Goal: Task Accomplishment & Management: Manage account settings

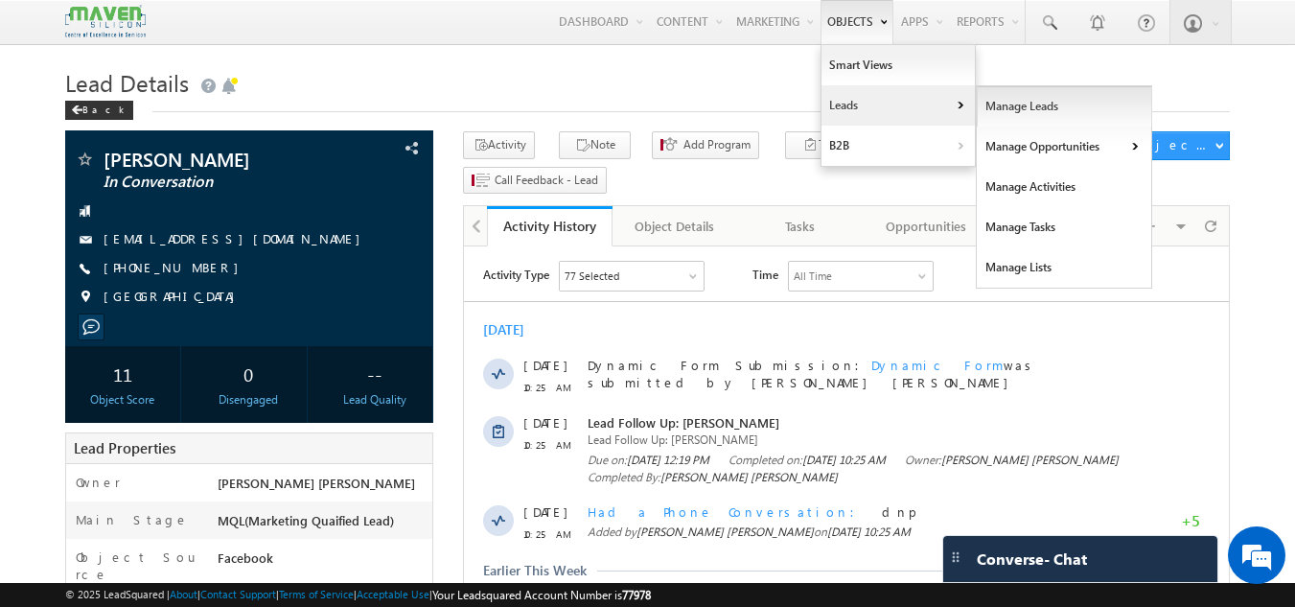
click at [983, 110] on link "Manage Leads" at bounding box center [1064, 106] width 175 height 40
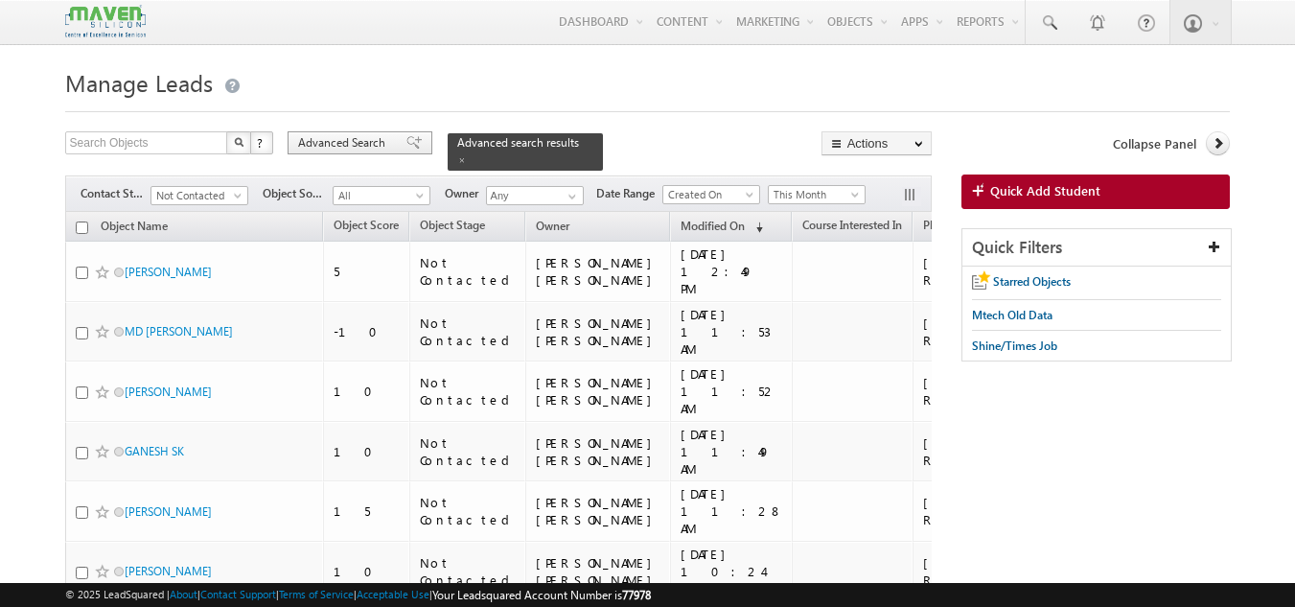
click at [406, 137] on span at bounding box center [413, 142] width 15 height 13
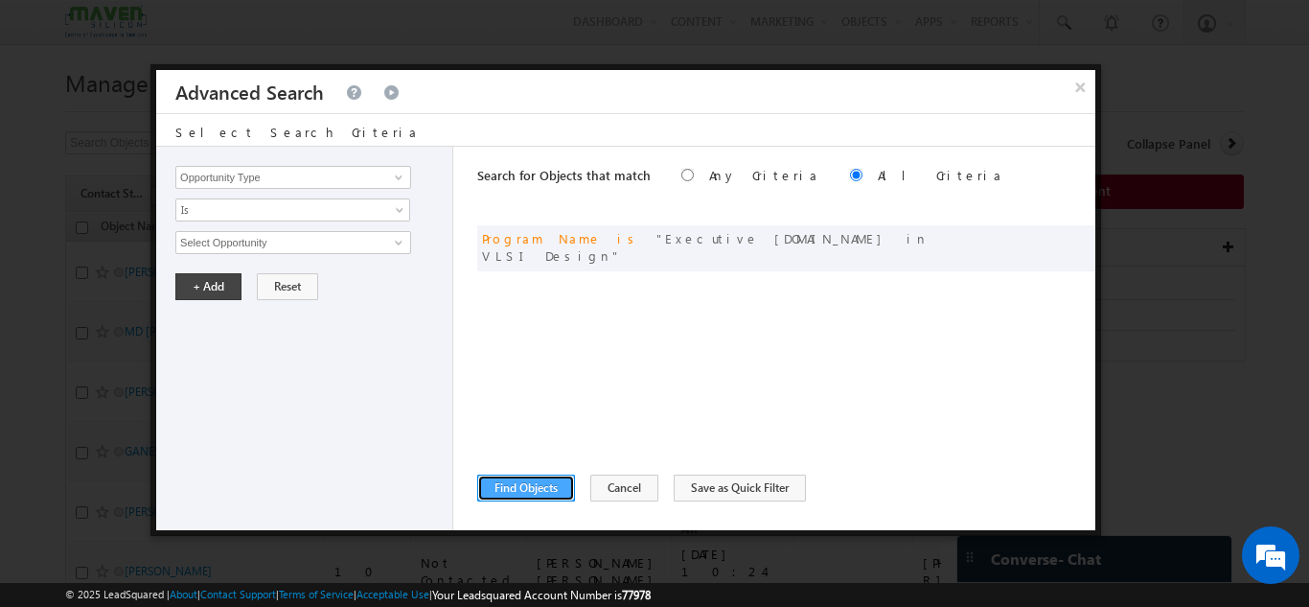
click at [547, 485] on button "Find Objects" at bounding box center [526, 487] width 98 height 27
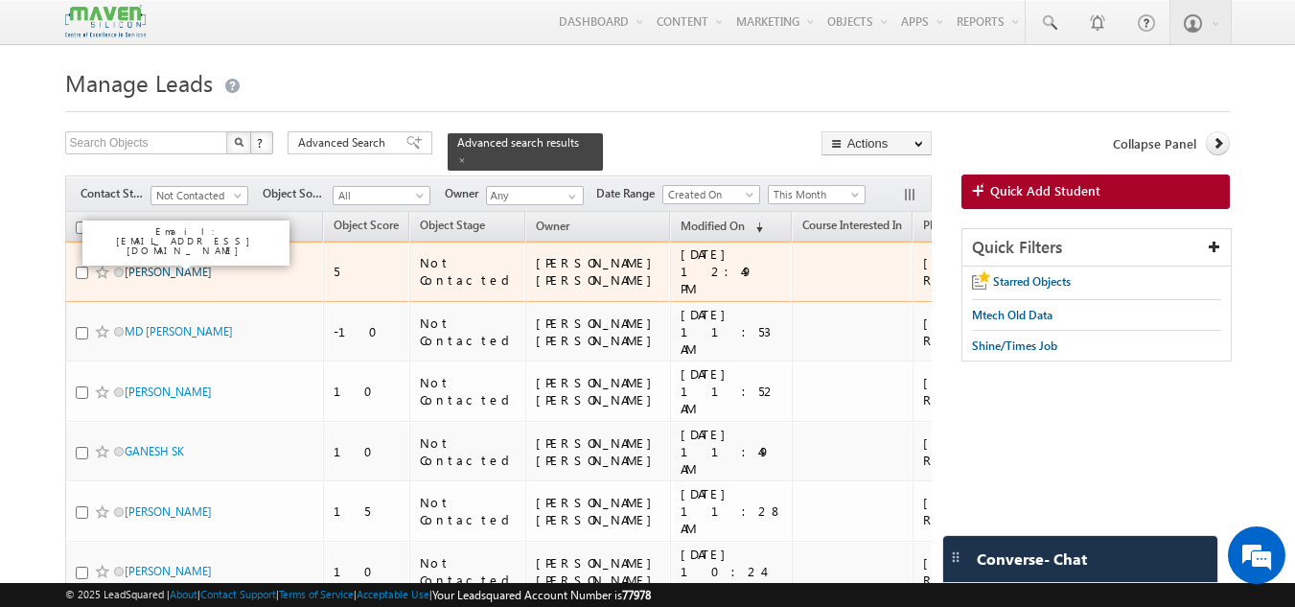
click at [211, 265] on link "Sajeevan Nayanapalli" at bounding box center [168, 272] width 87 height 14
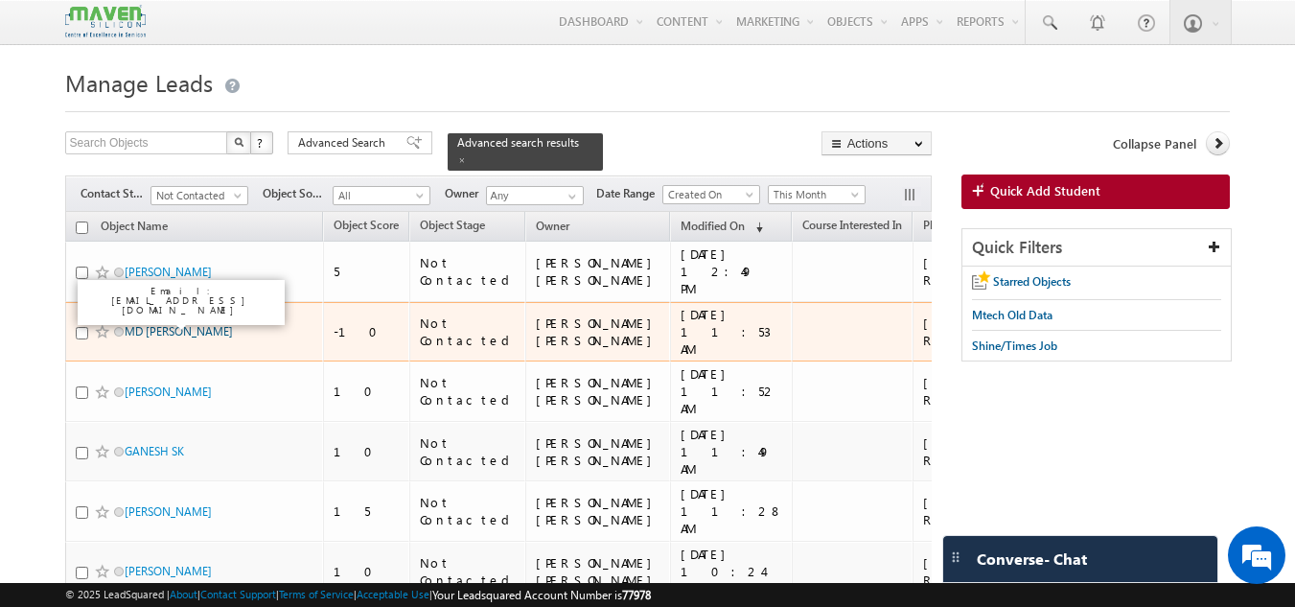
click at [162, 324] on link "MD Hask" at bounding box center [179, 331] width 108 height 14
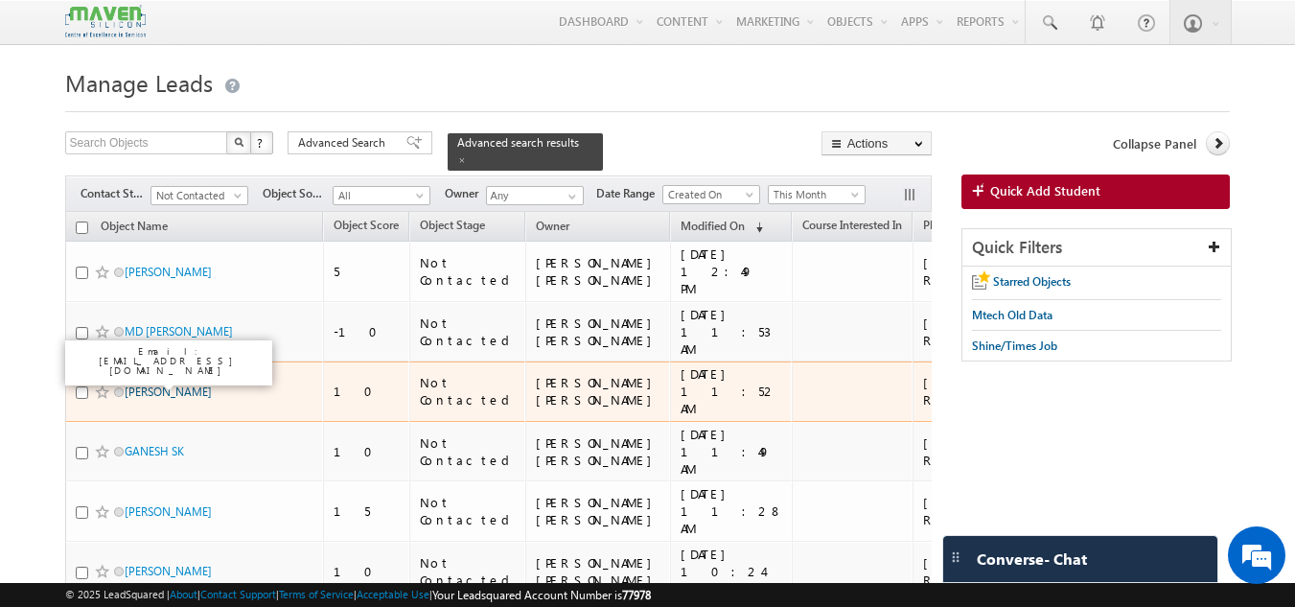
click at [148, 384] on link "Ninad" at bounding box center [168, 391] width 87 height 14
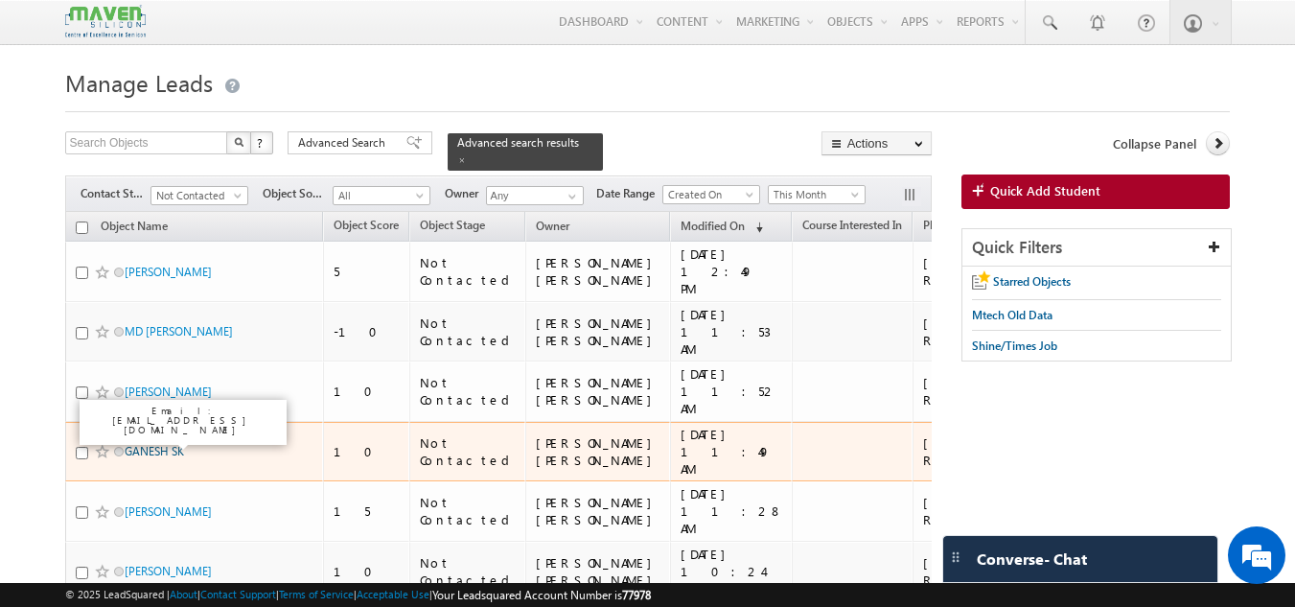
click at [151, 444] on link "GANESH SK" at bounding box center [154, 451] width 59 height 14
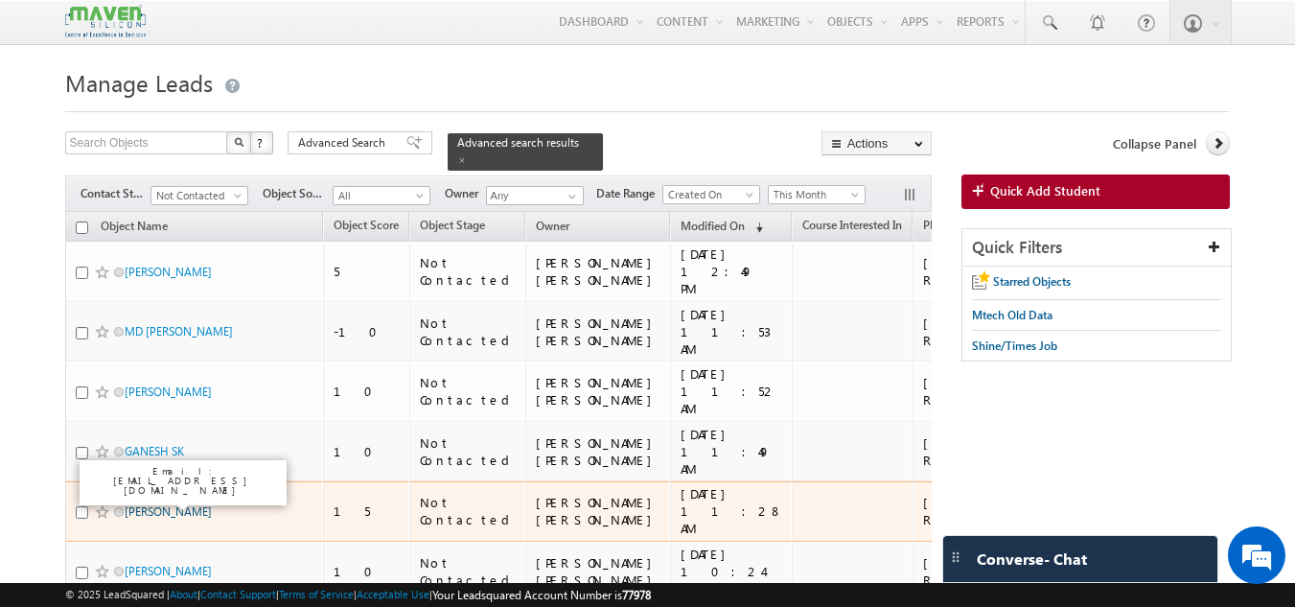
click at [152, 504] on link "Shree Dinakar" at bounding box center [168, 511] width 87 height 14
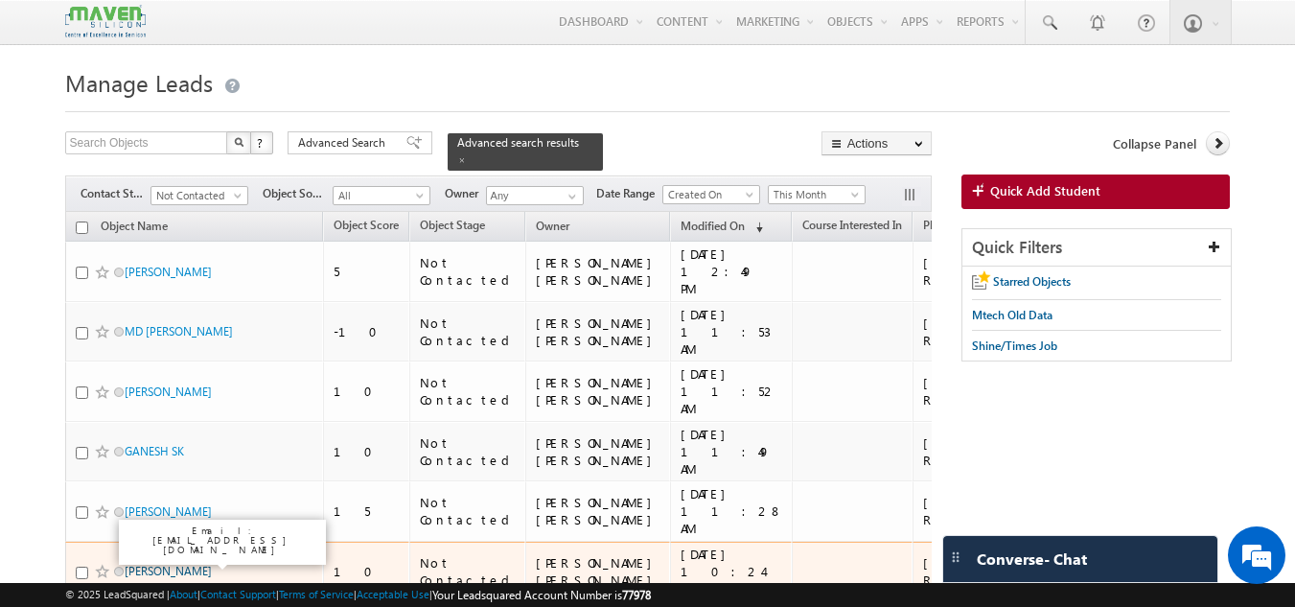
click at [163, 564] on link "Virupakshappa S Angadi" at bounding box center [168, 571] width 87 height 14
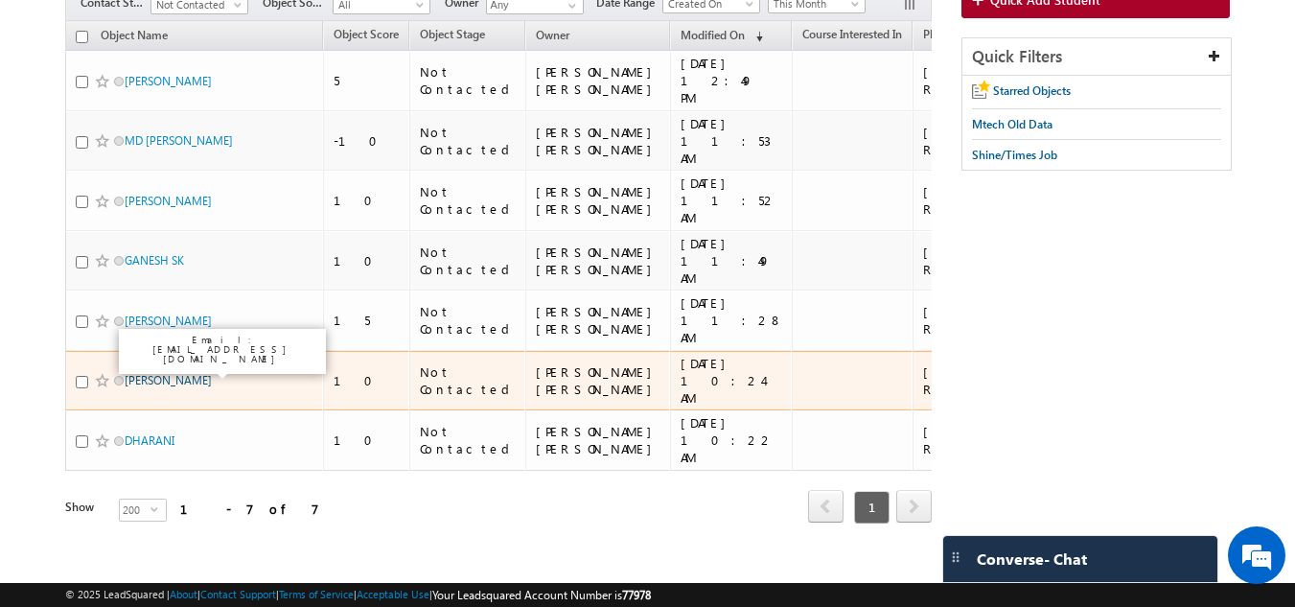
scroll to position [212, 0]
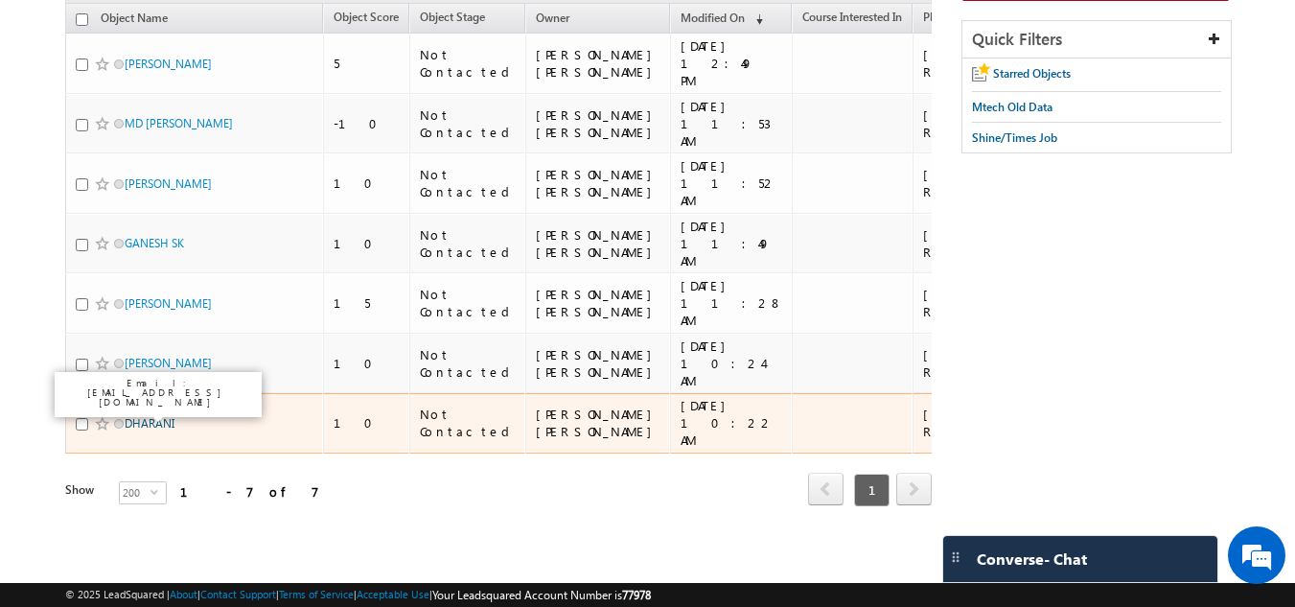
click at [142, 416] on link "DHARANI" at bounding box center [150, 423] width 50 height 14
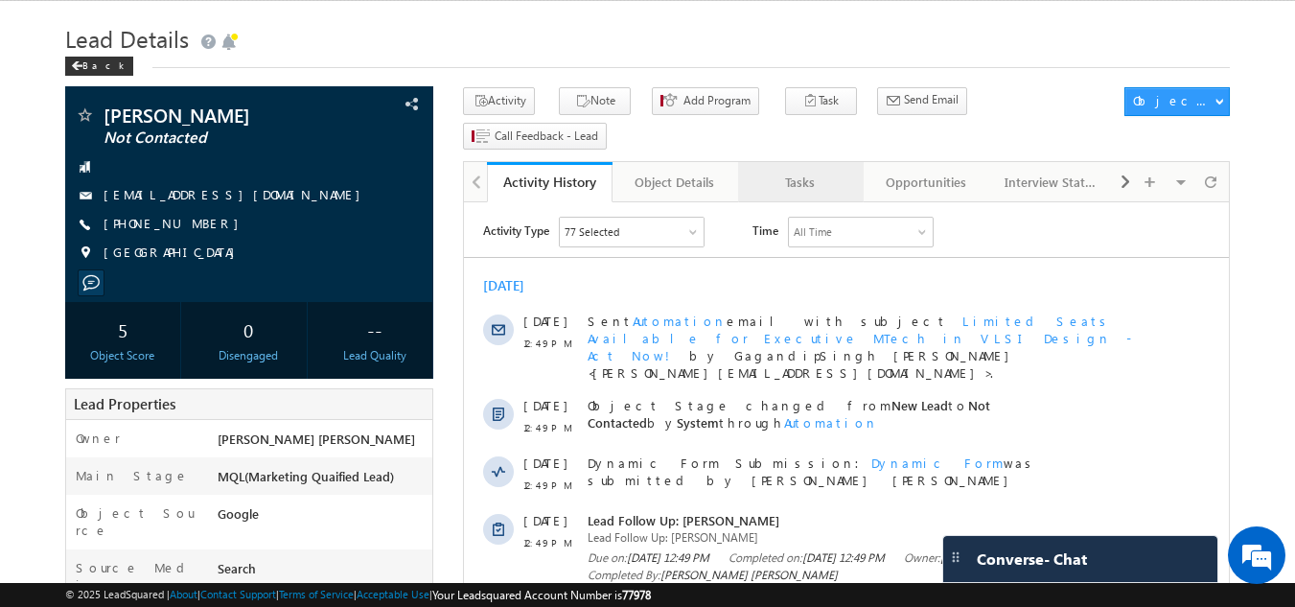
click at [822, 171] on div "Tasks" at bounding box center [799, 182] width 93 height 23
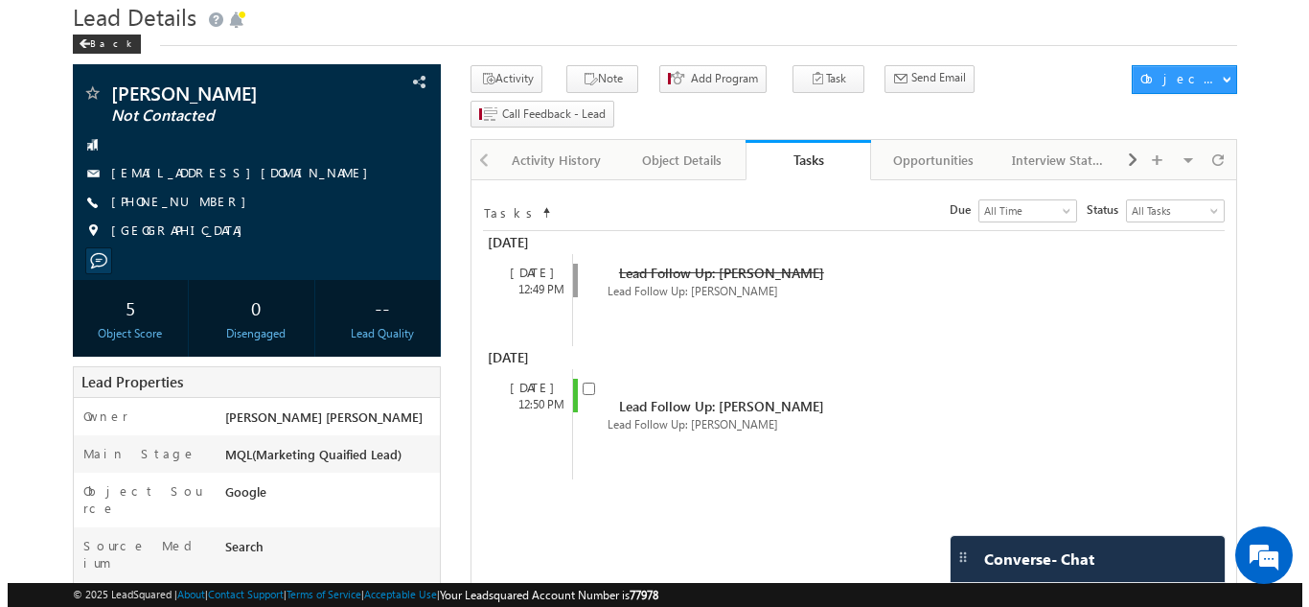
scroll to position [64, 0]
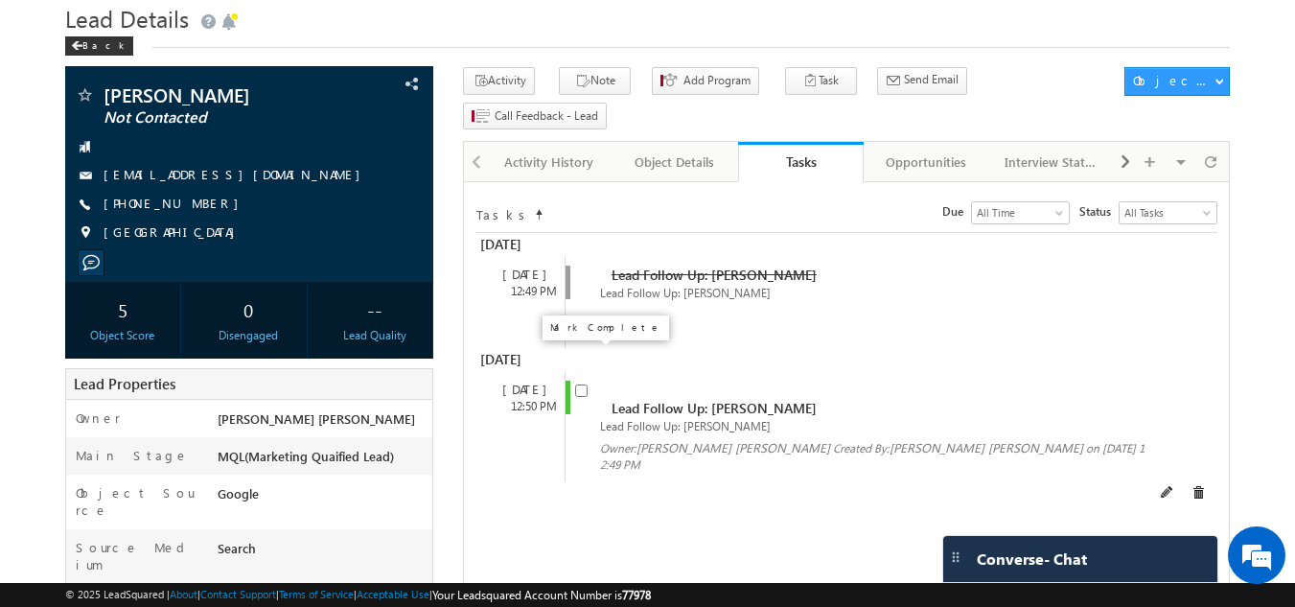
click at [578, 384] on input "checkbox" at bounding box center [581, 390] width 12 height 12
checkbox input "false"
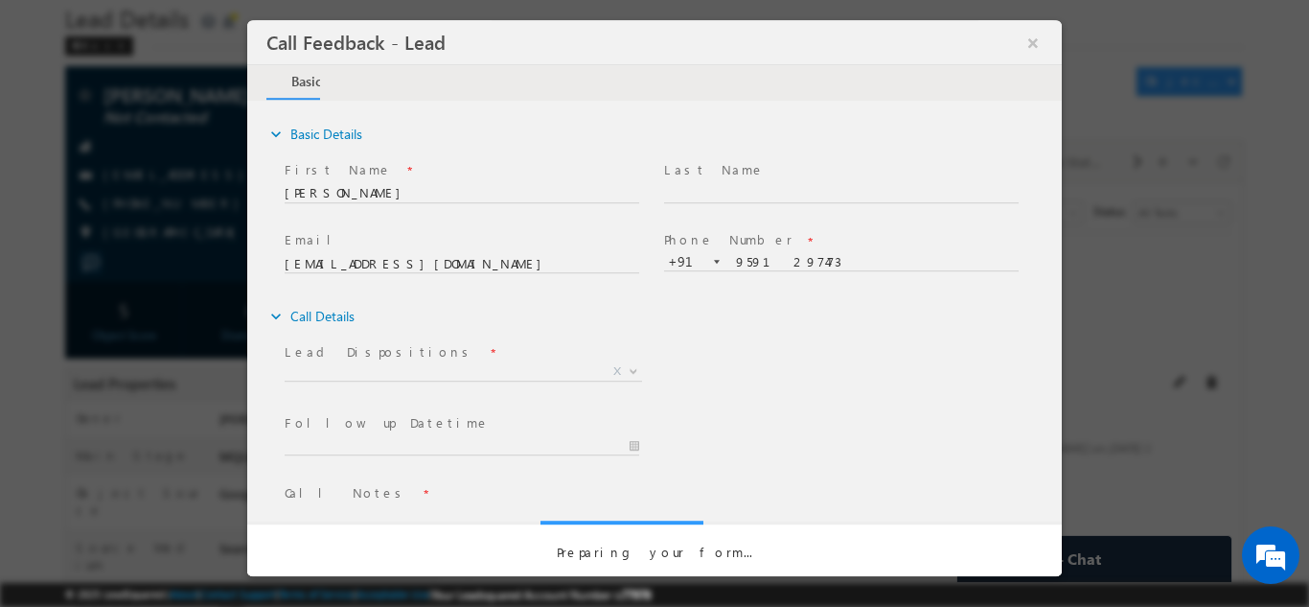
scroll to position [0, 0]
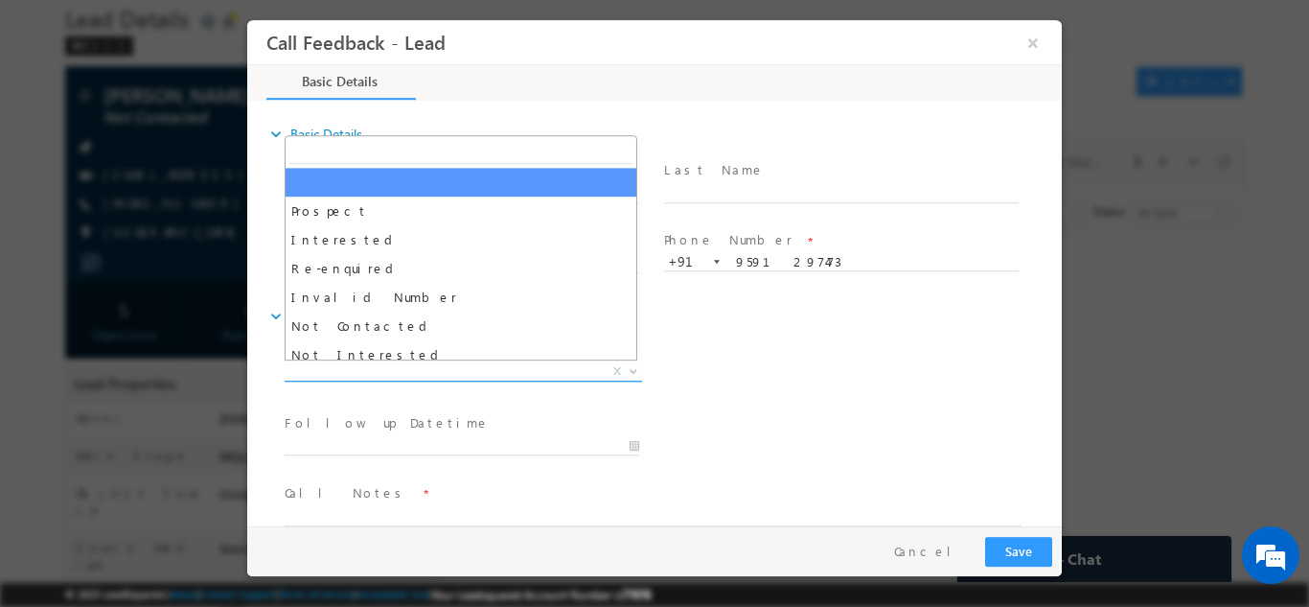
click at [524, 370] on span "X" at bounding box center [464, 370] width 358 height 19
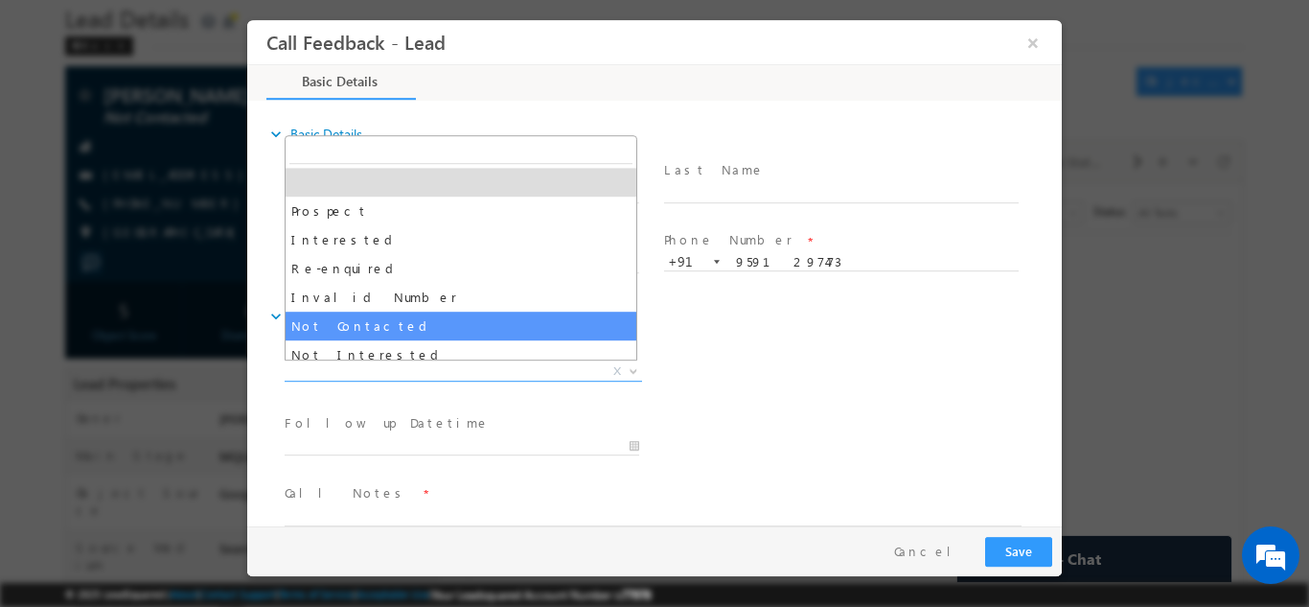
select select "Not Contacted"
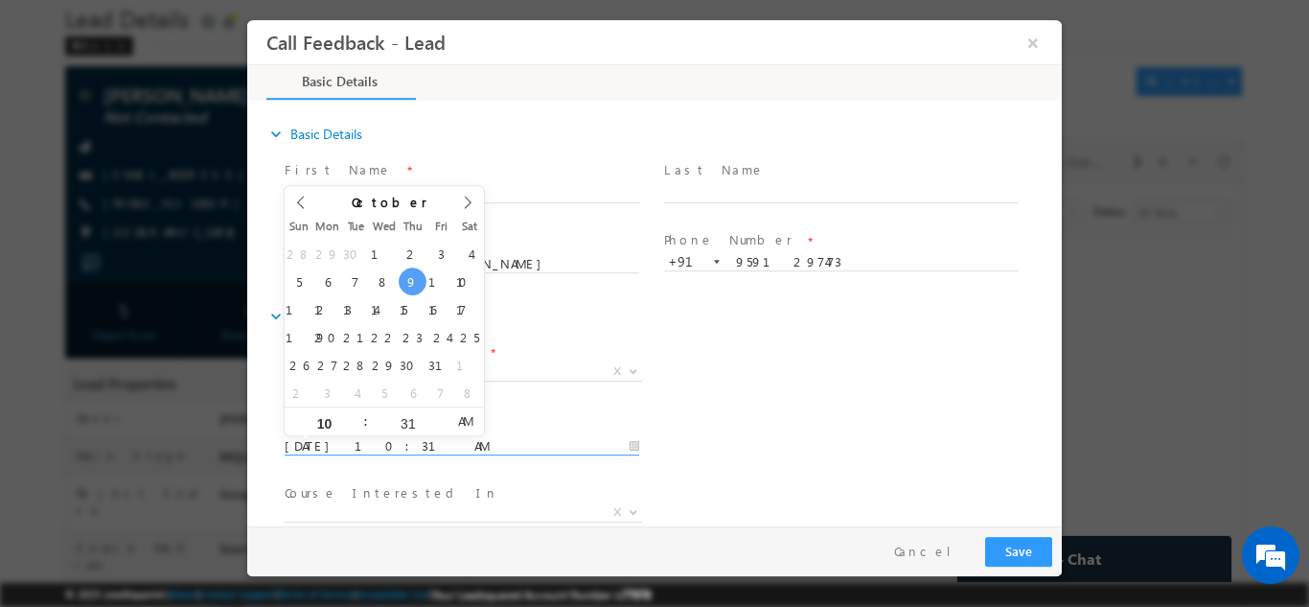
click at [437, 441] on input "[DATE] 10:31 AM" at bounding box center [462, 445] width 355 height 19
type input "10/10/2025 10:31 AM"
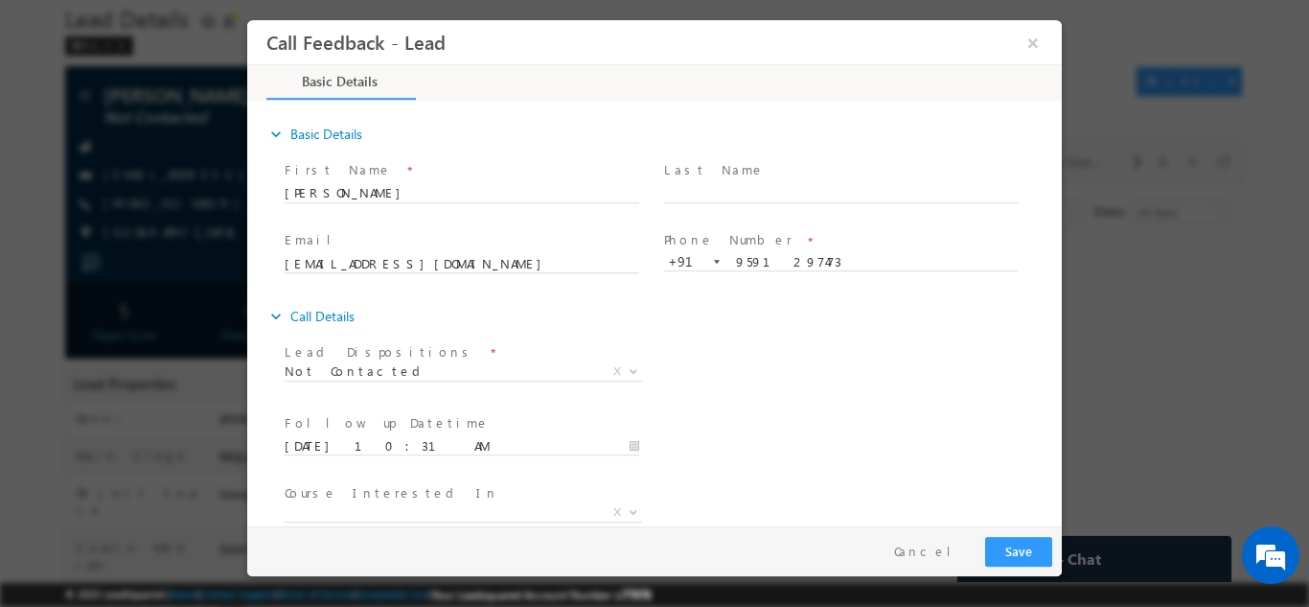
drag, startPoint x: 405, startPoint y: 492, endPoint x: 816, endPoint y: 413, distance: 418.7
click at [816, 413] on div "Follow up Datetime * 10/10/2025 10:31 AM Program Type * Long Term Short Term X" at bounding box center [671, 443] width 781 height 71
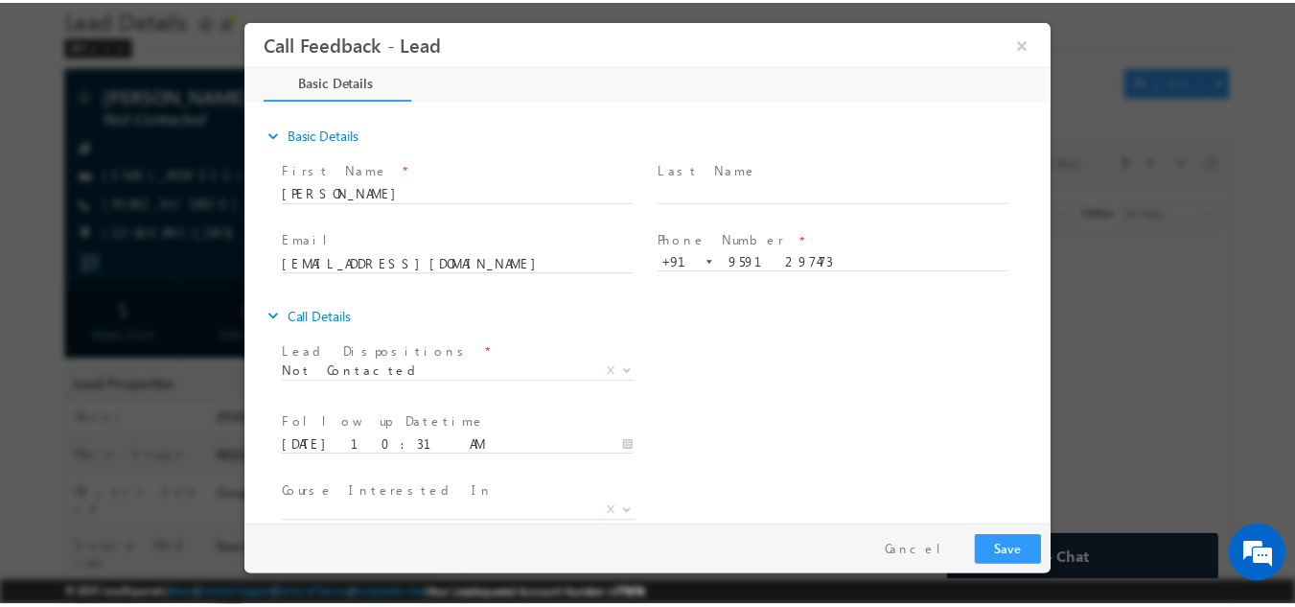
scroll to position [102, 0]
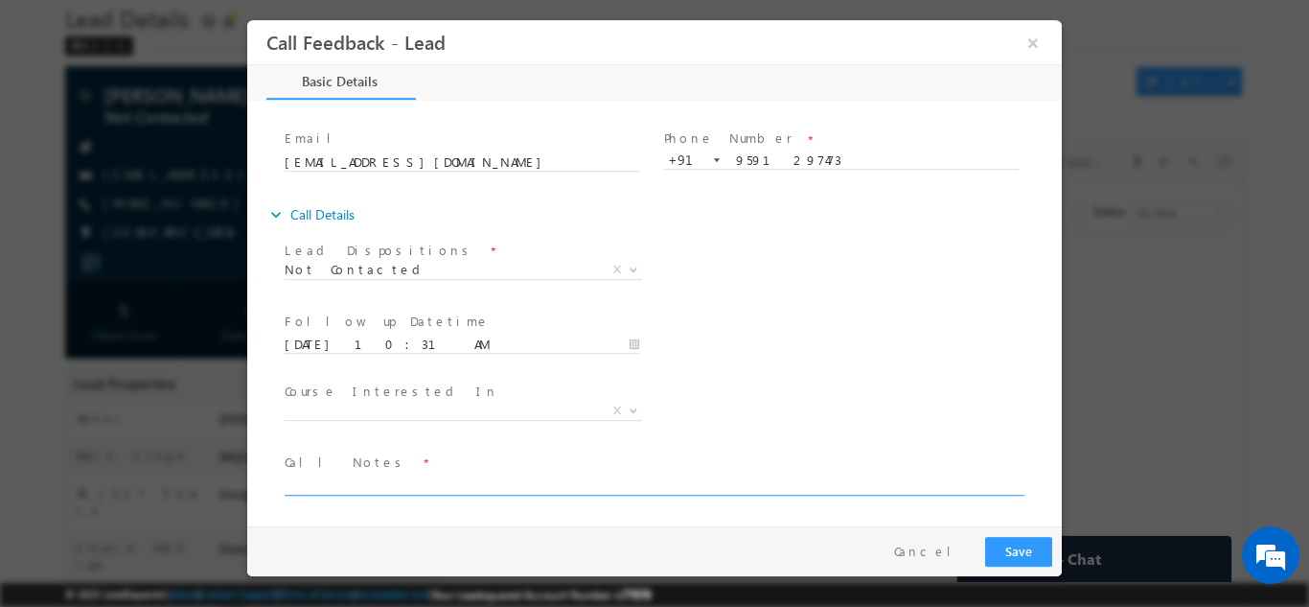
click at [390, 492] on textarea at bounding box center [653, 484] width 737 height 22
type textarea "dnp"
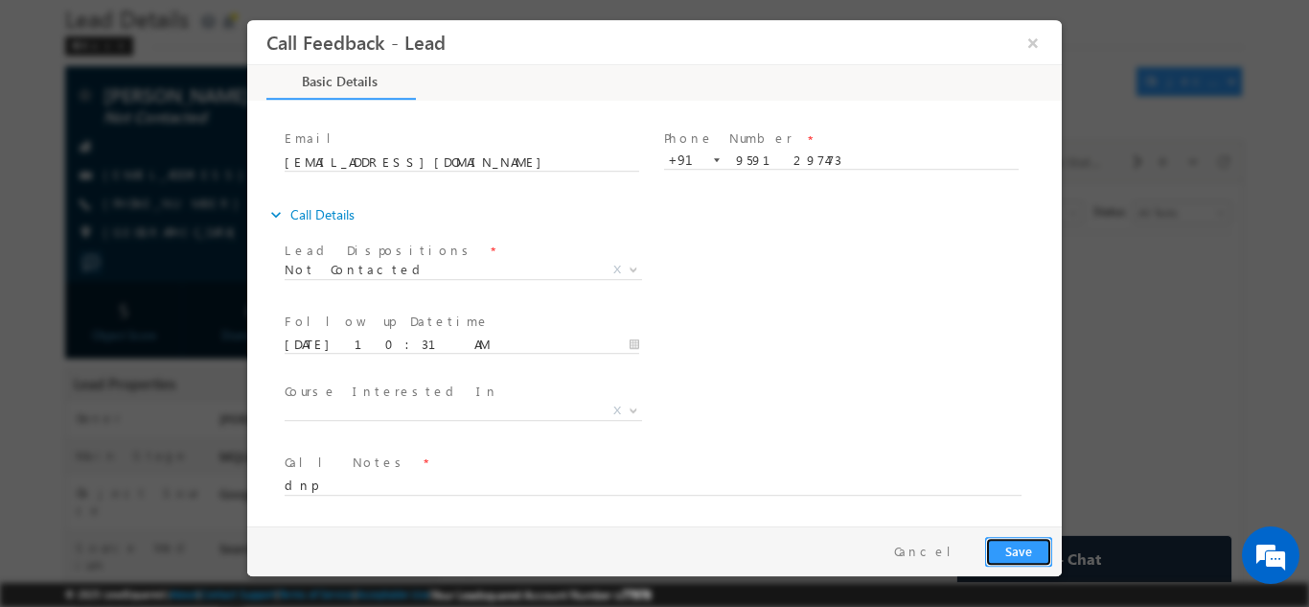
click at [1009, 543] on button "Save" at bounding box center [1018, 551] width 67 height 30
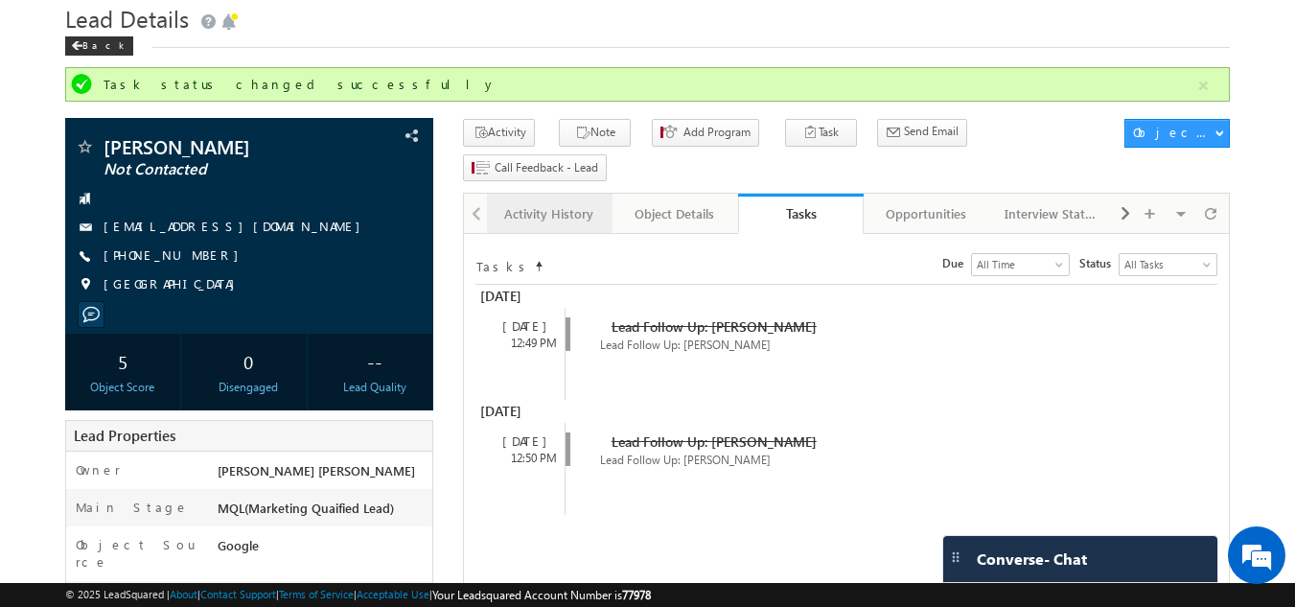
click at [553, 202] on div "Activity History" at bounding box center [548, 213] width 93 height 23
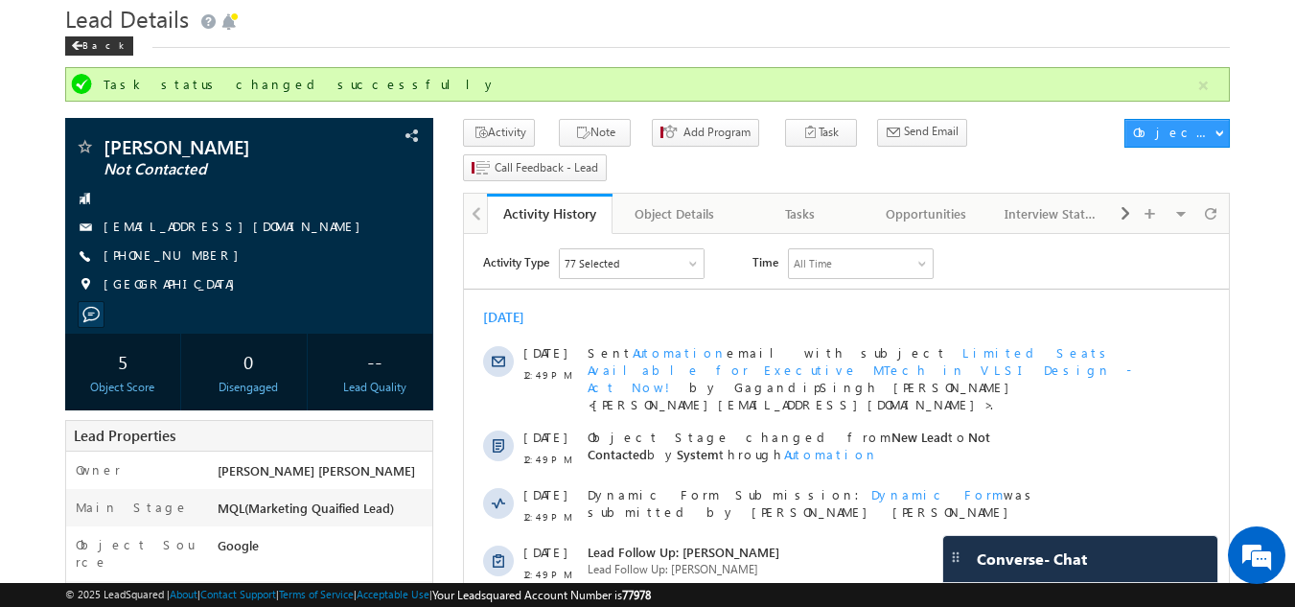
click at [553, 194] on link "Activity History" at bounding box center [550, 214] width 126 height 40
click at [817, 202] on div "Tasks" at bounding box center [799, 213] width 93 height 23
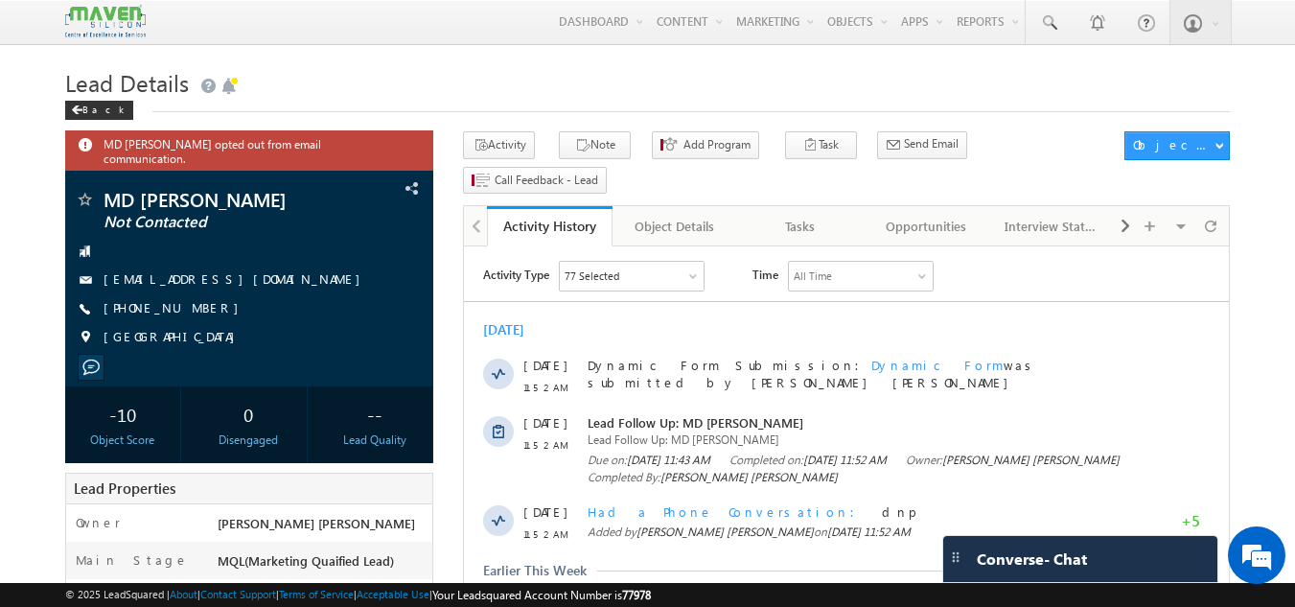
click at [800, 215] on div "Tasks" at bounding box center [799, 226] width 93 height 23
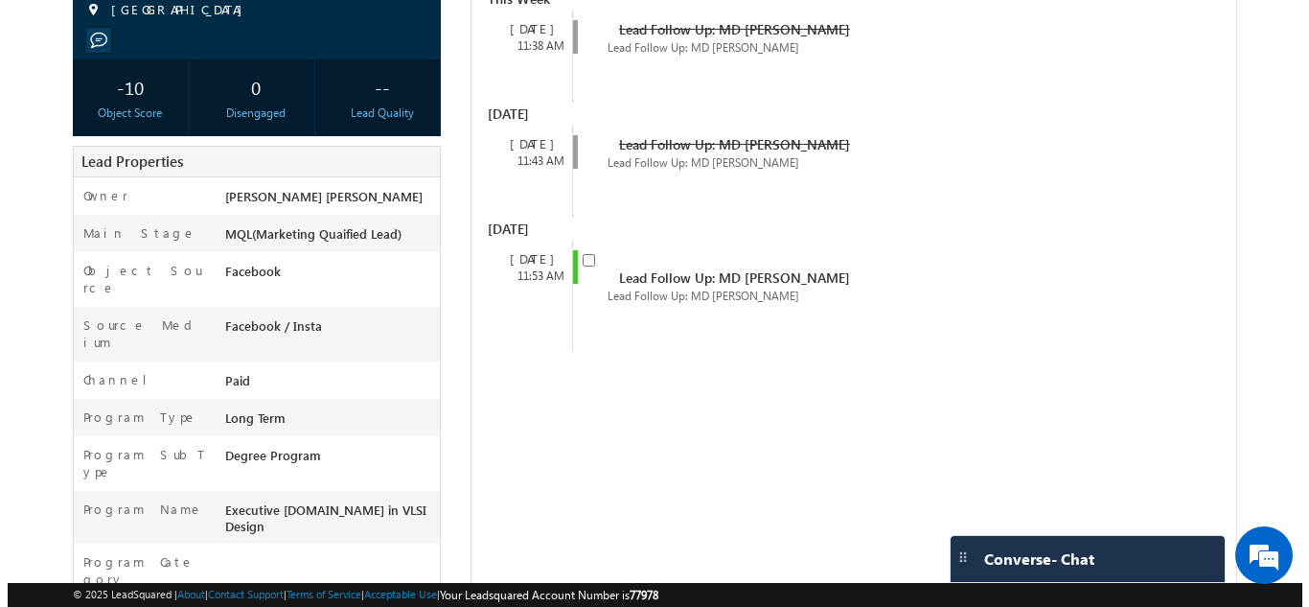
scroll to position [263, 0]
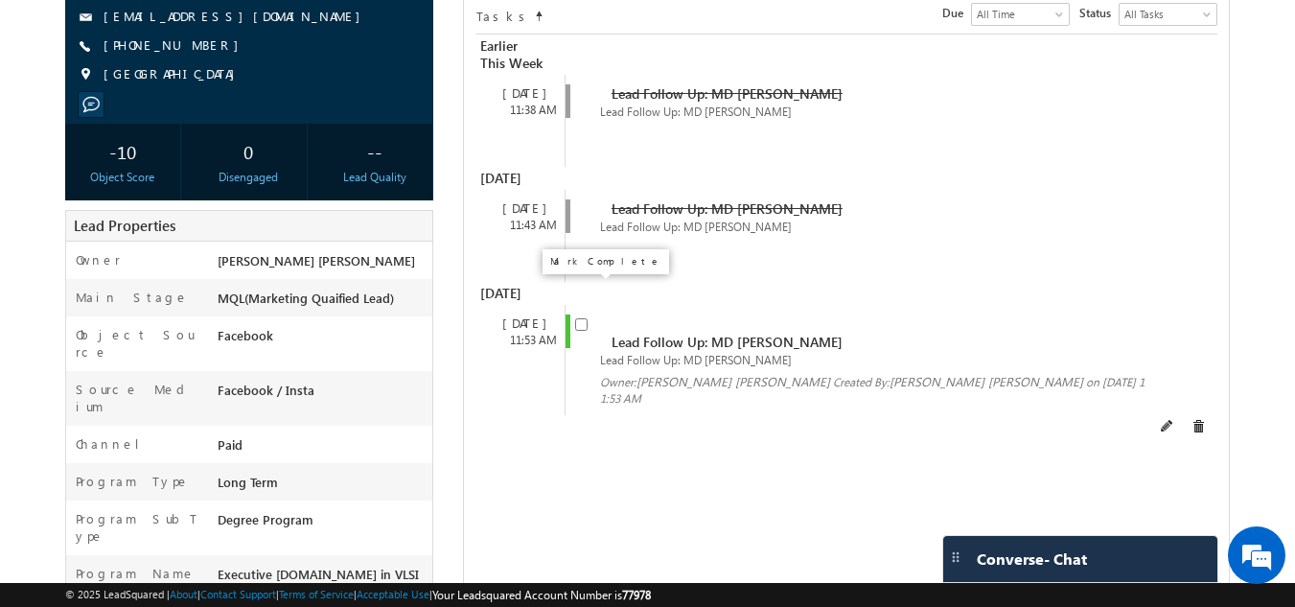
click at [581, 318] on input "checkbox" at bounding box center [581, 324] width 12 height 12
checkbox input "false"
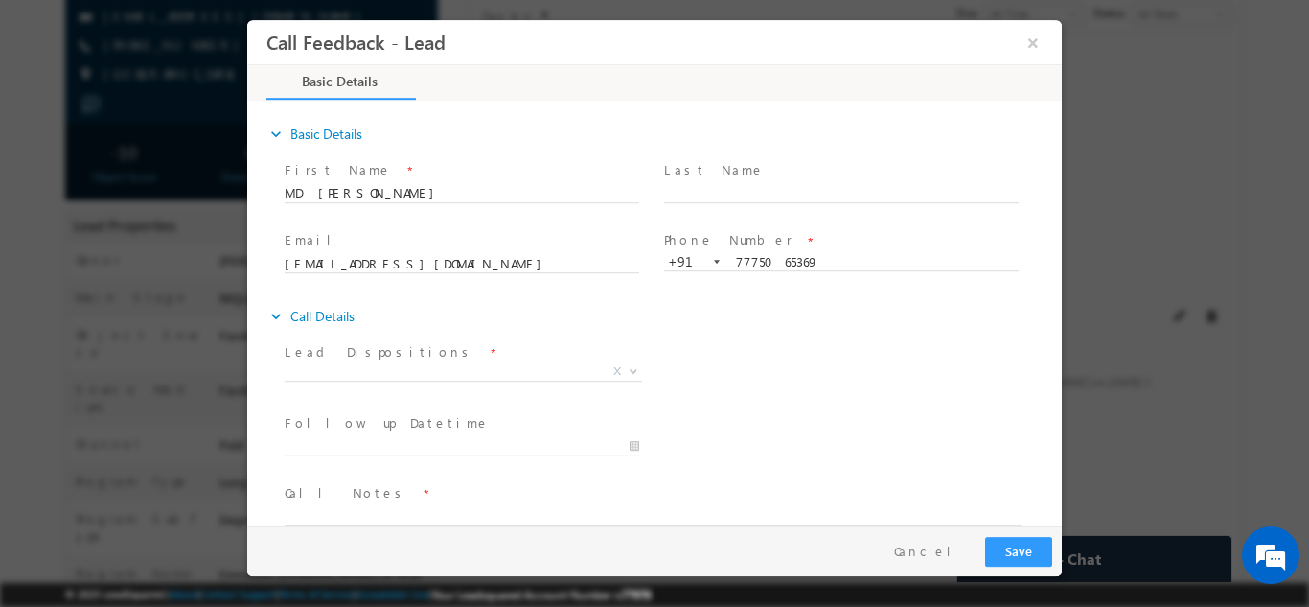
scroll to position [0, 0]
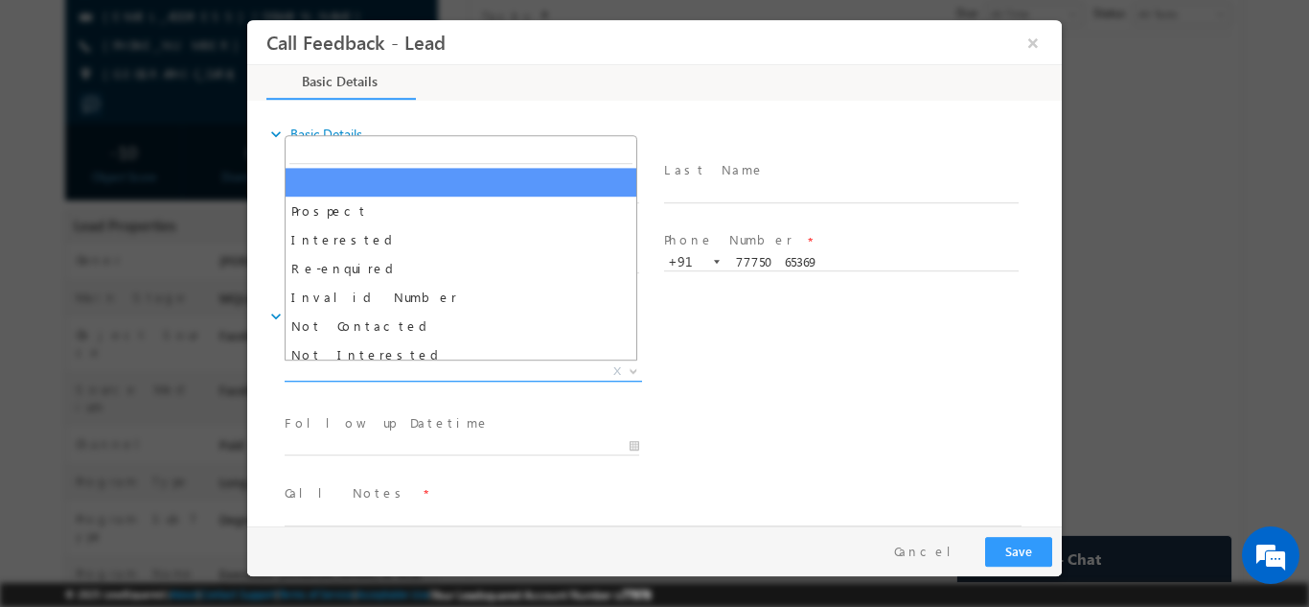
click at [460, 373] on span "X" at bounding box center [464, 370] width 358 height 19
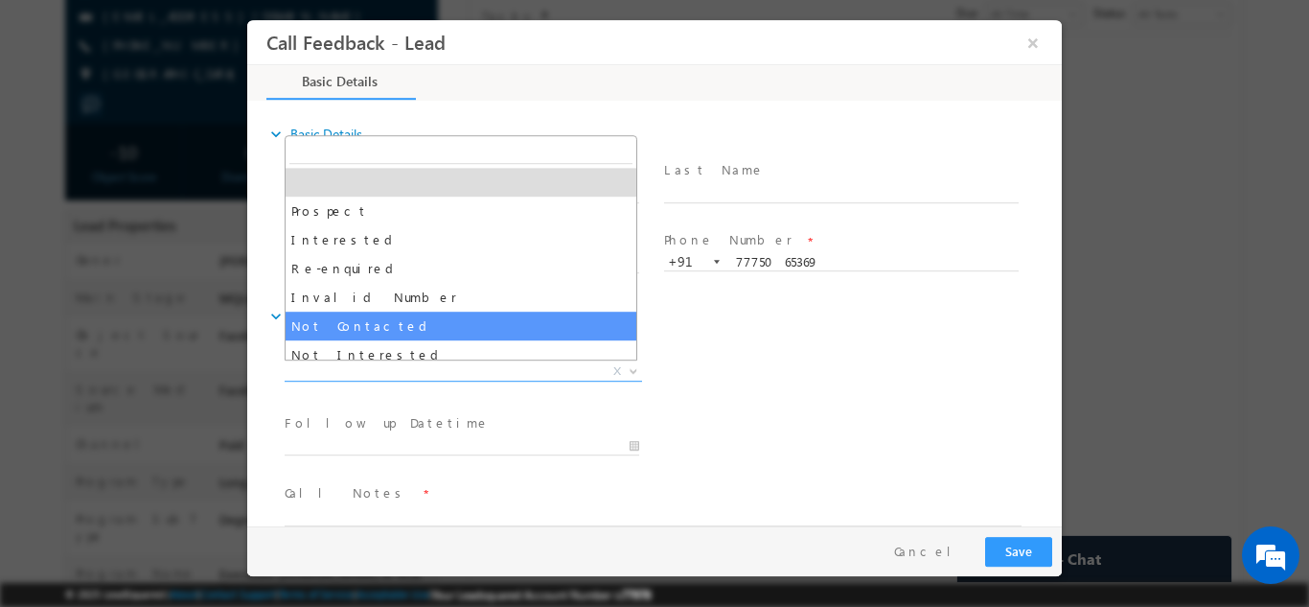
select select "Not Contacted"
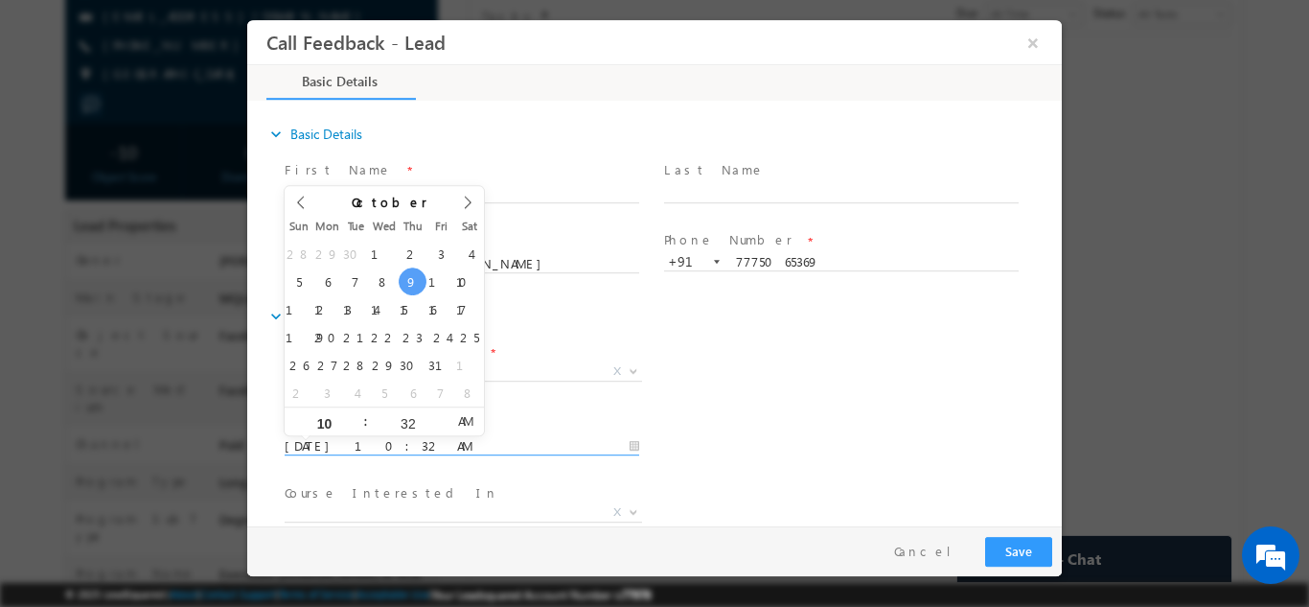
click at [558, 445] on input "09/10/2025 10:32 AM" at bounding box center [462, 445] width 355 height 19
type input "10/10/2025 10:32 AM"
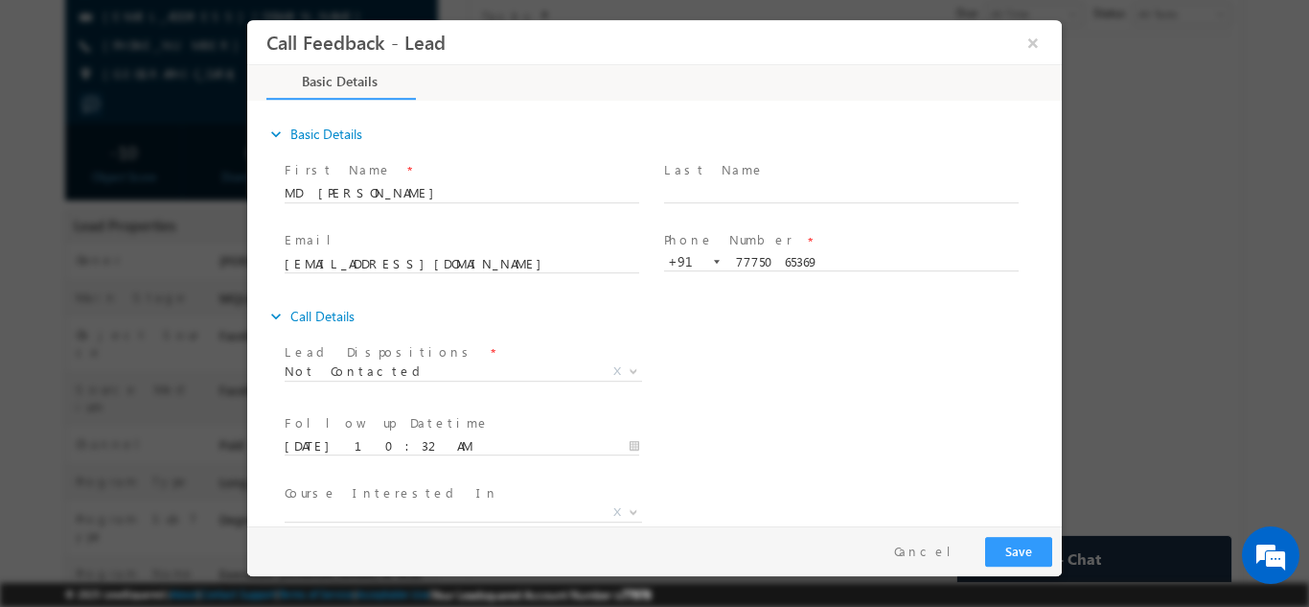
click at [706, 327] on div "expand_more Call Details" at bounding box center [664, 315] width 796 height 35
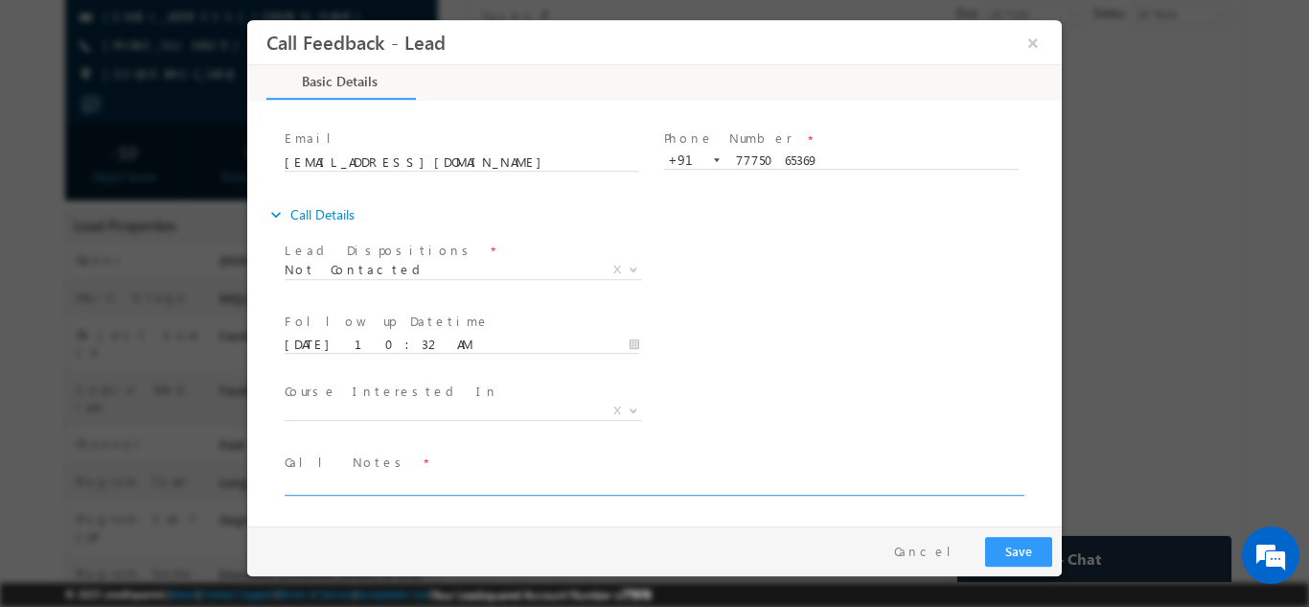
click at [501, 480] on textarea at bounding box center [653, 484] width 737 height 22
type textarea "dnp"
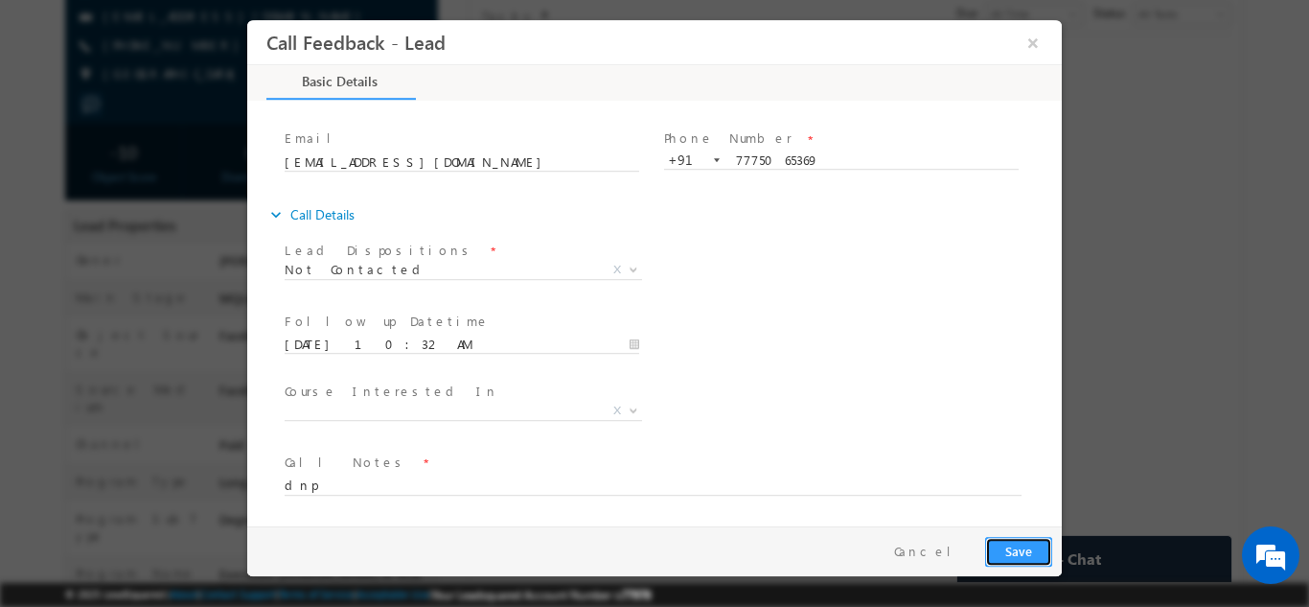
click at [1009, 544] on button "Save" at bounding box center [1018, 551] width 67 height 30
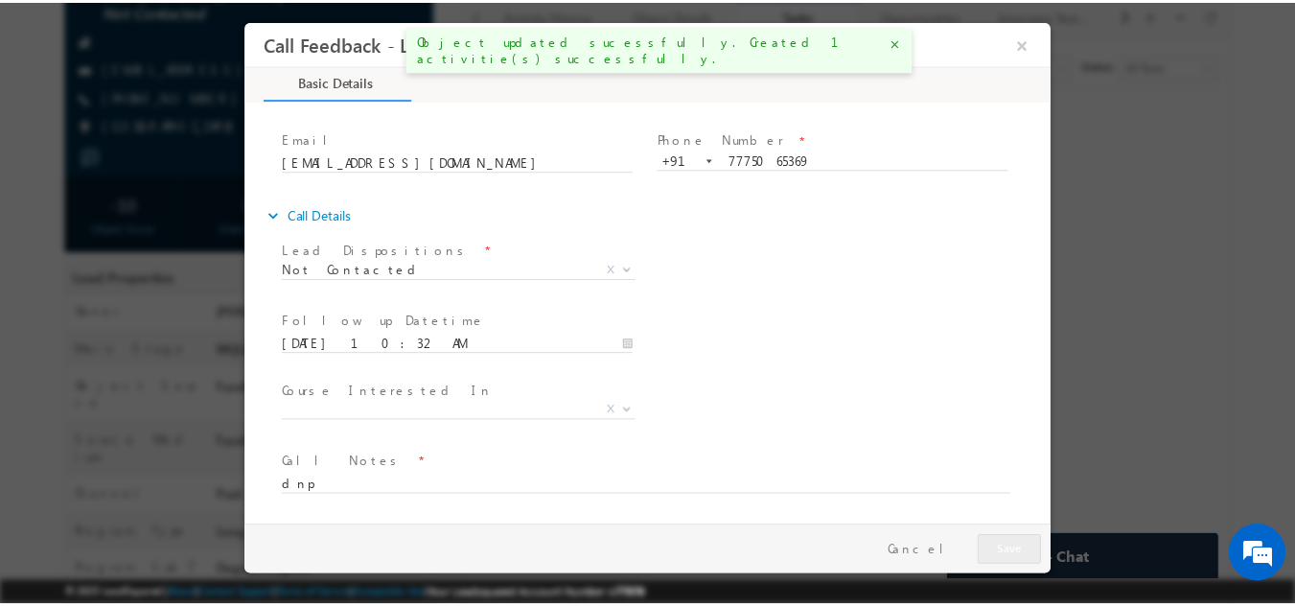
scroll to position [314, 0]
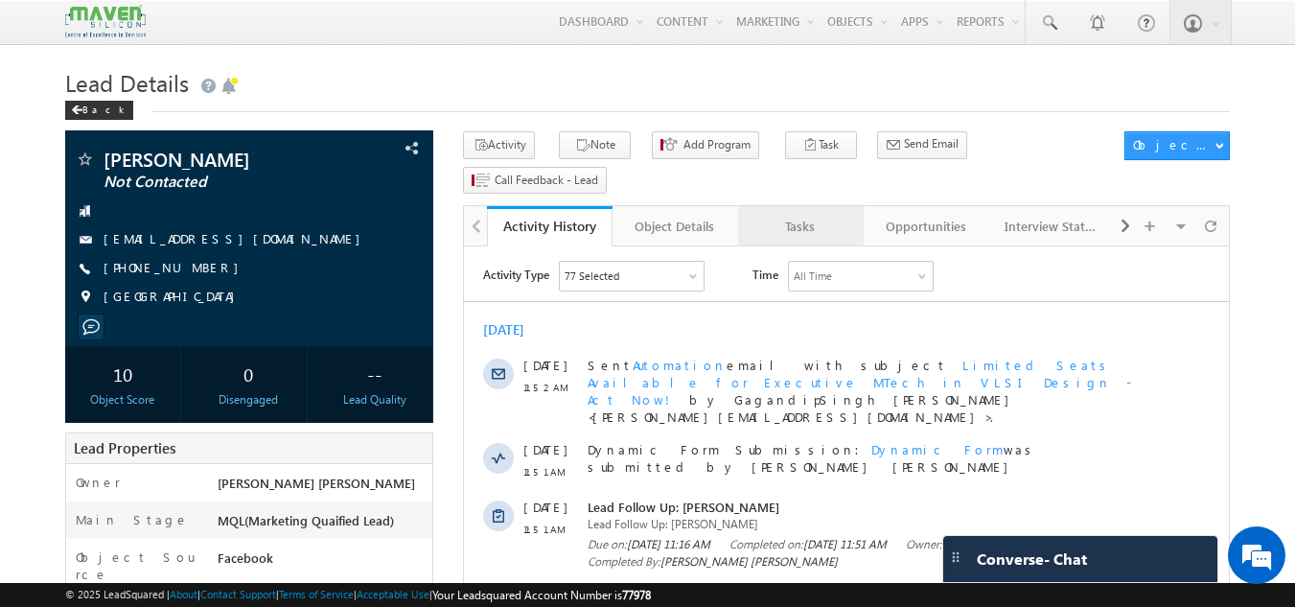
click at [781, 215] on div "Tasks" at bounding box center [799, 226] width 93 height 23
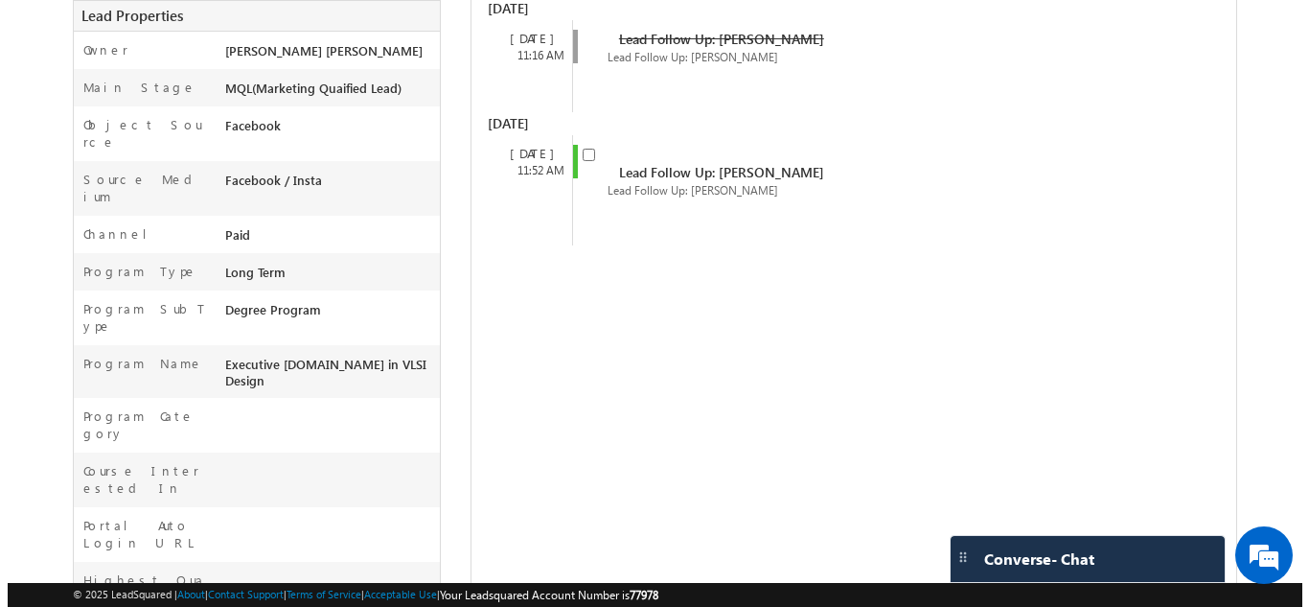
scroll to position [433, 0]
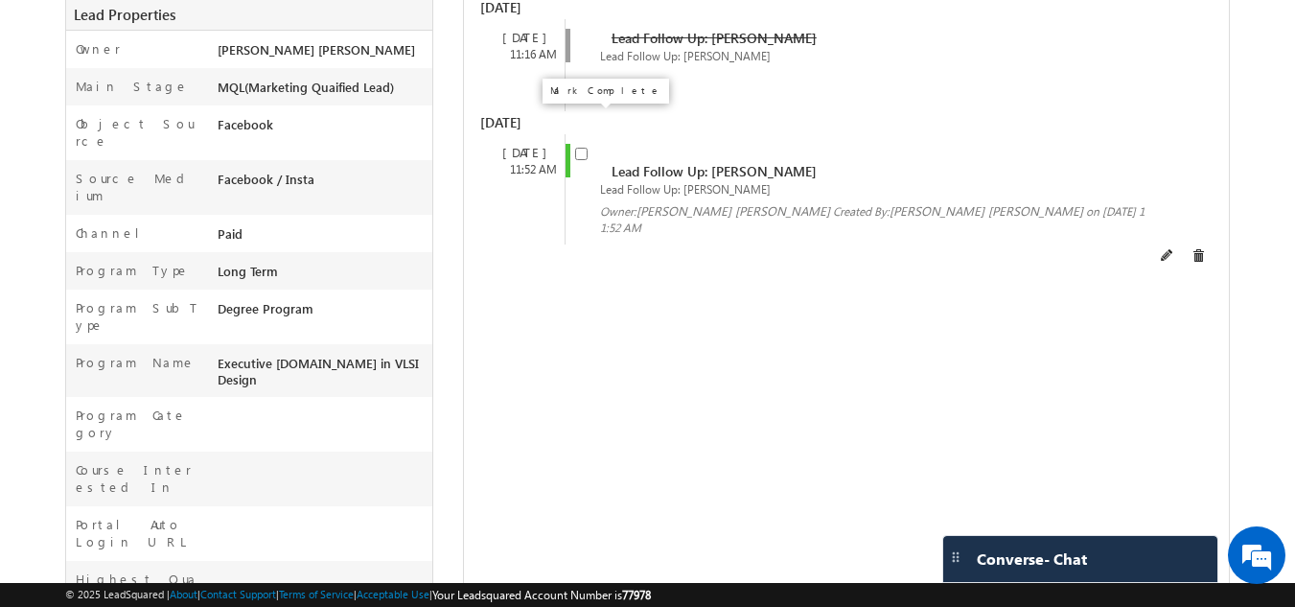
click at [580, 148] on input "checkbox" at bounding box center [581, 154] width 12 height 12
checkbox input "false"
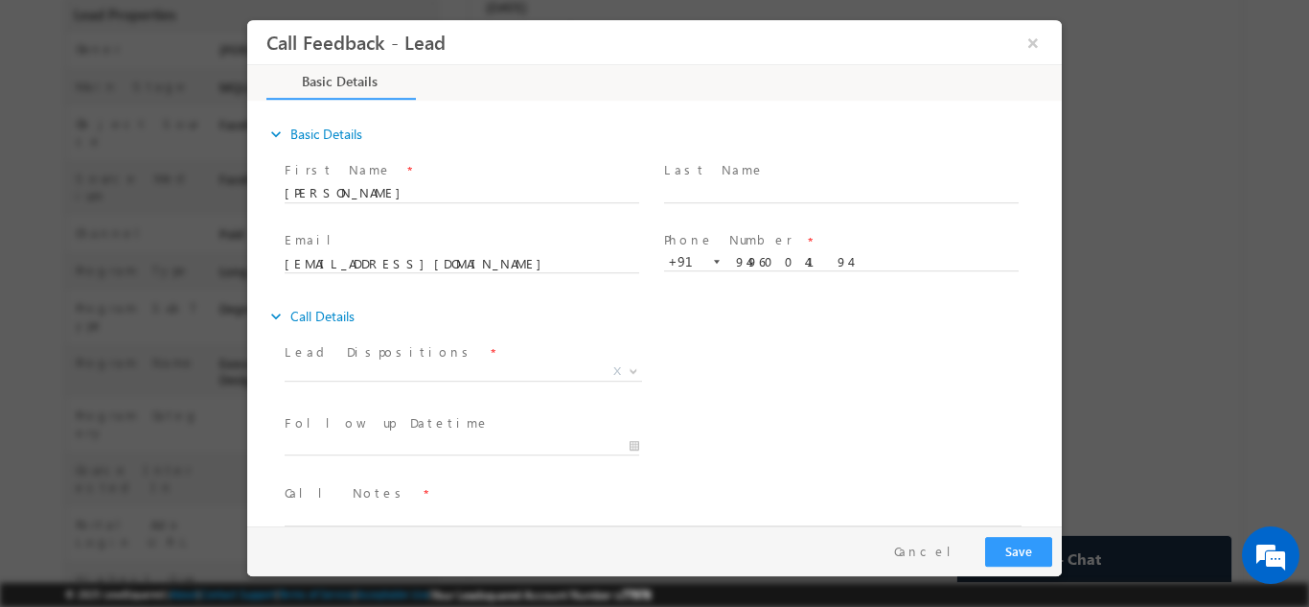
scroll to position [0, 0]
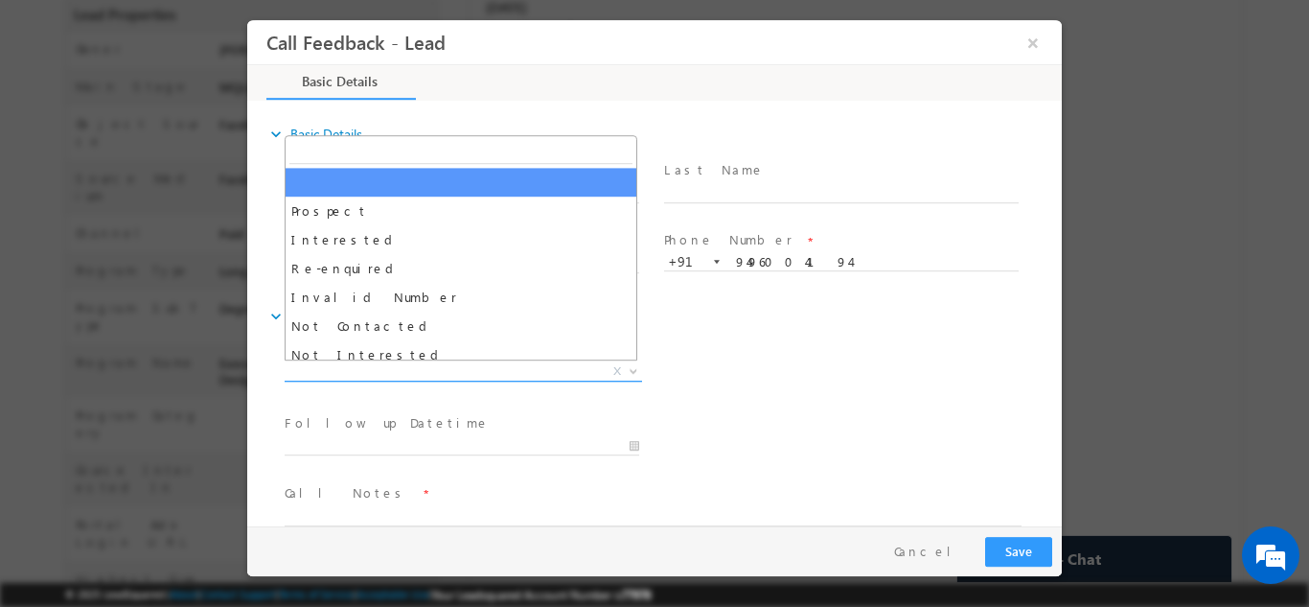
click at [495, 372] on span "X" at bounding box center [464, 370] width 358 height 19
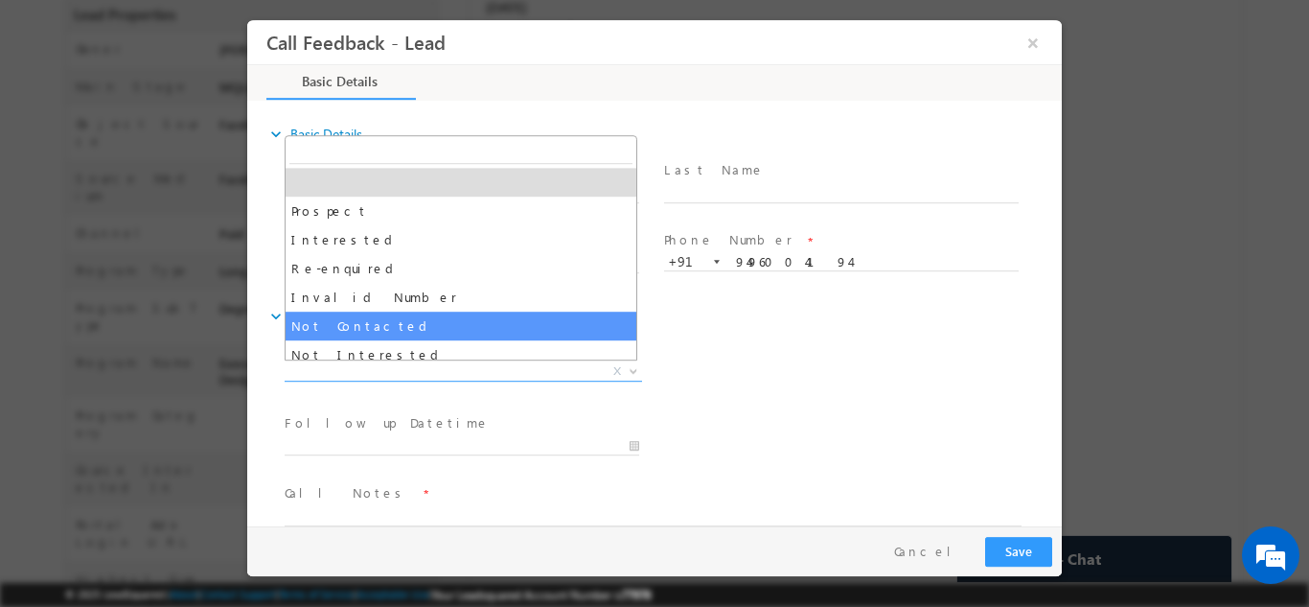
select select "Not Contacted"
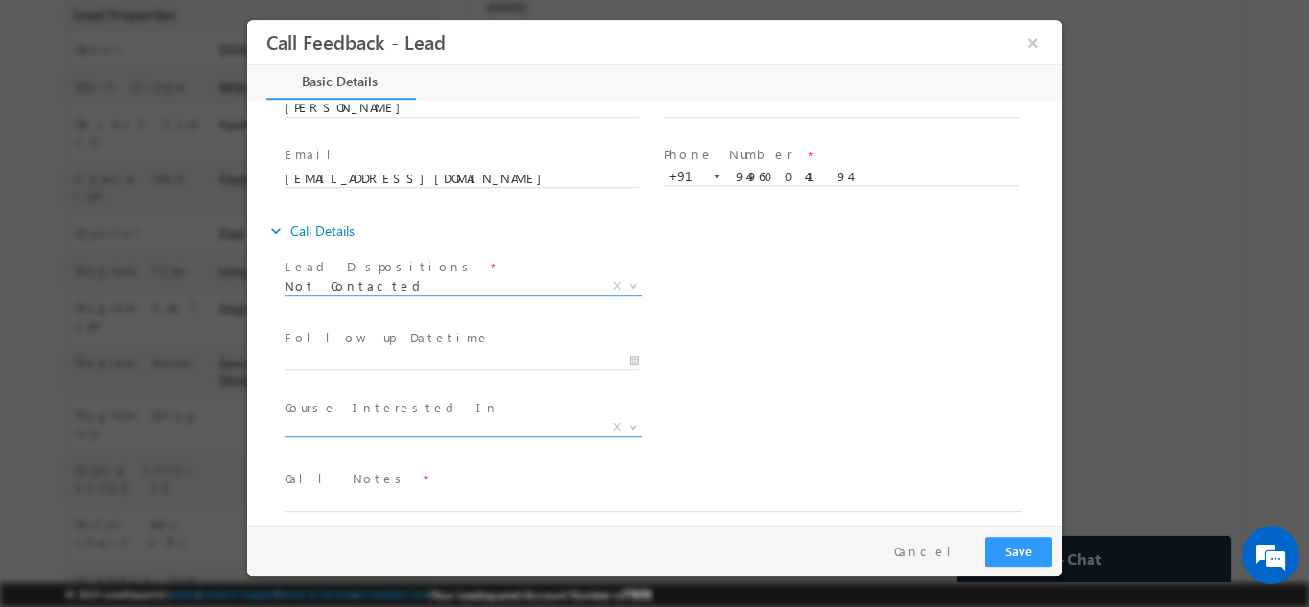
scroll to position [86, 0]
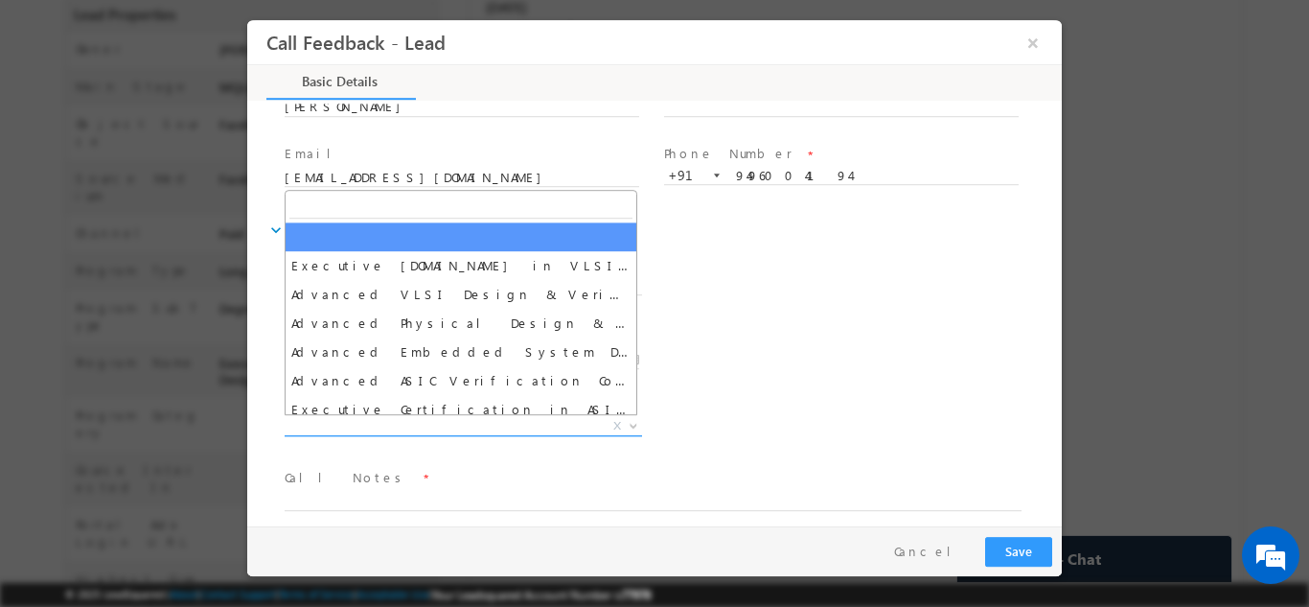
click at [429, 423] on span "X" at bounding box center [464, 425] width 358 height 19
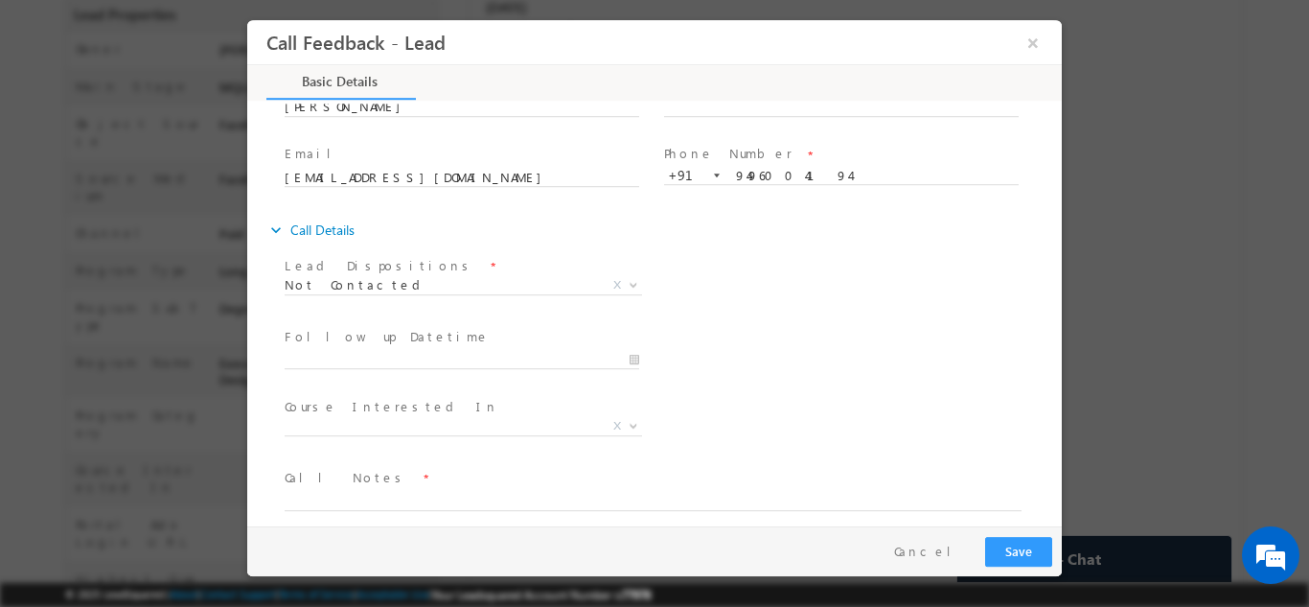
click at [731, 344] on div "Follow up Datetime * Program Type * Long Term Short Term X" at bounding box center [671, 357] width 781 height 71
click at [417, 498] on textarea at bounding box center [653, 499] width 737 height 22
type textarea "dnp"
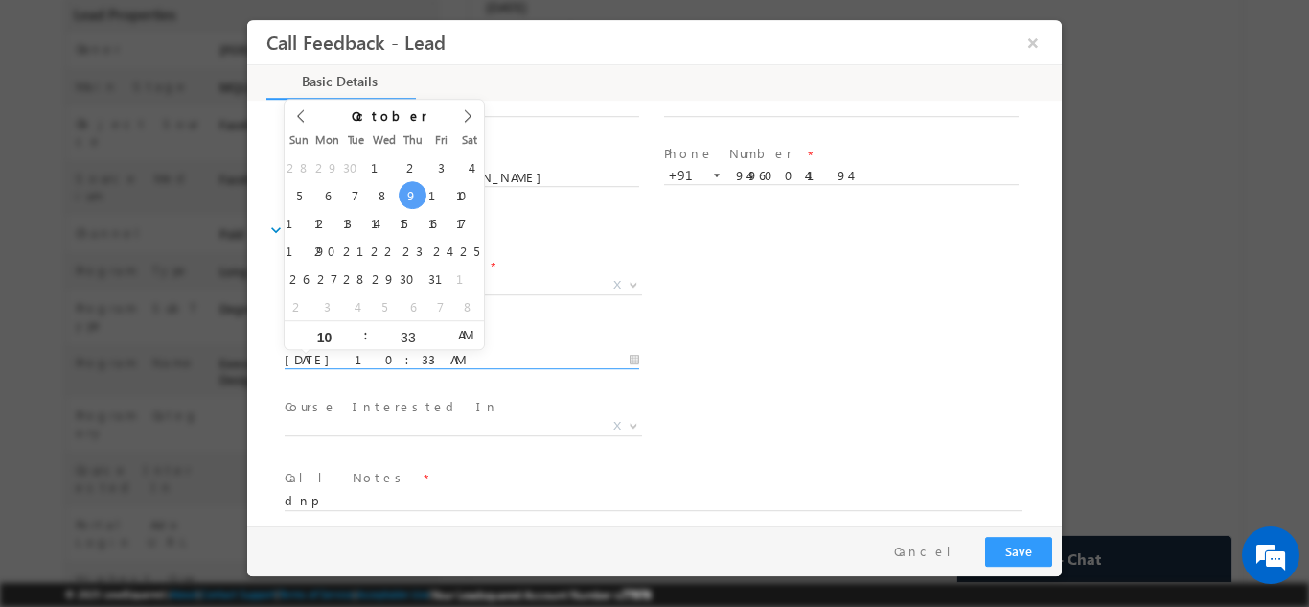
click at [480, 362] on input "09/10/2025 10:33 AM" at bounding box center [462, 359] width 355 height 19
type input "10/10/2025 10:33 AM"
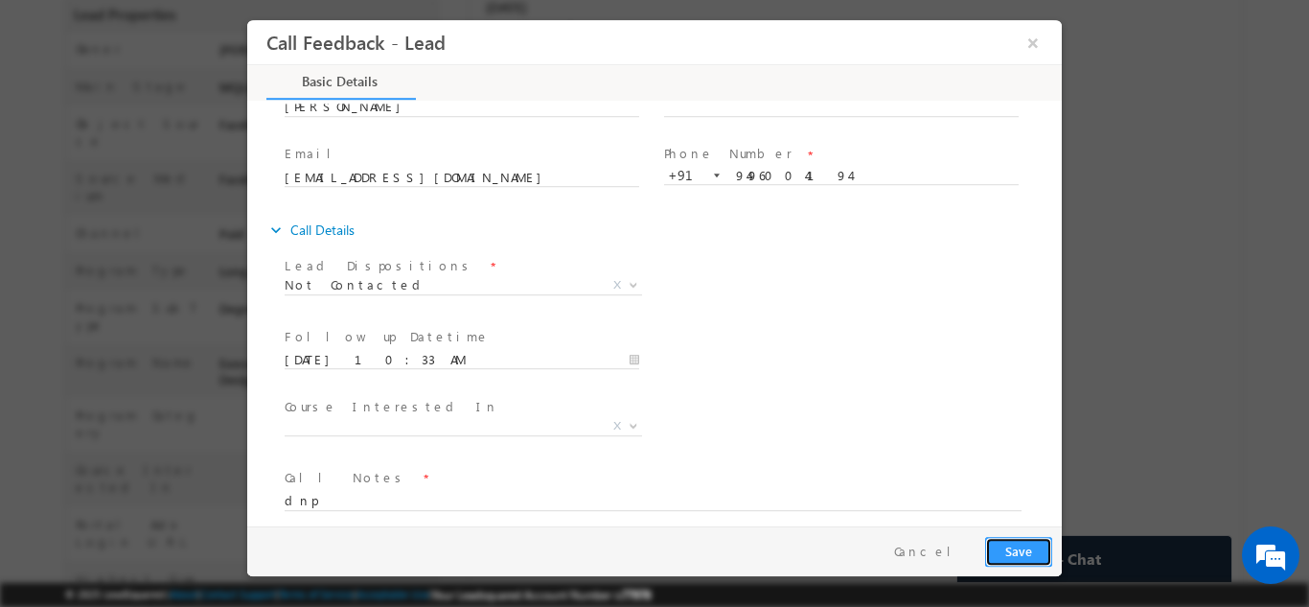
click at [1044, 544] on button "Save" at bounding box center [1018, 551] width 67 height 30
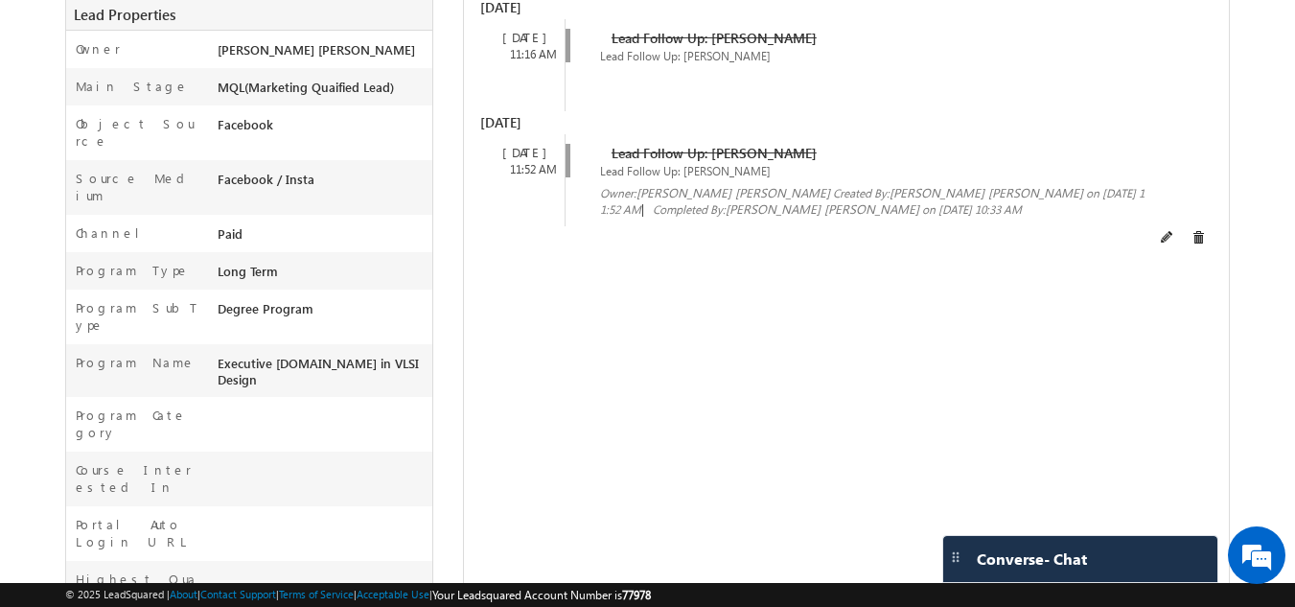
scroll to position [0, 0]
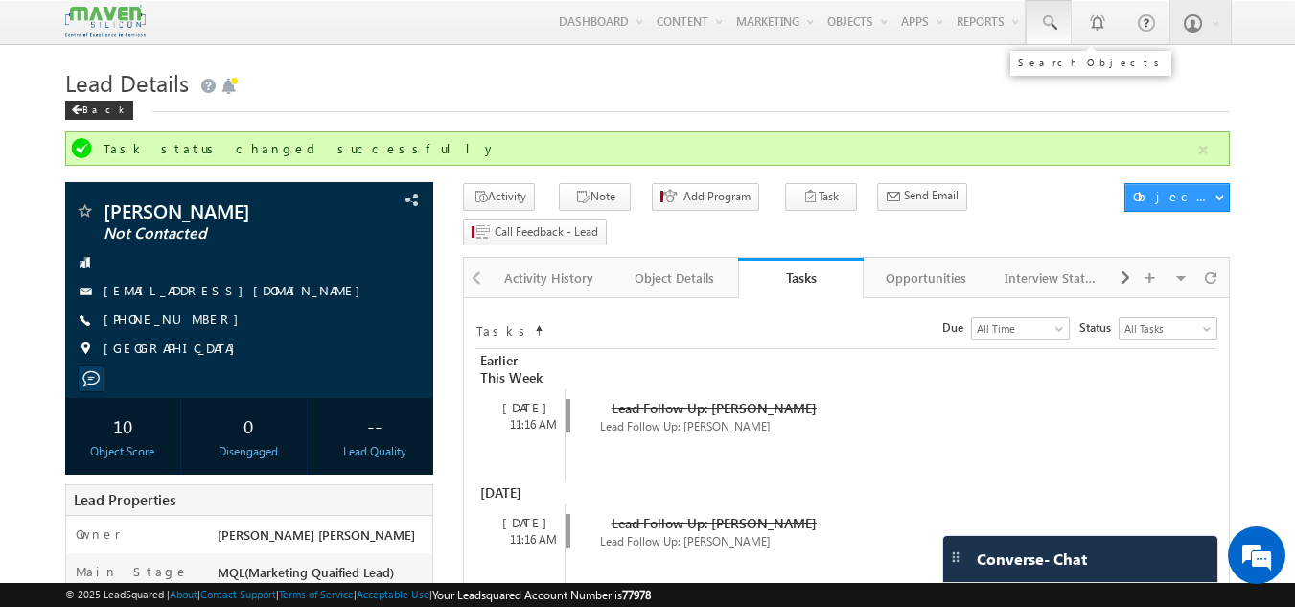
click at [1054, 17] on span at bounding box center [1048, 22] width 19 height 19
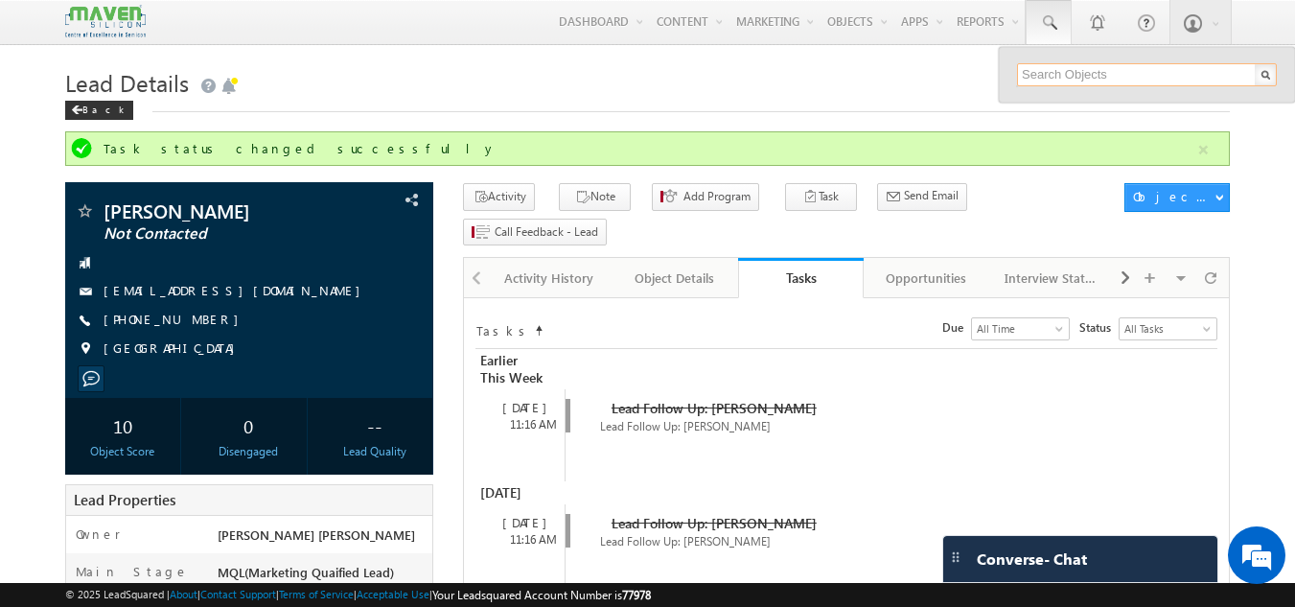
click at [1061, 69] on input "text" at bounding box center [1147, 74] width 260 height 23
paste input "9480843663"
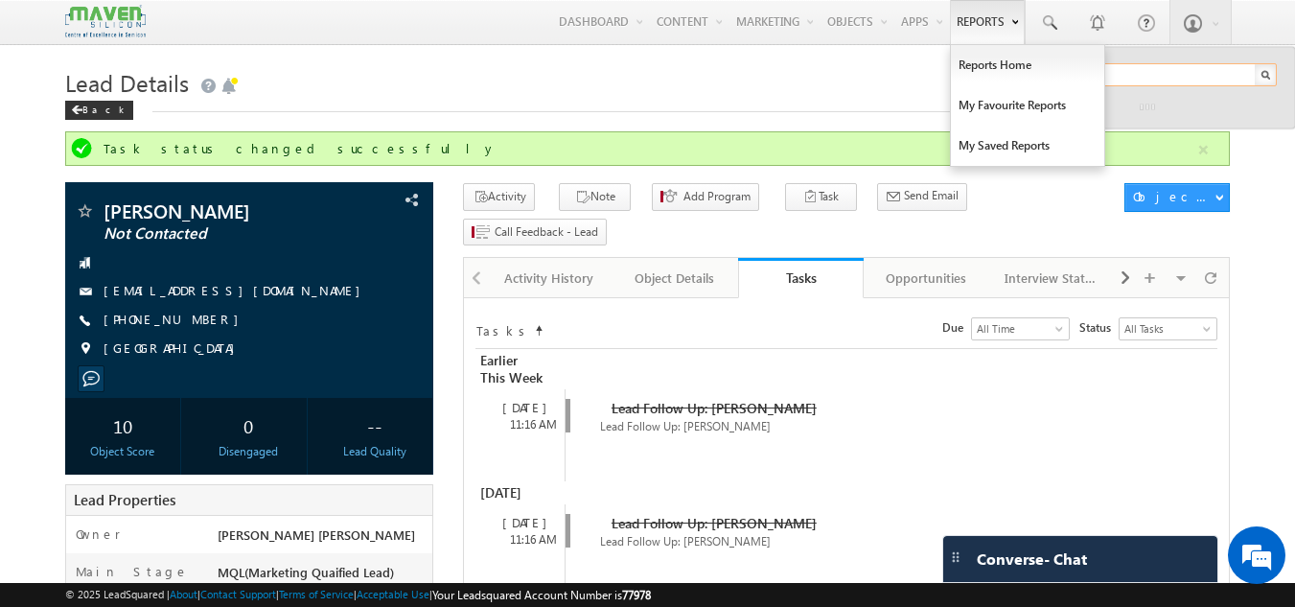
type input "9480843663"
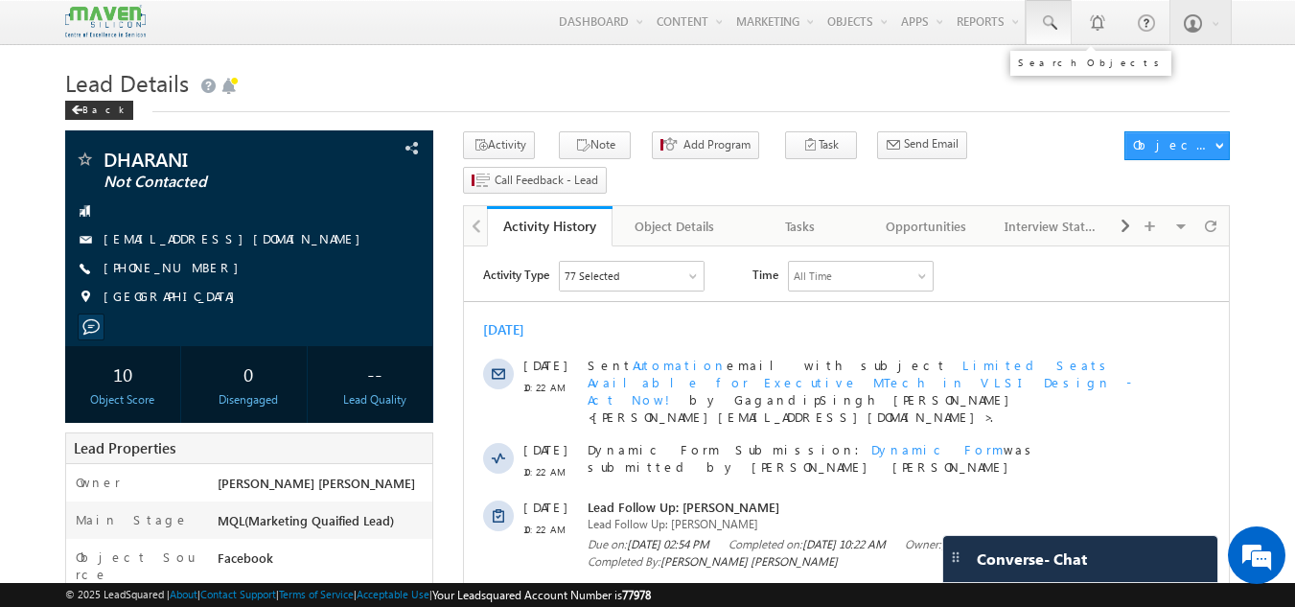
click at [1049, 23] on span at bounding box center [1048, 22] width 19 height 19
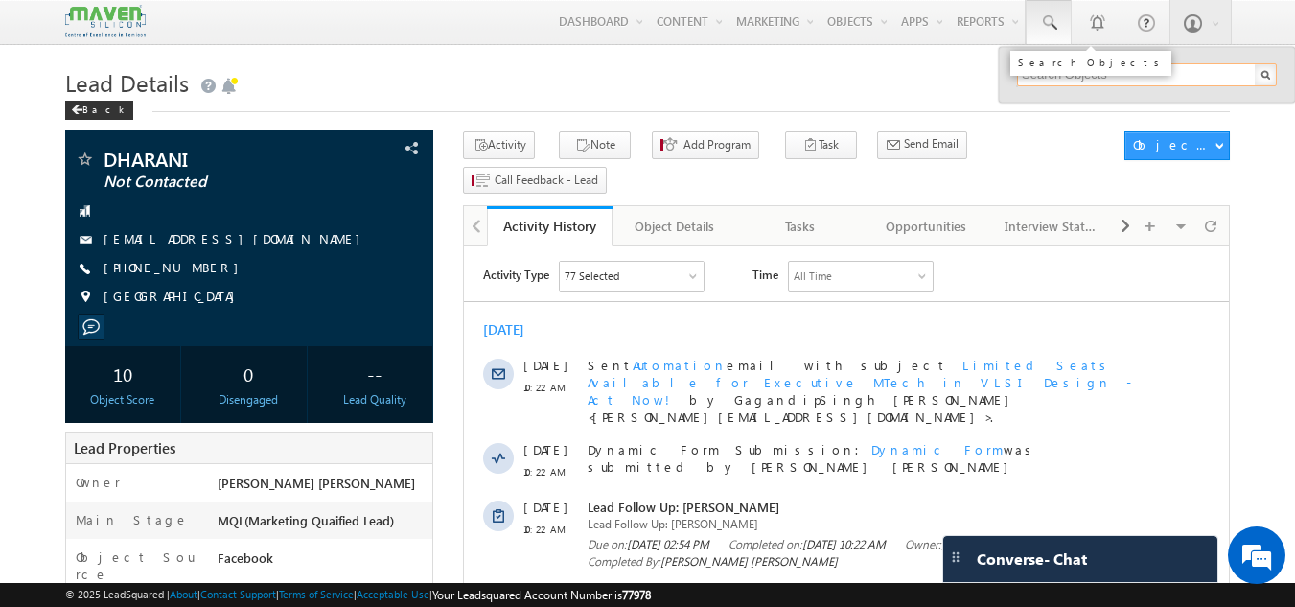
paste input "9480843663"
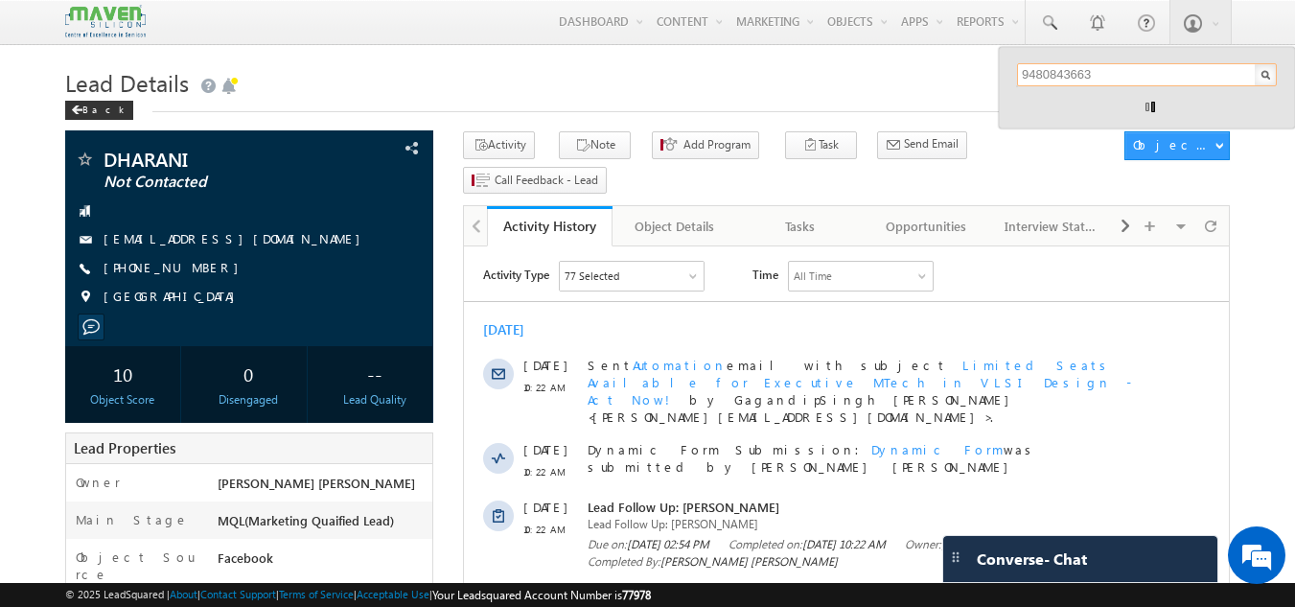
drag, startPoint x: 1117, startPoint y: 83, endPoint x: 989, endPoint y: 98, distance: 128.3
paste input "[EMAIL_ADDRESS][DOMAIN_NAME]"
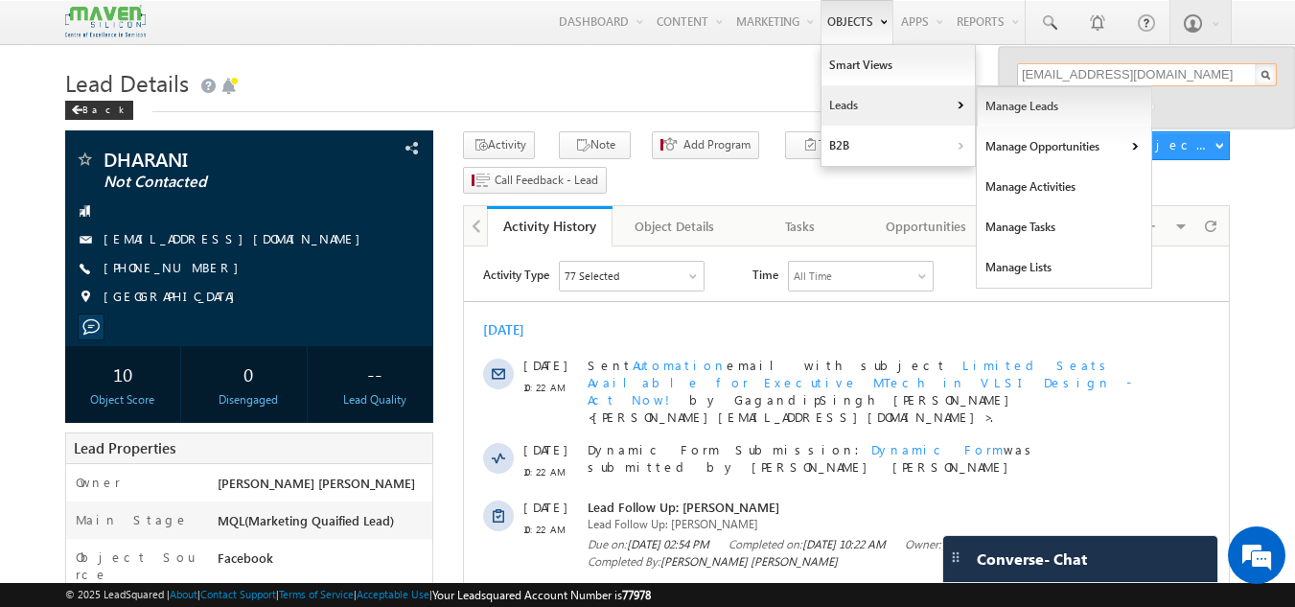
type input "[EMAIL_ADDRESS][DOMAIN_NAME]"
click at [986, 101] on link "Manage Leads" at bounding box center [1064, 106] width 175 height 40
click at [992, 104] on link "Manage Leads" at bounding box center [1064, 106] width 175 height 40
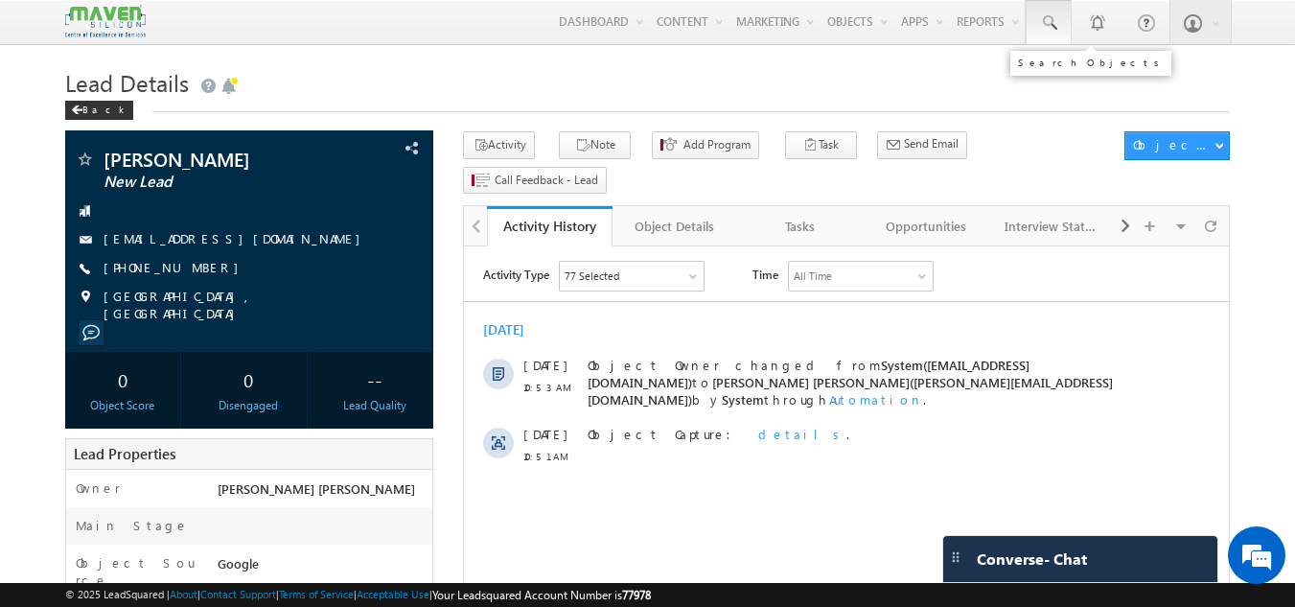
click at [1040, 18] on span at bounding box center [1048, 22] width 19 height 19
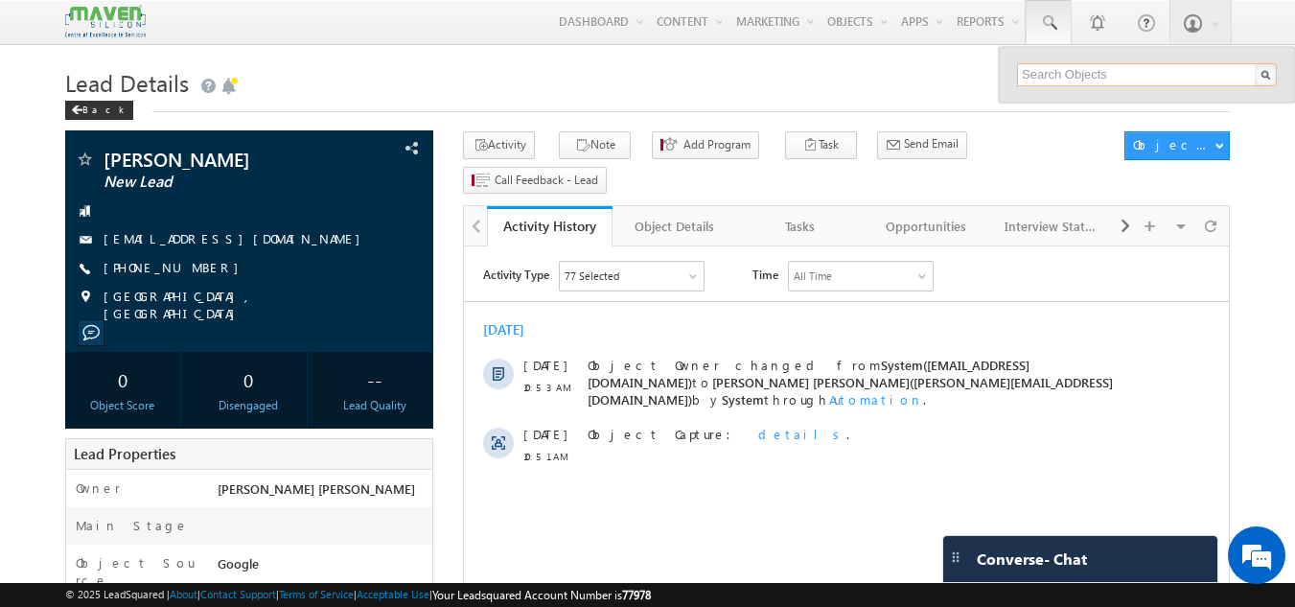
click at [1041, 72] on input "text" at bounding box center [1147, 74] width 260 height 23
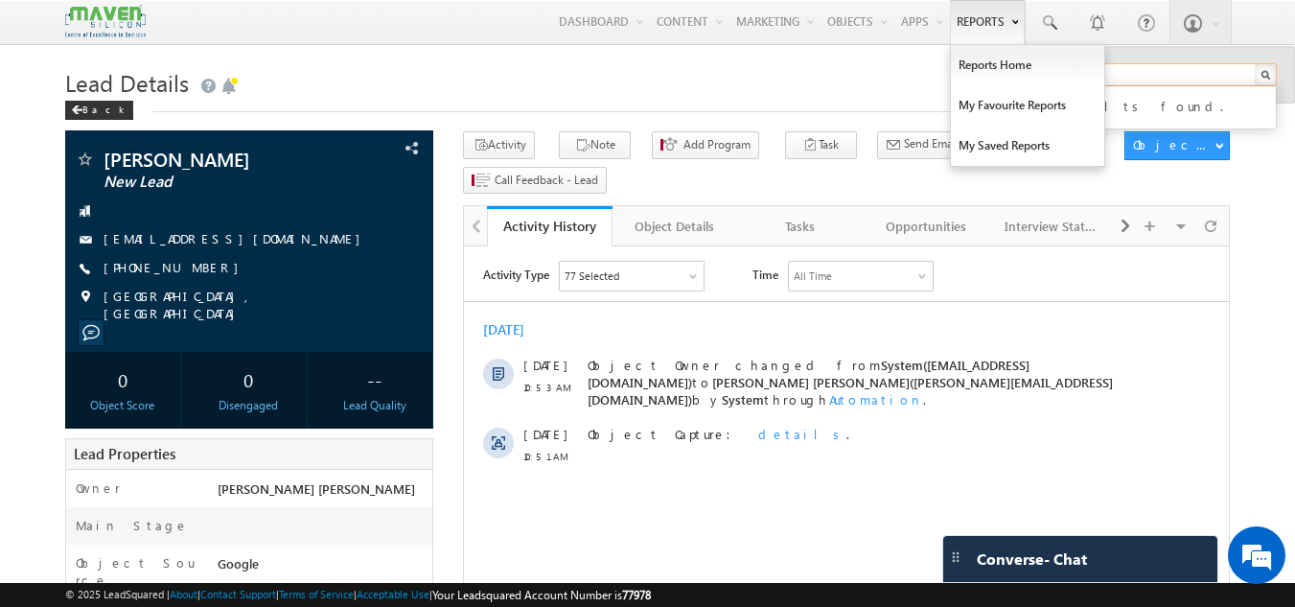
type input "devendra"
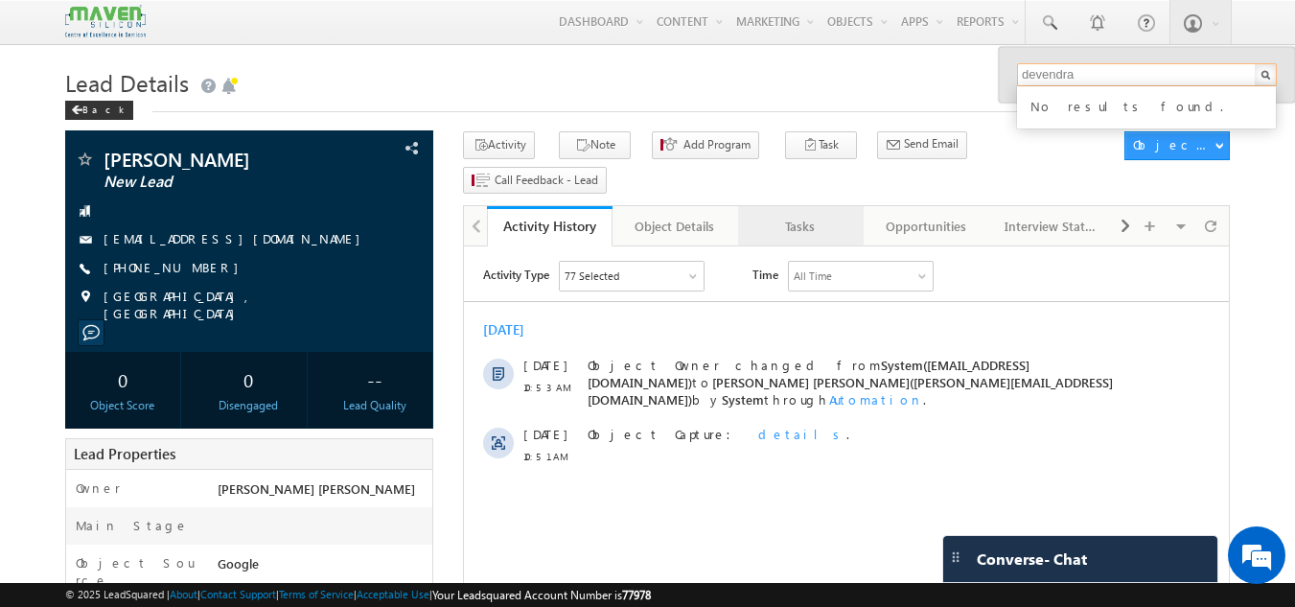
click at [804, 215] on div "Tasks" at bounding box center [799, 226] width 93 height 23
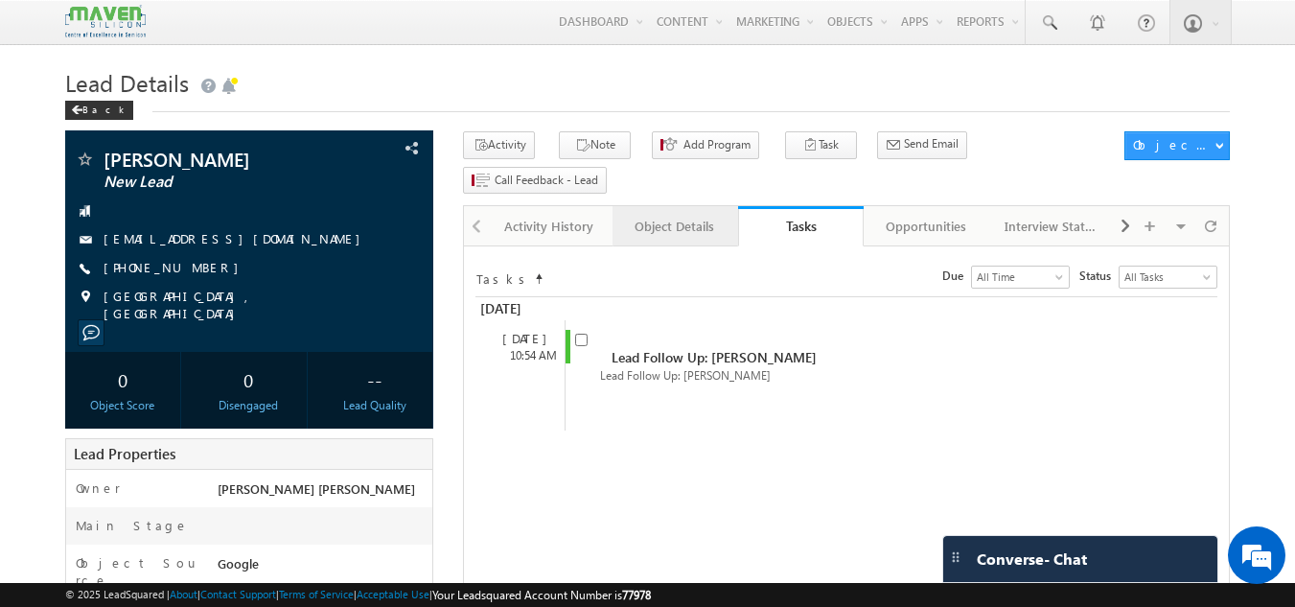
click at [682, 215] on div "Object Details" at bounding box center [674, 226] width 93 height 23
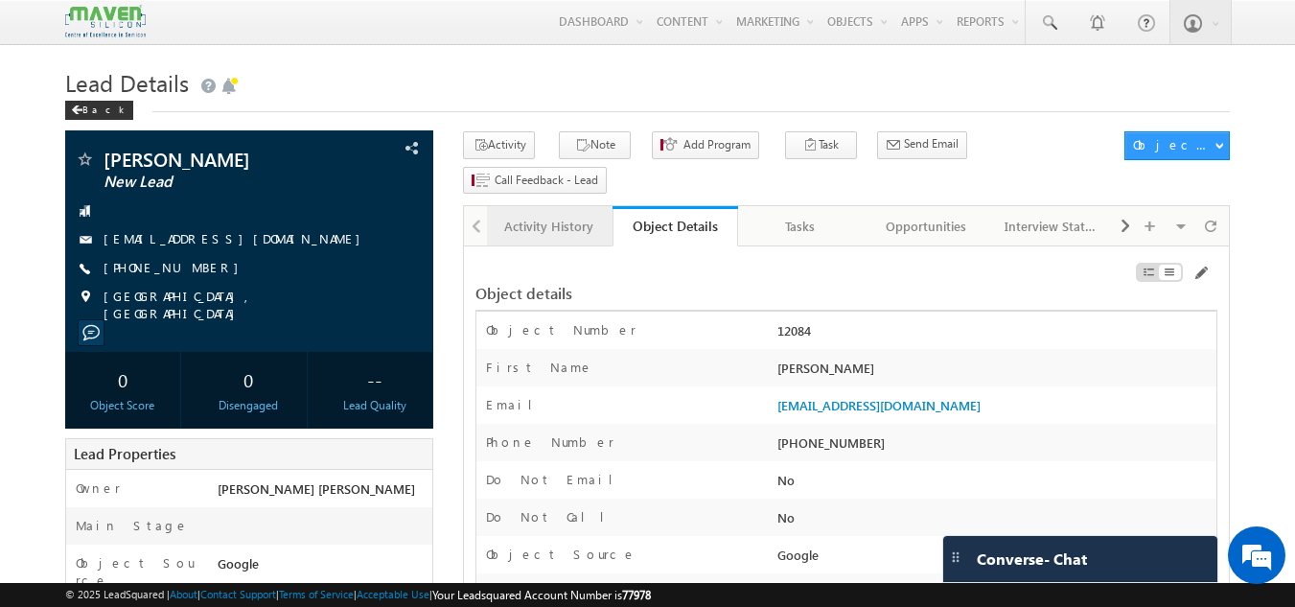
click at [536, 215] on div "Activity History" at bounding box center [548, 226] width 93 height 23
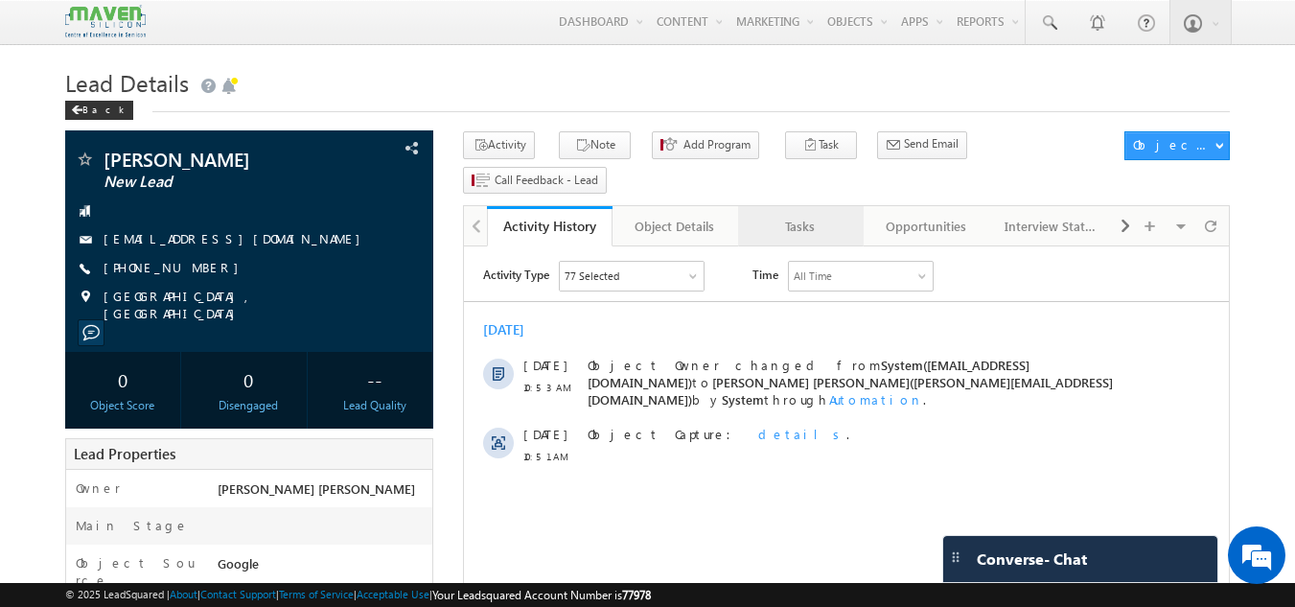
click at [799, 215] on div "Tasks" at bounding box center [799, 226] width 93 height 23
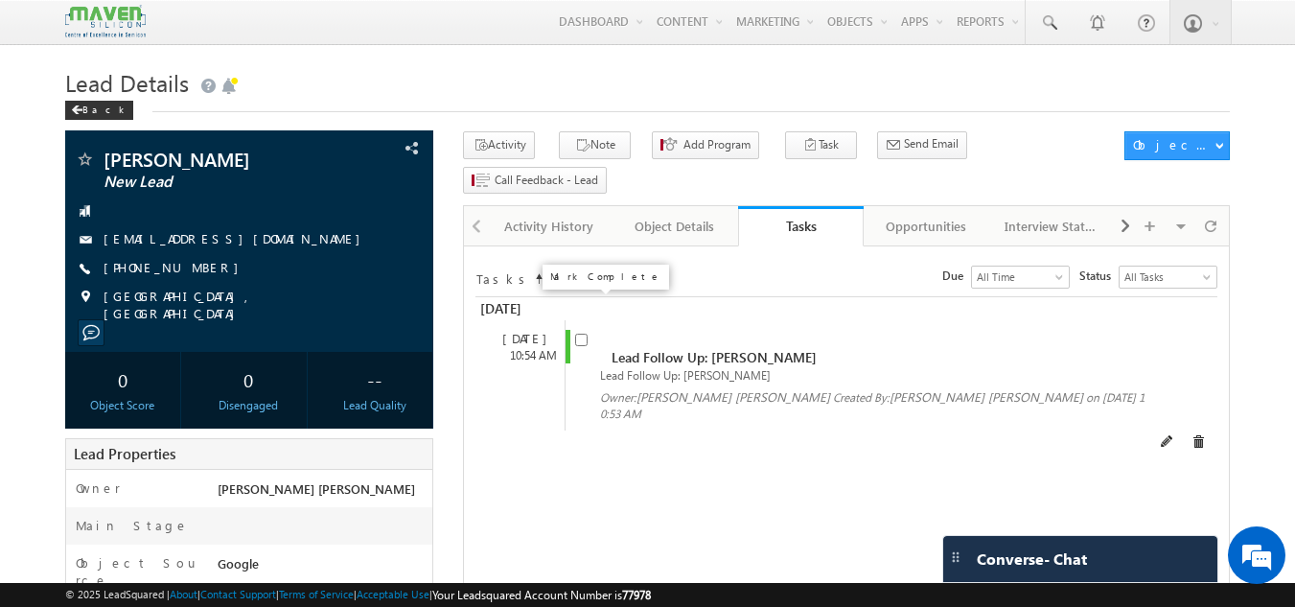
click at [585, 334] on input "checkbox" at bounding box center [581, 340] width 12 height 12
checkbox input "false"
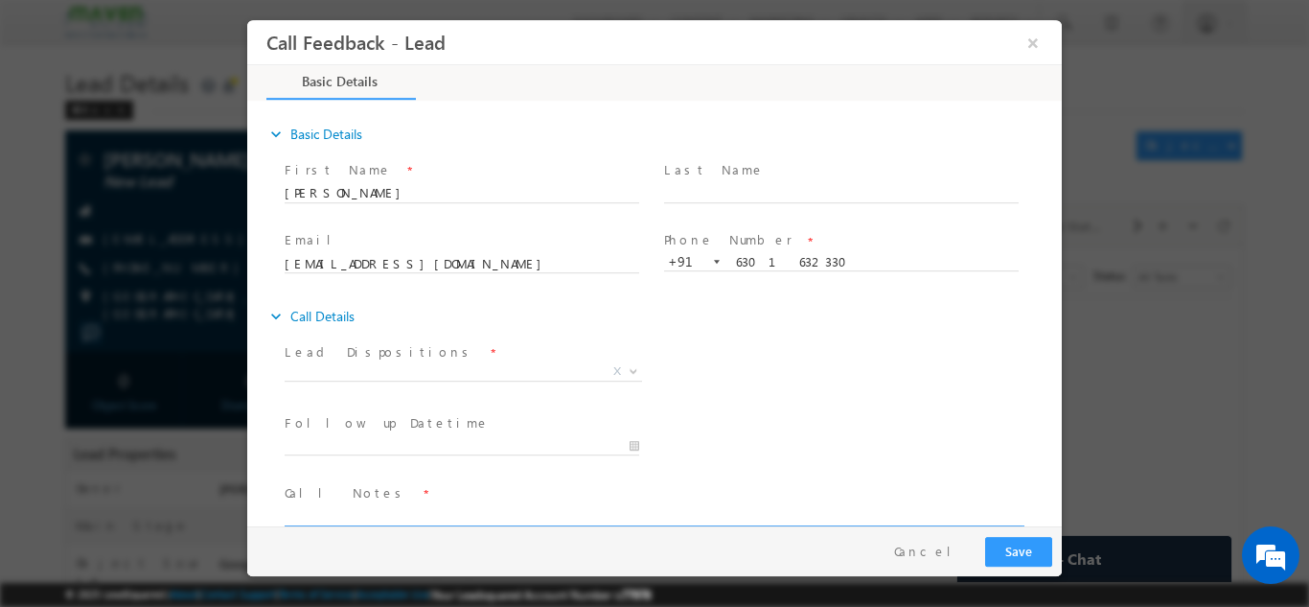
click at [356, 507] on textarea at bounding box center [653, 514] width 737 height 22
click at [556, 510] on textarea "btech in ece With 7.6 cgpa having no exp." at bounding box center [653, 514] width 737 height 22
type textarea "btech in ece With 7.6 cgpa having no exp. not elligible for mtech pitch for iit"
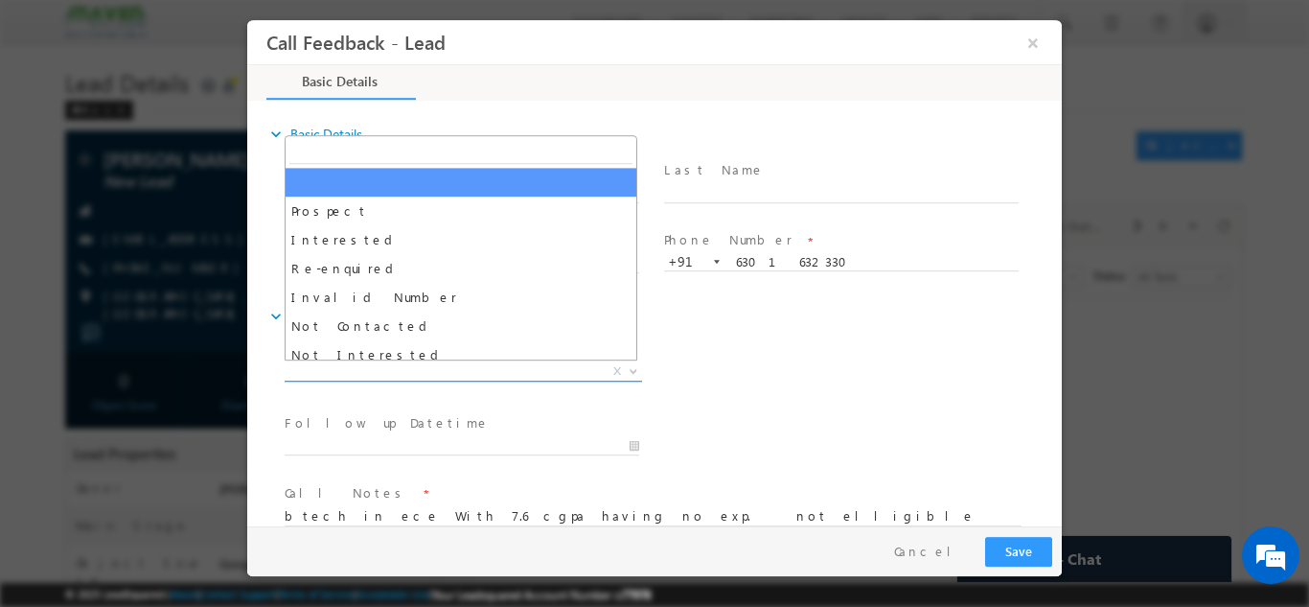
click at [454, 370] on span "X" at bounding box center [464, 370] width 358 height 19
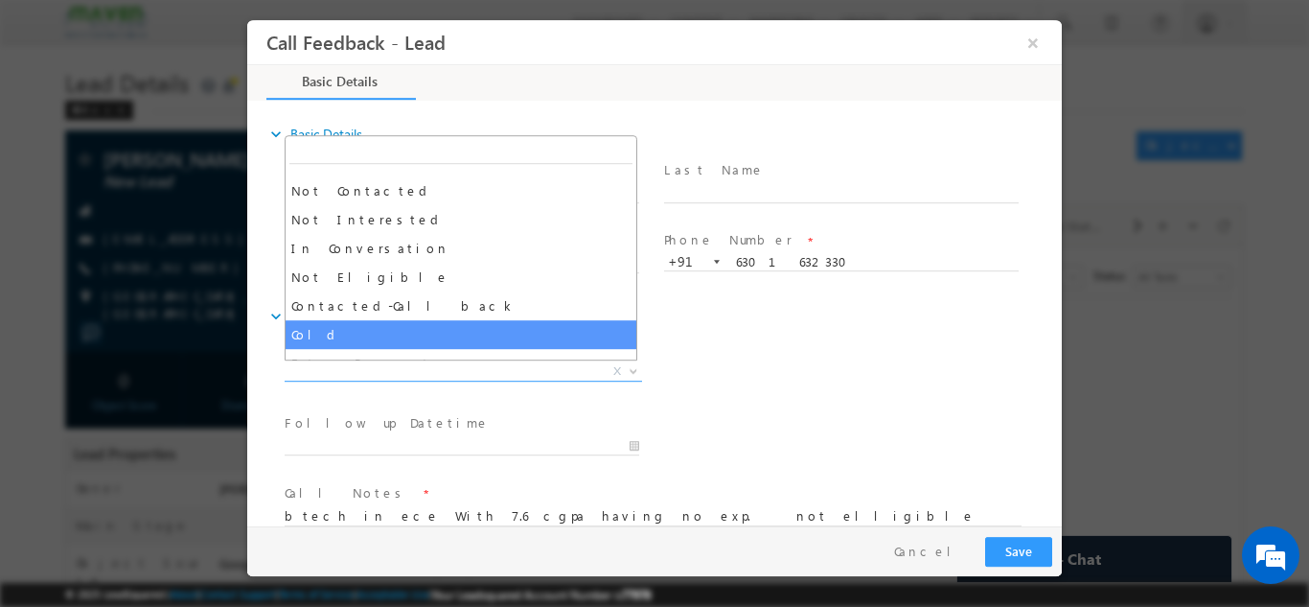
scroll to position [127, 0]
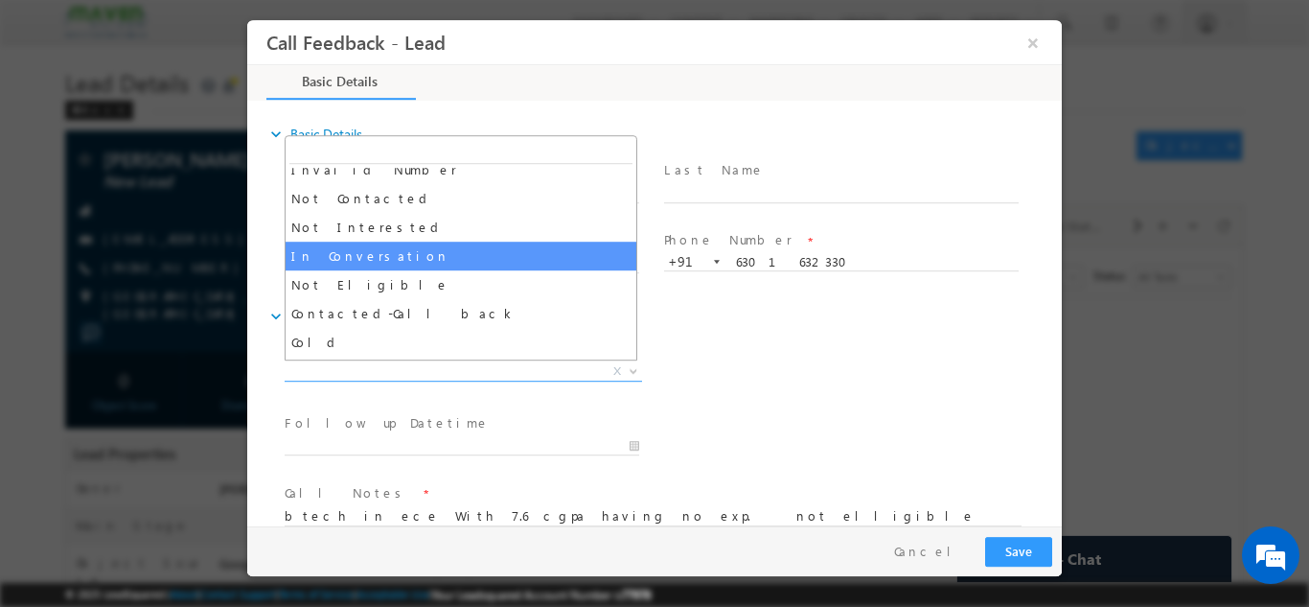
select select "In Conversation"
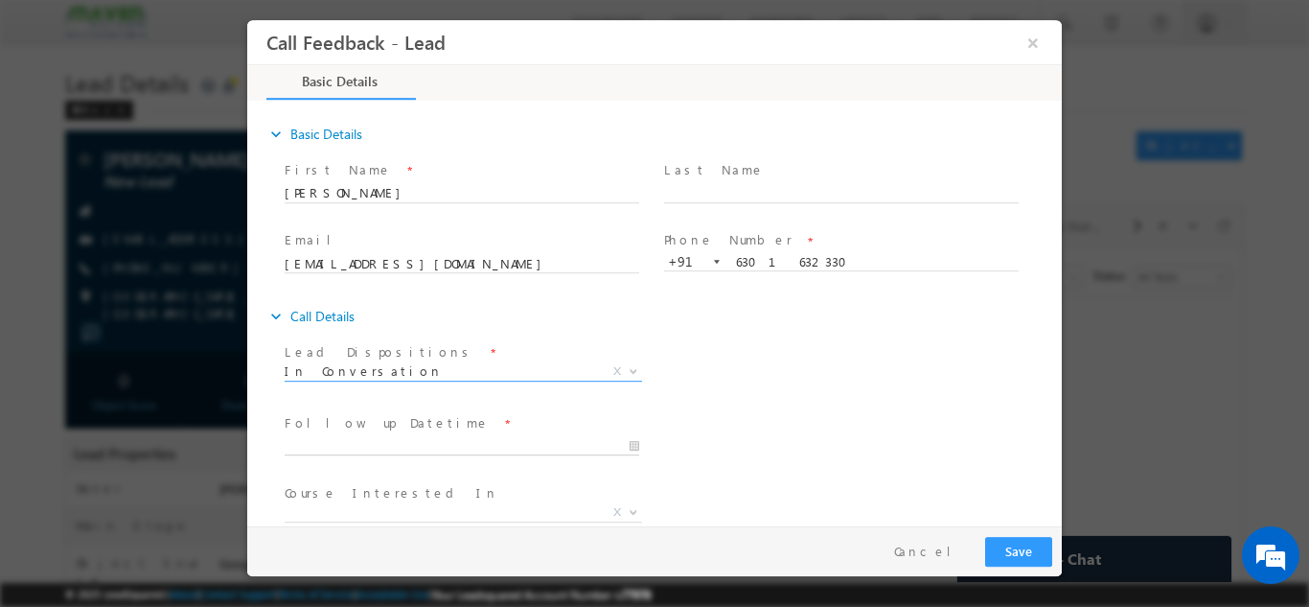
type input "09/10/2025 11:05 AM"
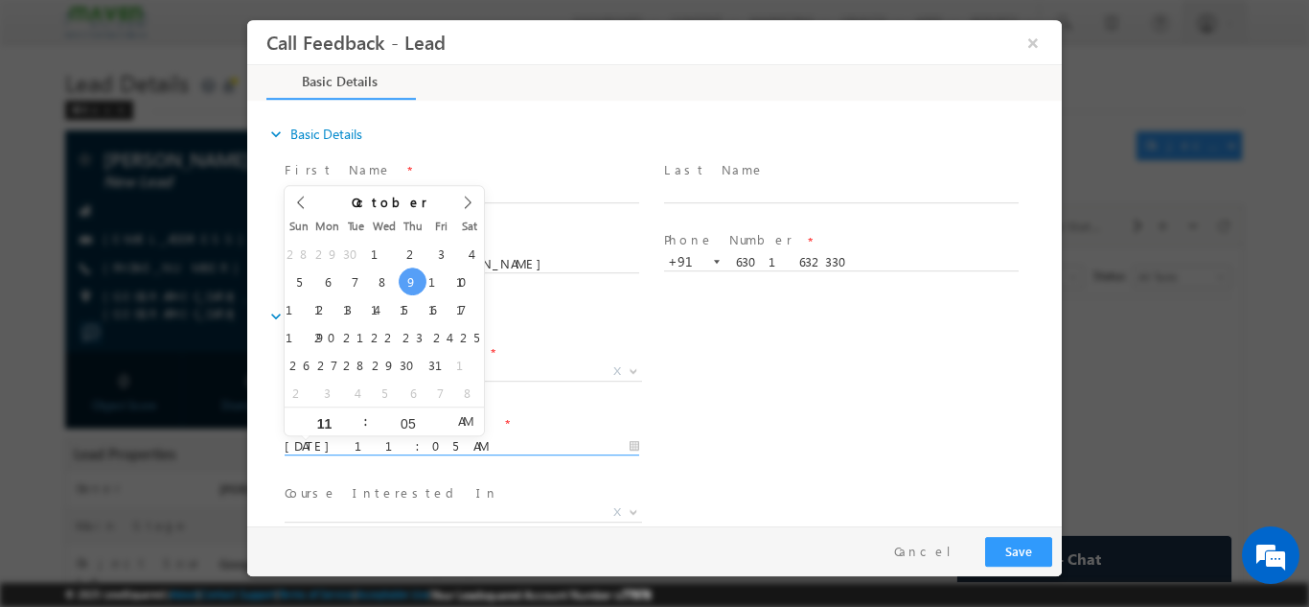
click at [463, 444] on input "09/10/2025 11:05 AM" at bounding box center [462, 445] width 355 height 19
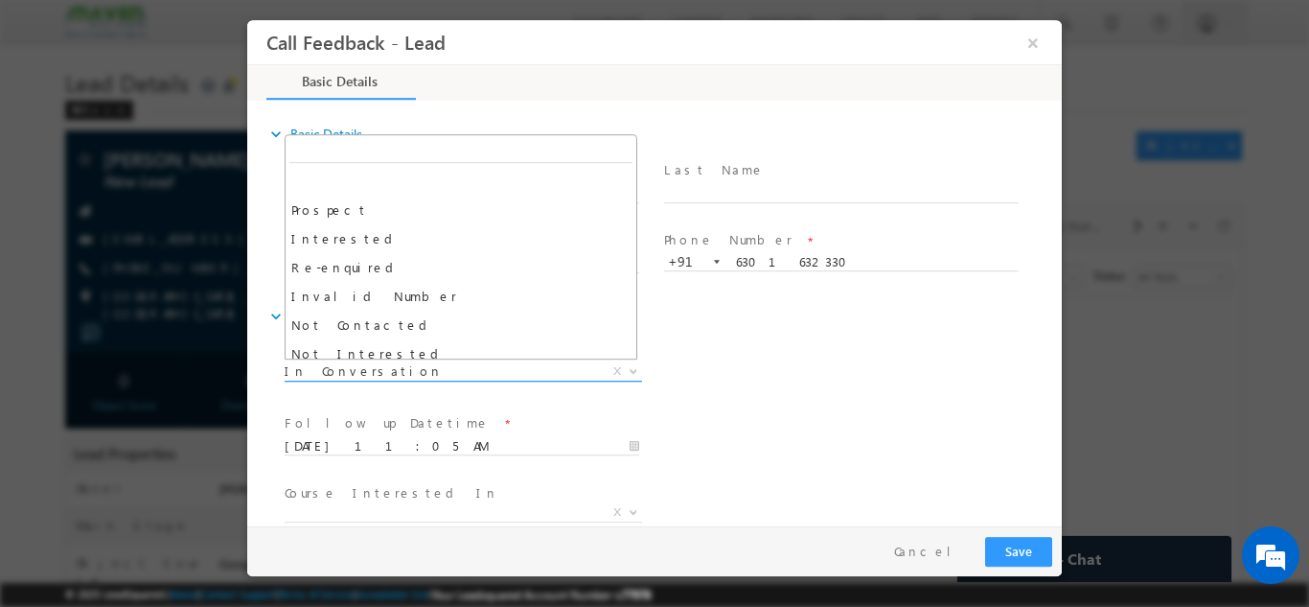
scroll to position [144, 0]
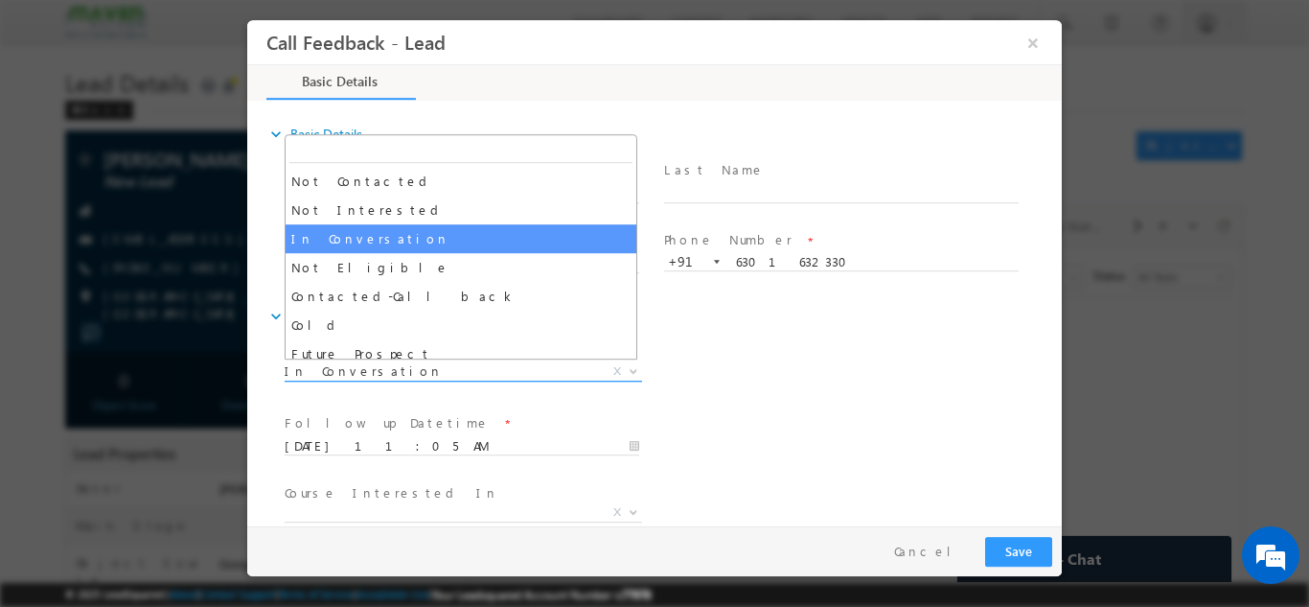
click at [539, 364] on span "In Conversation" at bounding box center [441, 369] width 312 height 17
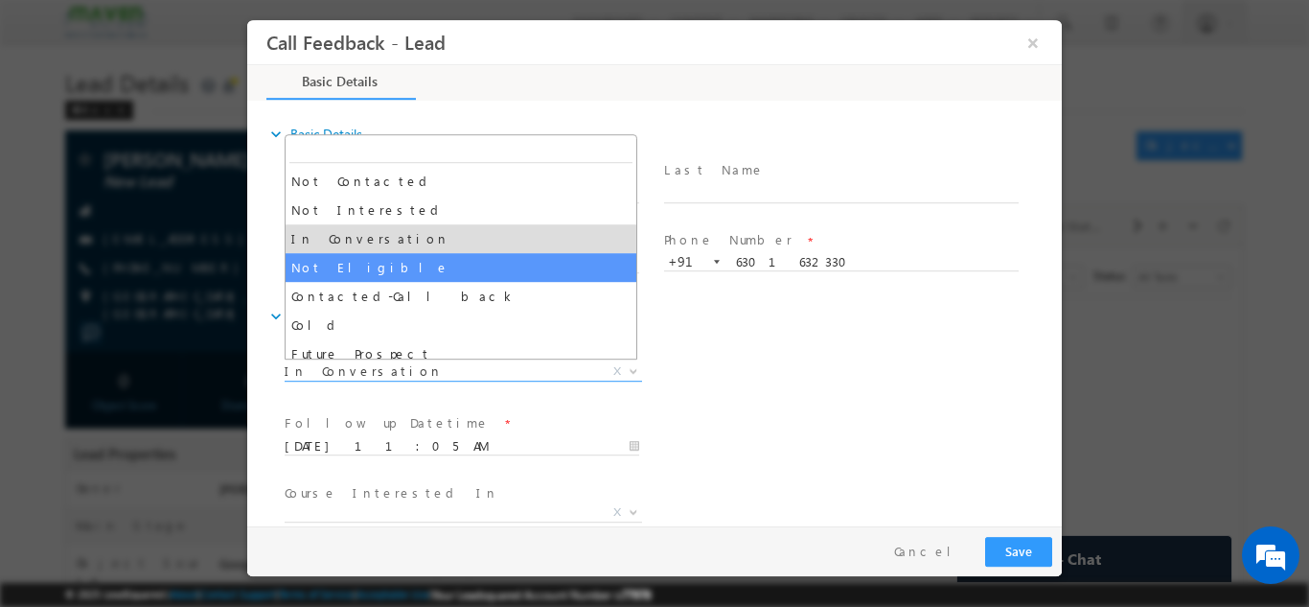
select select "Not Eligible"
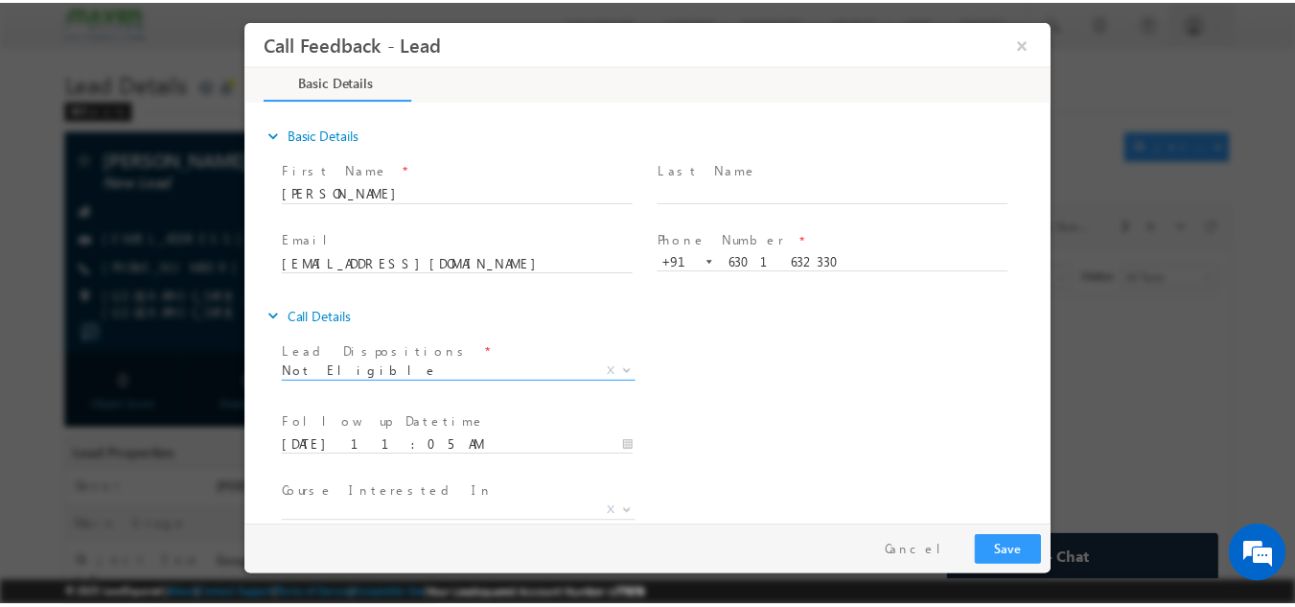
scroll to position [102, 0]
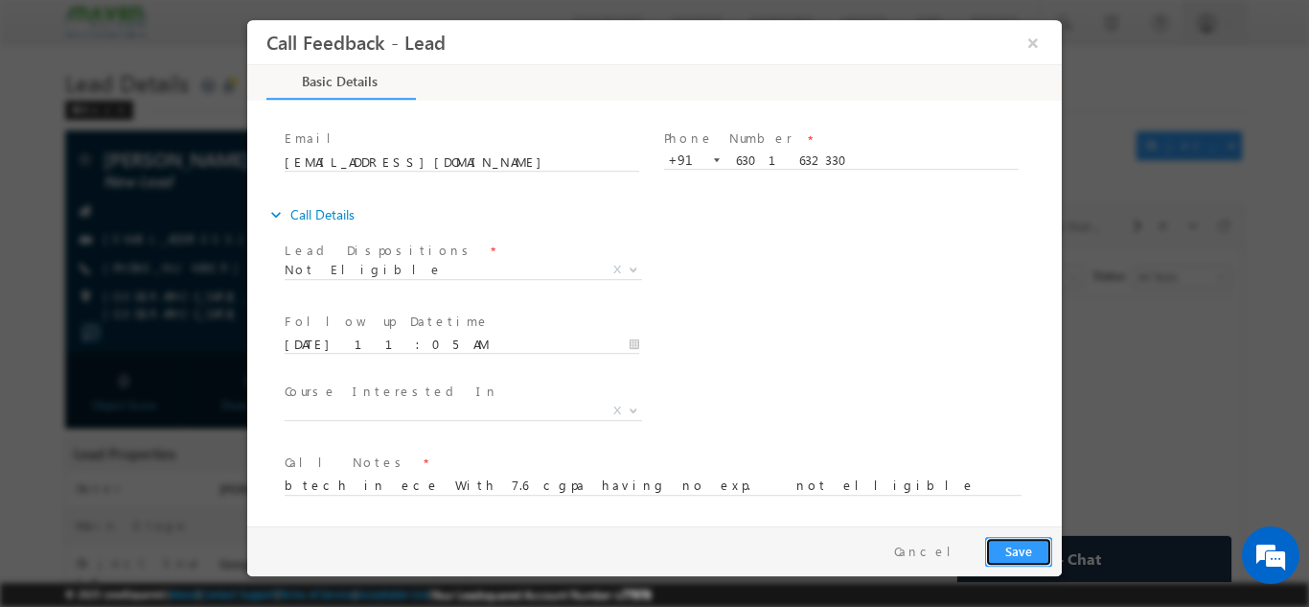
click at [1018, 549] on button "Save" at bounding box center [1018, 551] width 67 height 30
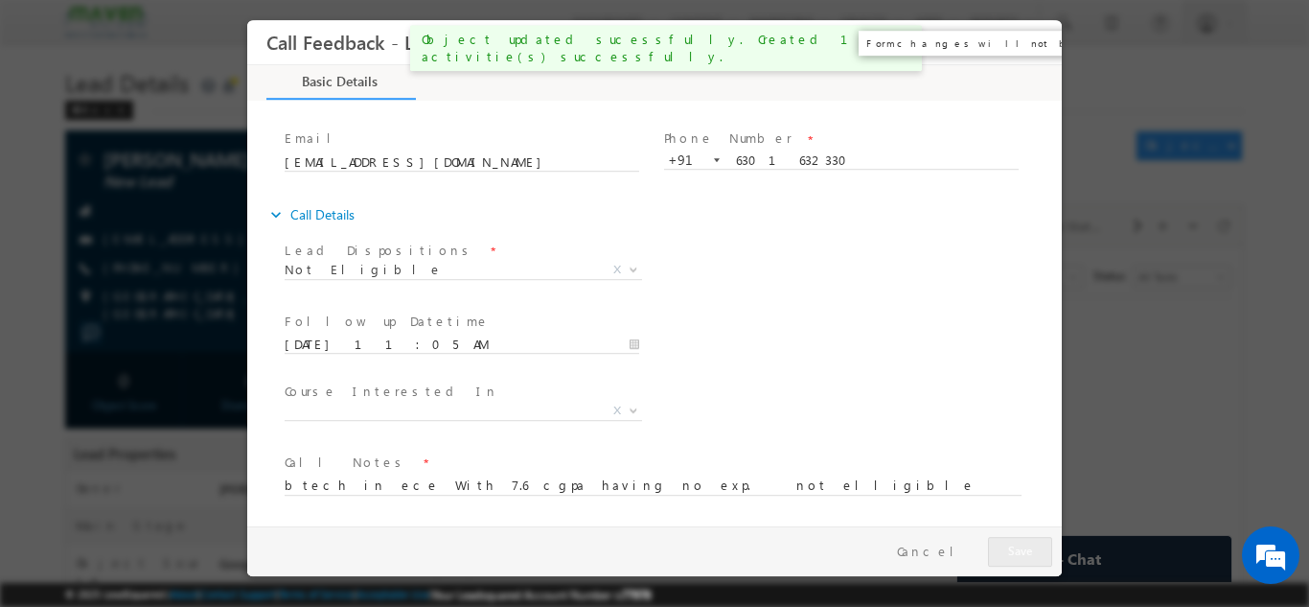
click at [1029, 35] on button "×" at bounding box center [1033, 41] width 33 height 35
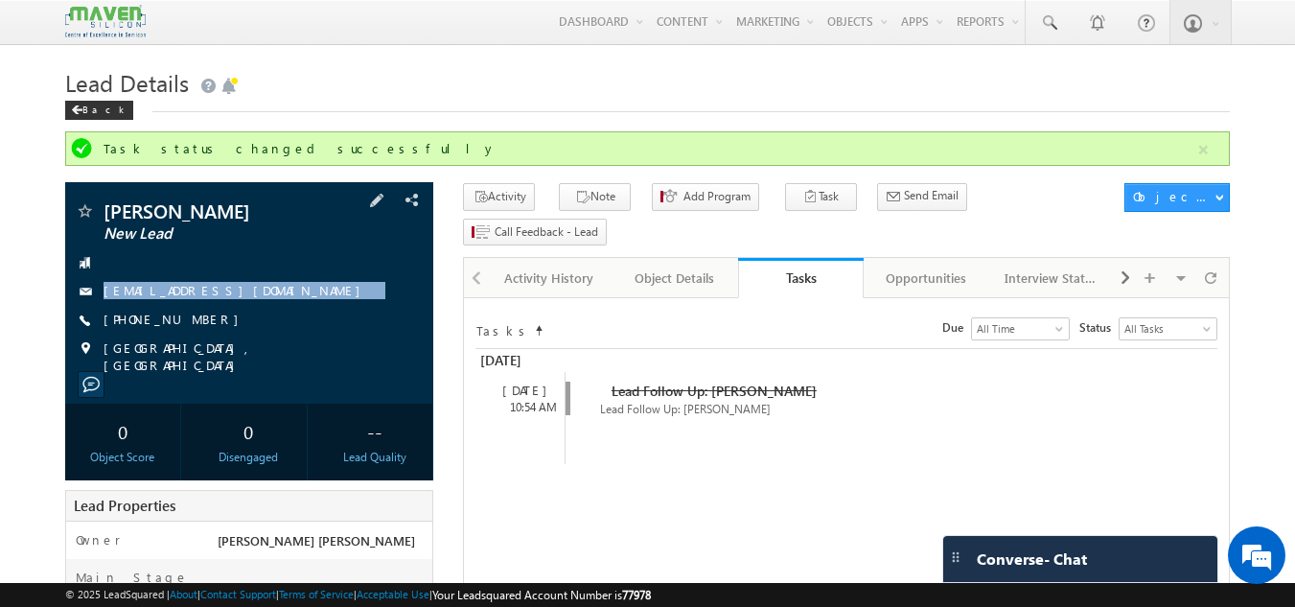
drag, startPoint x: 304, startPoint y: 272, endPoint x: 307, endPoint y: 307, distance: 34.6
click at [307, 307] on div "VENKATA GURUNADHAM New Lead gummagurunadham7@gmail.com +91-6301632330" at bounding box center [250, 287] width 350 height 173
copy div "gummagurunadham7@gmail.com"
click at [217, 310] on div "VENKATA GURUNADHAM New Lead gummagurunadham7@gmail.com +91-6301632330" at bounding box center [250, 287] width 350 height 173
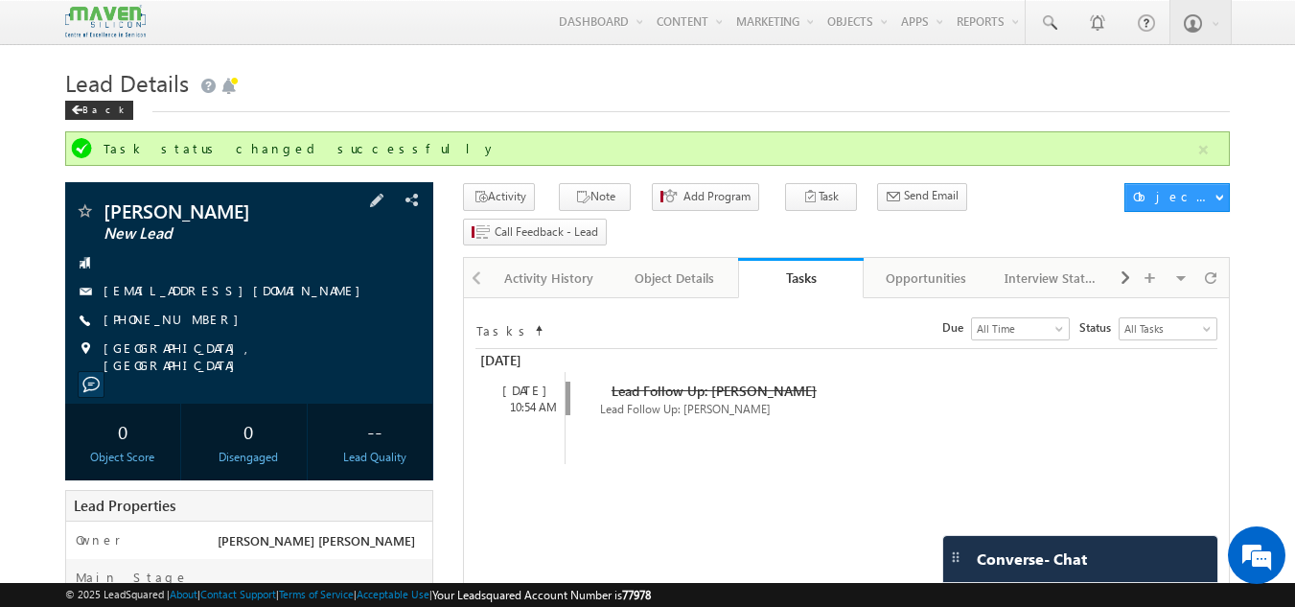
click at [217, 310] on div "VENKATA GURUNADHAM New Lead gummagurunadham7@gmail.com +91-6301632330" at bounding box center [250, 287] width 350 height 173
drag, startPoint x: 217, startPoint y: 310, endPoint x: 209, endPoint y: 335, distance: 27.0
click at [209, 335] on div "VENKATA GURUNADHAM New Lead gummagurunadham7@gmail.com +91-6301632330" at bounding box center [250, 287] width 350 height 173
copy div "+91-6301632330"
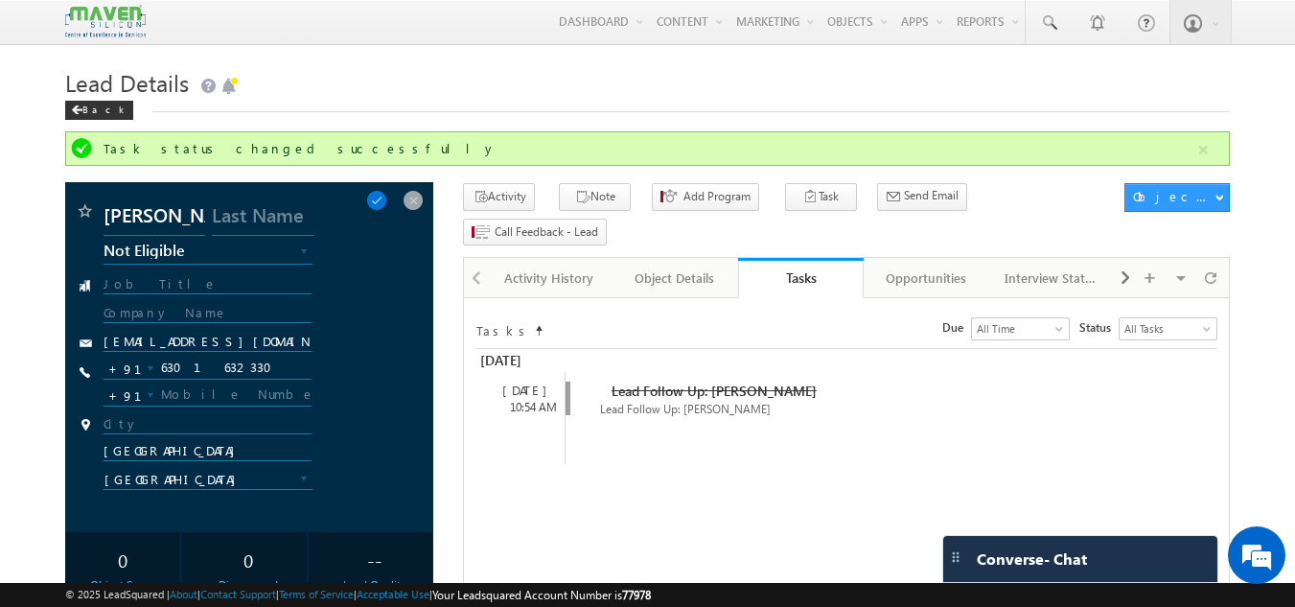
click at [408, 186] on div "VENKATA GURUNADHAM New Lead Interested In Conversation Others Prospect Future P…" at bounding box center [249, 357] width 369 height 350
click at [408, 196] on span at bounding box center [413, 200] width 21 height 21
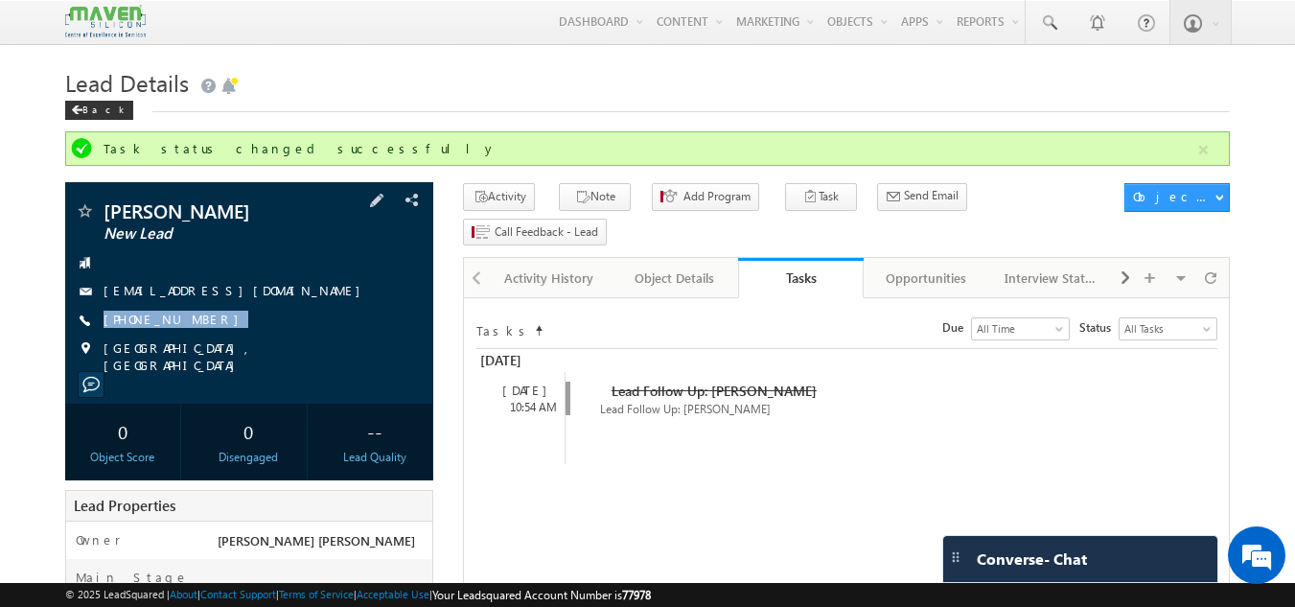
drag, startPoint x: 220, startPoint y: 309, endPoint x: 214, endPoint y: 338, distance: 30.5
click at [214, 338] on div "VENKATA GURUNADHAM New Lead gummagurunadham7@gmail.com +91-6301632330" at bounding box center [250, 287] width 350 height 173
copy div "+91-6301632330"
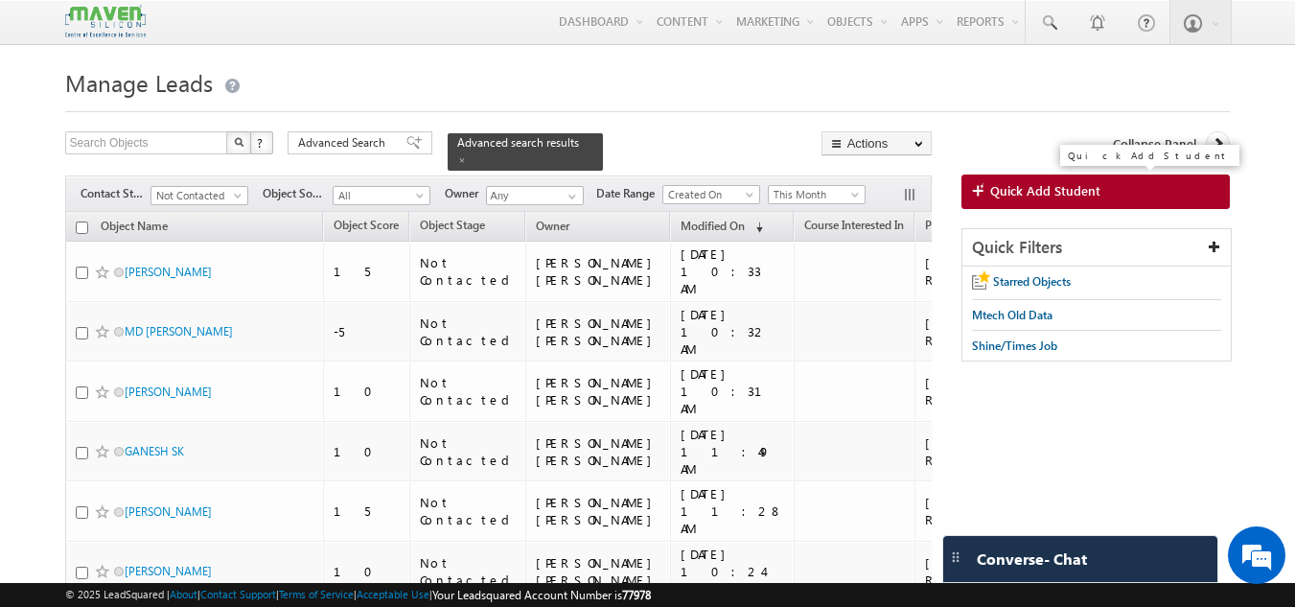
click at [983, 179] on link "Quick Add Student" at bounding box center [1095, 191] width 269 height 35
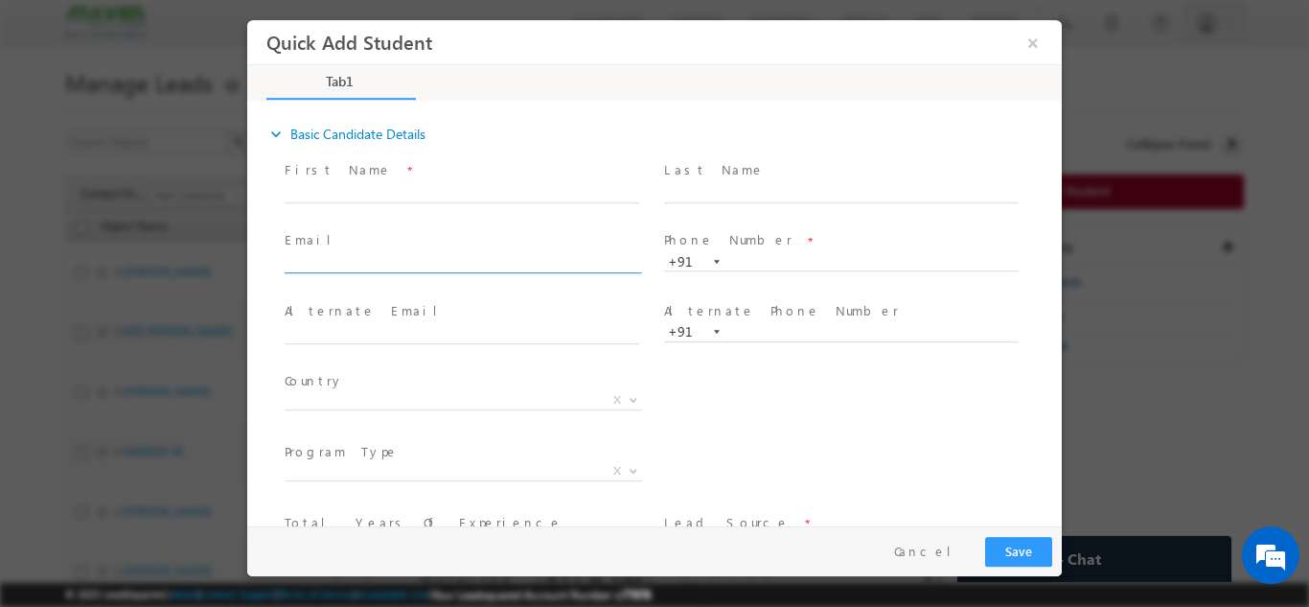
click at [410, 266] on input "text" at bounding box center [462, 263] width 355 height 19
paste input "[EMAIL_ADDRESS][DOMAIN_NAME]"
type input "[EMAIL_ADDRESS][DOMAIN_NAME]"
click at [592, 353] on span at bounding box center [462, 352] width 354 height 21
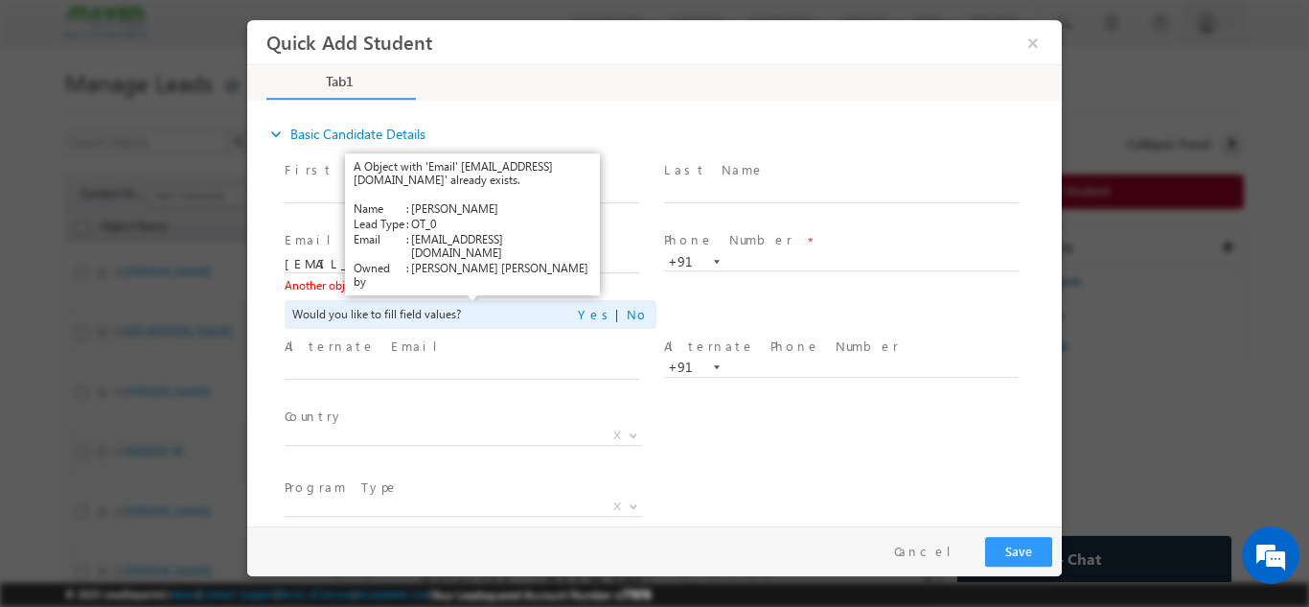
click at [481, 284] on link "View Details" at bounding box center [468, 284] width 59 height 12
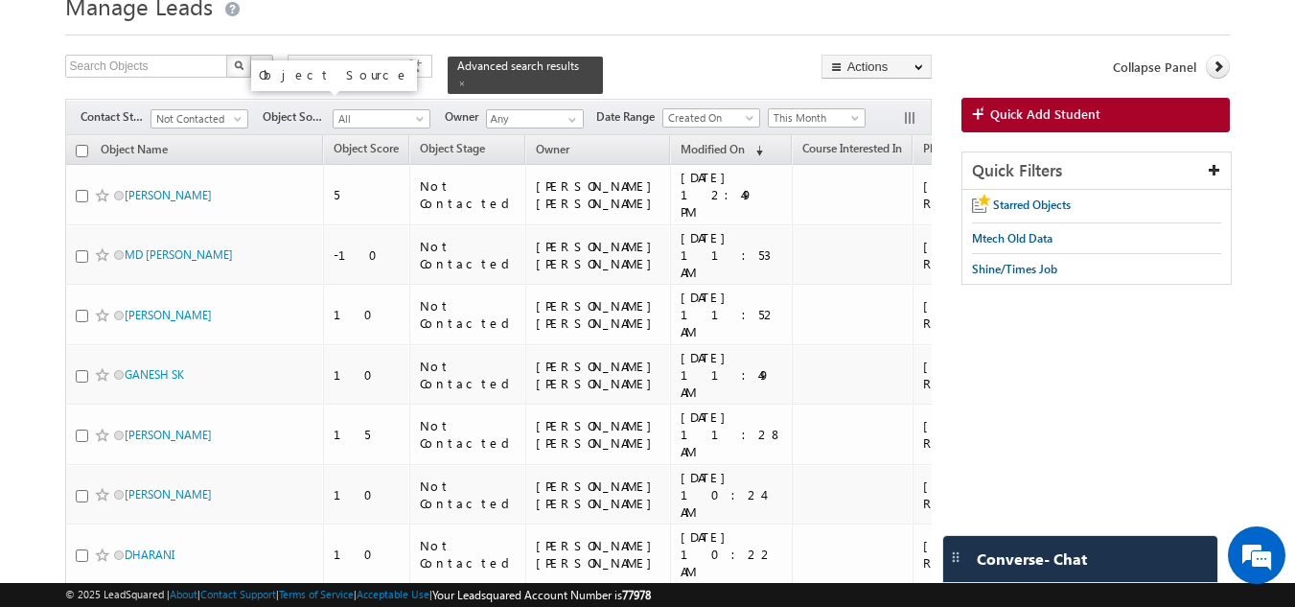
scroll to position [76, 0]
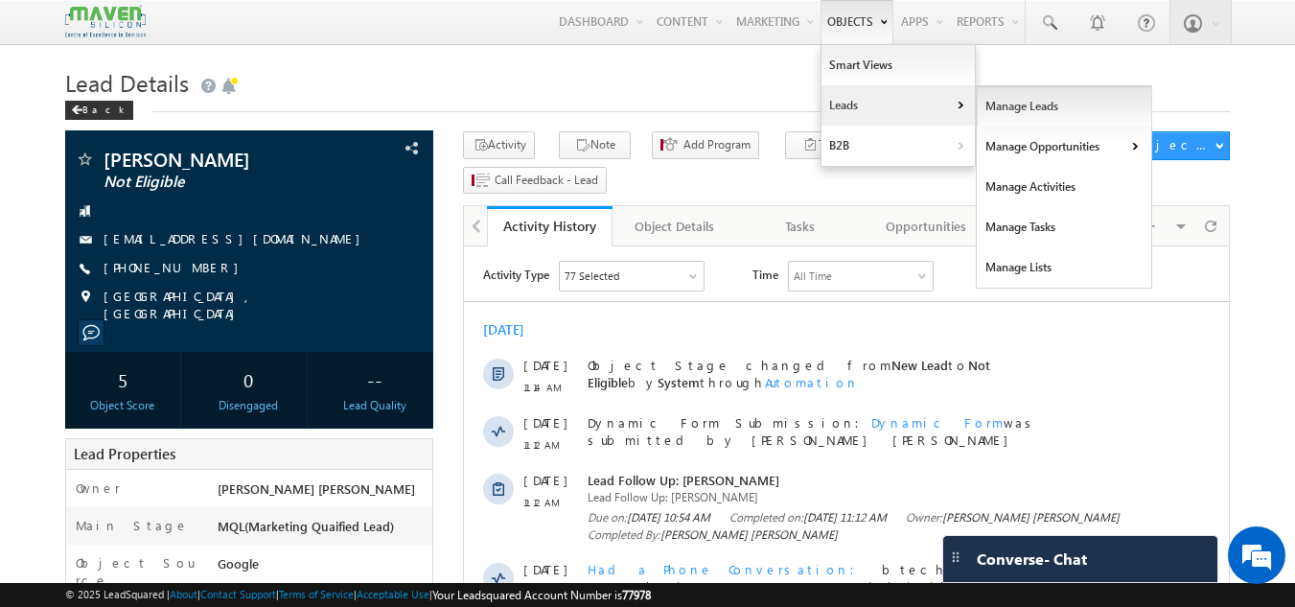
click at [980, 96] on link "Manage Leads" at bounding box center [1064, 106] width 175 height 40
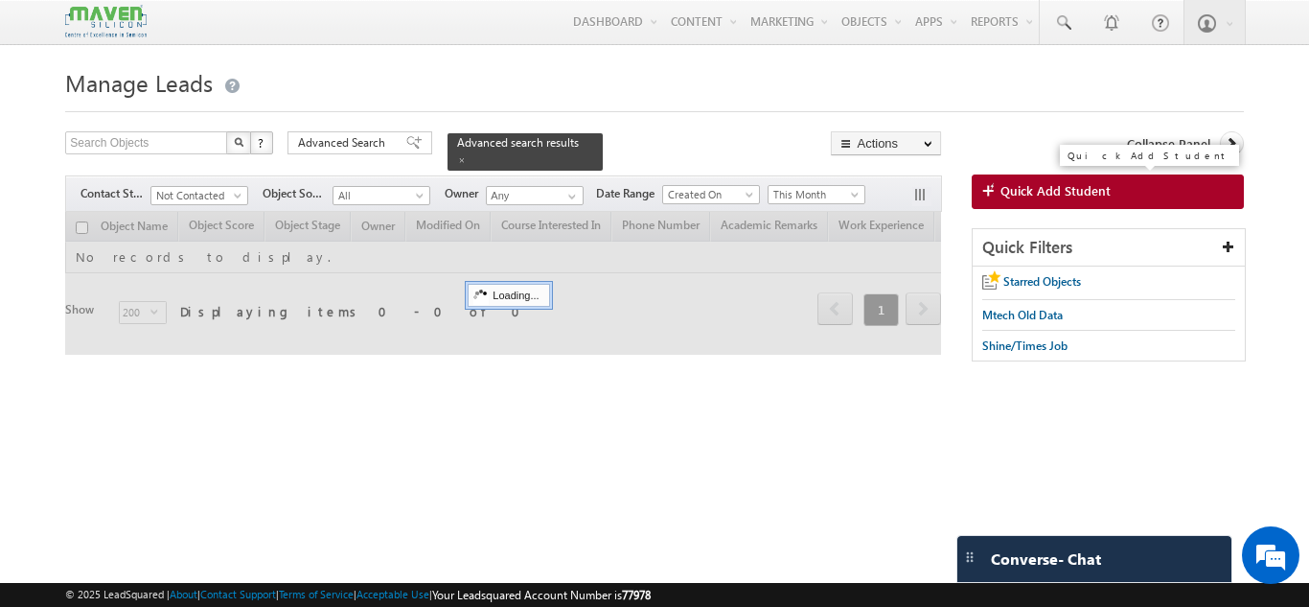
click at [1001, 190] on span "Quick Add Student" at bounding box center [1056, 190] width 110 height 17
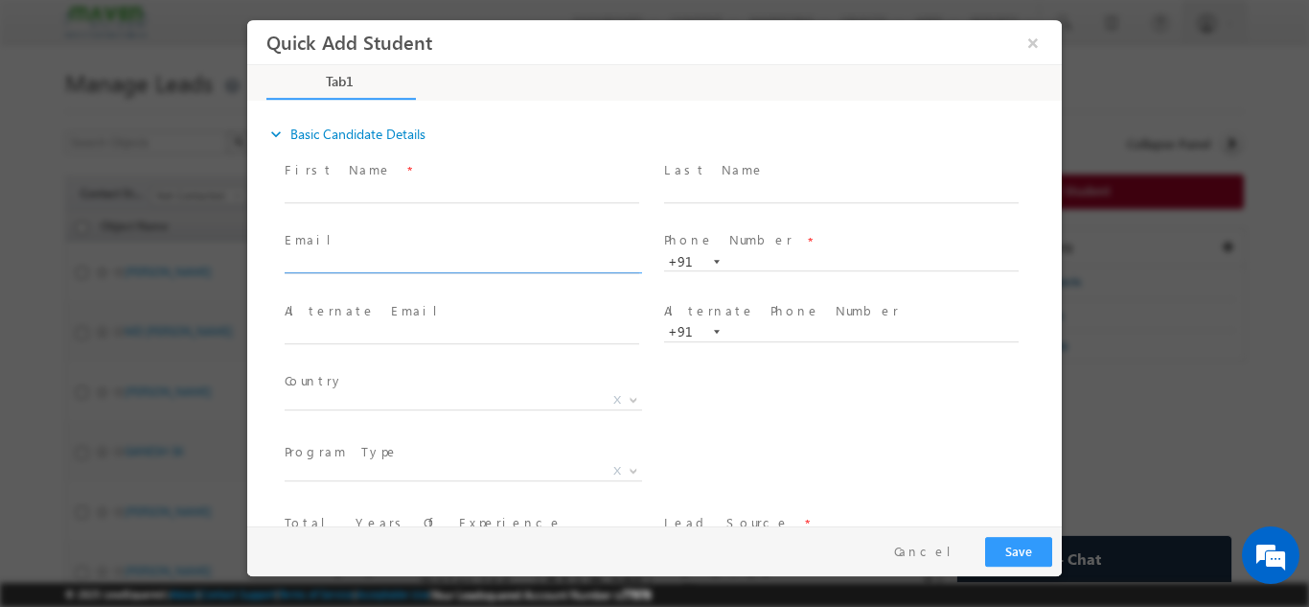
click at [490, 257] on input "text" at bounding box center [462, 263] width 355 height 19
type input "[EMAIL_ADDRESS][DOMAIN_NAME]"
click at [499, 197] on input "text" at bounding box center [462, 192] width 355 height 19
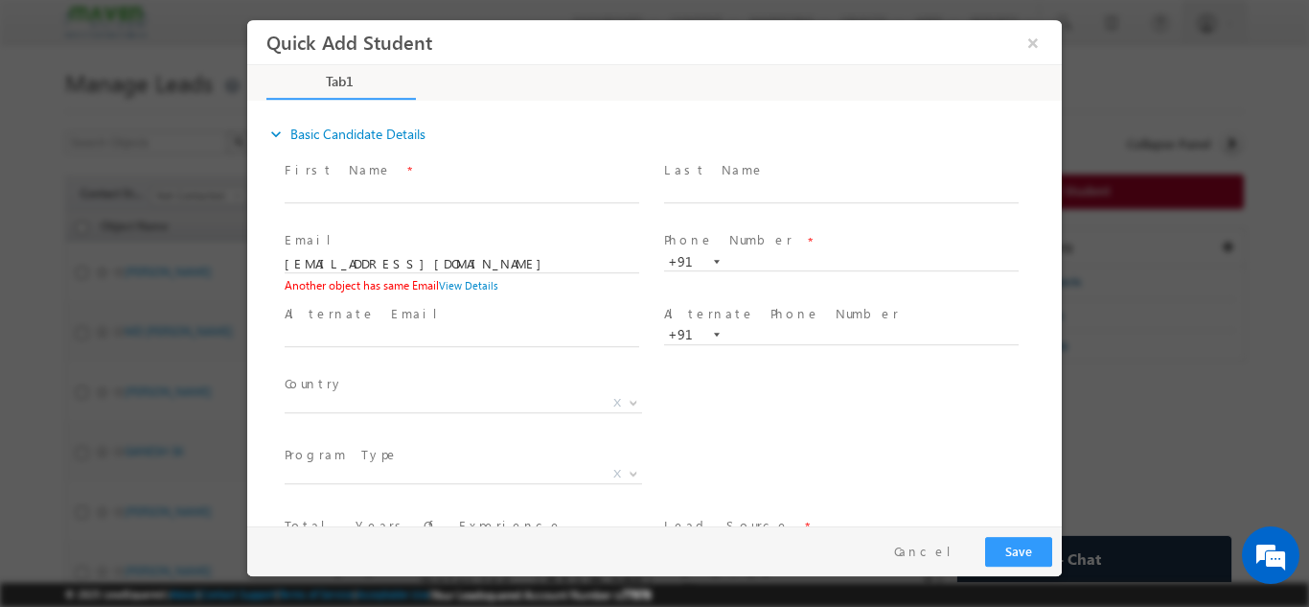
click at [336, 326] on span at bounding box center [471, 336] width 372 height 21
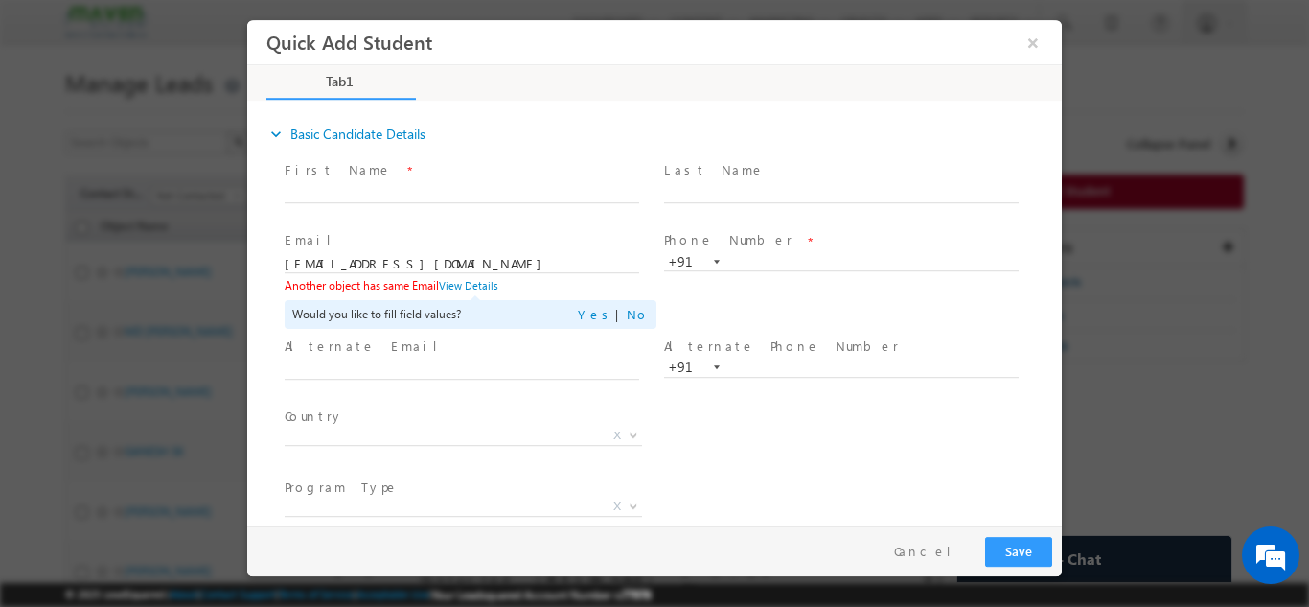
click at [382, 316] on div "Would you like to fill field values? Yes | No" at bounding box center [471, 313] width 372 height 29
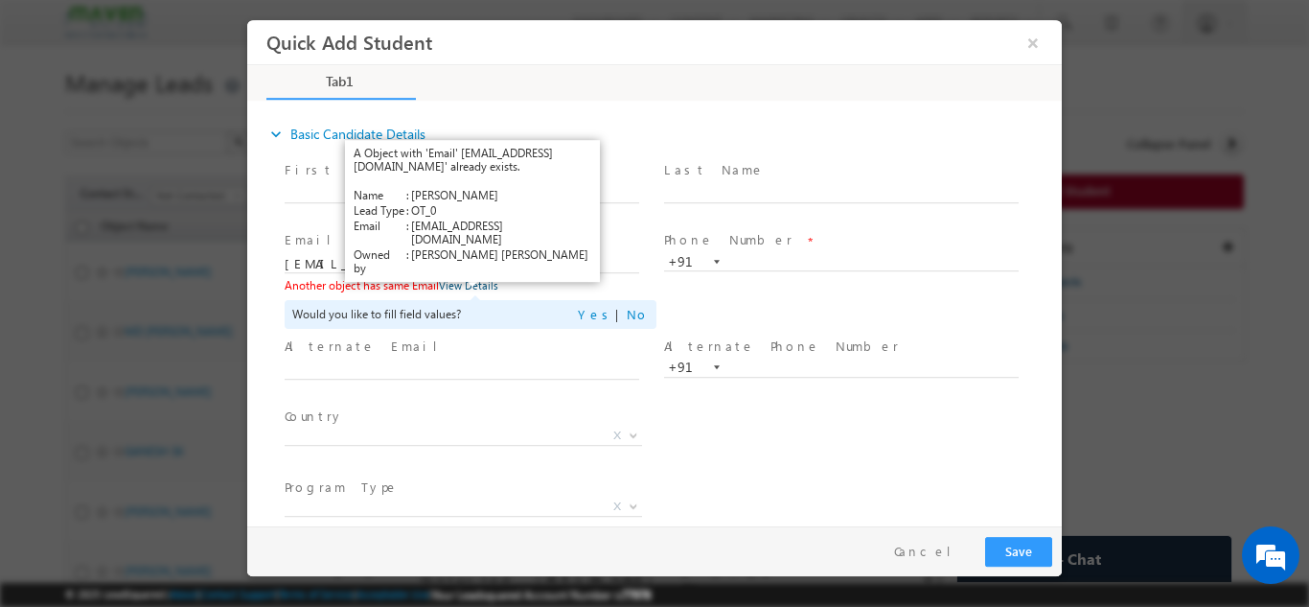
click at [472, 289] on link "View Details" at bounding box center [468, 284] width 59 height 12
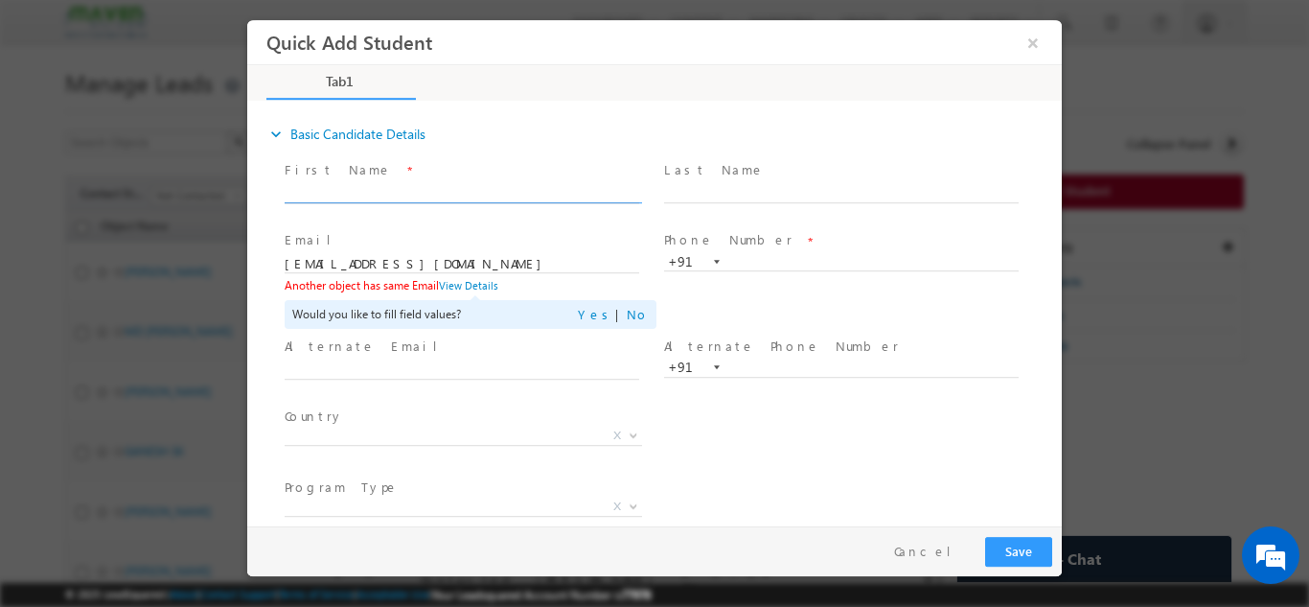
click at [482, 184] on input "text" at bounding box center [462, 192] width 355 height 19
paste input "8951290069"
type input "8"
paste input "[PERSON_NAME]"
type input "[PERSON_NAME]"
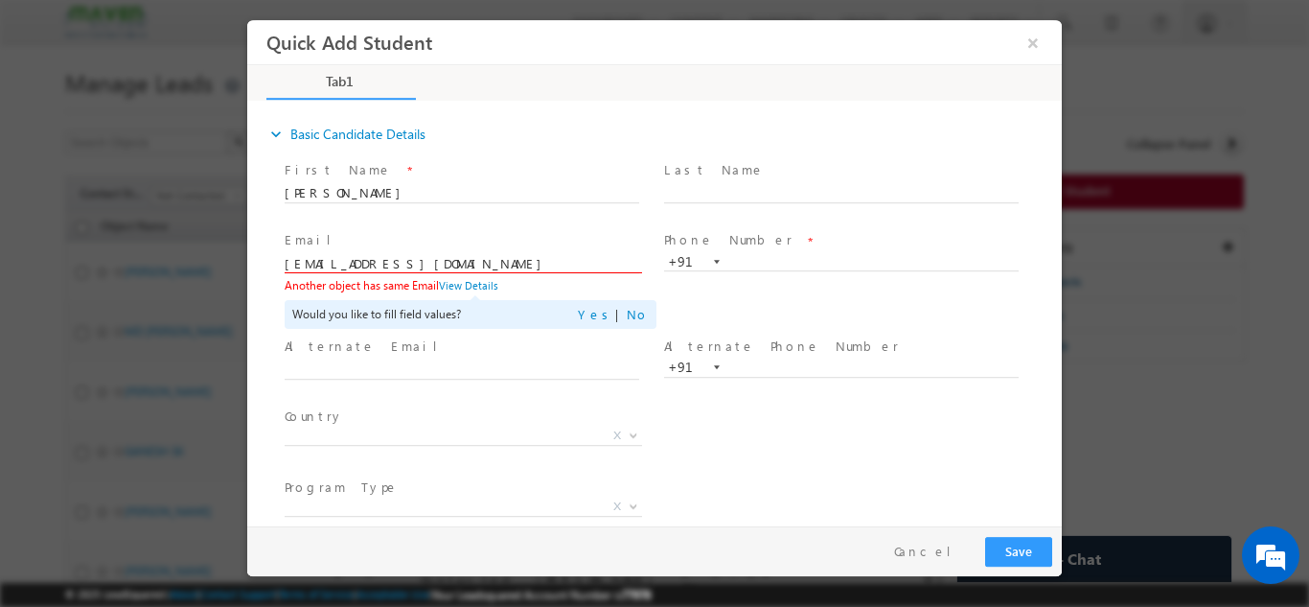
drag, startPoint x: 512, startPoint y: 261, endPoint x: 163, endPoint y: 309, distance: 352.2
click at [247, 309] on html "Quick Add Student × Tab1 18% Completed *" at bounding box center [654, 272] width 815 height 506
paste input "deepikashivappa0202"
type input "[EMAIL_ADDRESS][DOMAIN_NAME]"
click at [774, 253] on input "text" at bounding box center [841, 261] width 355 height 19
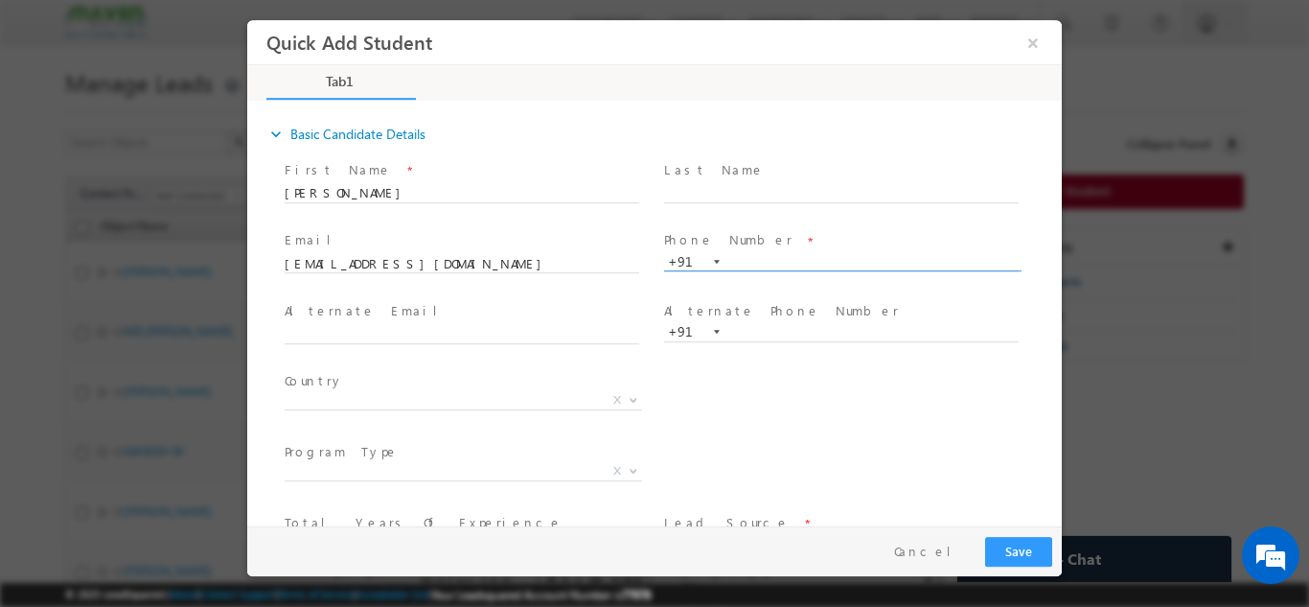
paste input "8951290069"
type input "8951290069"
click at [415, 405] on span "X" at bounding box center [464, 399] width 358 height 19
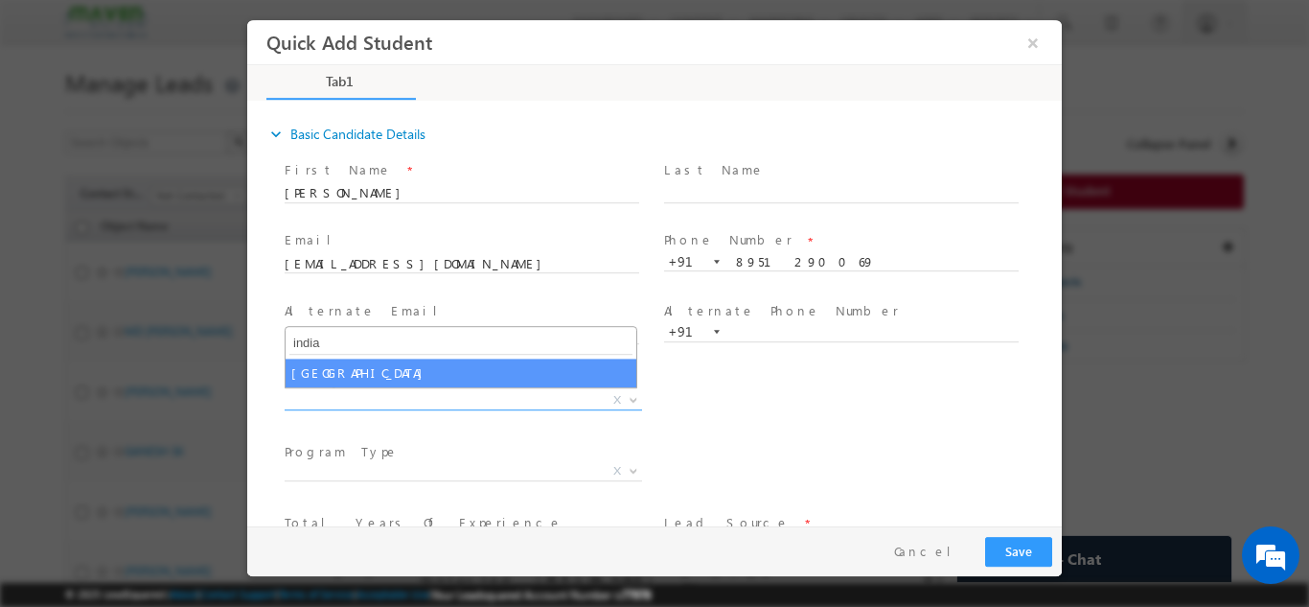
type input "india"
select select "[GEOGRAPHIC_DATA]"
select select
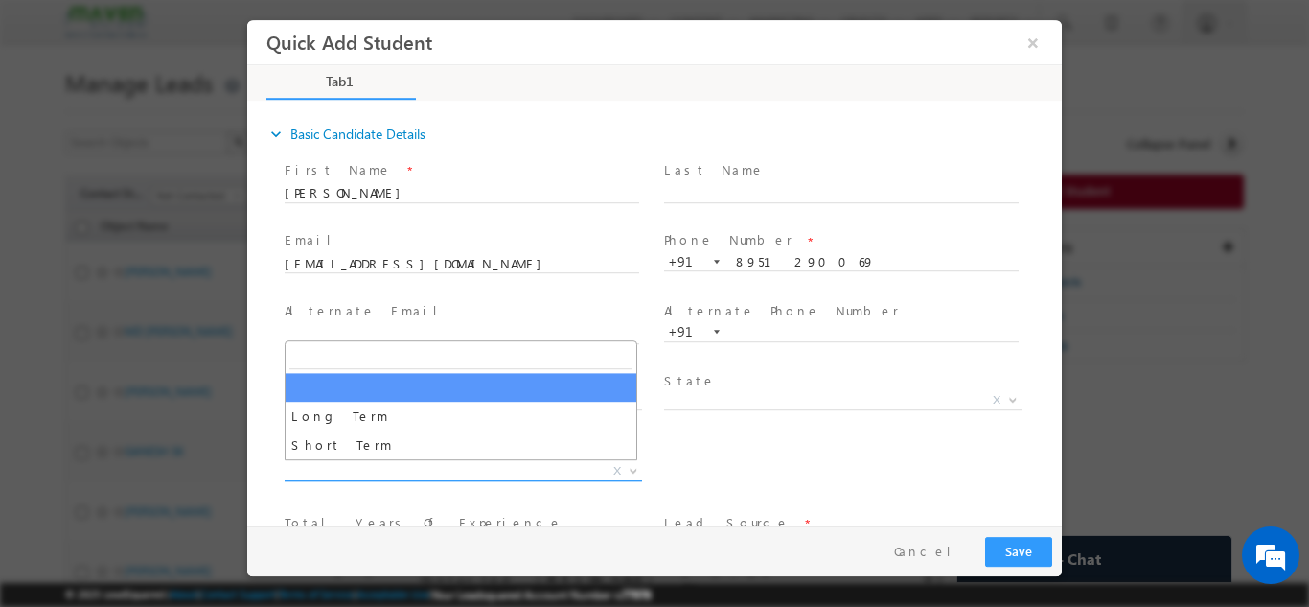
click at [406, 473] on span "X" at bounding box center [464, 470] width 358 height 19
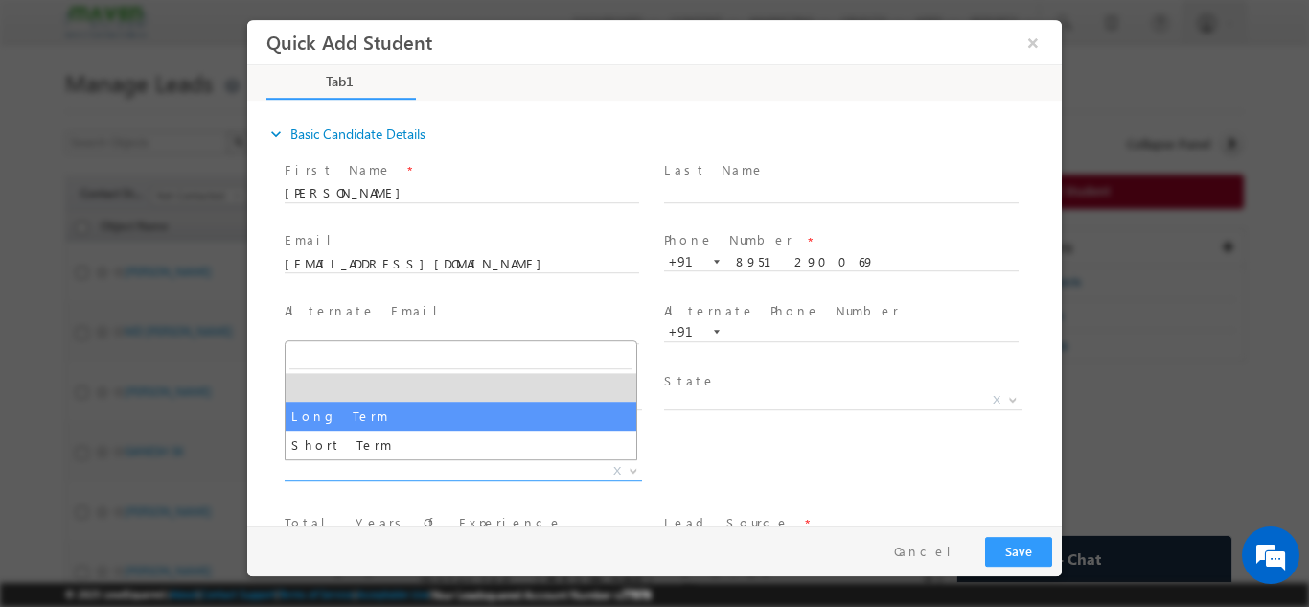
select select "Long Term"
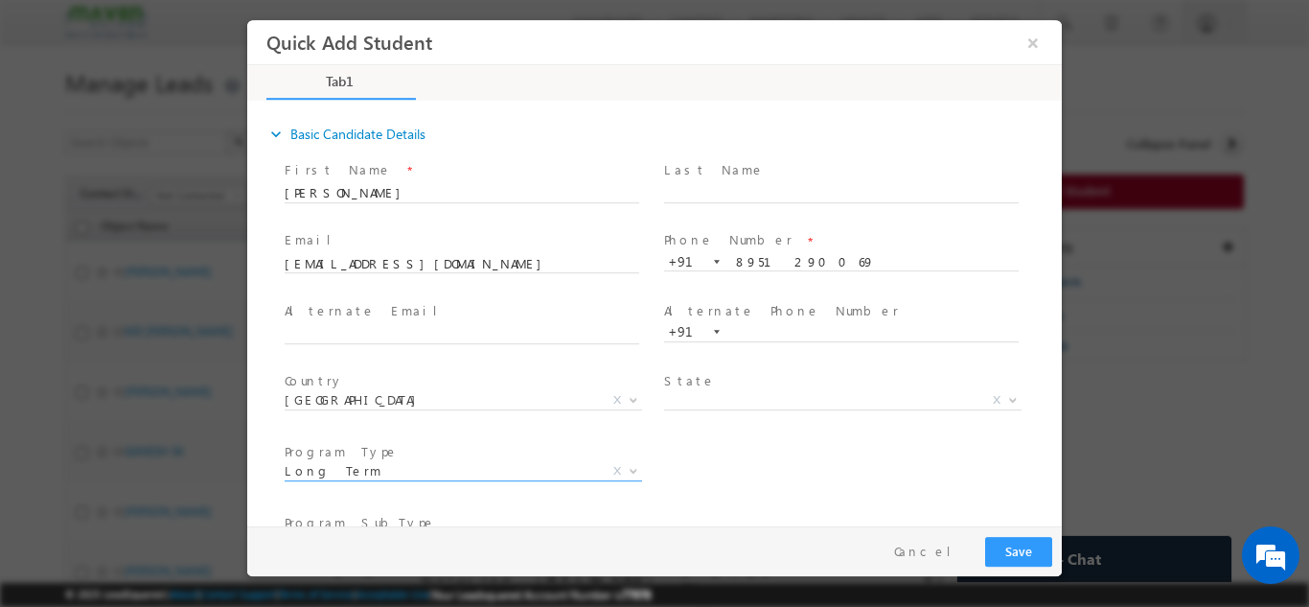
scroll to position [202, 0]
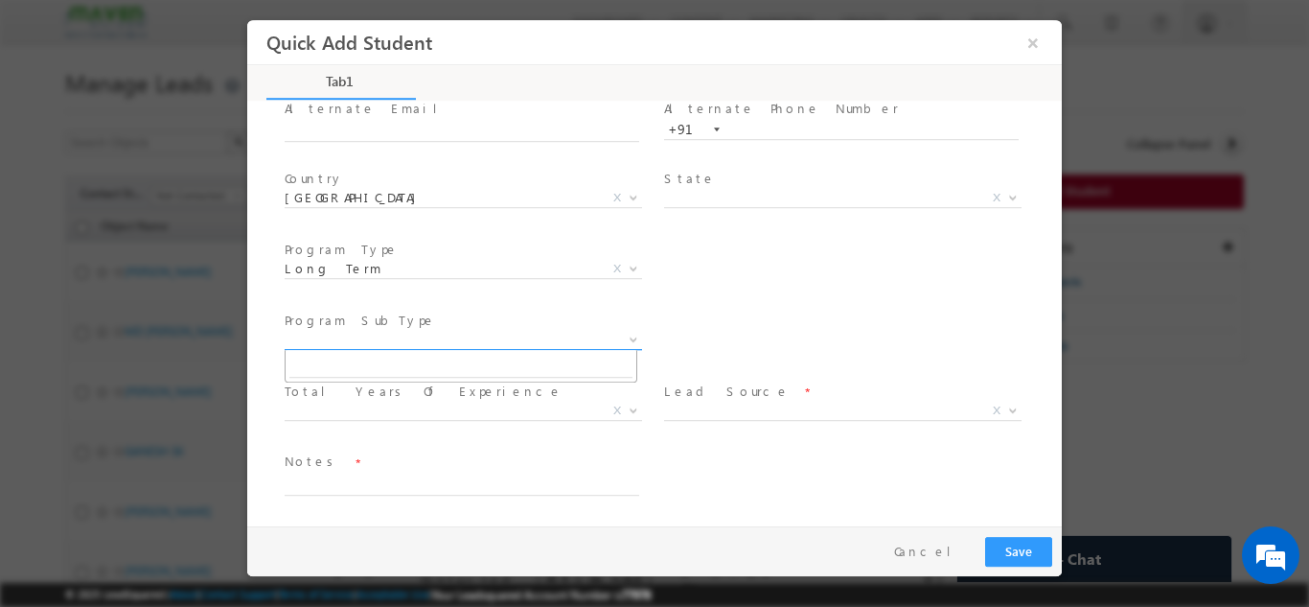
click at [559, 342] on span "X" at bounding box center [464, 339] width 358 height 19
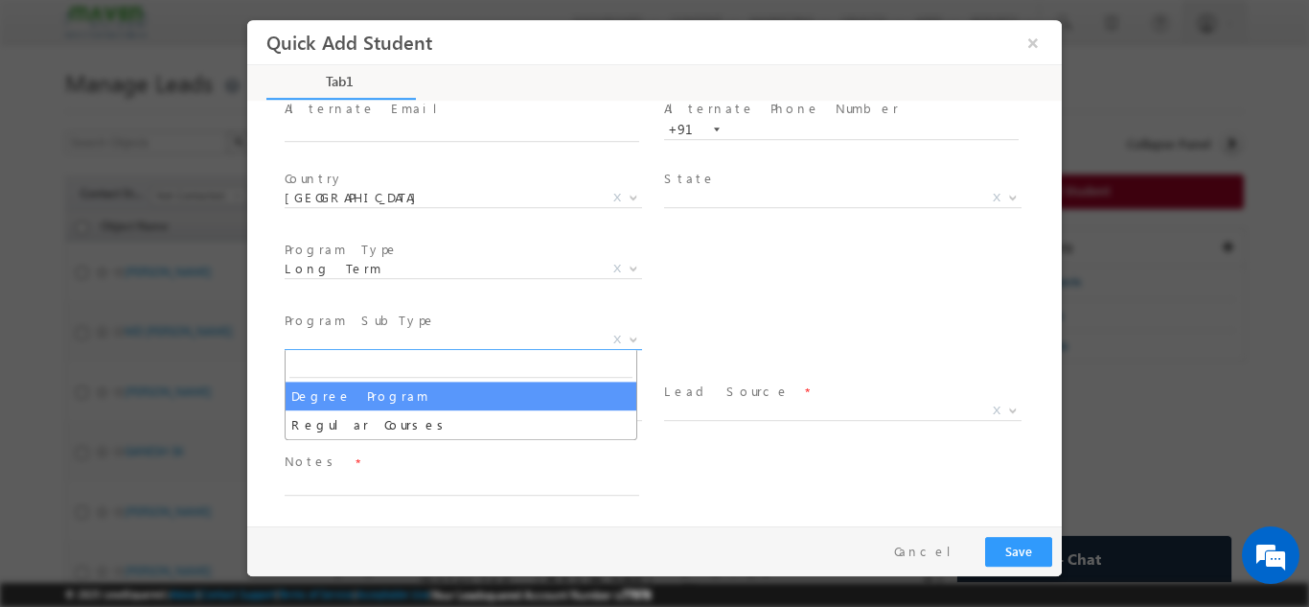
select select "Degree Program"
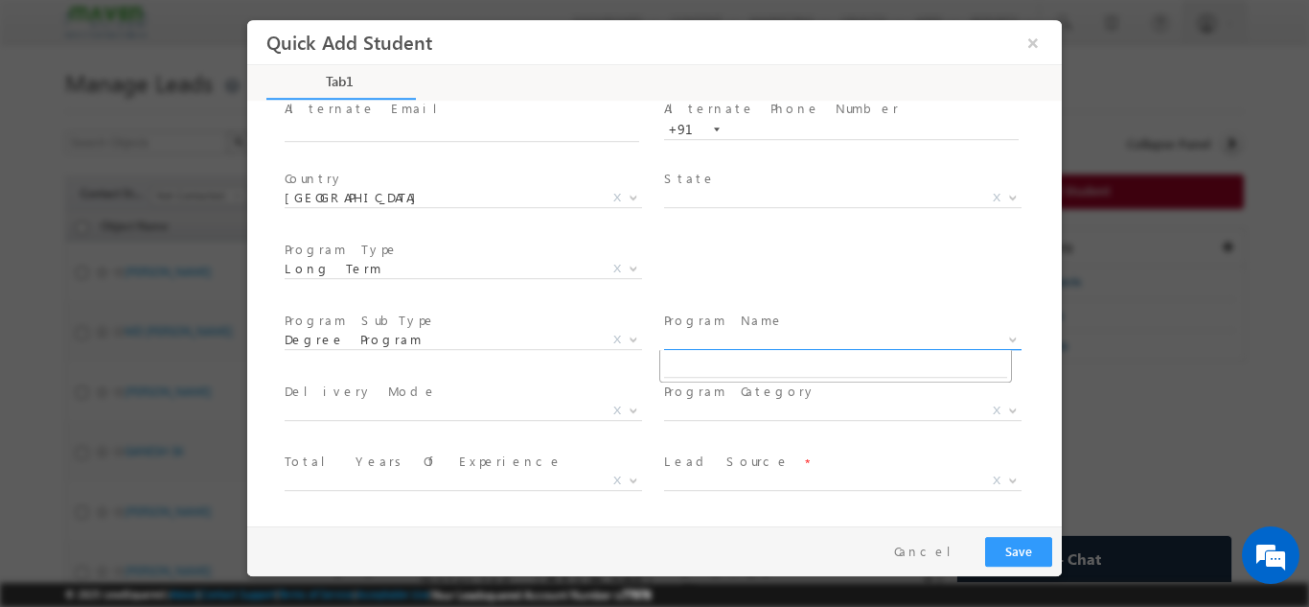
click at [737, 337] on span "X" at bounding box center [843, 339] width 358 height 19
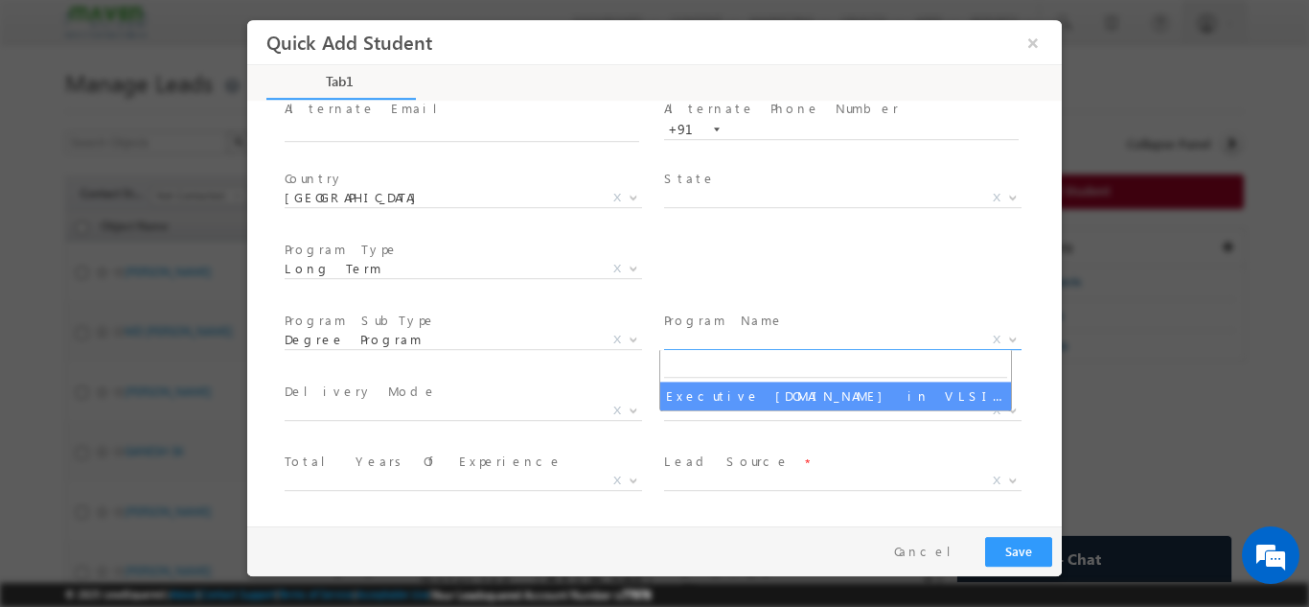
select select "Executive [DOMAIN_NAME] in VLSI Design"
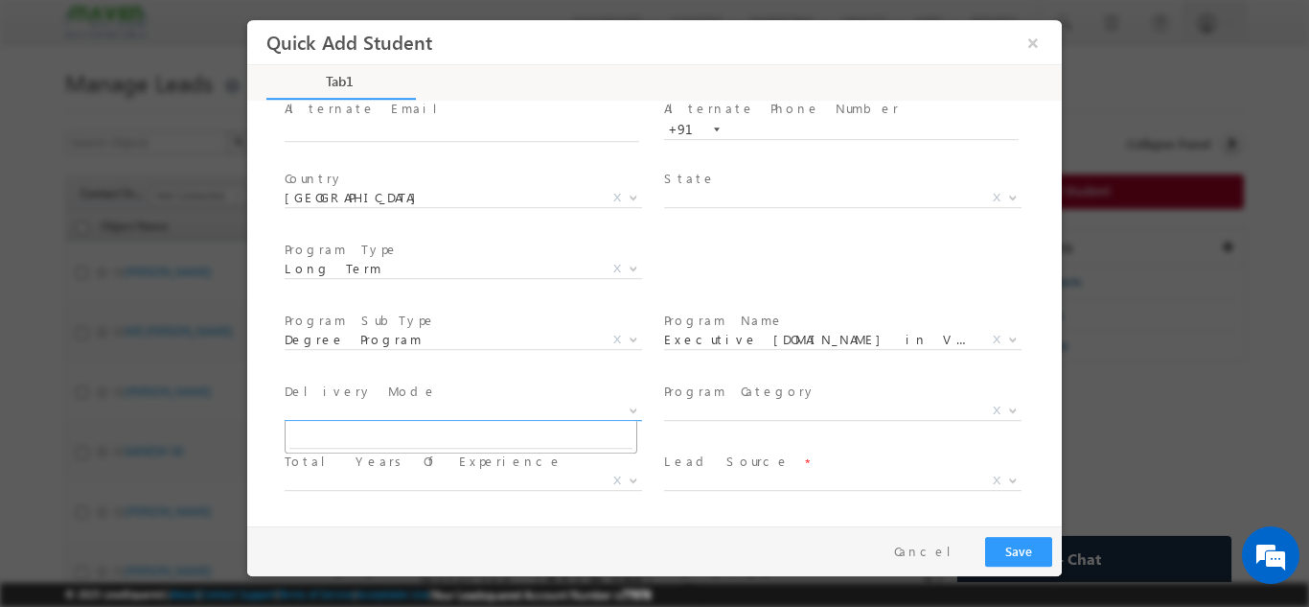
click at [484, 419] on body "Quick Add Student ×" at bounding box center [654, 272] width 815 height 506
click at [484, 420] on span at bounding box center [461, 436] width 351 height 32
click at [748, 408] on span "X" at bounding box center [843, 410] width 358 height 19
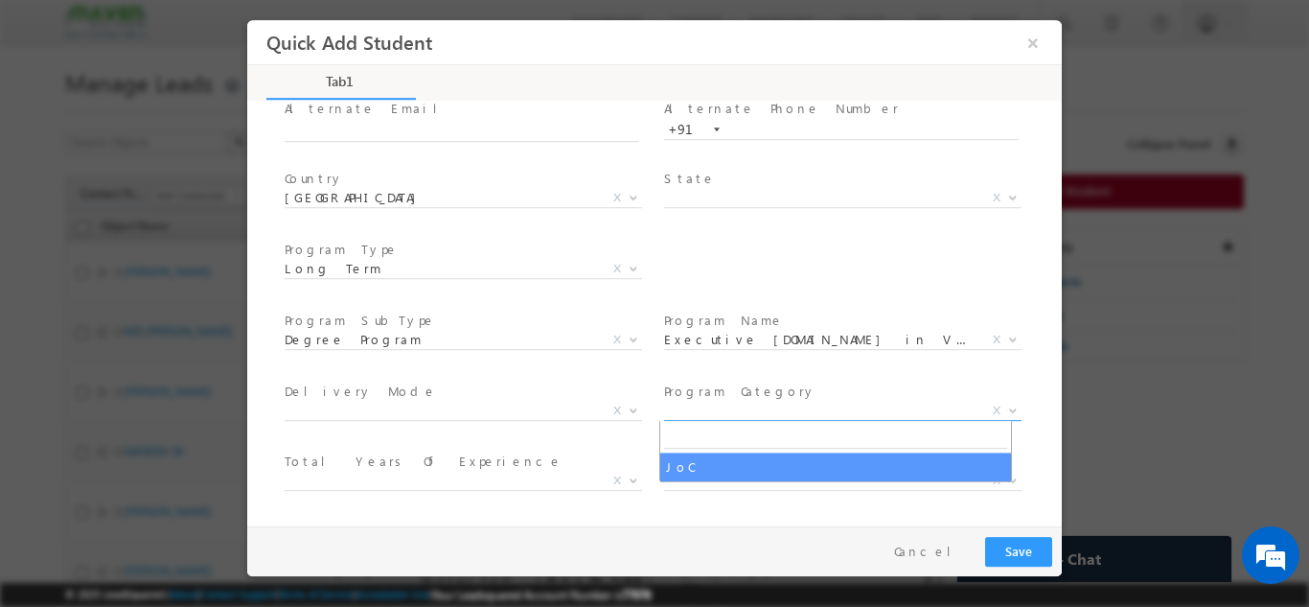
click at [532, 391] on span "Delivery Mode *" at bounding box center [462, 391] width 354 height 21
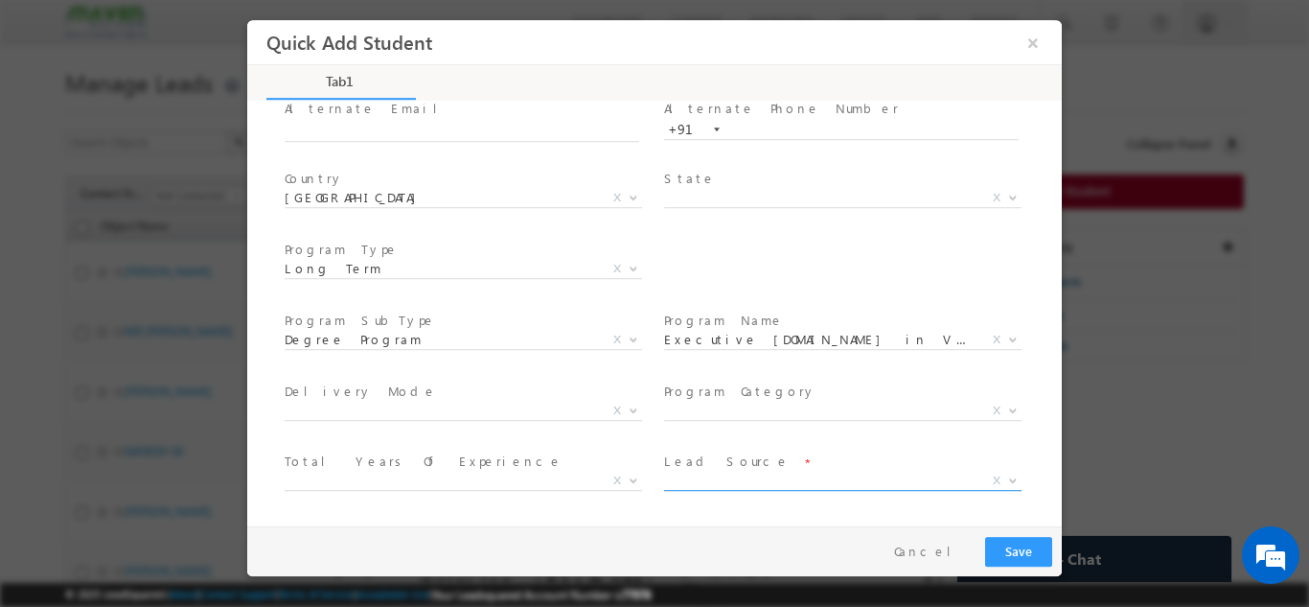
scroll to position [272, 0]
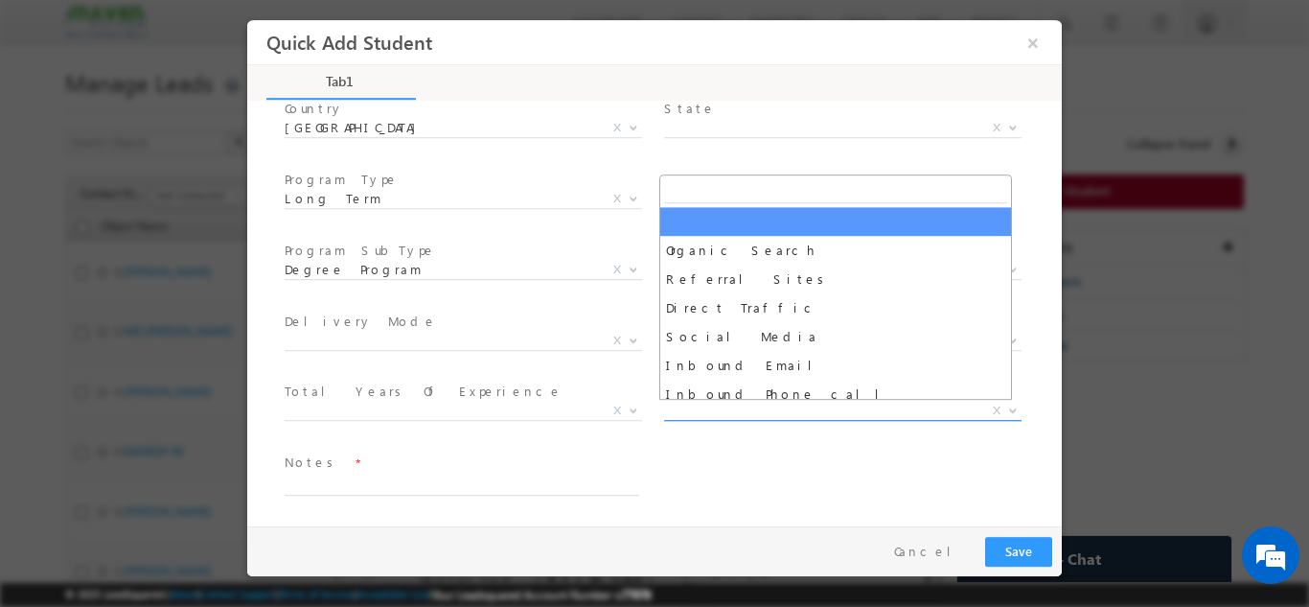
click at [758, 405] on span "X" at bounding box center [843, 410] width 358 height 19
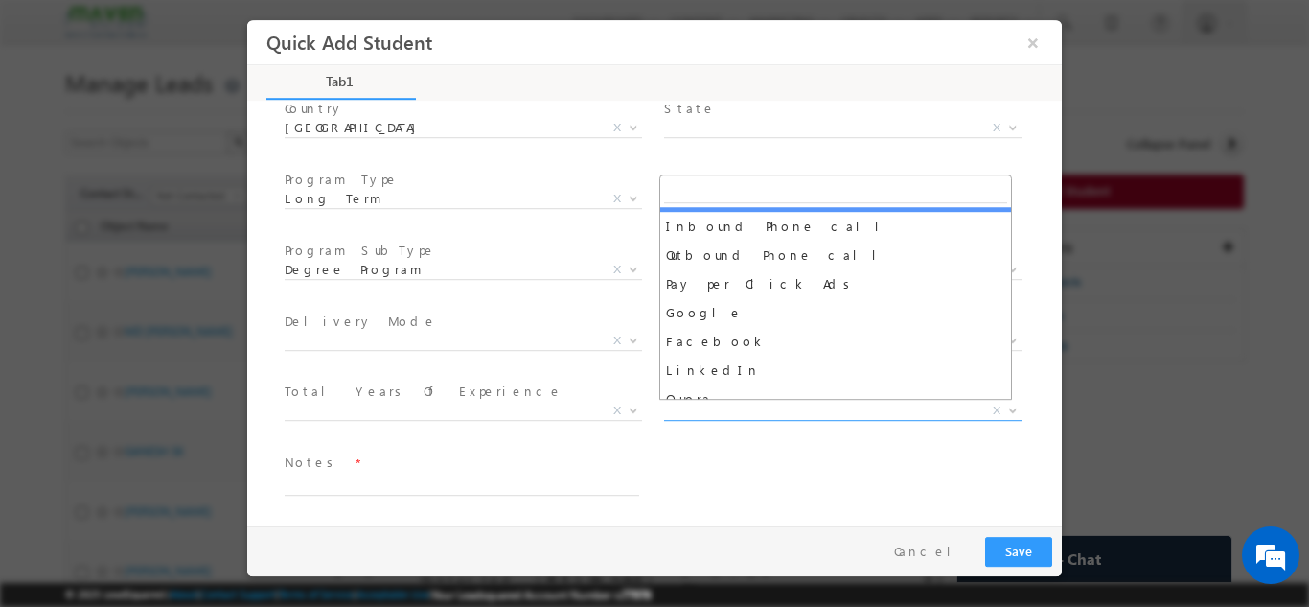
scroll to position [180, 0]
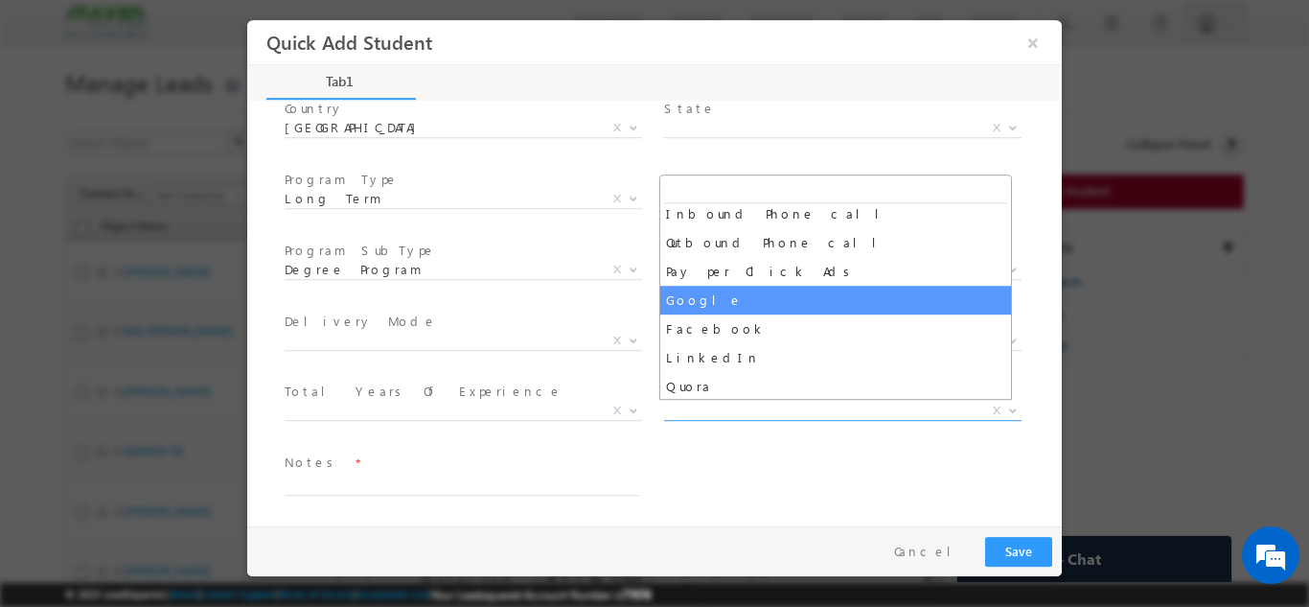
select select "Google"
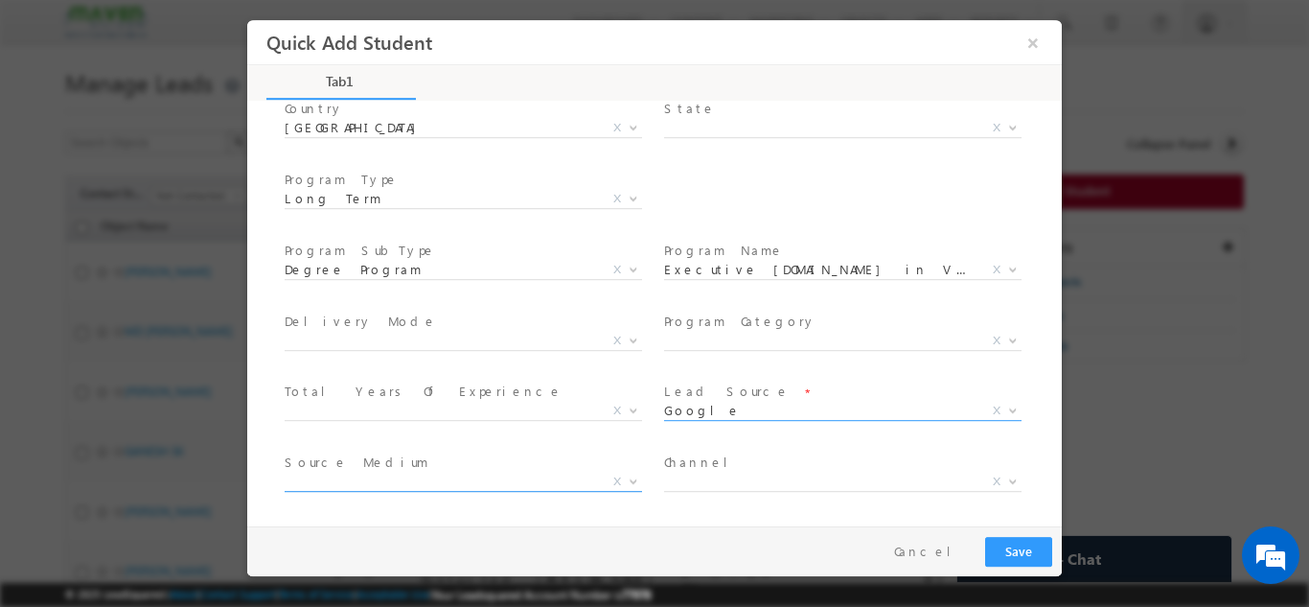
click at [363, 472] on span "X" at bounding box center [464, 481] width 358 height 19
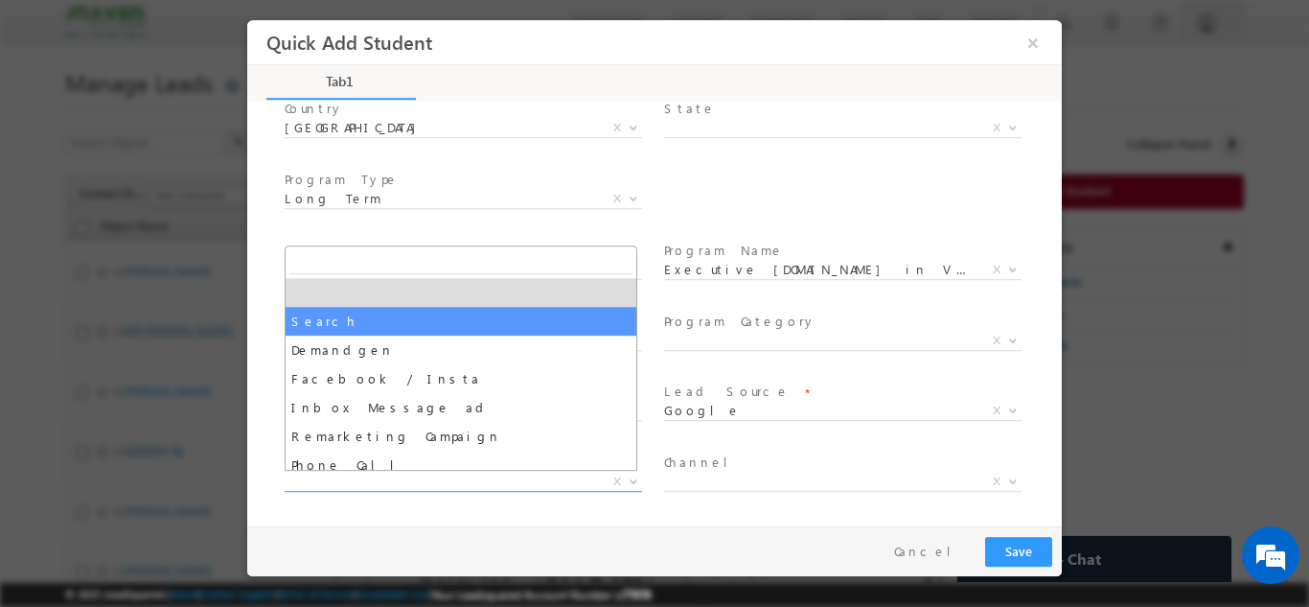
select select "Search"
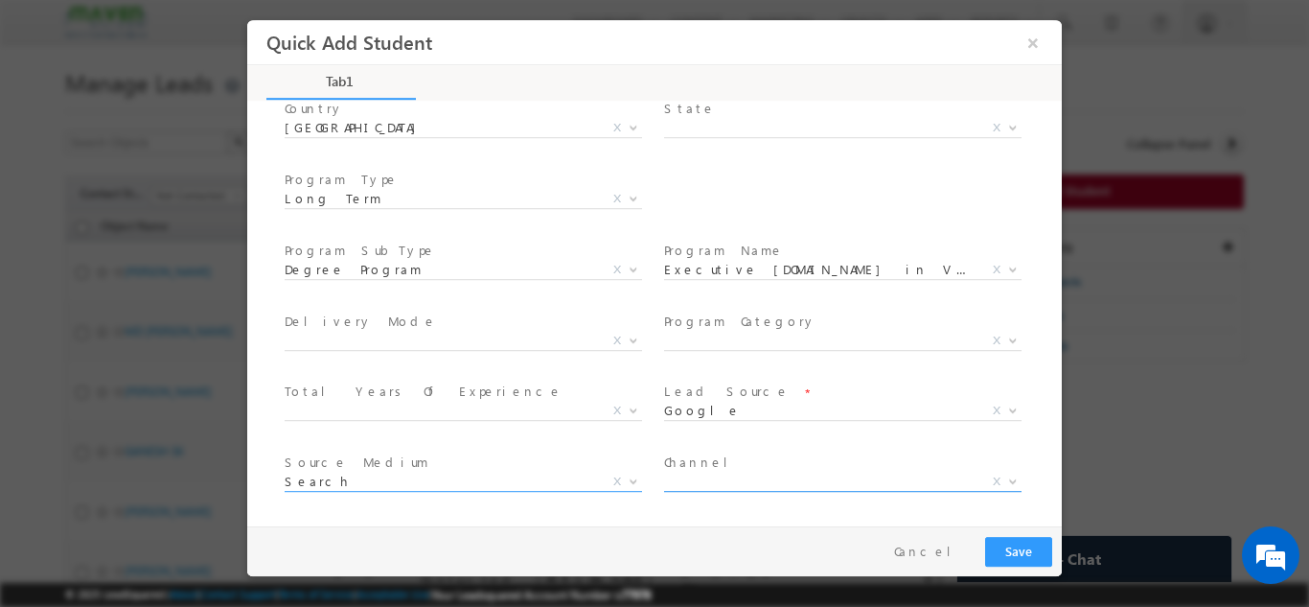
click at [681, 478] on span "X" at bounding box center [843, 481] width 358 height 19
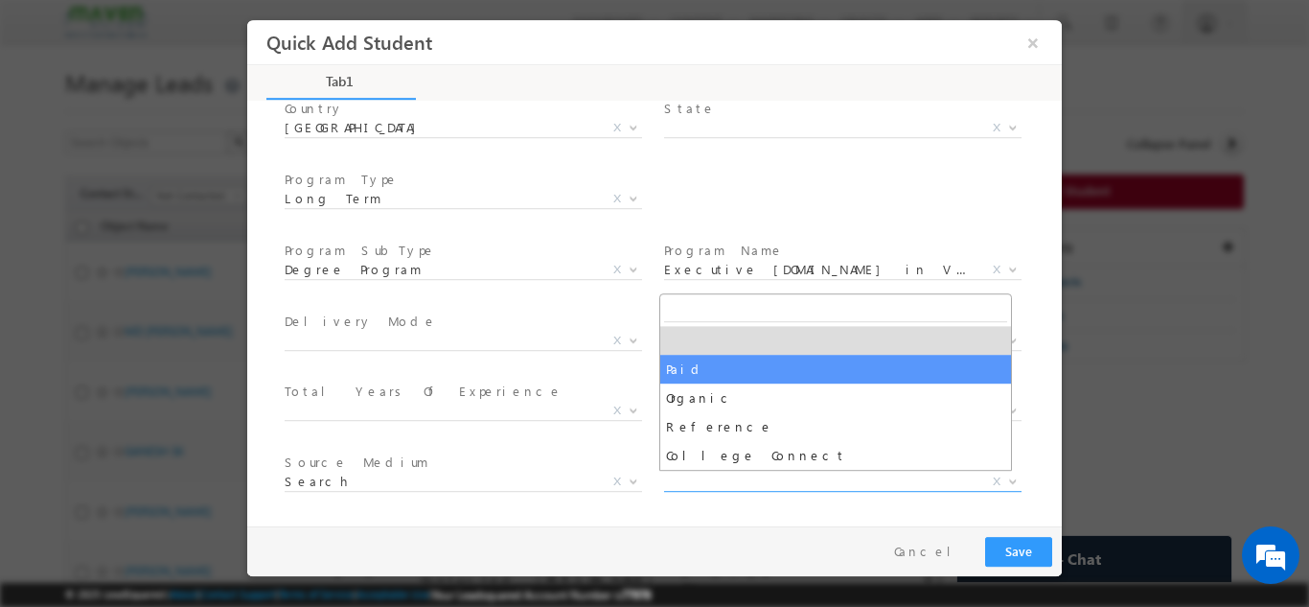
select select "Paid"
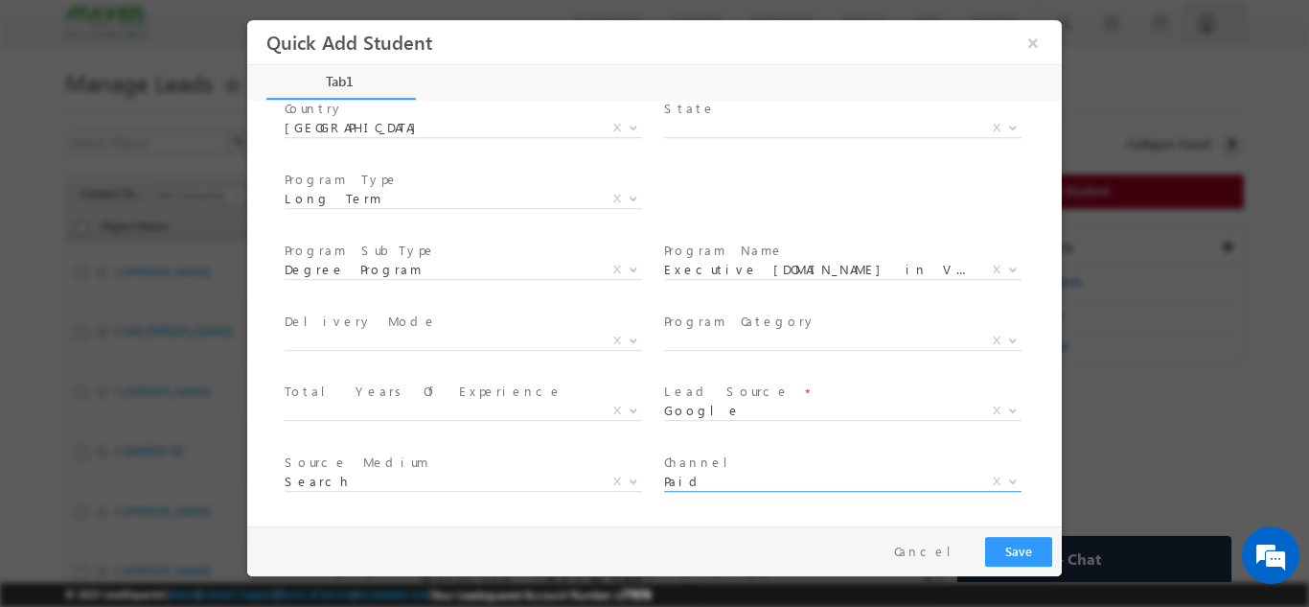
scroll to position [343, 0]
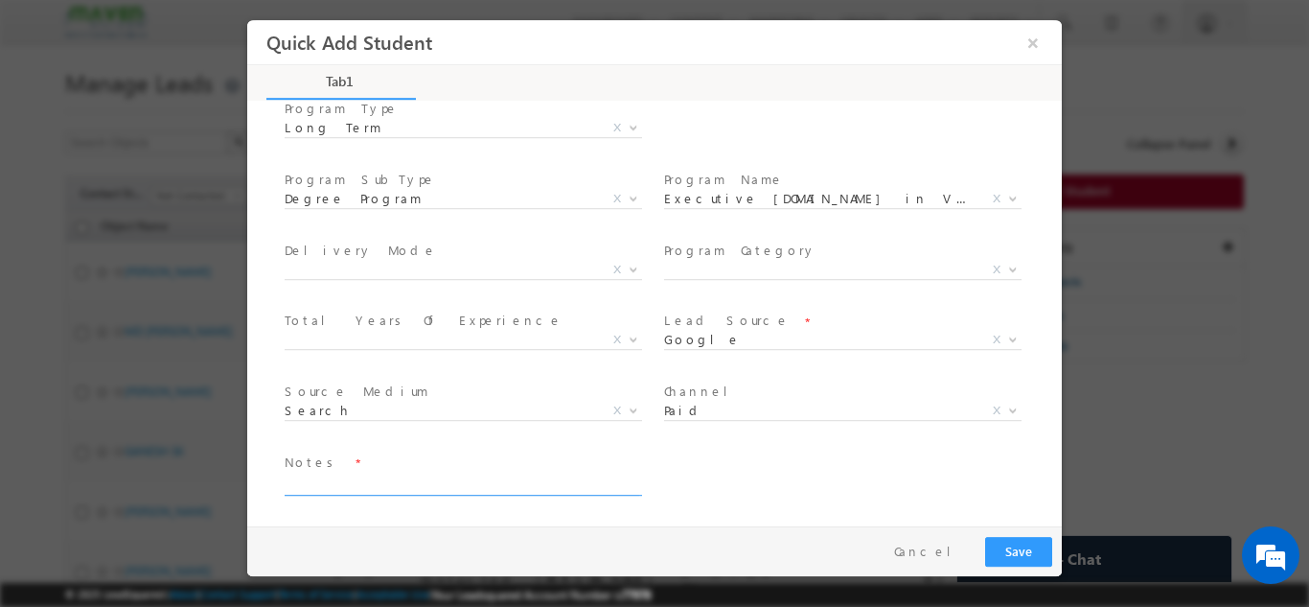
click at [516, 490] on textarea at bounding box center [462, 484] width 355 height 22
type textarea "dnp"
click at [1009, 546] on button "Save" at bounding box center [1018, 551] width 67 height 30
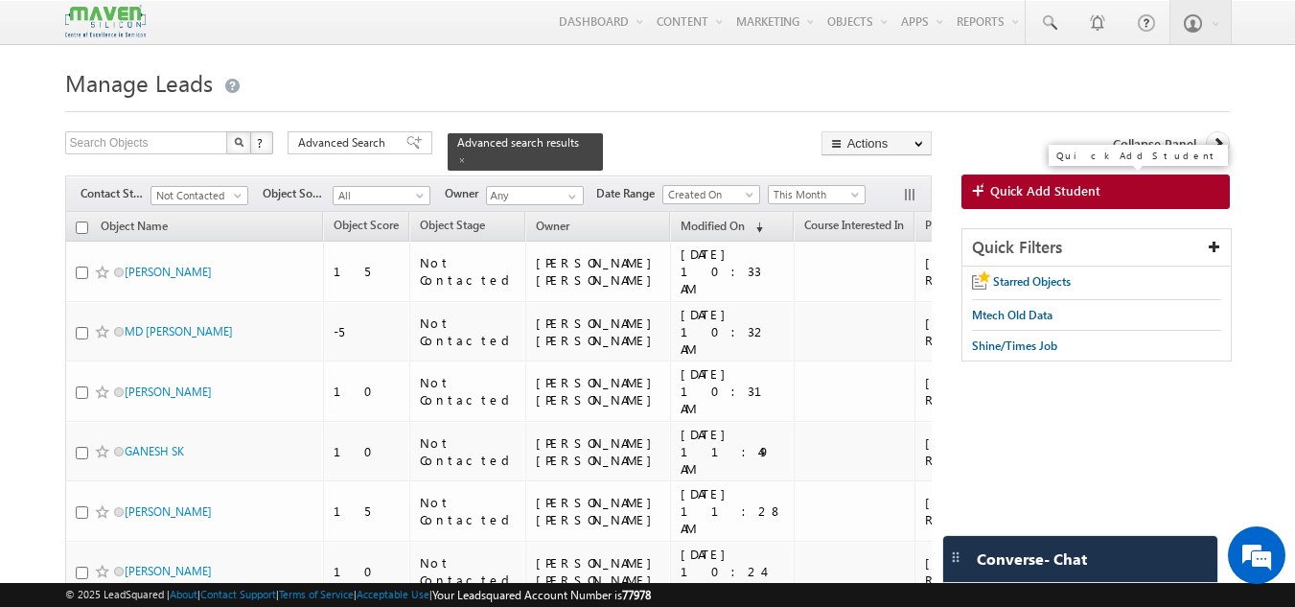
click at [1005, 200] on link "Quick Add Student" at bounding box center [1095, 191] width 269 height 35
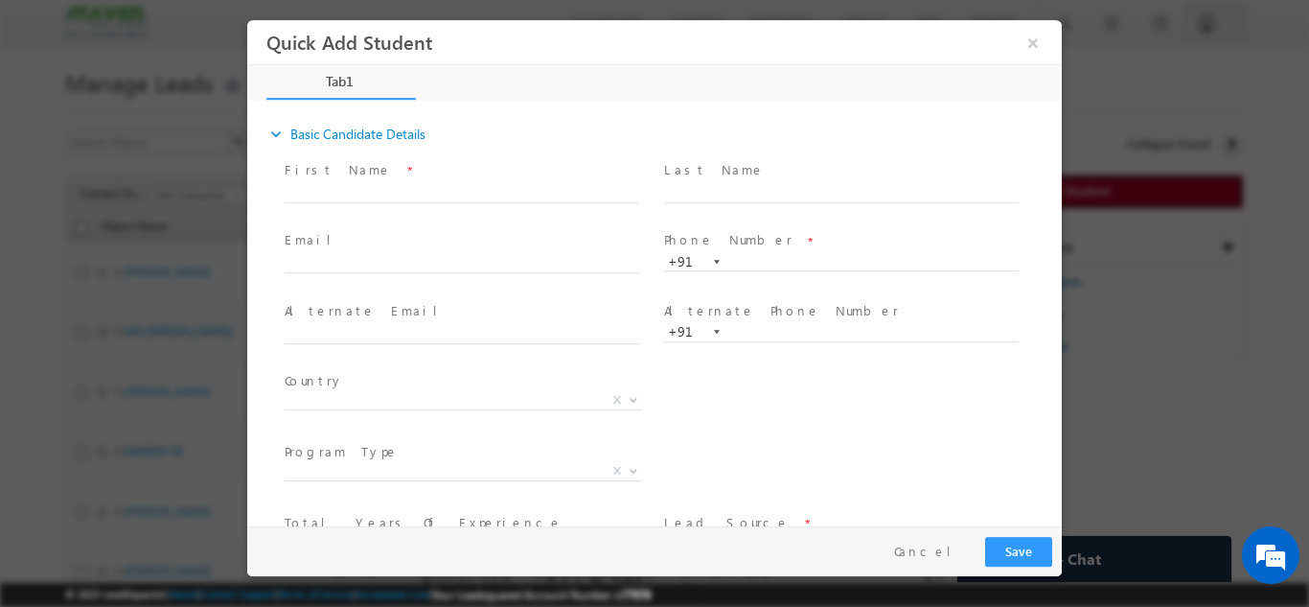
scroll to position [0, 0]
click at [769, 257] on input "text" at bounding box center [841, 261] width 355 height 19
click at [574, 287] on span at bounding box center [462, 281] width 354 height 21
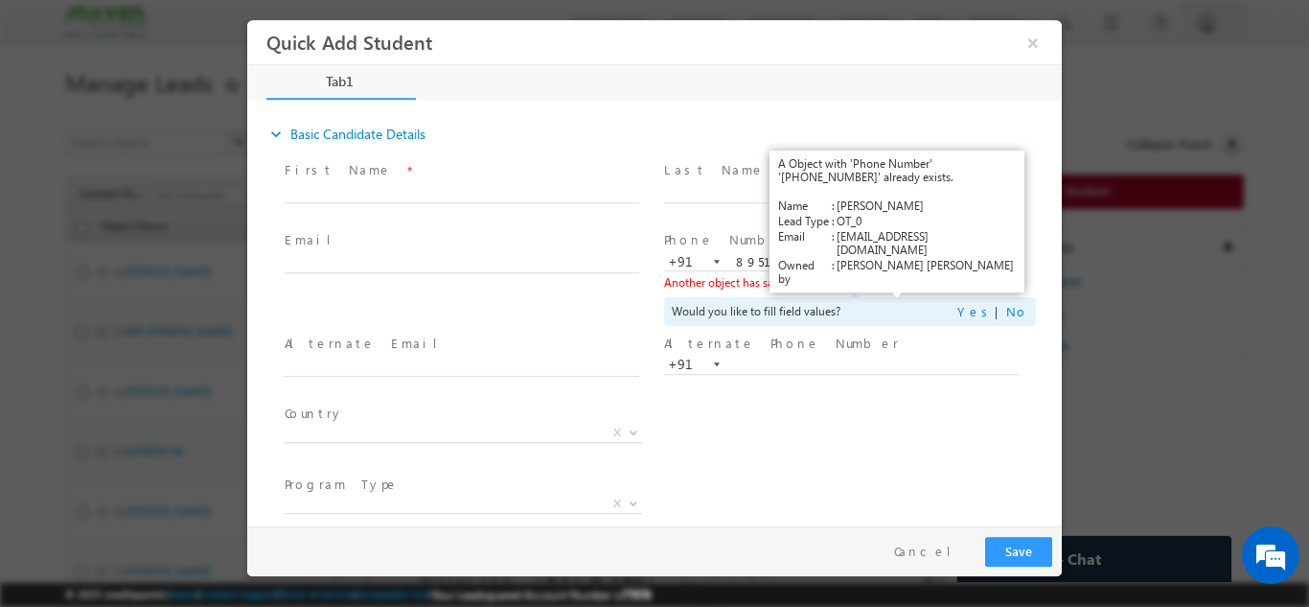
click at [892, 282] on link "View Details" at bounding box center [897, 281] width 59 height 12
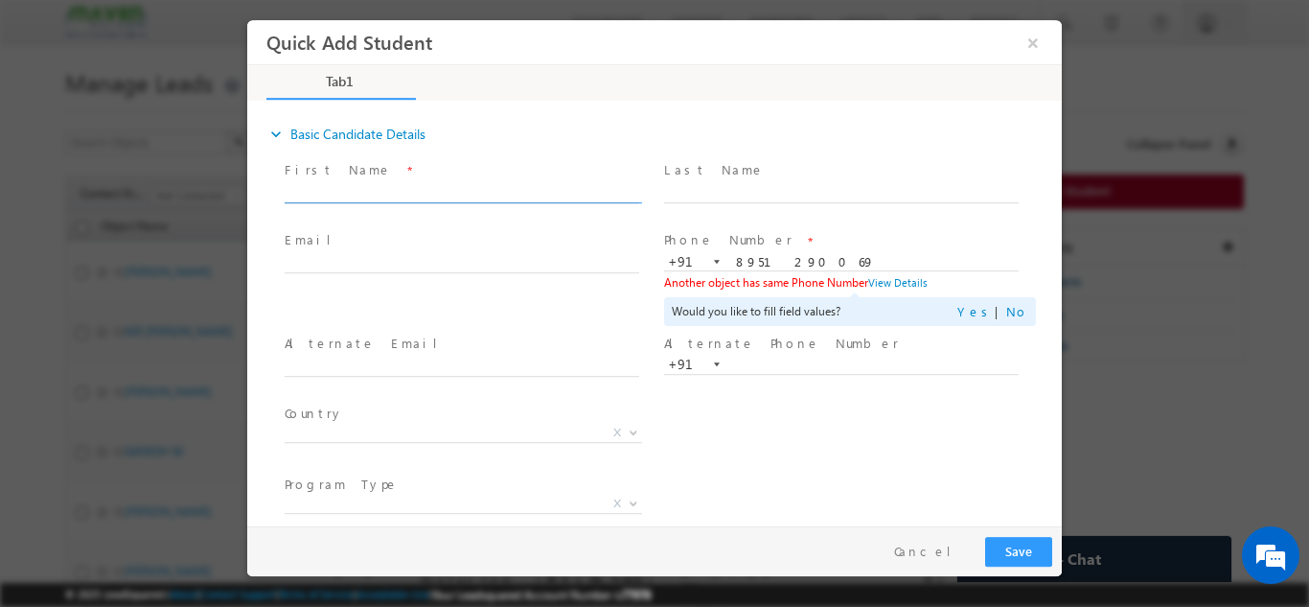
click at [358, 195] on input "text" at bounding box center [462, 192] width 355 height 19
drag, startPoint x: 854, startPoint y: 265, endPoint x: 696, endPoint y: 270, distance: 158.3
click at [696, 270] on div "Phone Number * +91-8951290069 8951290069 +91 Another object has same Phone Numb…" at bounding box center [850, 278] width 372 height 96
paste input "p:+919163749595"
drag, startPoint x: 751, startPoint y: 259, endPoint x: 711, endPoint y: 259, distance: 39.3
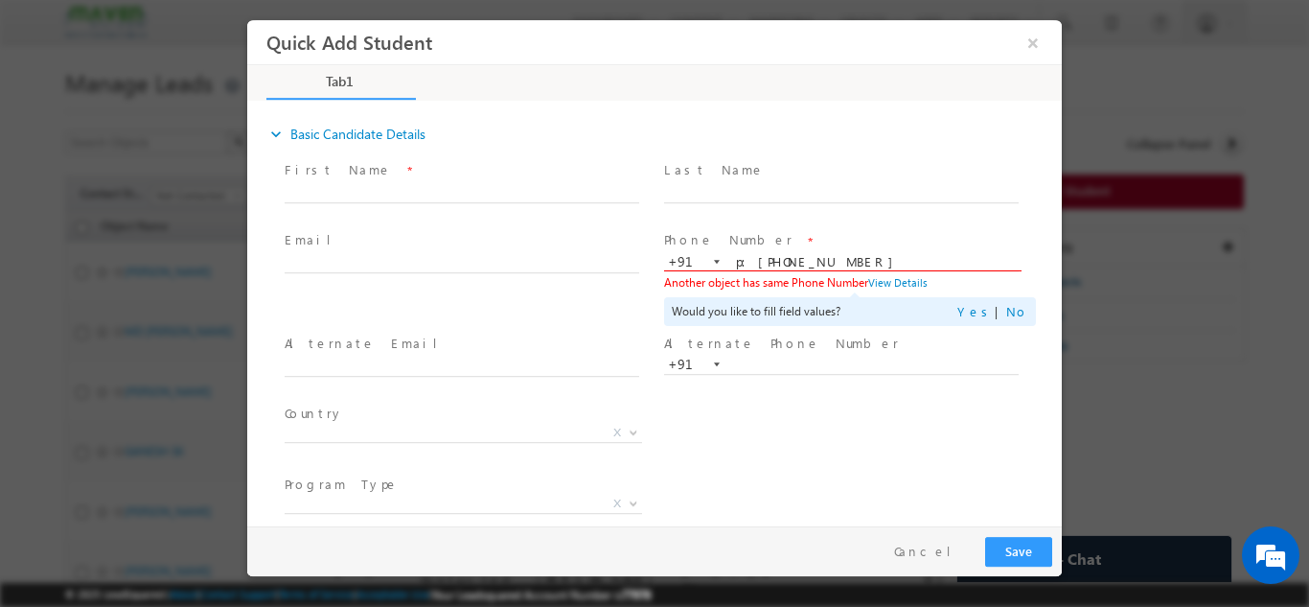
click at [711, 259] on div "+91-8951290069 p:+919163749595 +91" at bounding box center [850, 260] width 372 height 19
type input "919163749595"
click at [509, 188] on input "text" at bounding box center [462, 192] width 355 height 19
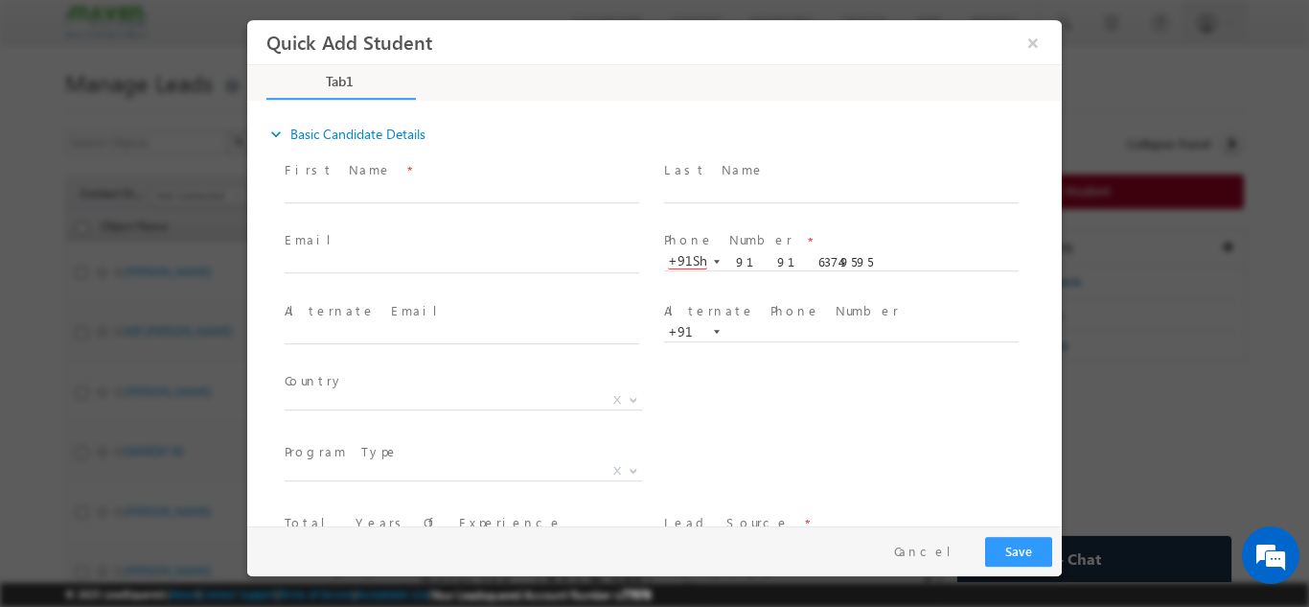
type input "+91Sh"
click at [785, 381] on div "Country * Afghanistan Albania Algeria Andorra Angola Antigua and Barbuda Argent…" at bounding box center [671, 402] width 781 height 71
drag, startPoint x: 825, startPoint y: 254, endPoint x: 612, endPoint y: 248, distance: 213.8
click at [612, 248] on div "Email * Phone Number * 919163749595" at bounding box center [671, 261] width 781 height 71
paste input "p:+919163749595"
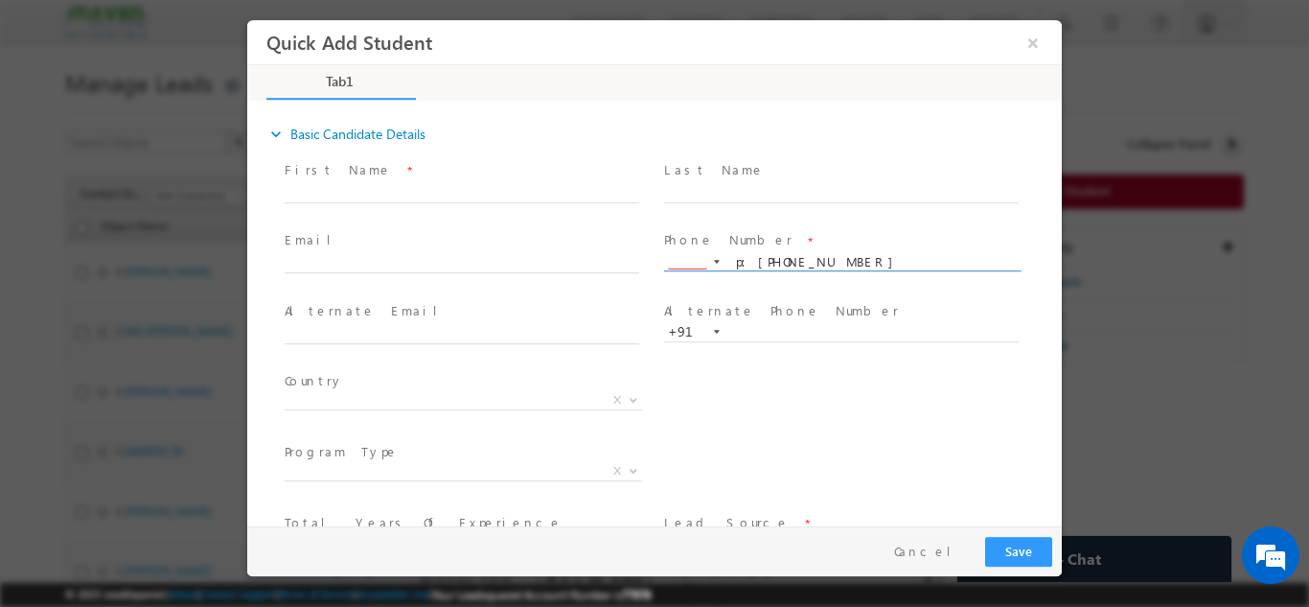
drag, startPoint x: 762, startPoint y: 260, endPoint x: 728, endPoint y: 262, distance: 34.6
click at [728, 262] on input "p:+919163749595" at bounding box center [841, 261] width 355 height 19
type input "9163749595"
click at [685, 263] on input at bounding box center [687, 260] width 39 height 17
type input "+91"
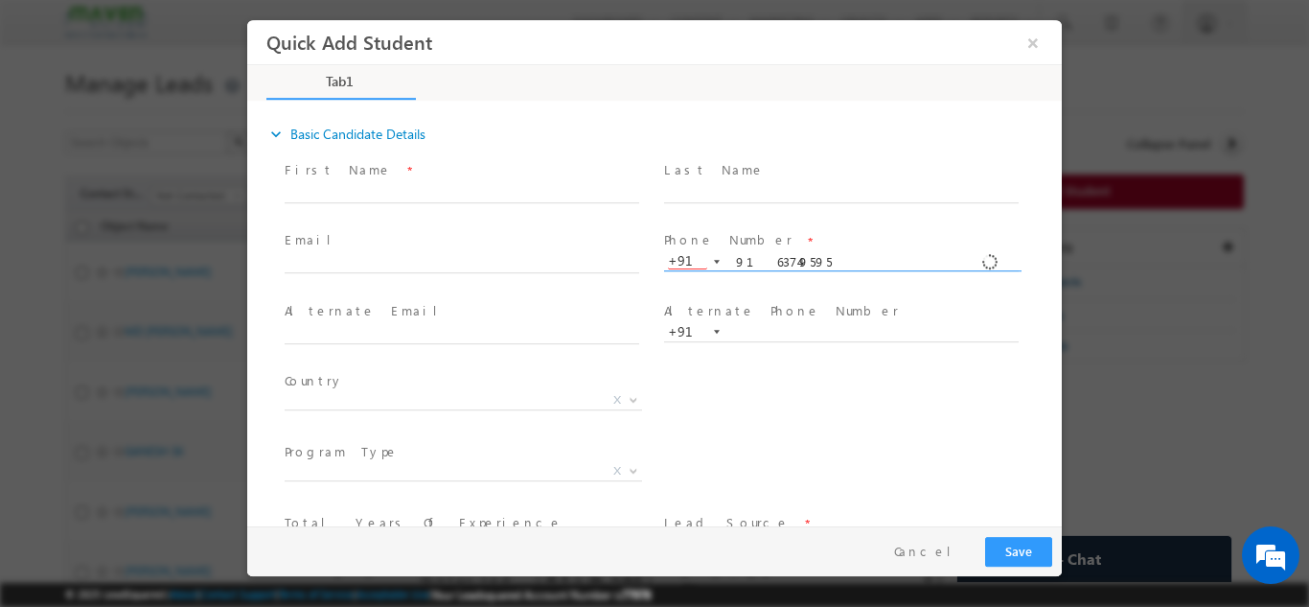
click at [474, 235] on span "Email *" at bounding box center [462, 240] width 354 height 21
click at [585, 256] on input "text" at bounding box center [462, 263] width 355 height 19
paste input "shubhankarsardar90@gmail.com"
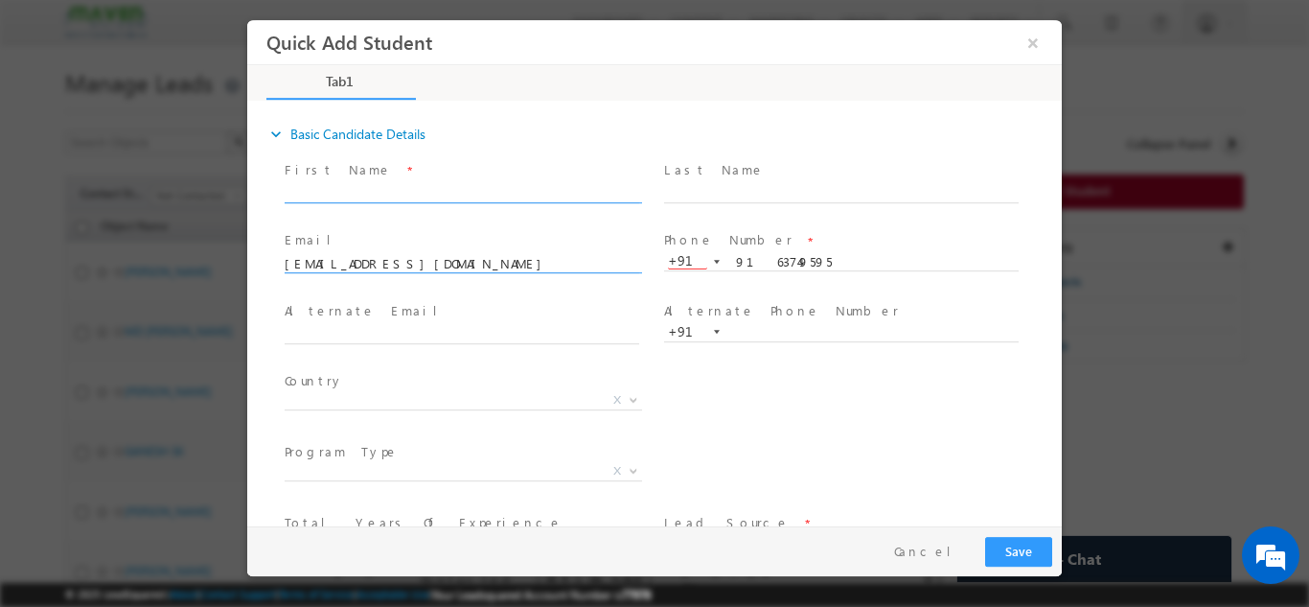
type input "shubhankarsardar90@gmail.com"
click at [398, 192] on input "text" at bounding box center [462, 192] width 355 height 19
paste input "Shubhankar Sardar"
type input "Shubhankar Sardar"
click at [714, 259] on div at bounding box center [717, 261] width 6 height 4
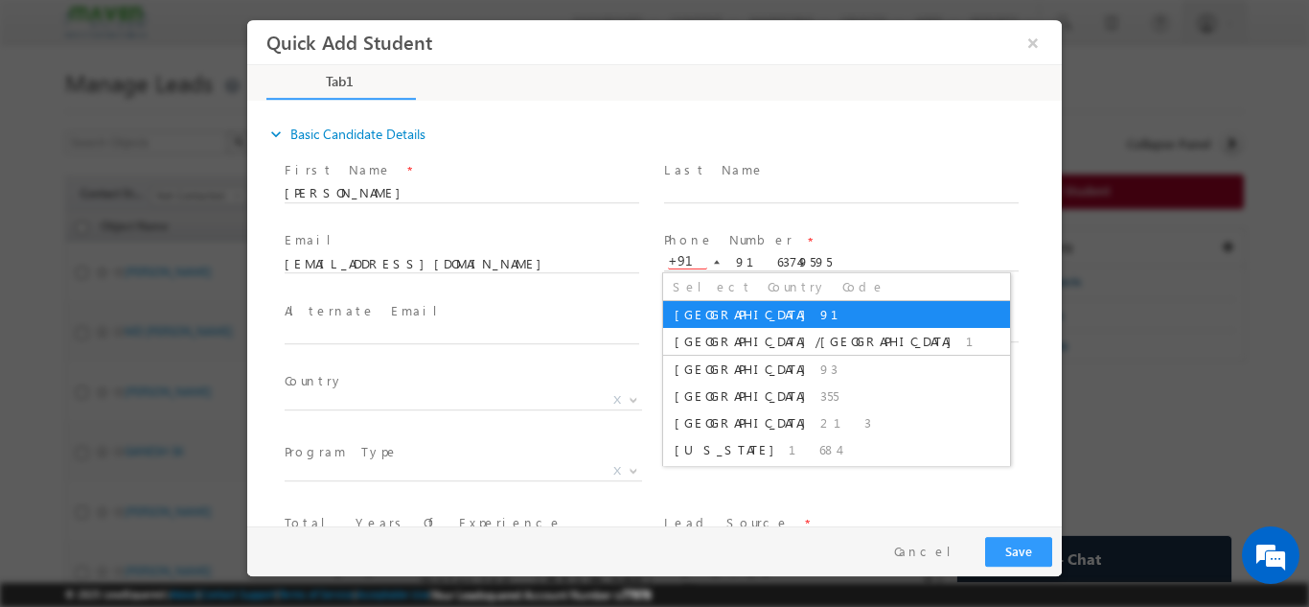
click at [821, 319] on span "91" at bounding box center [841, 313] width 41 height 16
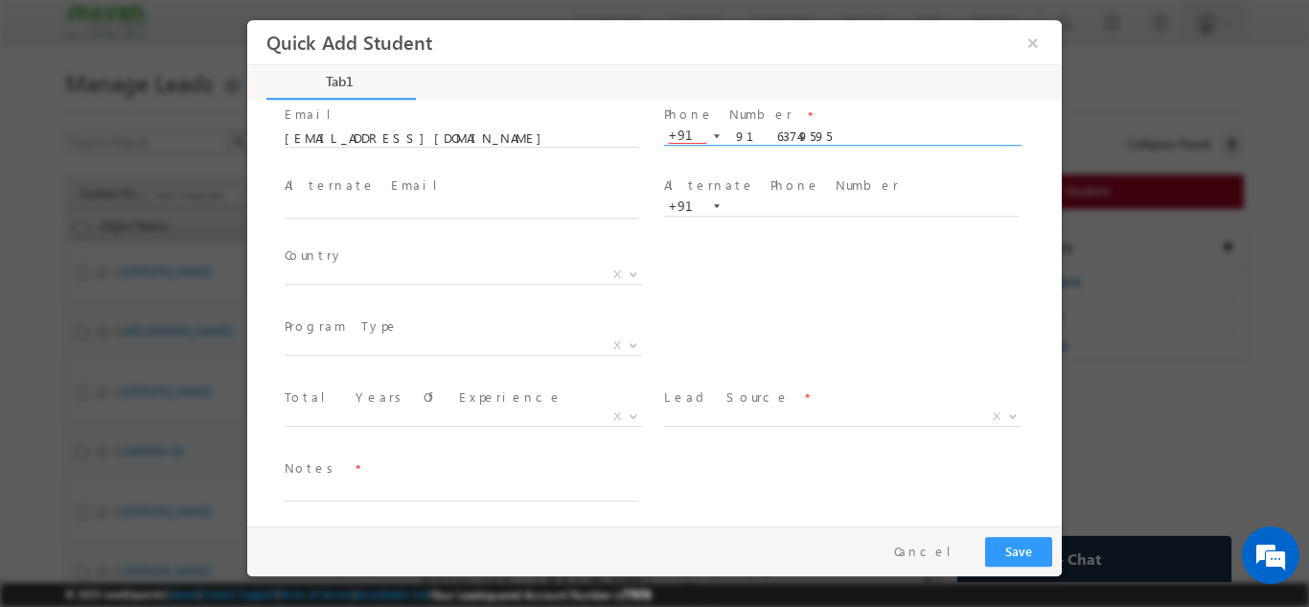
scroll to position [131, 0]
click at [497, 259] on span "X" at bounding box center [464, 268] width 358 height 19
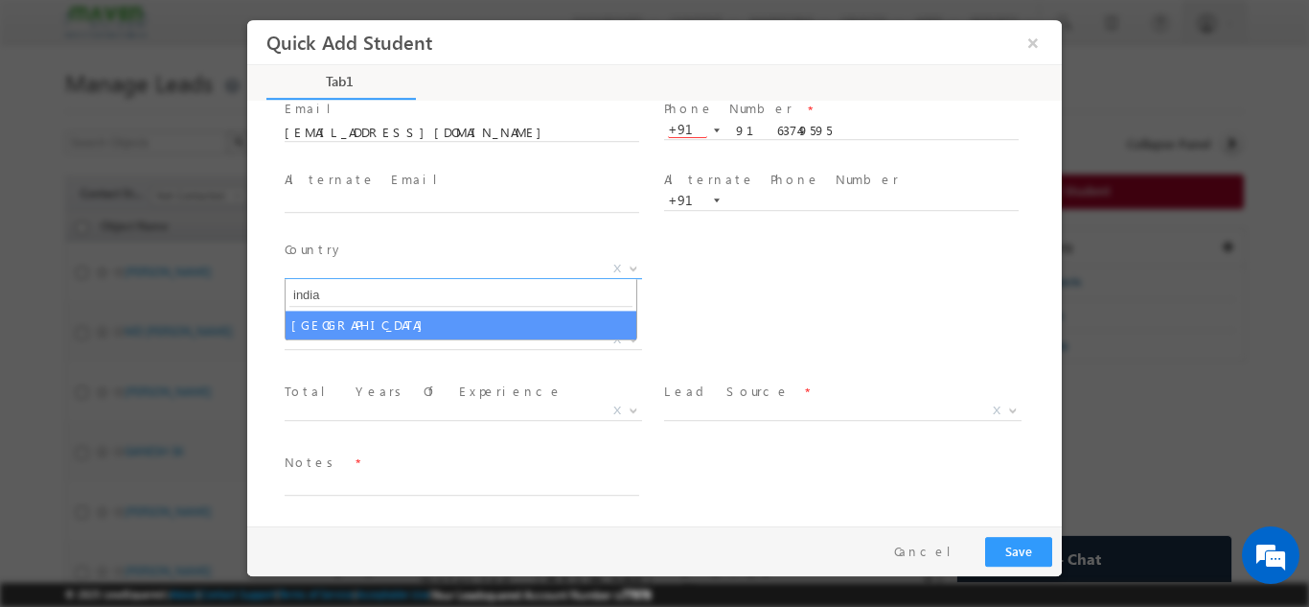
type input "india"
select select "India"
select select
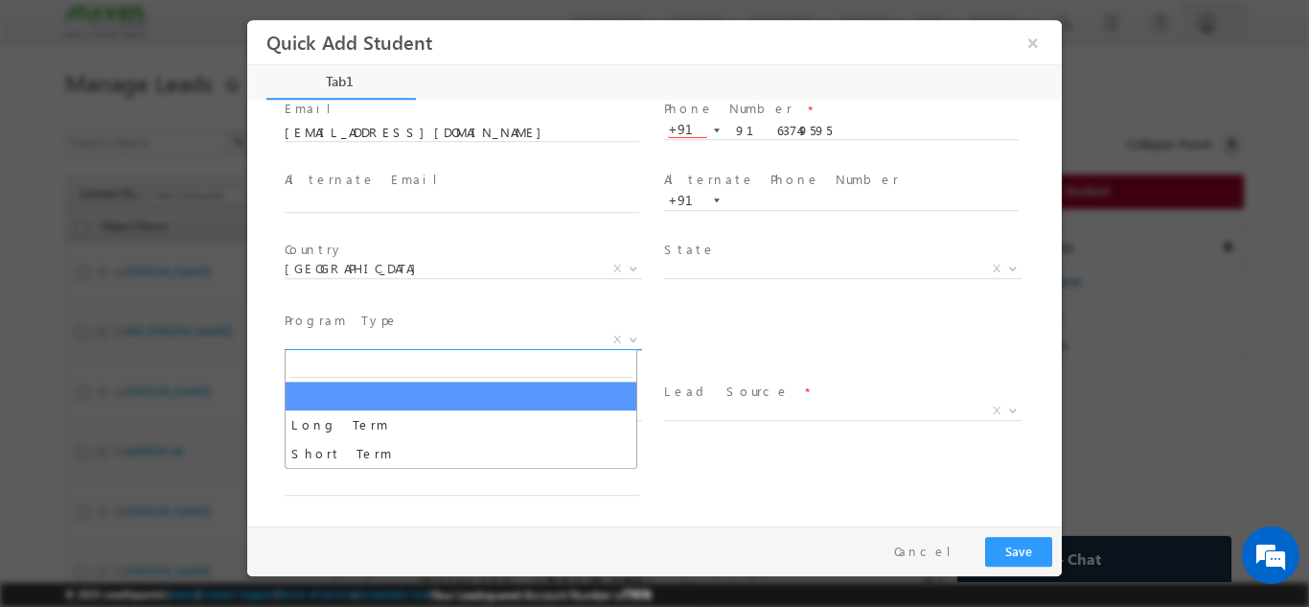
click at [462, 336] on span "X" at bounding box center [464, 339] width 358 height 19
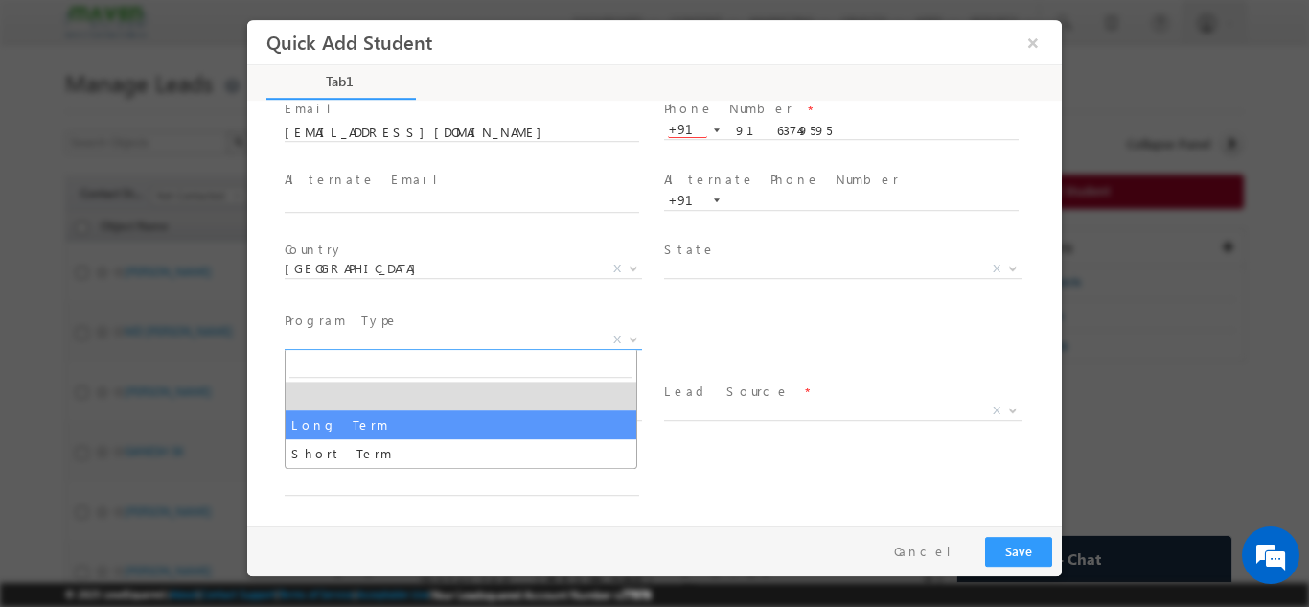
select select "Long Term"
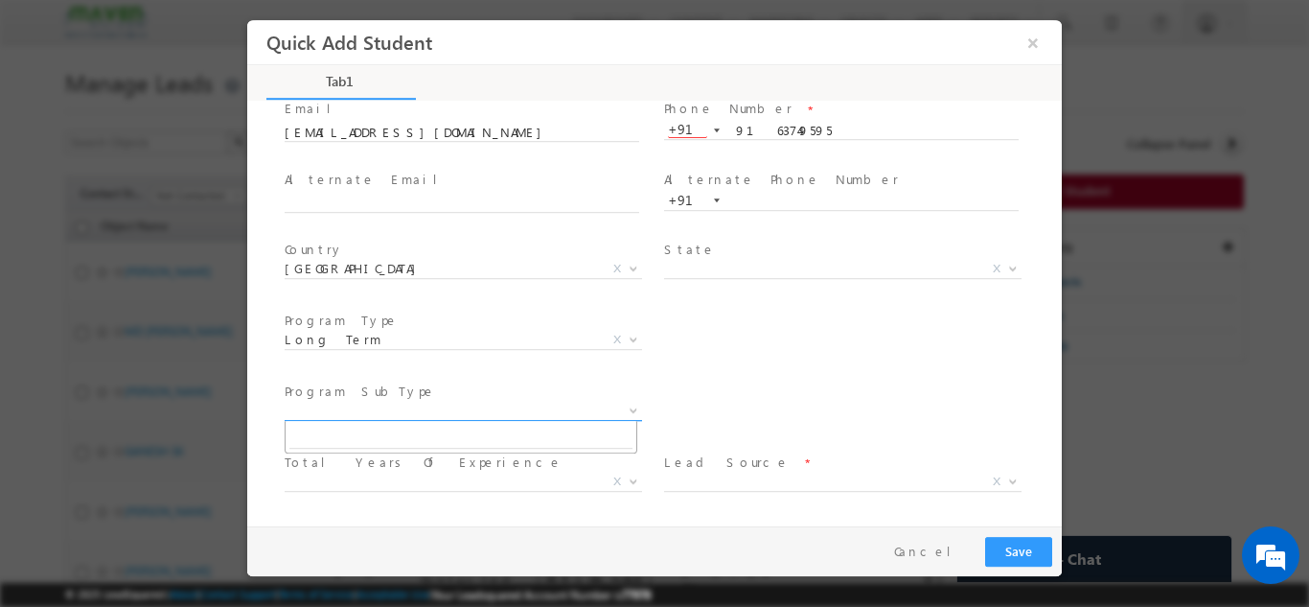
click at [467, 407] on span "X" at bounding box center [464, 410] width 358 height 19
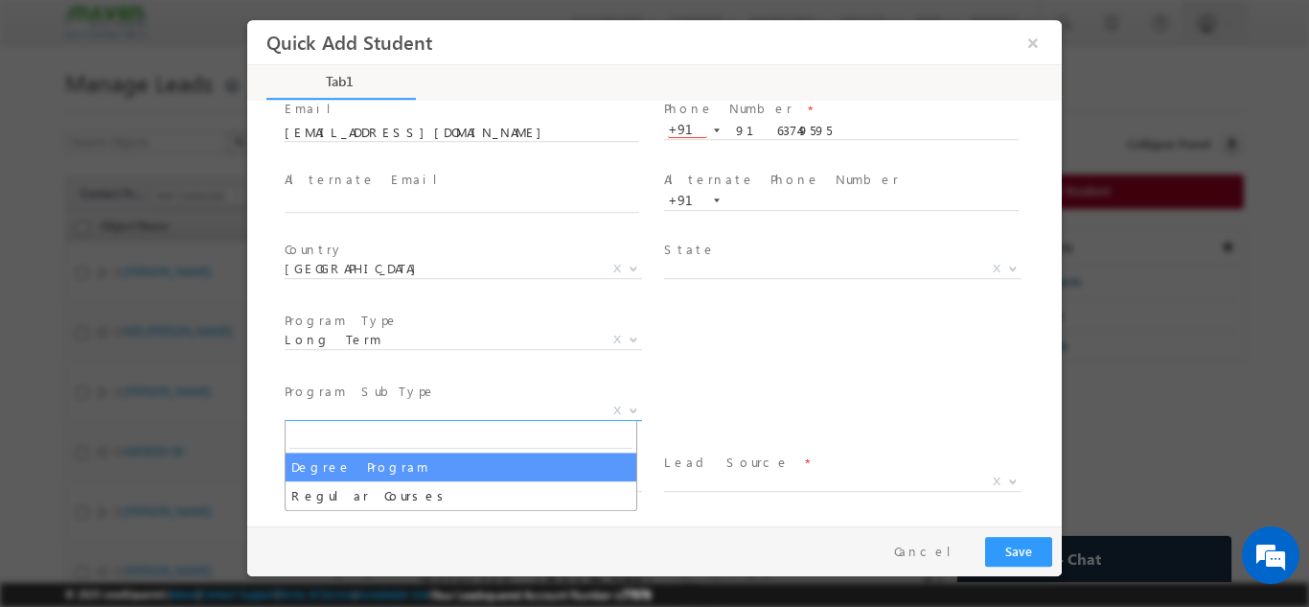
select select "Degree Program"
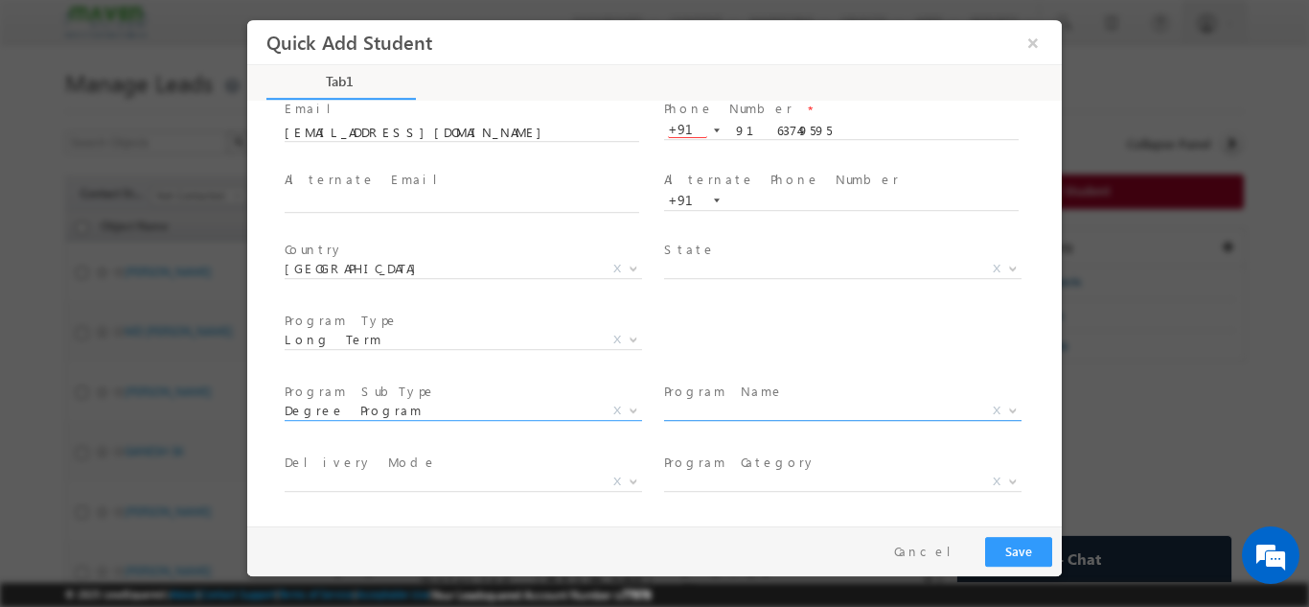
click at [779, 407] on span "X" at bounding box center [843, 410] width 358 height 19
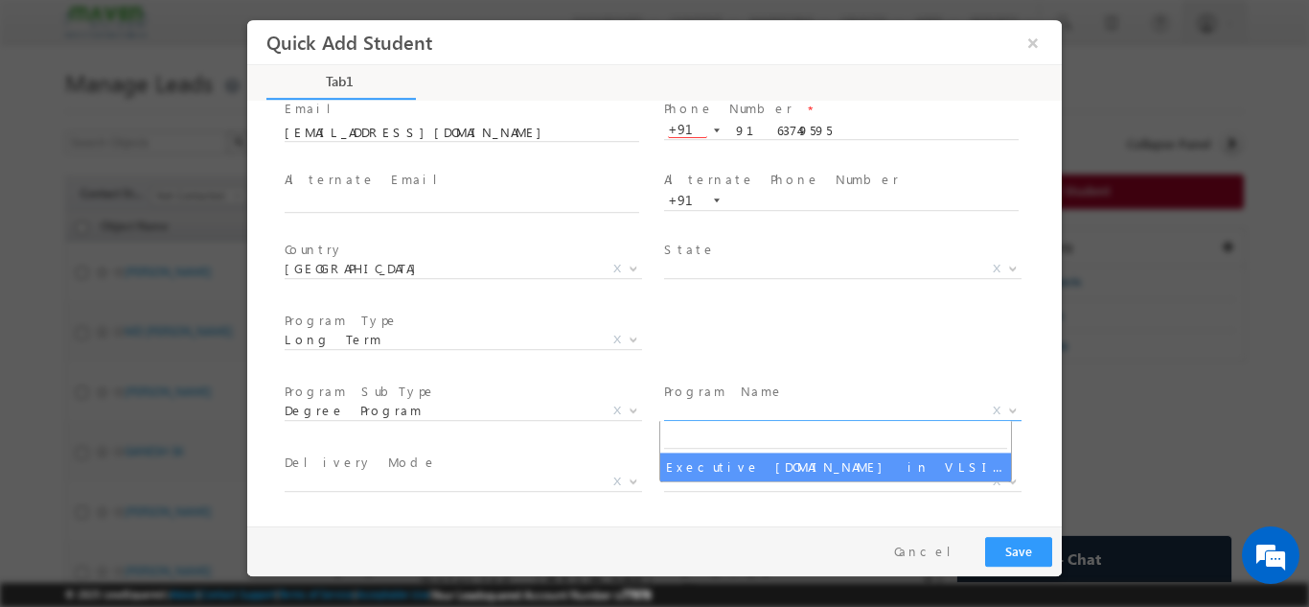
select select "Executive M.Tech in VLSI Design"
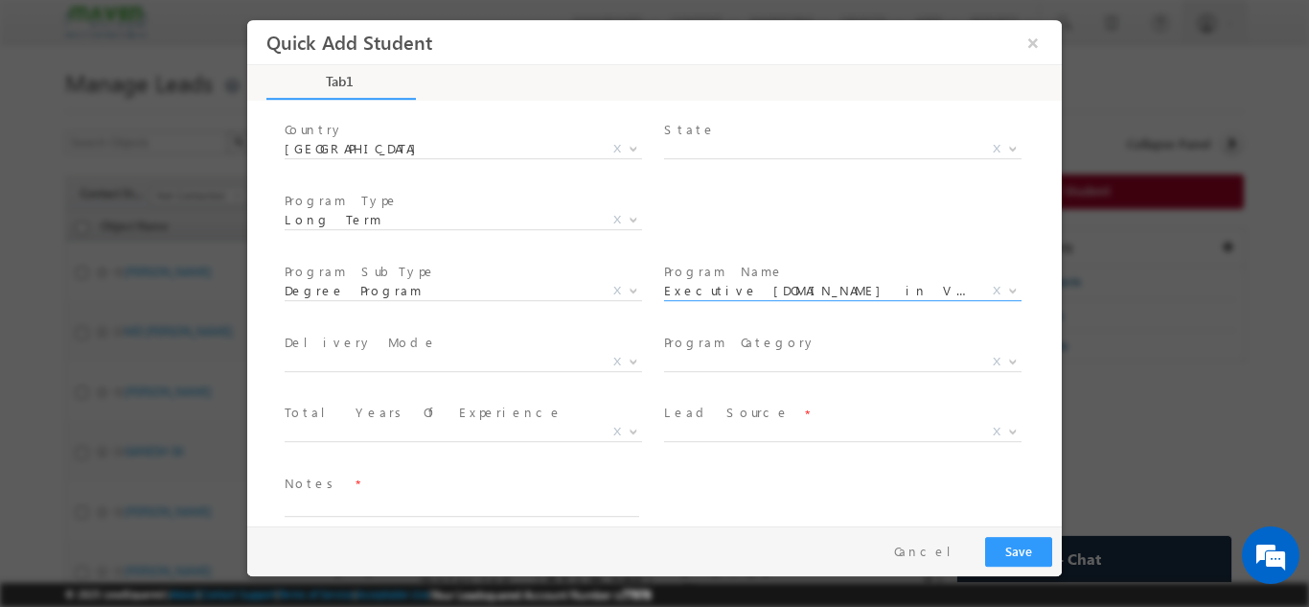
scroll to position [272, 0]
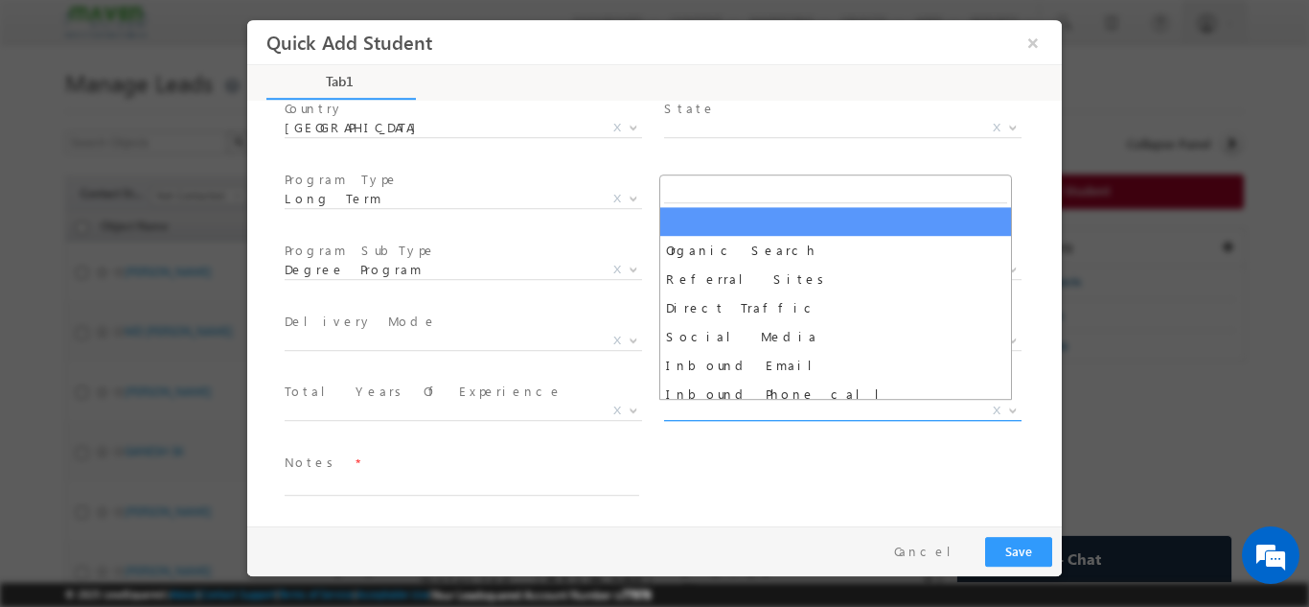
click at [766, 404] on span "X" at bounding box center [843, 410] width 358 height 19
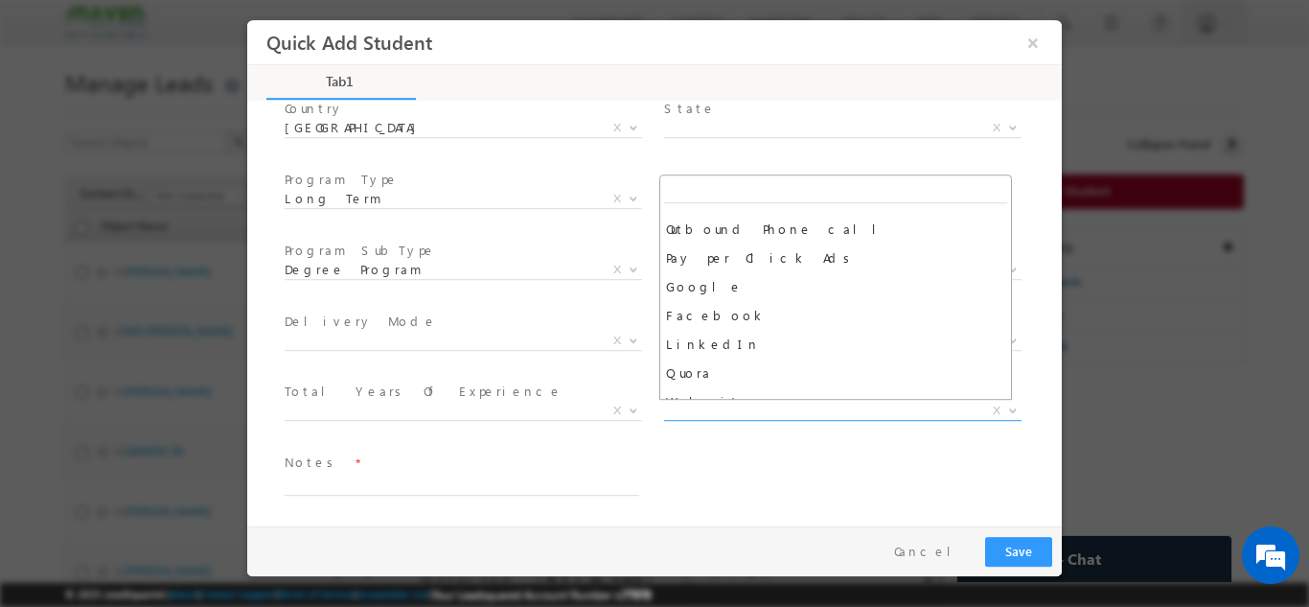
scroll to position [195, 0]
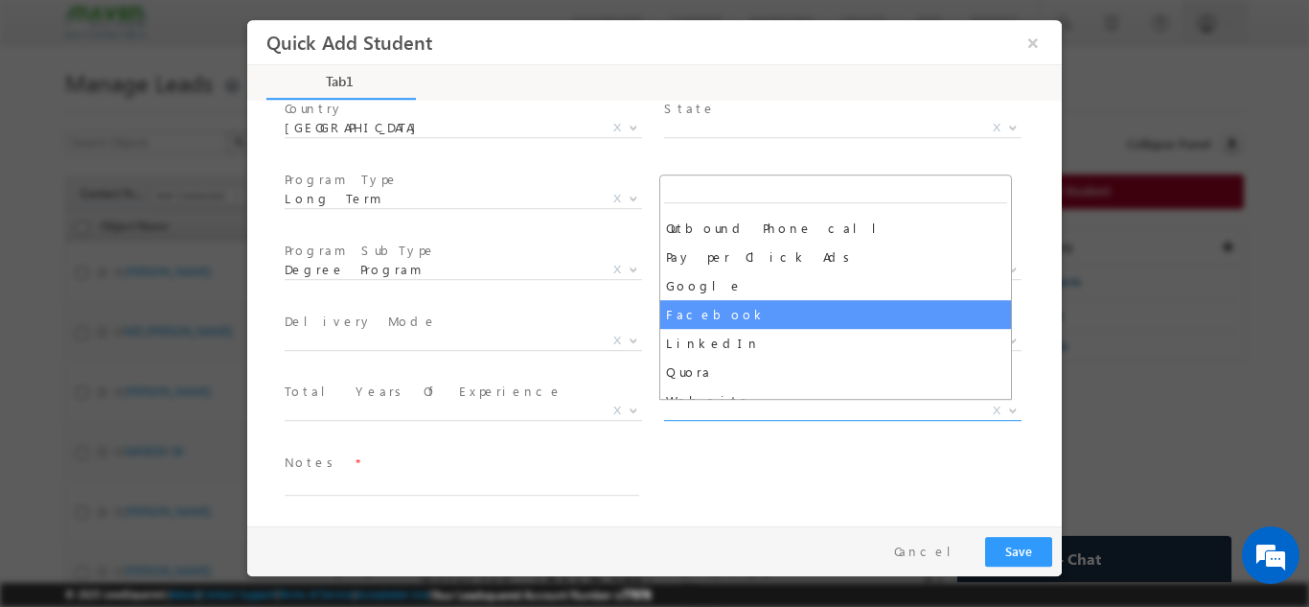
select select "Facebook"
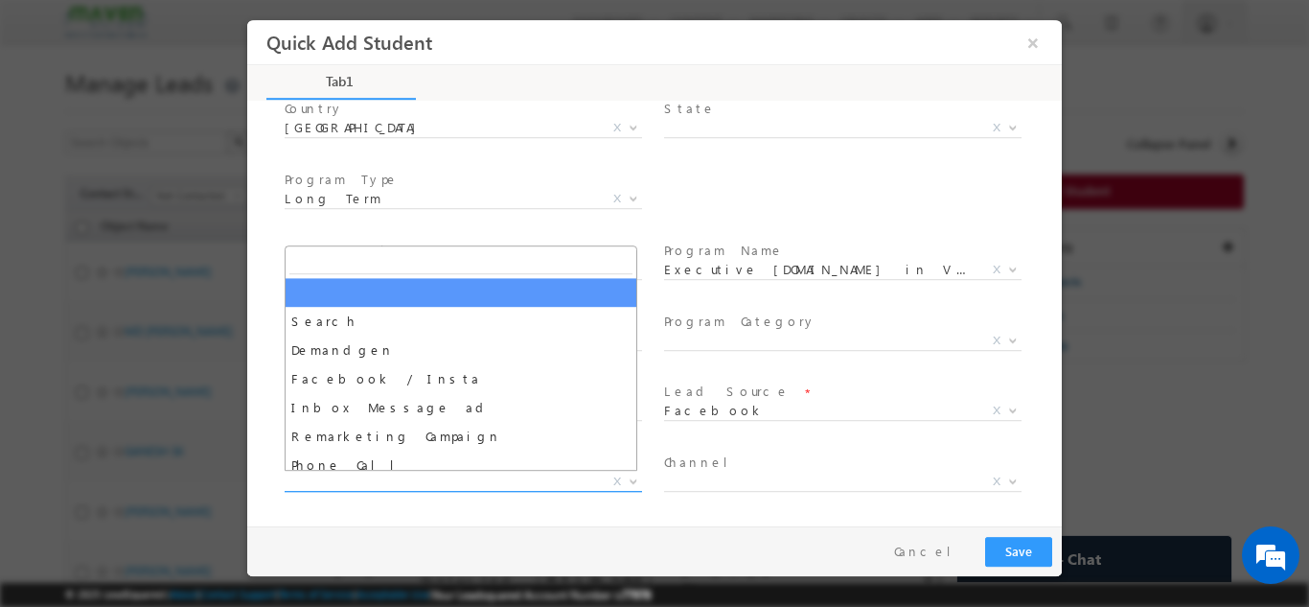
click at [518, 473] on span "X" at bounding box center [464, 481] width 358 height 19
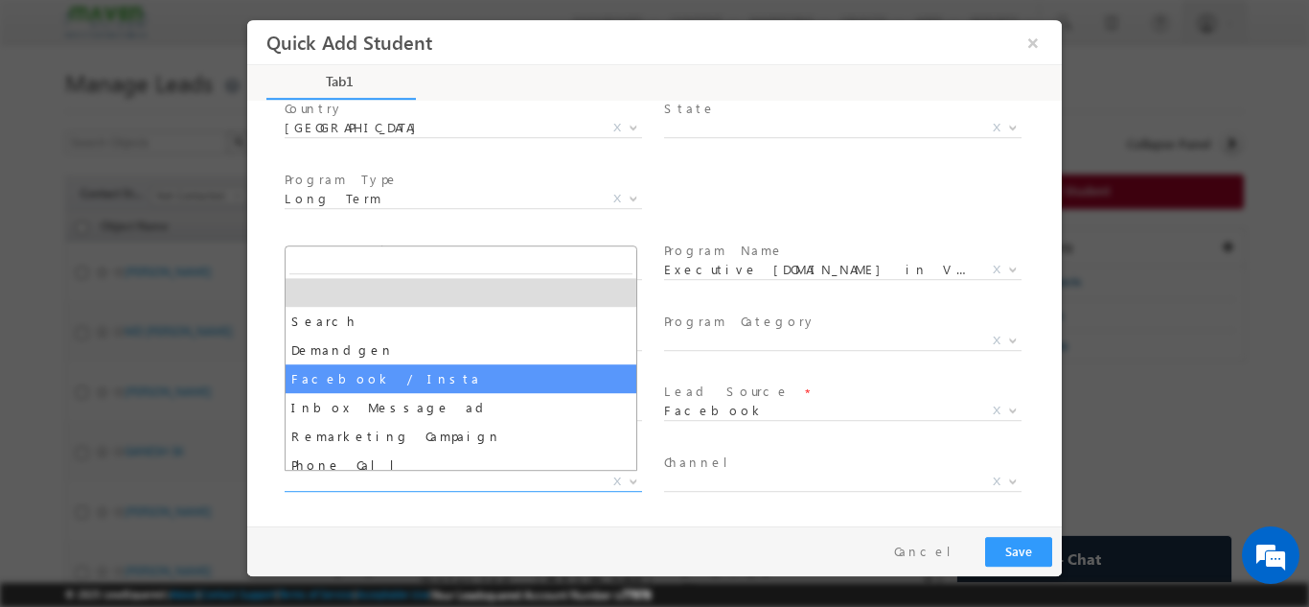
drag, startPoint x: 493, startPoint y: 321, endPoint x: 488, endPoint y: 385, distance: 64.4
select select "Facebook / Insta"
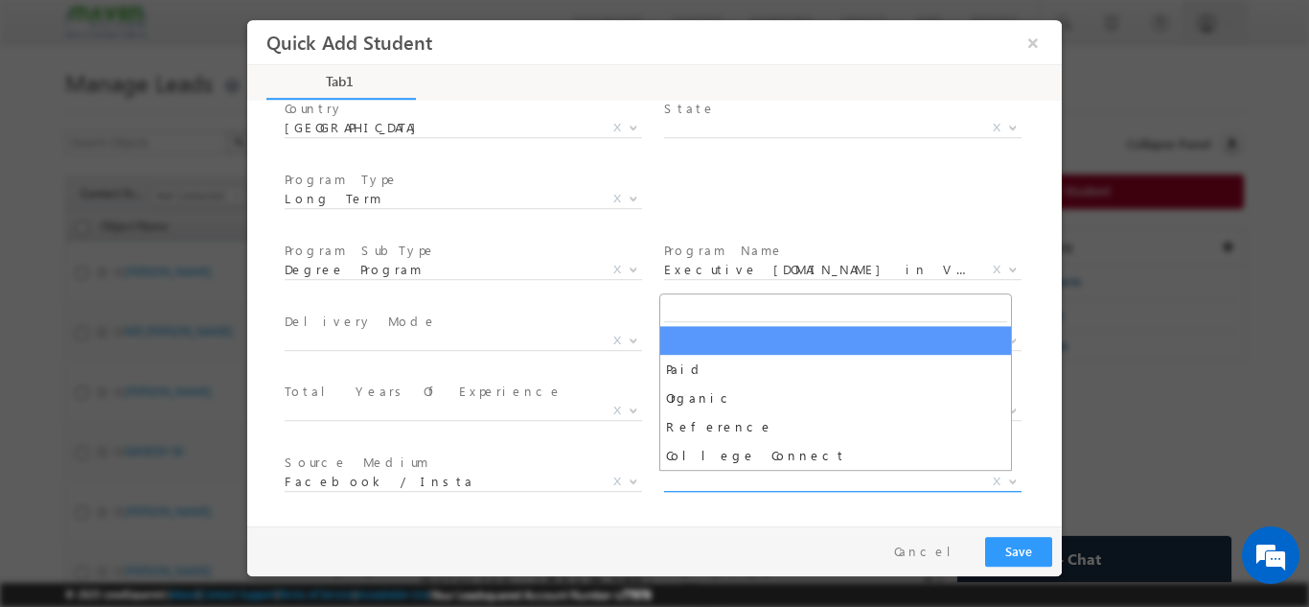
click at [730, 476] on span "X" at bounding box center [843, 481] width 358 height 19
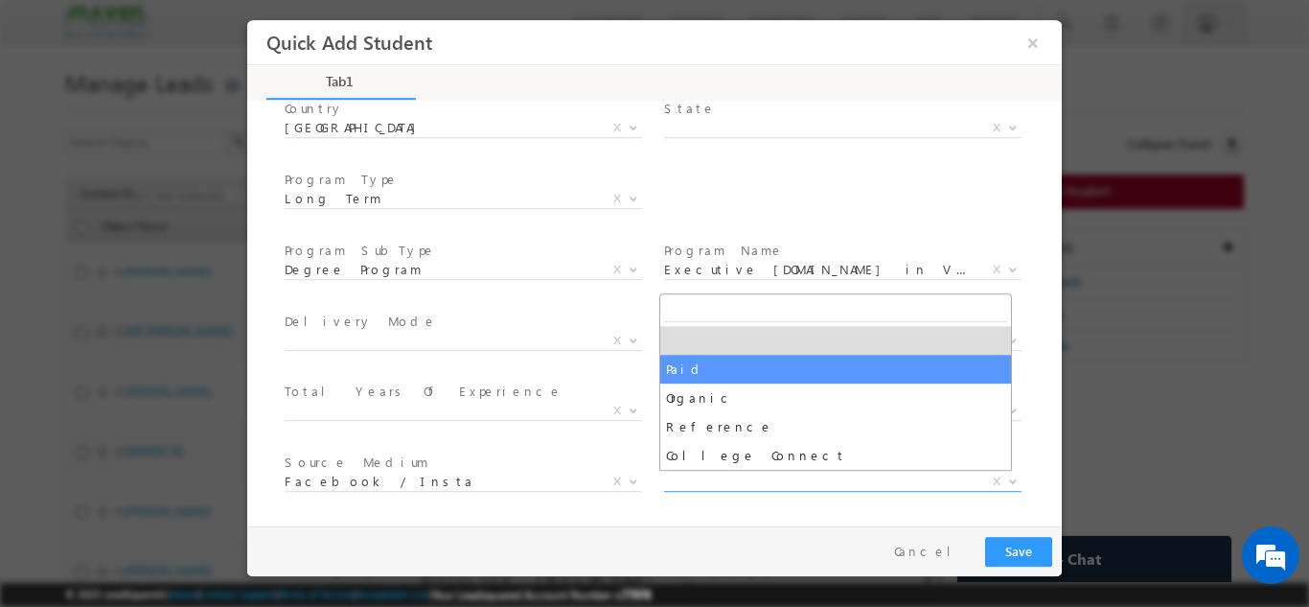
select select "Paid"
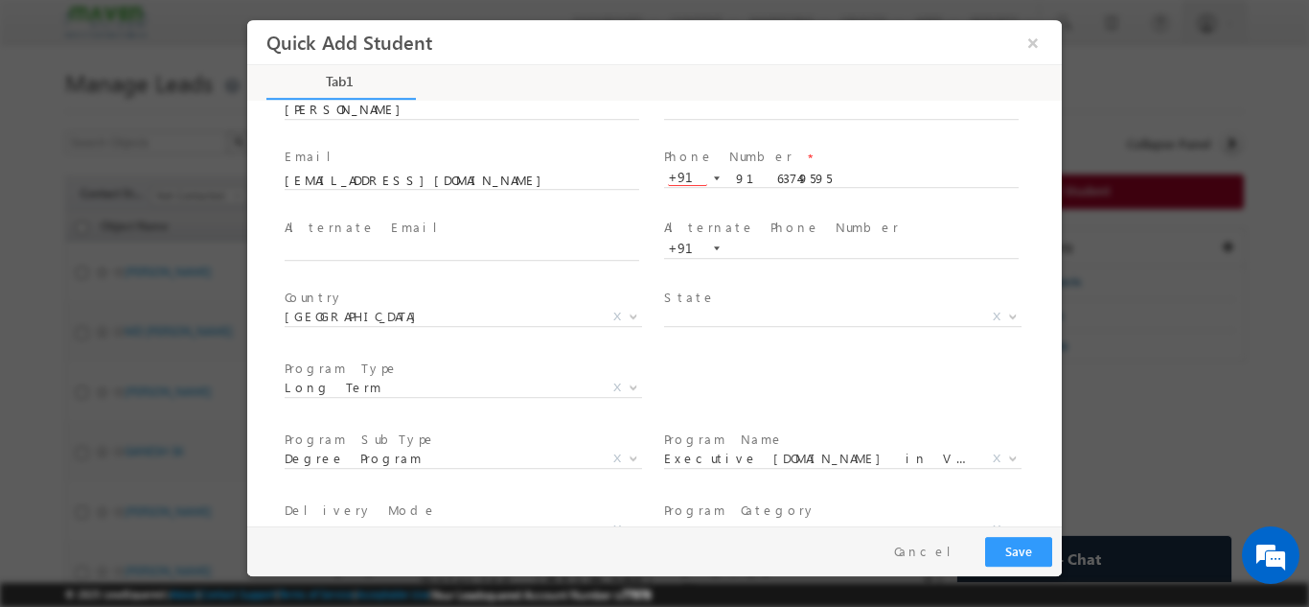
scroll to position [0, 0]
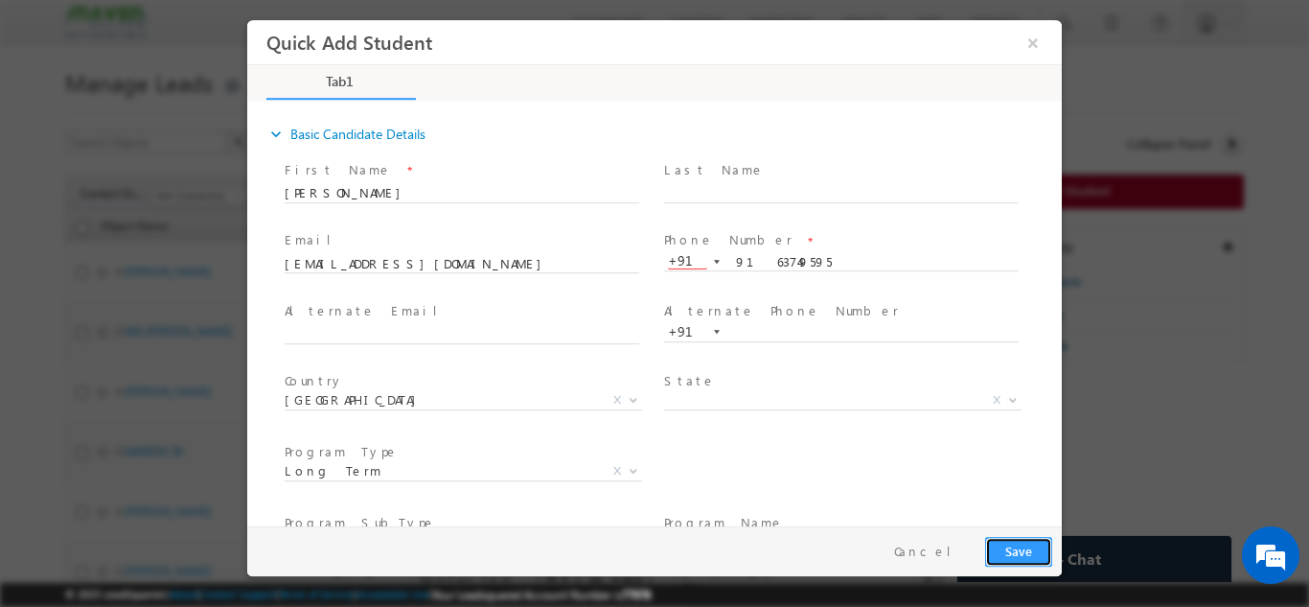
click at [1020, 548] on button "Save" at bounding box center [1018, 551] width 67 height 30
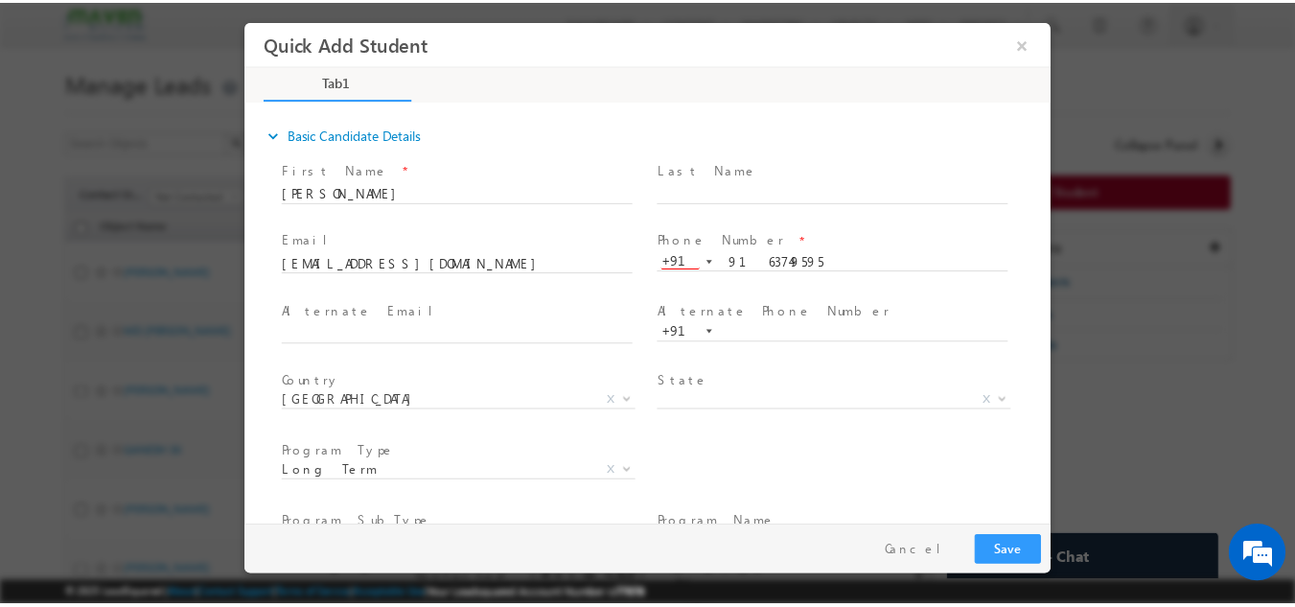
scroll to position [338, 0]
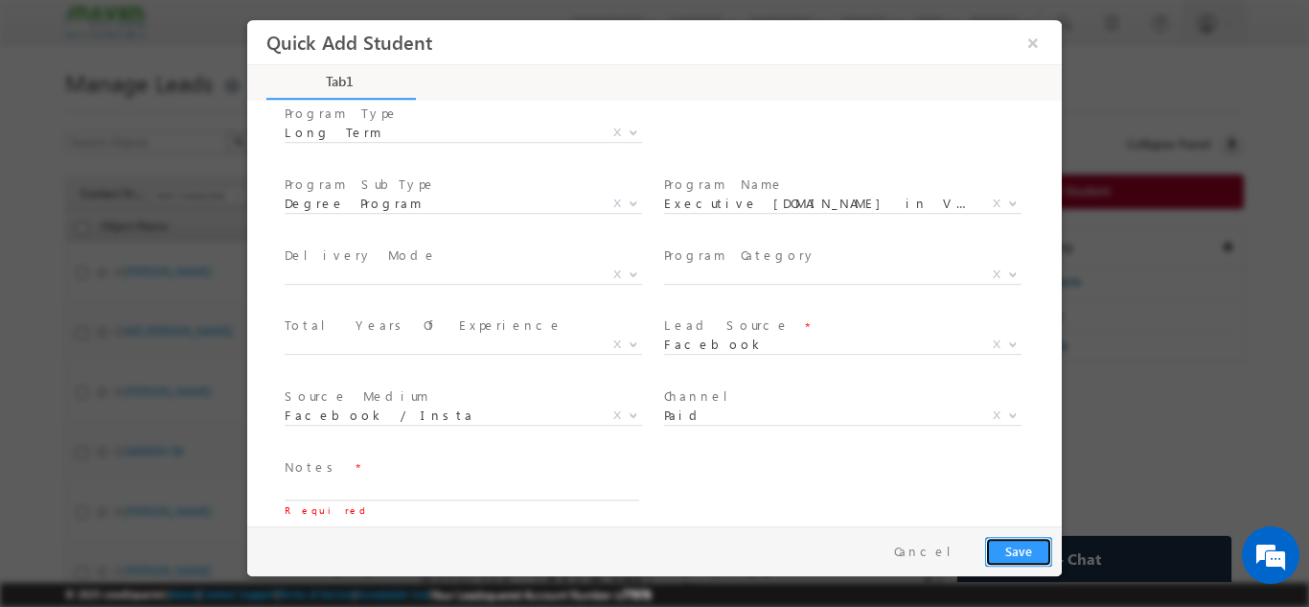
click at [1020, 548] on button "Save" at bounding box center [1018, 551] width 67 height 30
type textarea "dnp"
click at [1016, 561] on button "Save" at bounding box center [1018, 551] width 67 height 30
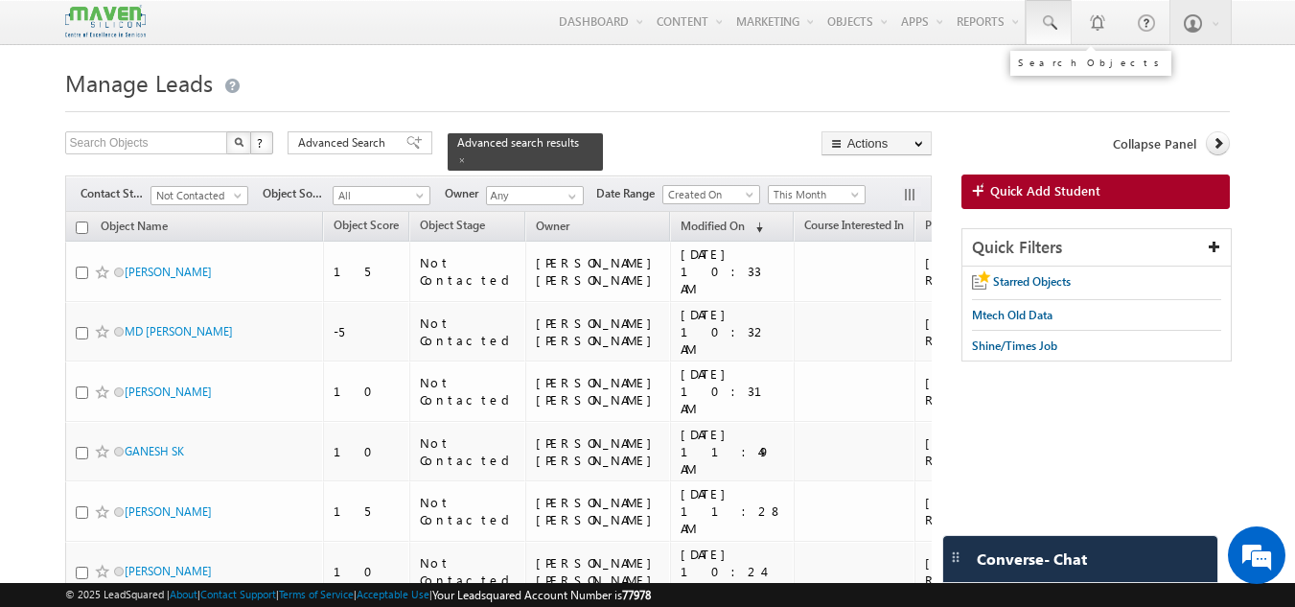
click at [1054, 16] on span at bounding box center [1048, 22] width 19 height 19
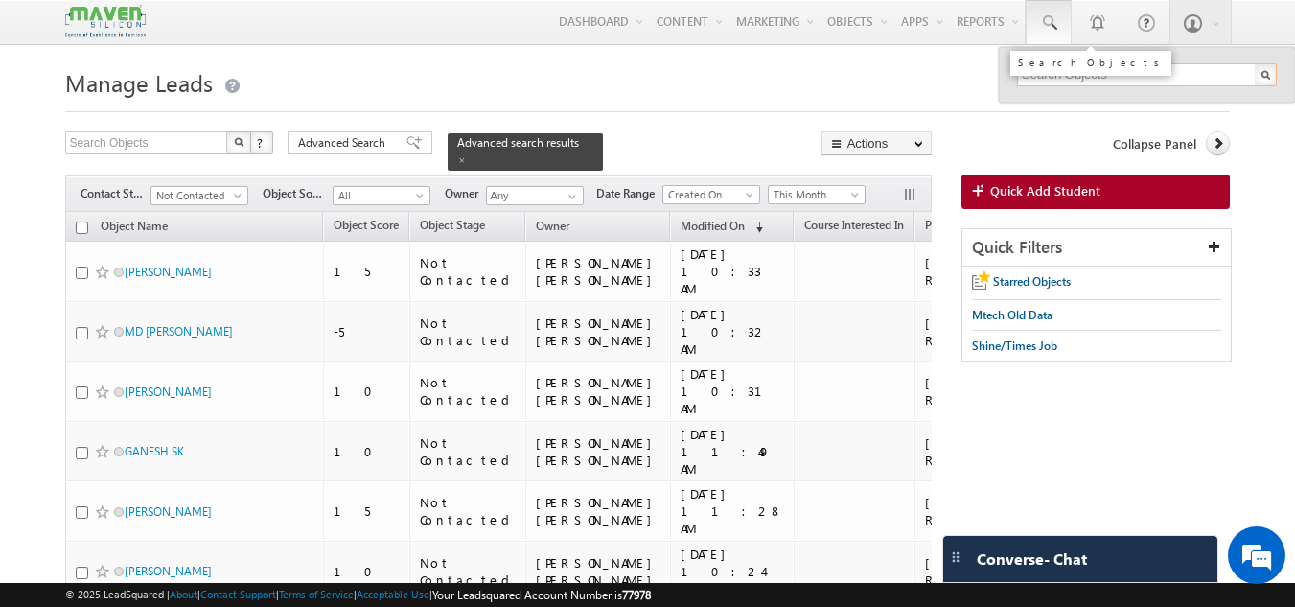
paste input "bhuyan.sandip@gmail.com"
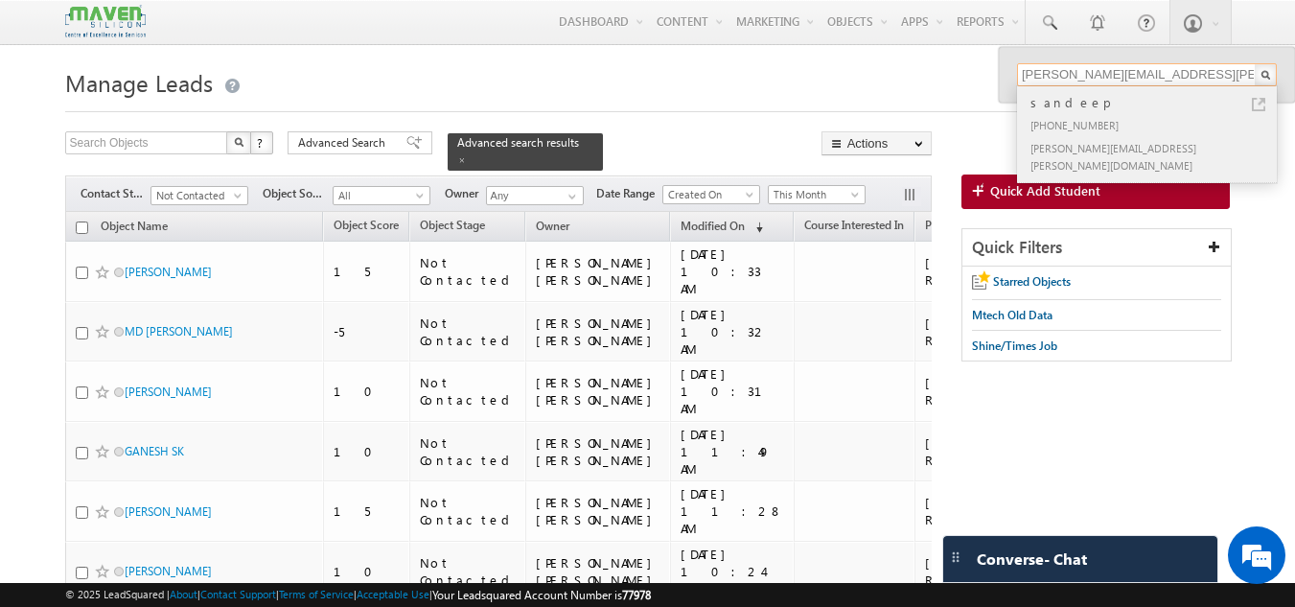
type input "bhuyan.sandip@gmail.com"
click at [1137, 119] on div "+91-7418433397" at bounding box center [1155, 124] width 257 height 23
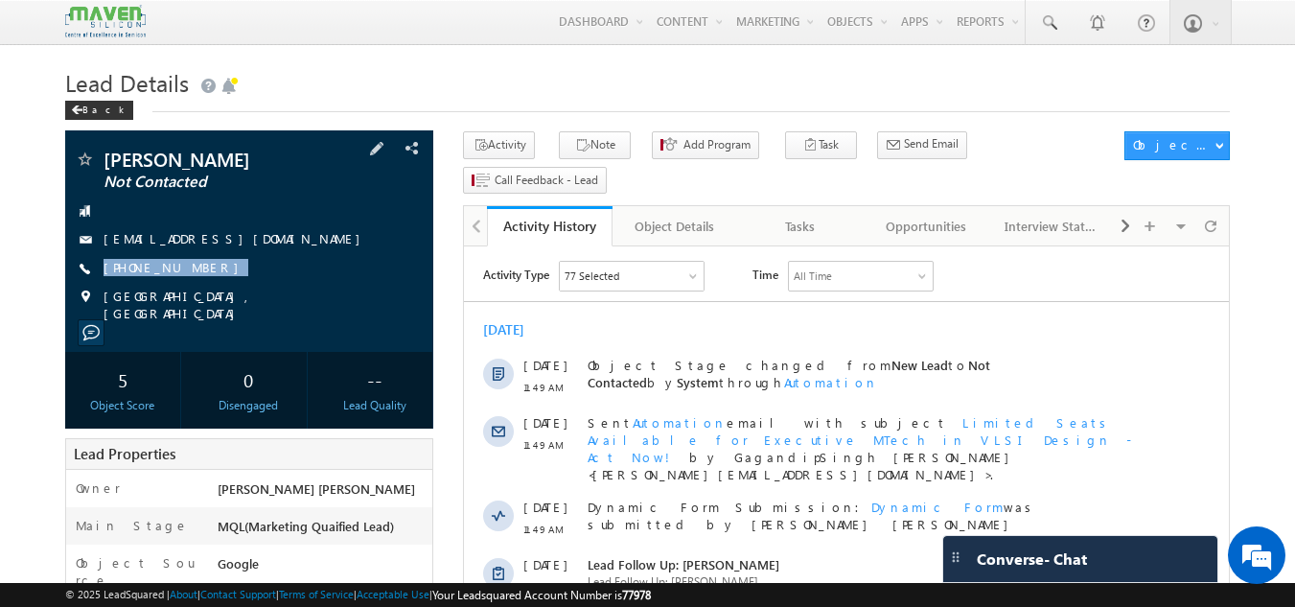
drag, startPoint x: 212, startPoint y: 261, endPoint x: 214, endPoint y: 286, distance: 25.0
click at [214, 286] on div "Sushmitha Not Contacted sushmithabhatta123@gmail.com +91-8143726846" at bounding box center [250, 236] width 350 height 173
copy div "+91-8143726846"
click at [798, 215] on div "Tasks" at bounding box center [799, 226] width 93 height 23
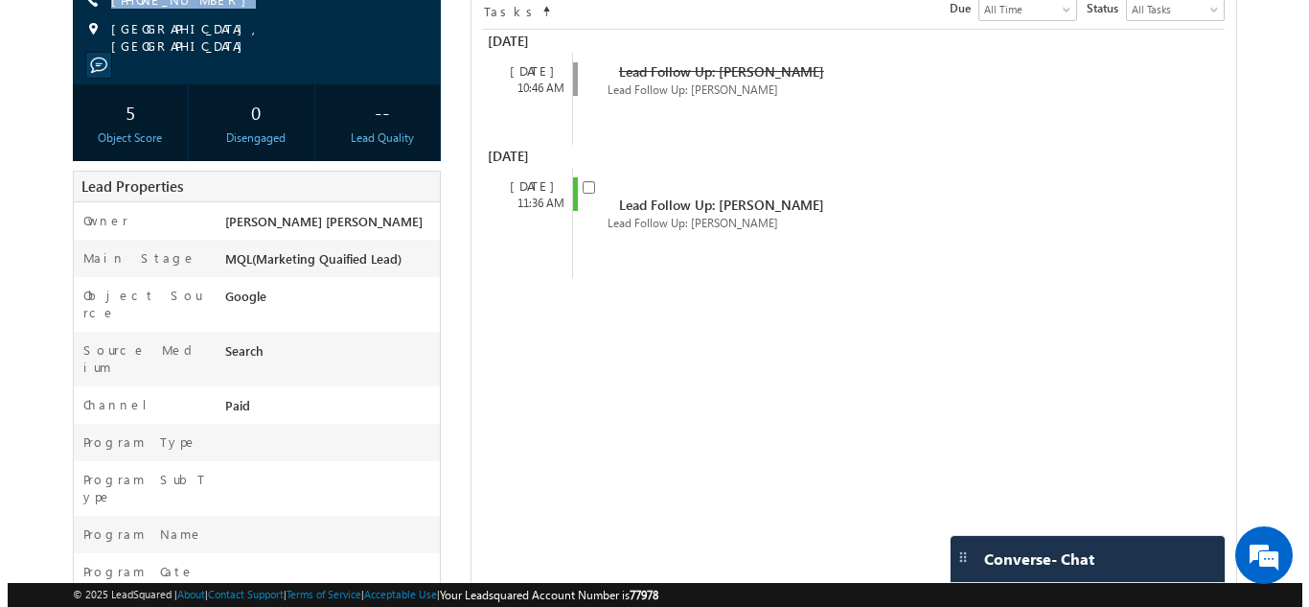
scroll to position [268, 0]
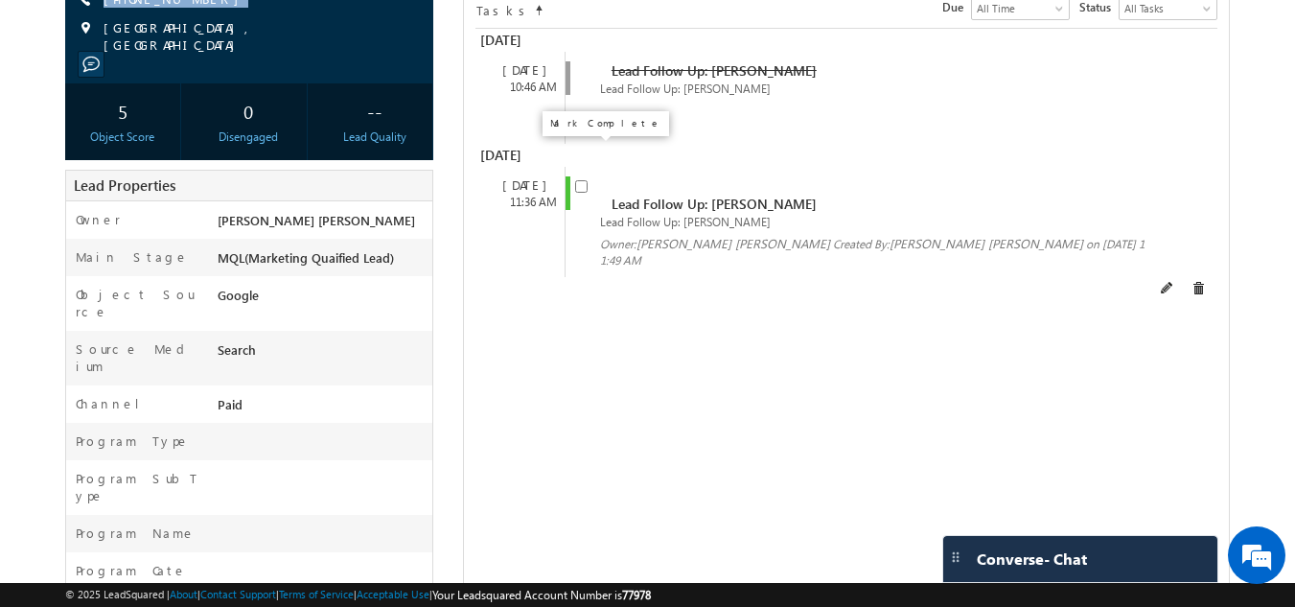
click at [581, 180] on input "checkbox" at bounding box center [581, 186] width 12 height 12
checkbox input "false"
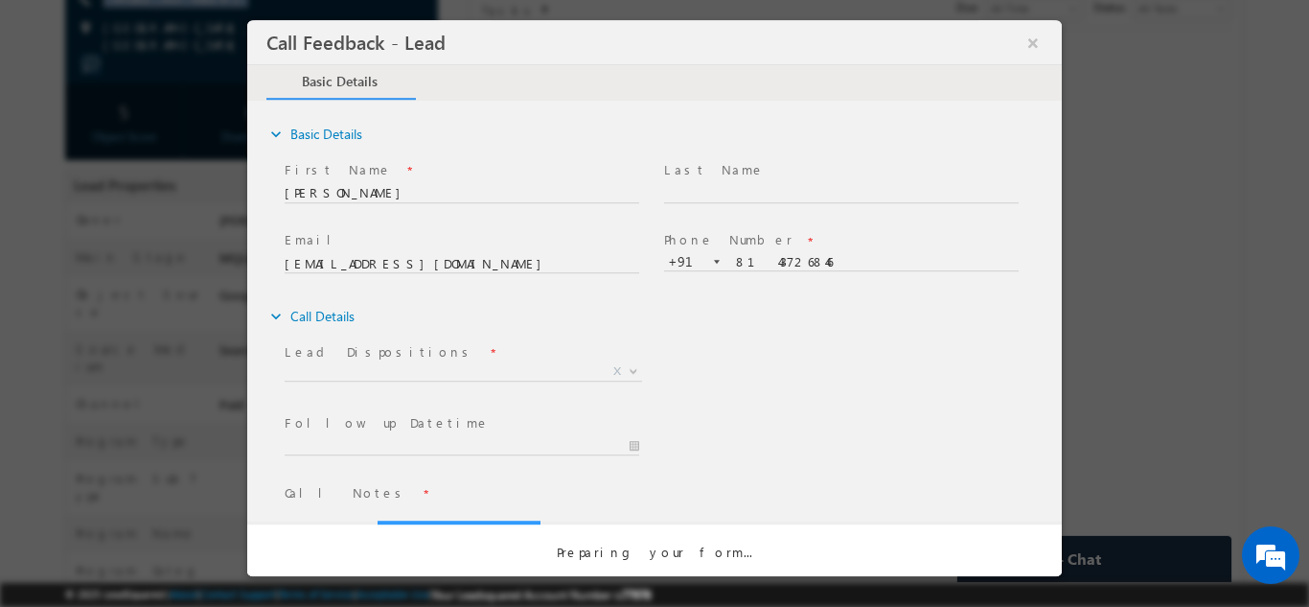
scroll to position [0, 0]
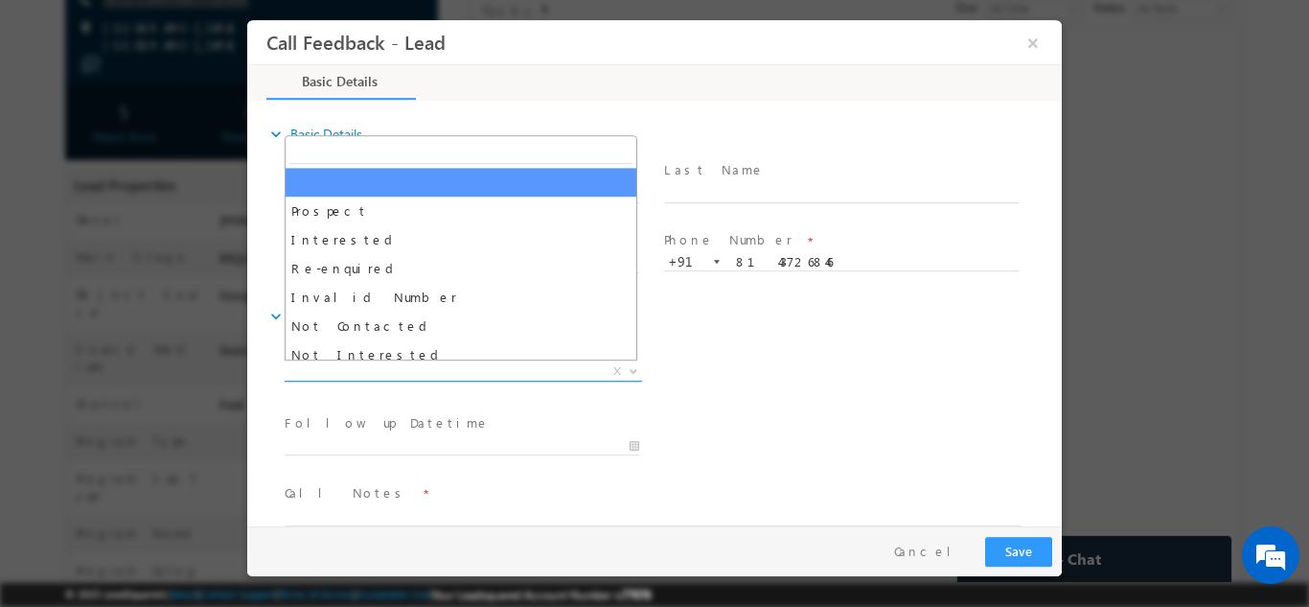
click at [390, 365] on span "X" at bounding box center [464, 370] width 358 height 19
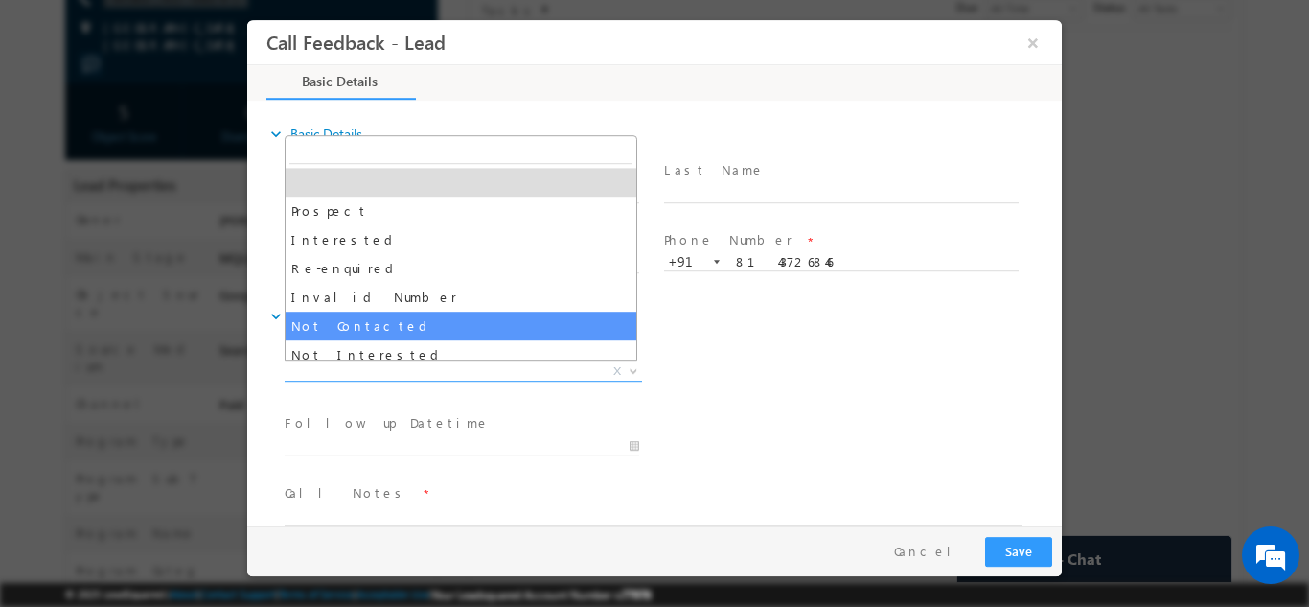
select select "Not Contacted"
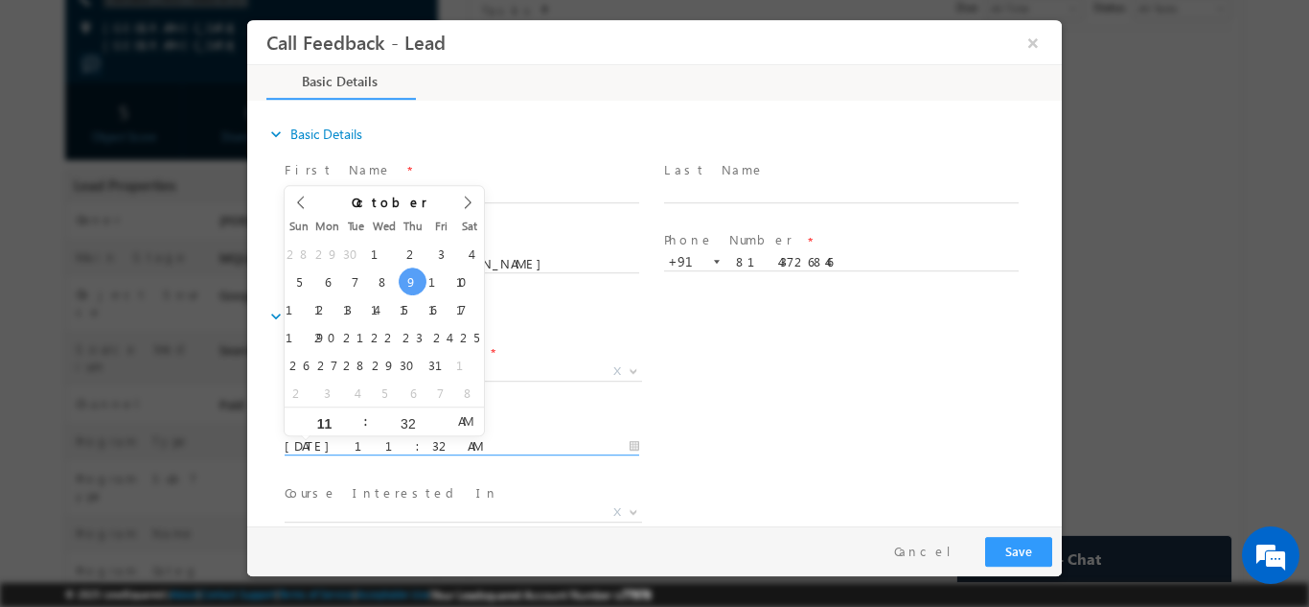
click at [445, 445] on input "09/10/2025 11:32 AM" at bounding box center [462, 445] width 355 height 19
type input "10/10/2025 11:32 AM"
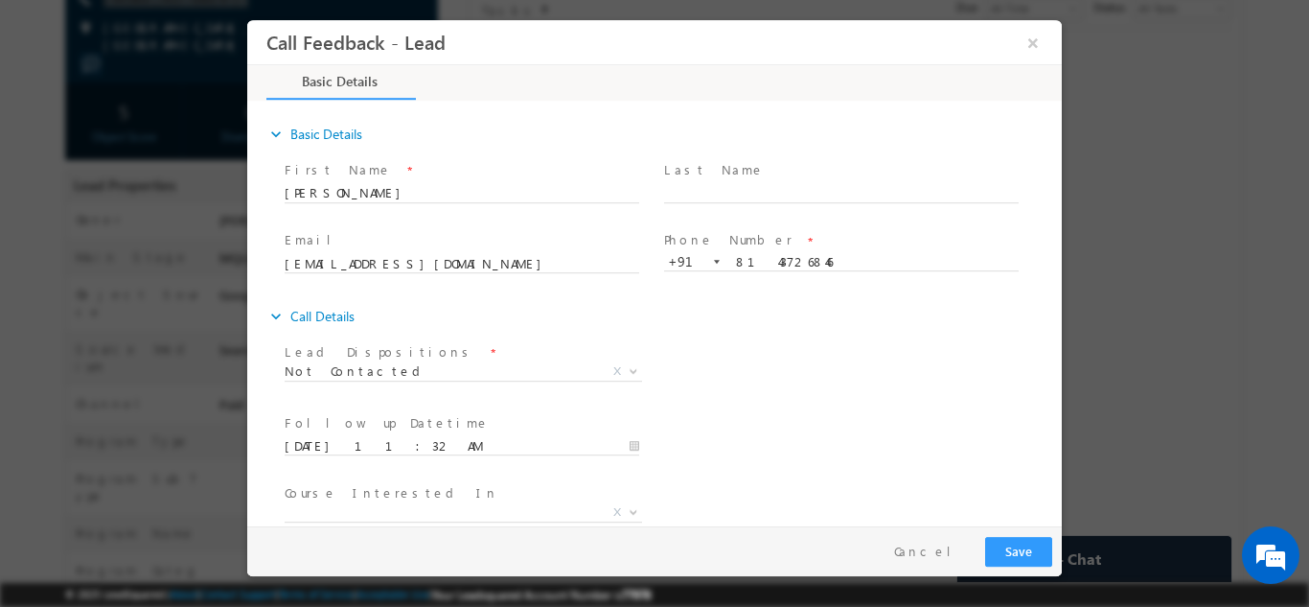
click at [744, 377] on div "Lead Dispositions * Prospect Interested Re-enquired Invalid Number Not Contacte…" at bounding box center [671, 372] width 781 height 71
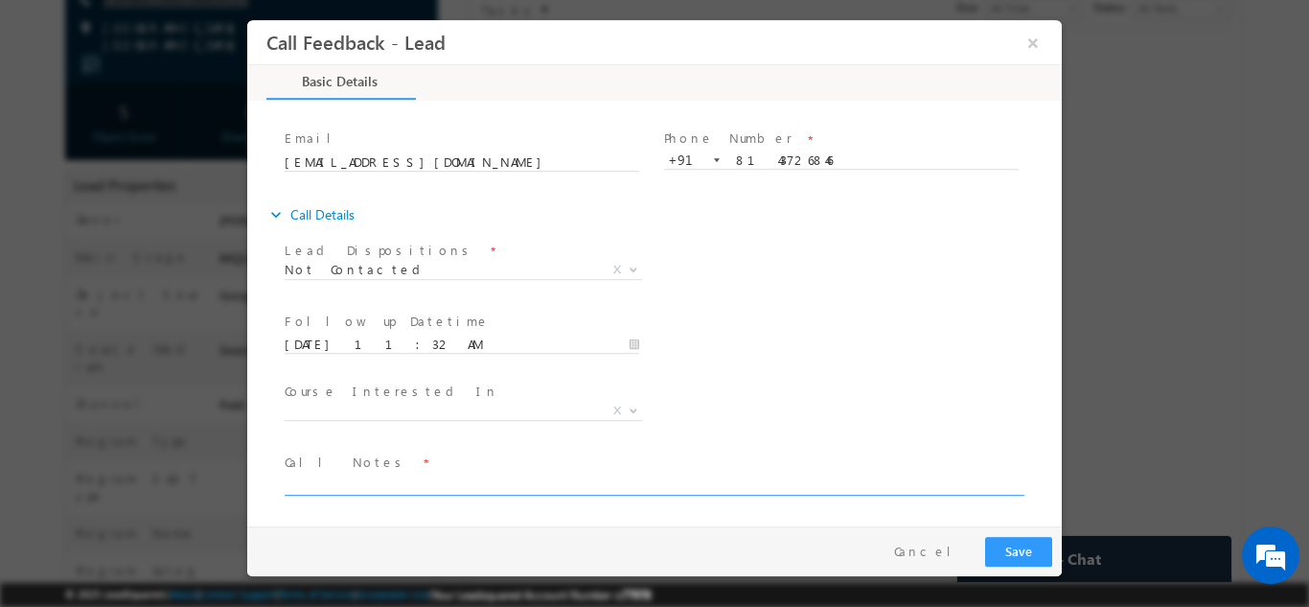
click at [576, 478] on textarea at bounding box center [653, 484] width 737 height 22
type textarea "dnp"
click at [1027, 554] on button "Save" at bounding box center [1018, 551] width 67 height 30
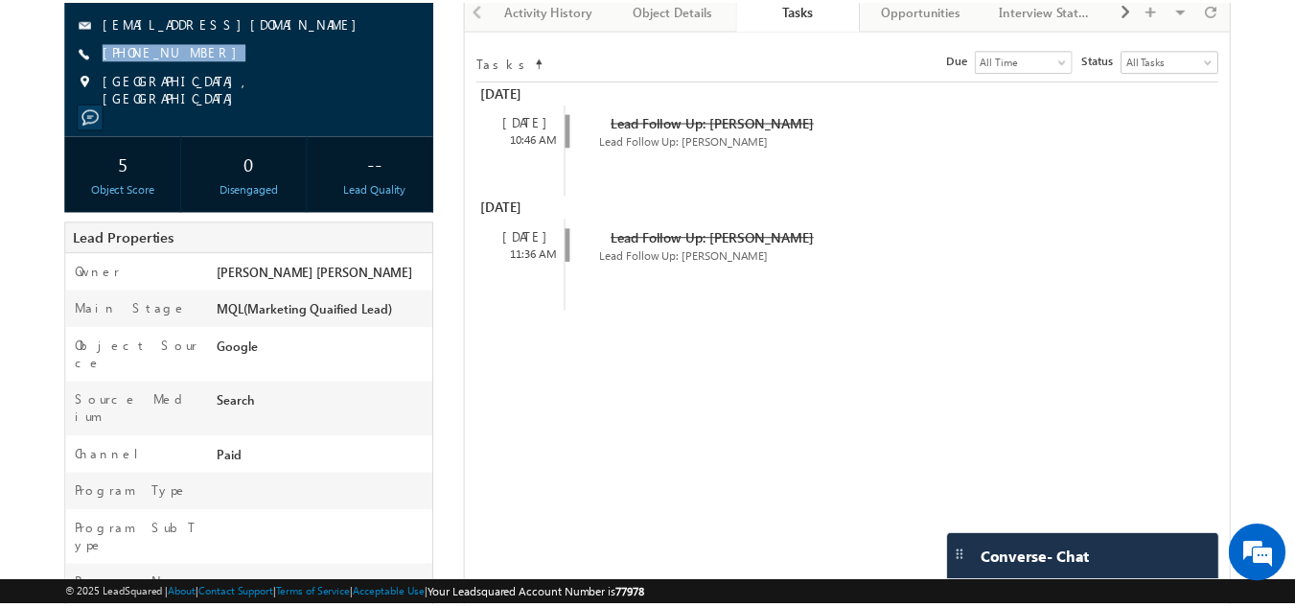
scroll to position [320, 0]
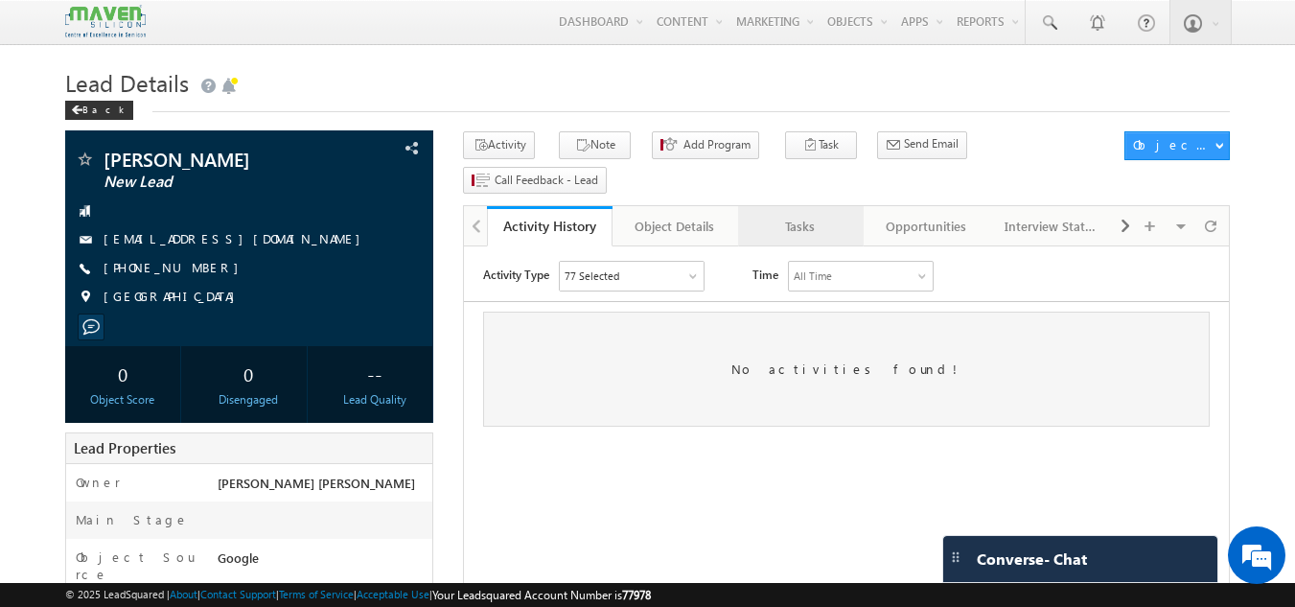
click at [801, 215] on div "Tasks" at bounding box center [799, 226] width 93 height 23
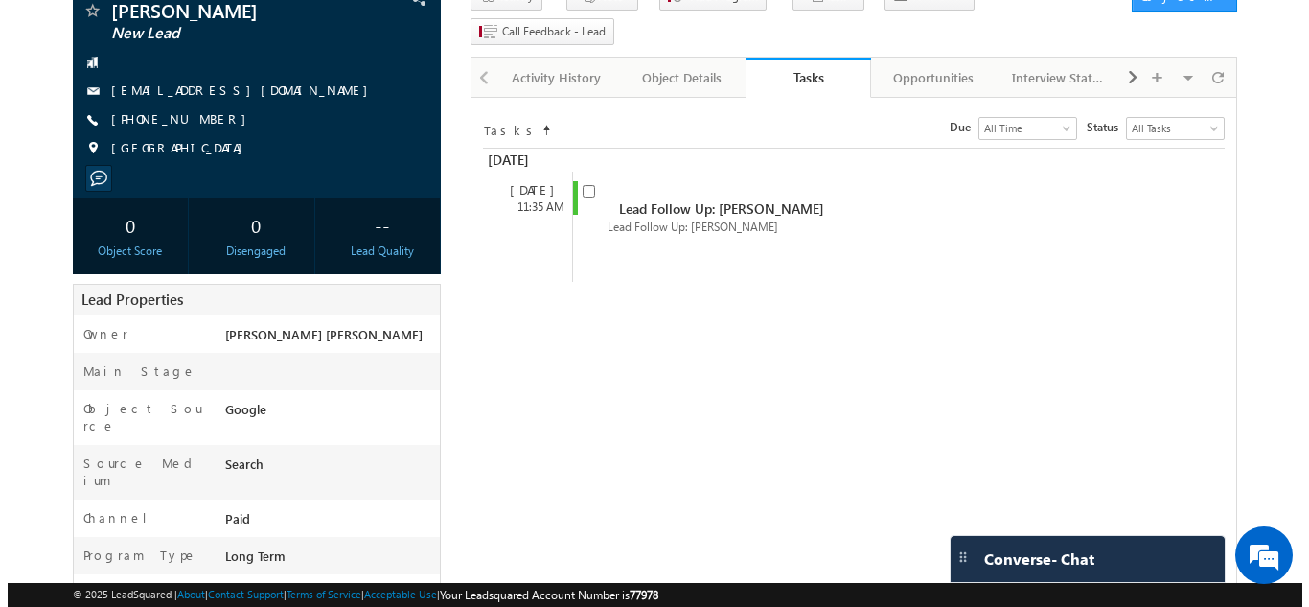
scroll to position [150, 0]
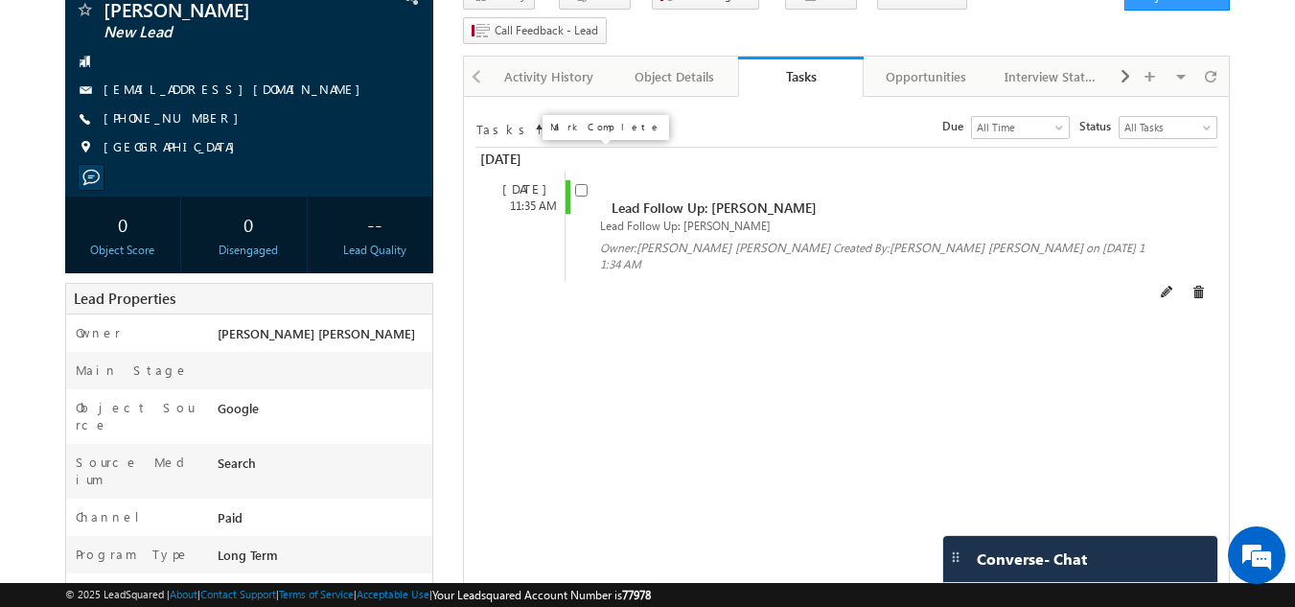
click at [578, 184] on input "checkbox" at bounding box center [581, 190] width 12 height 12
checkbox input "false"
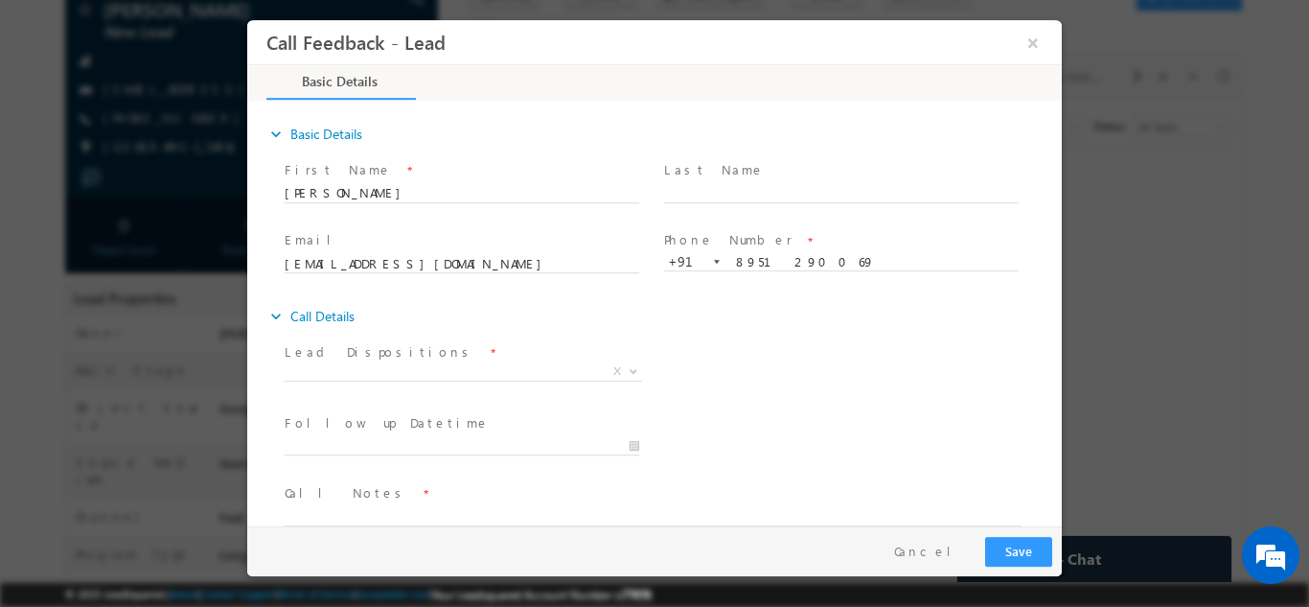
scroll to position [31, 0]
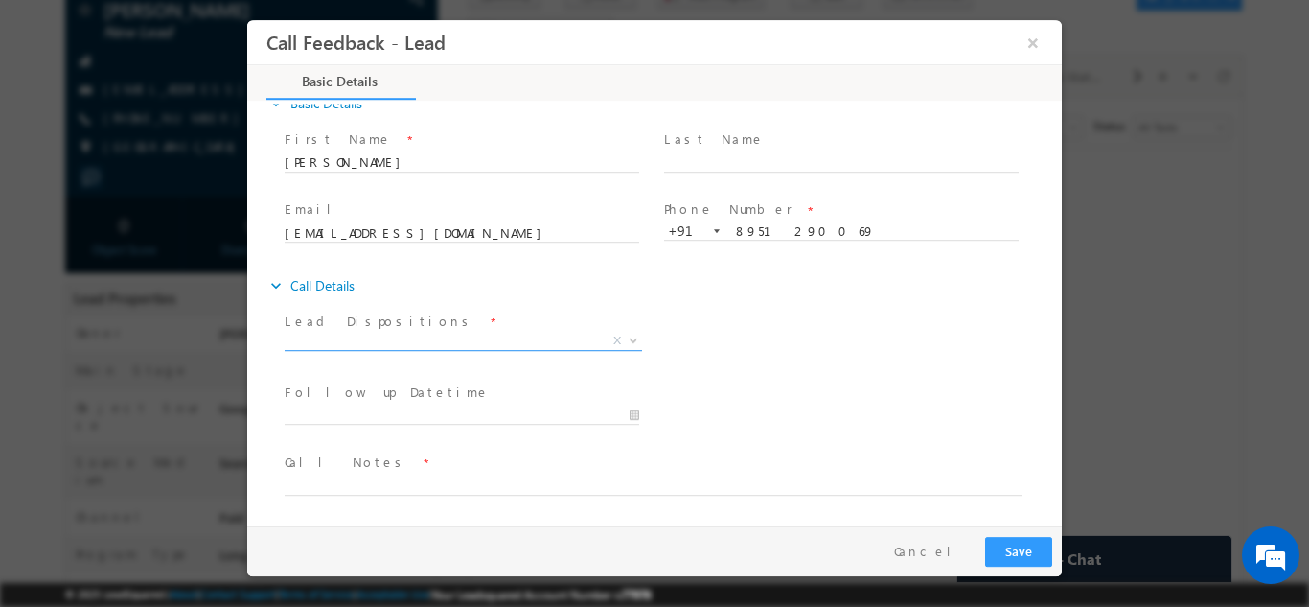
click at [463, 347] on span "X" at bounding box center [464, 340] width 358 height 19
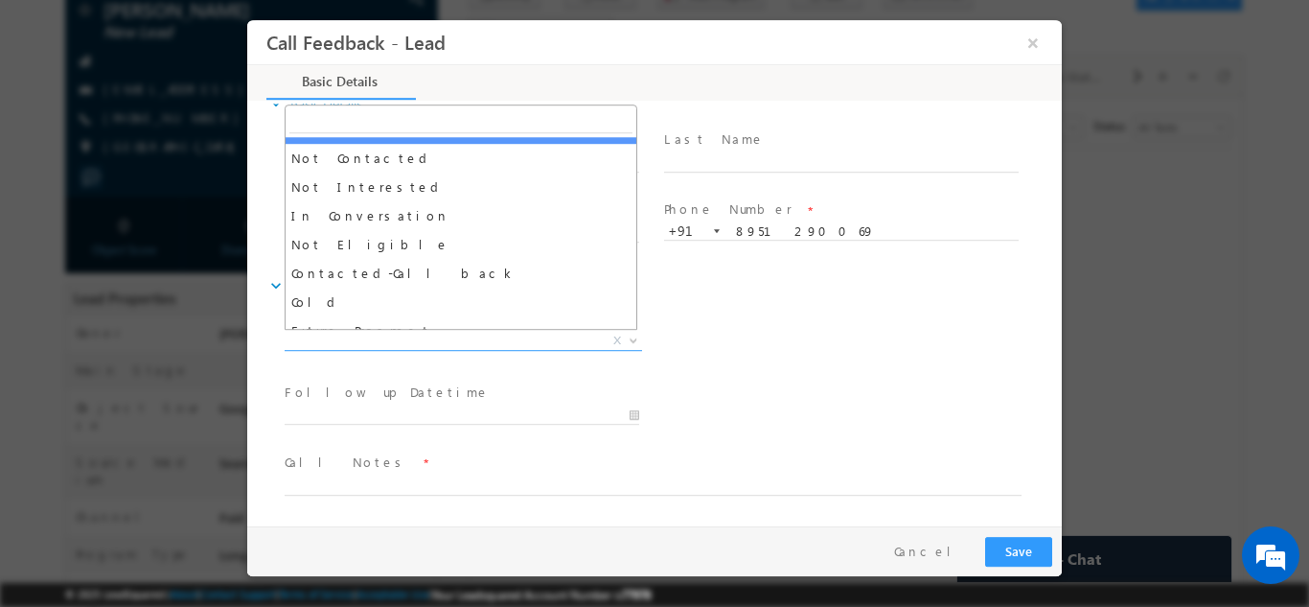
scroll to position [138, 0]
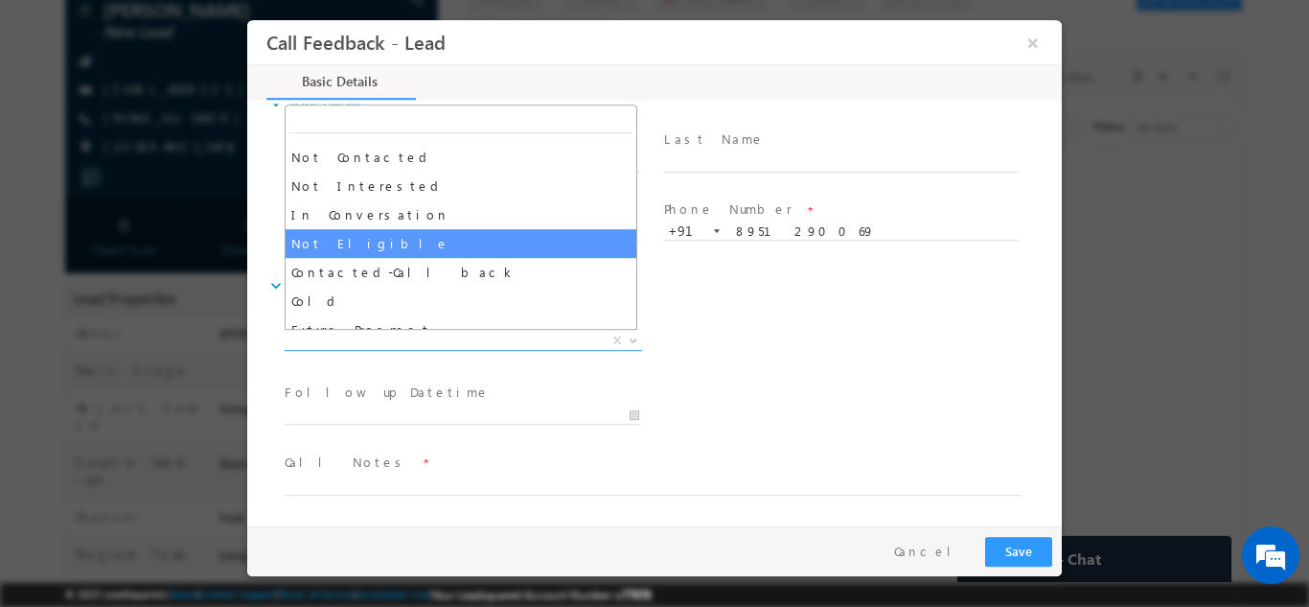
select select "Not Eligible"
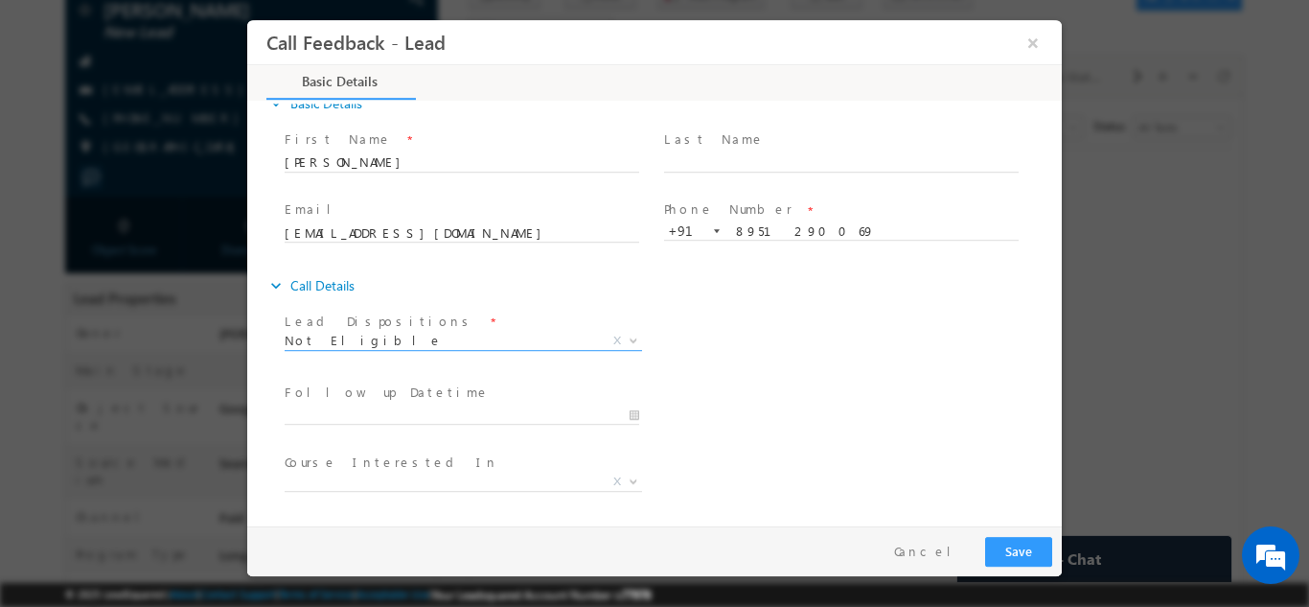
scroll to position [102, 0]
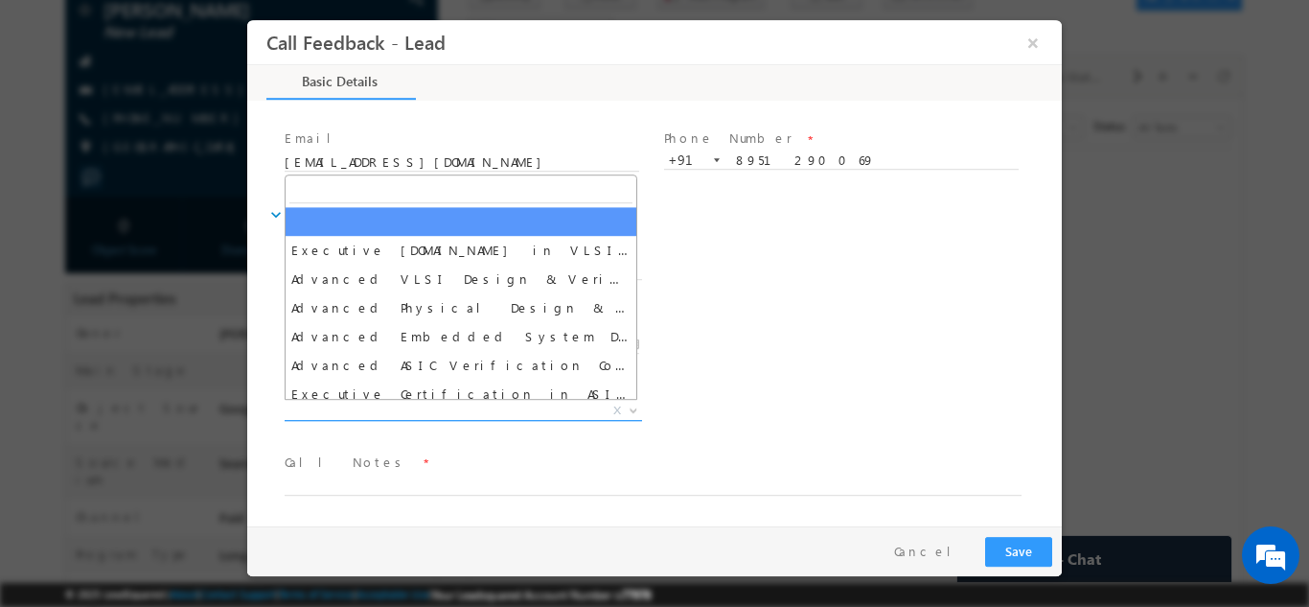
click at [498, 406] on span "X" at bounding box center [464, 410] width 358 height 19
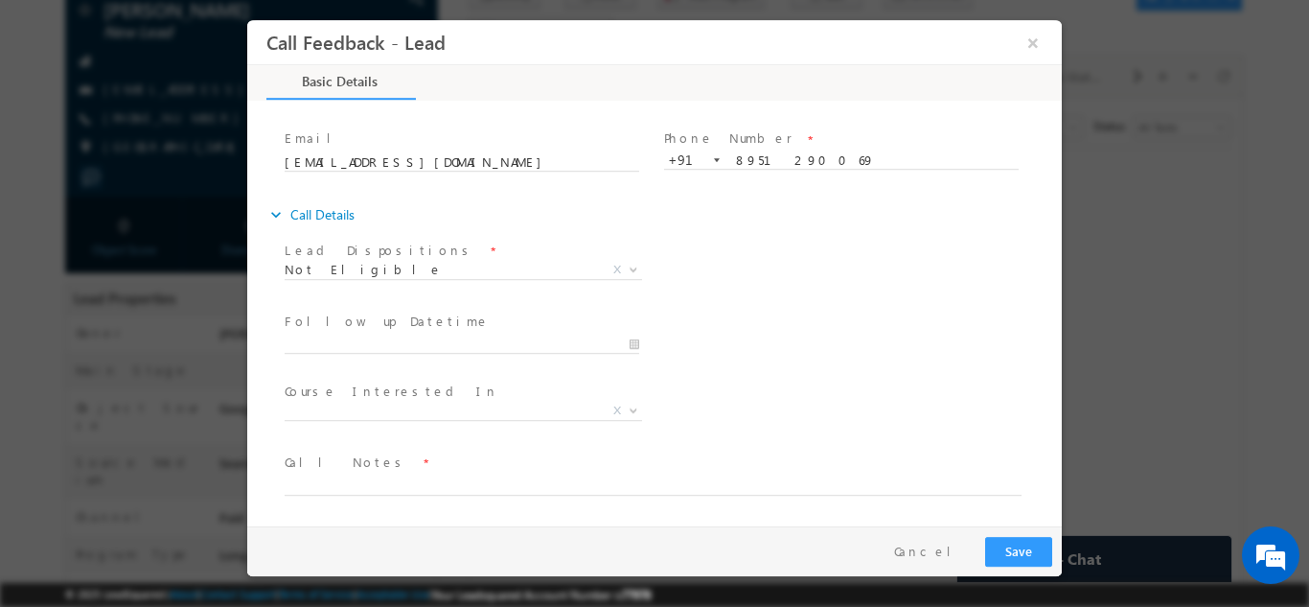
click at [745, 282] on div "Lead Dispositions * Prospect Interested Re-enquired Invalid Number Not Contacte…" at bounding box center [671, 271] width 781 height 71
click at [421, 485] on textarea at bounding box center [653, 484] width 737 height 22
click at [405, 484] on textarea "not elligible from civilil engineering background looking for mtech in civil" at bounding box center [653, 484] width 737 height 22
type textarea "not elligible from civil engineering background looking for mtech in civil"
click at [1029, 563] on button "Save" at bounding box center [1018, 551] width 67 height 30
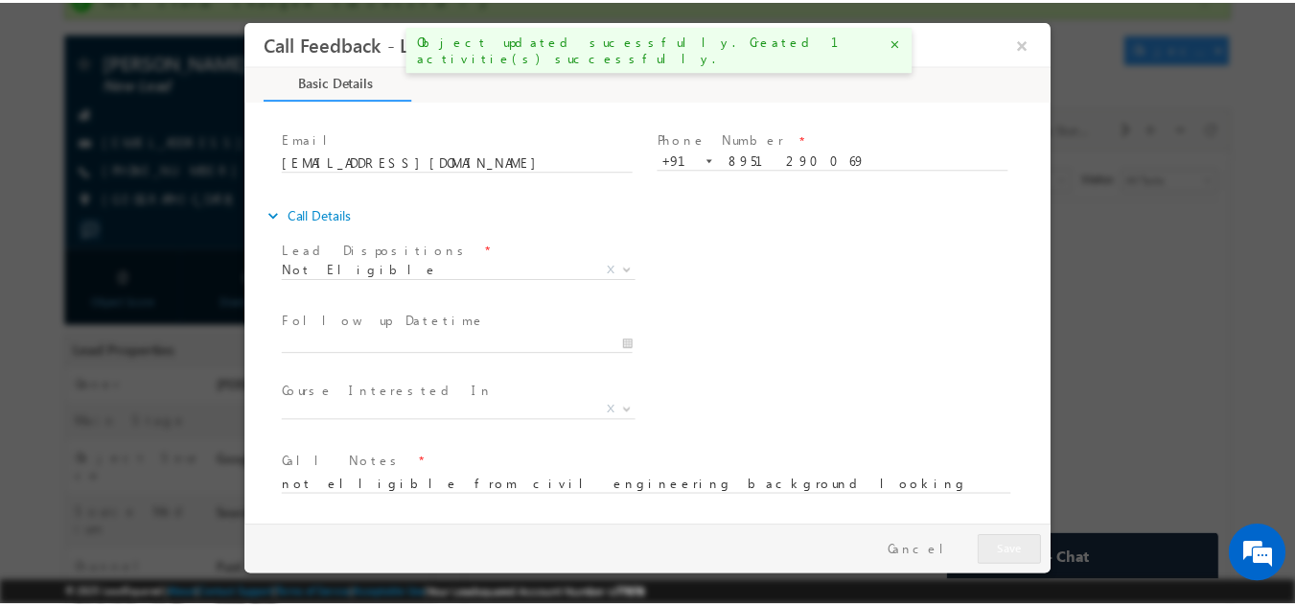
scroll to position [201, 0]
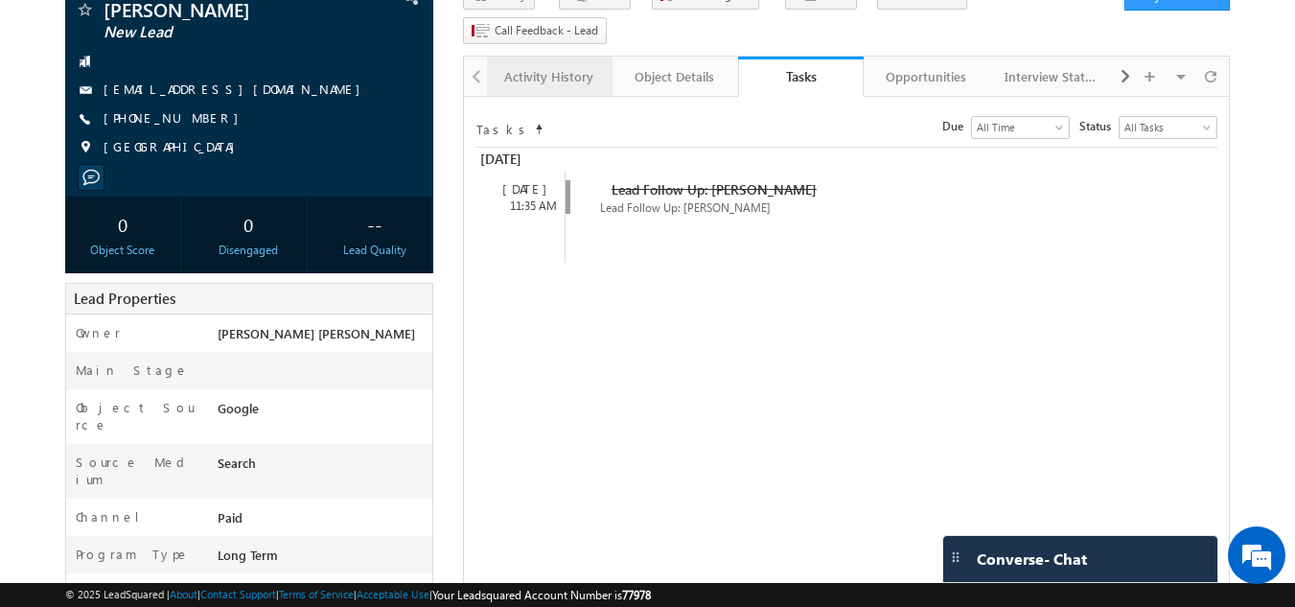
click at [537, 65] on div "Activity History" at bounding box center [548, 76] width 93 height 23
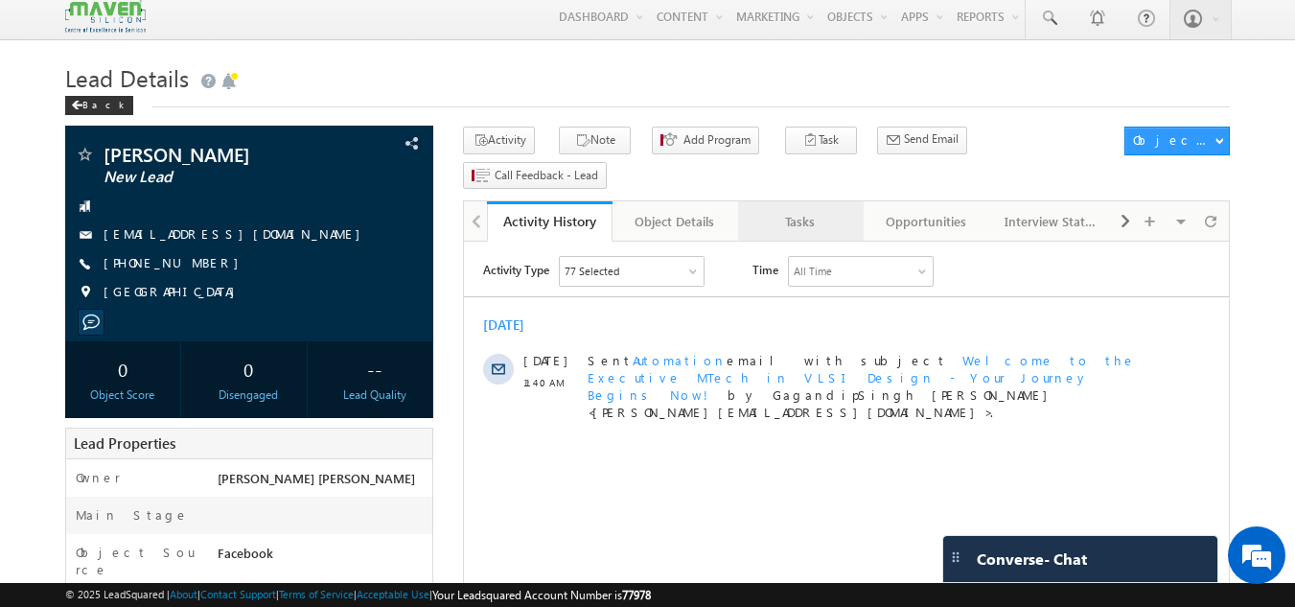
click at [786, 210] on div "Tasks" at bounding box center [799, 221] width 93 height 23
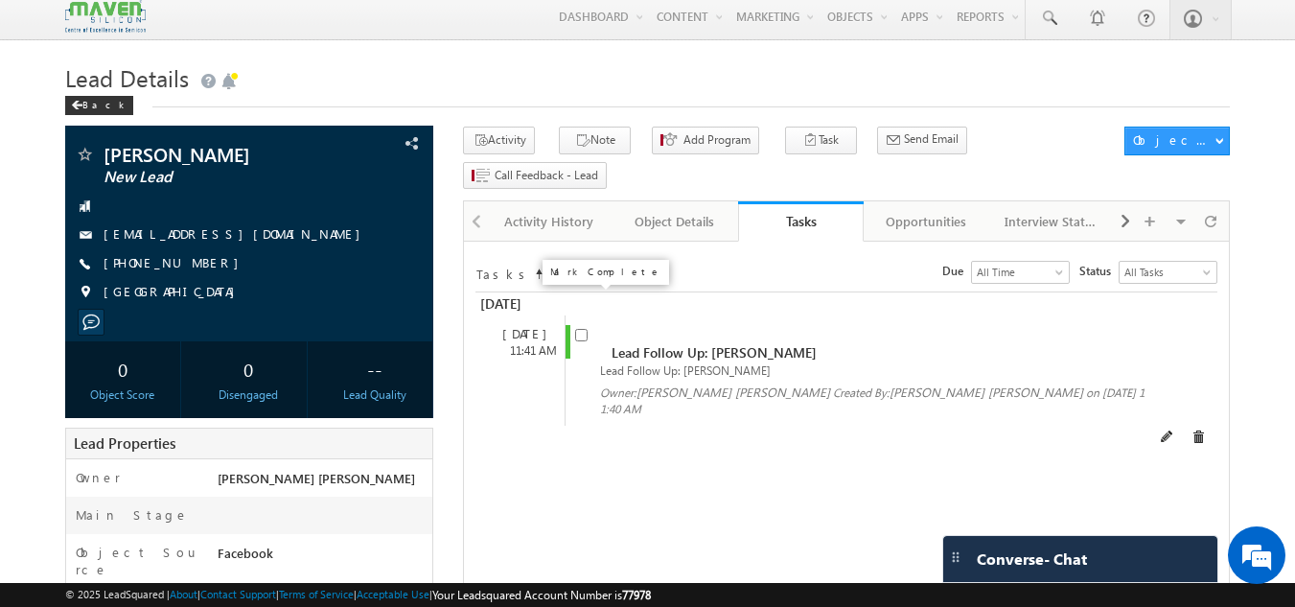
click at [583, 329] on input "checkbox" at bounding box center [581, 335] width 12 height 12
checkbox input "false"
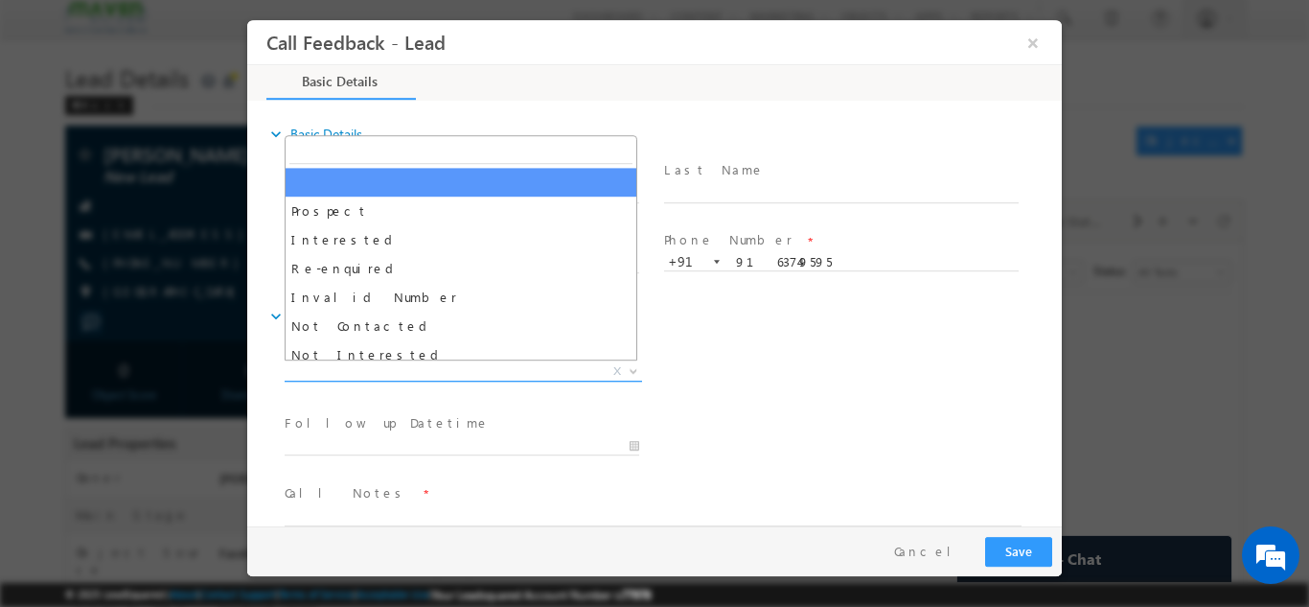
click at [423, 371] on span "X" at bounding box center [464, 370] width 358 height 19
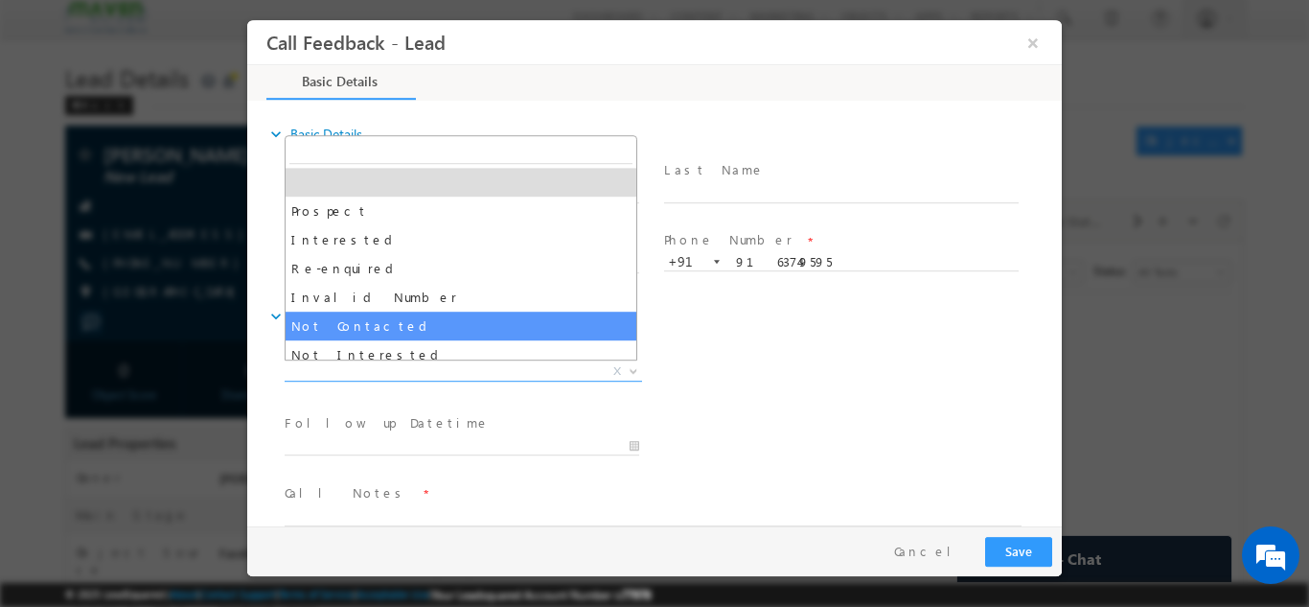
select select "Not Contacted"
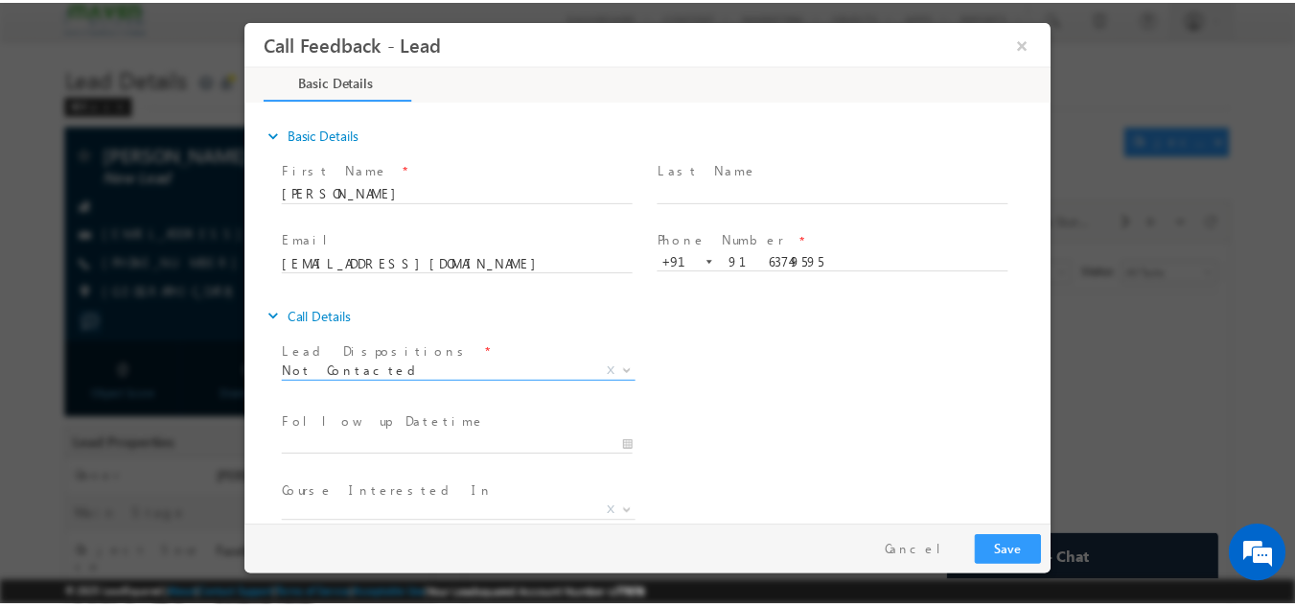
scroll to position [102, 0]
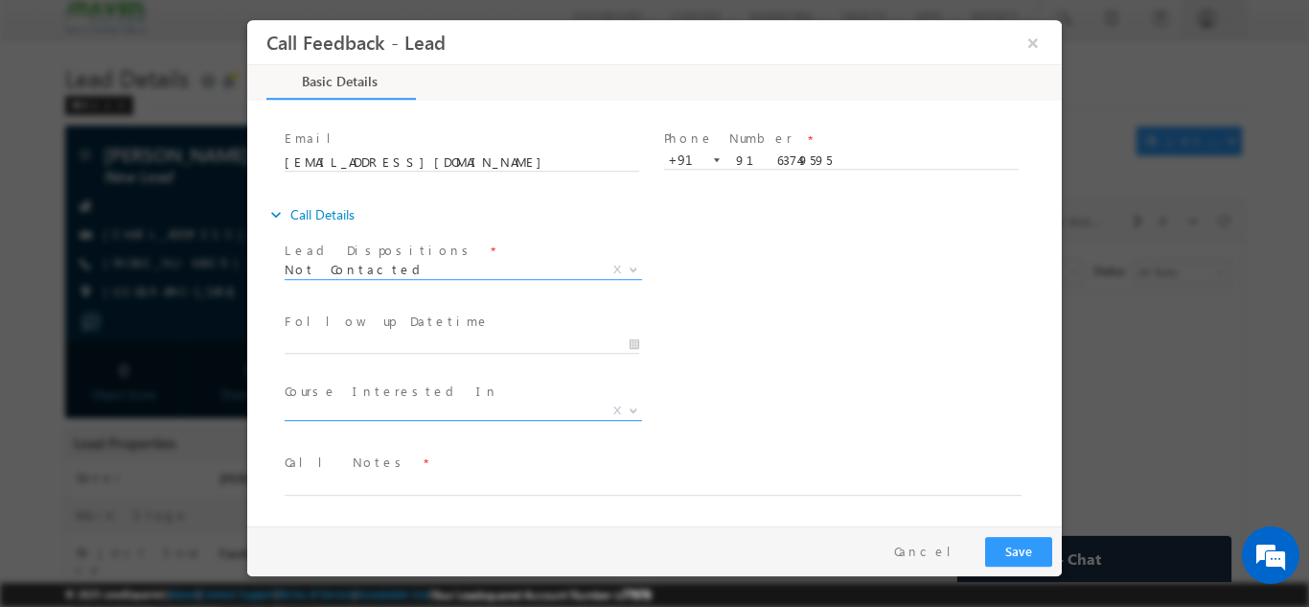
click at [391, 418] on span "Executive [DOMAIN_NAME] in VLSI Design Advanced VLSI Design & Verification Cour…" at bounding box center [471, 413] width 372 height 23
click at [789, 339] on div "Follow up Datetime * Program Type * Long Term Short Term X" at bounding box center [671, 342] width 781 height 71
click at [418, 343] on input "[DATE] 11:43 AM" at bounding box center [462, 344] width 355 height 19
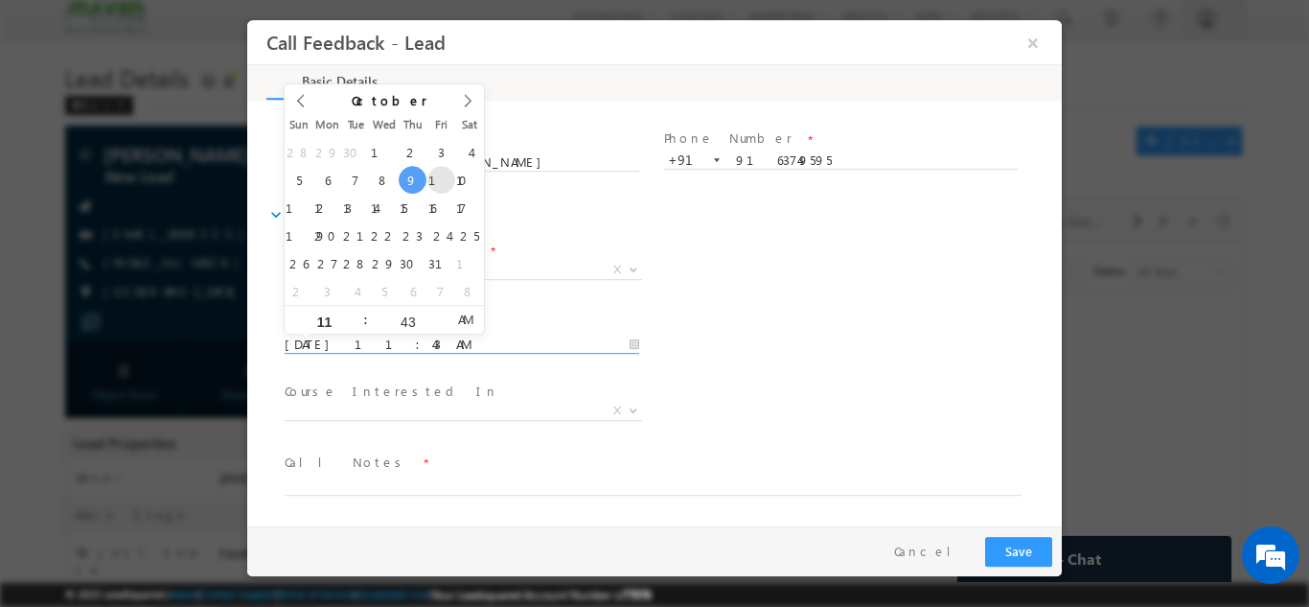
type input "[DATE] 11:43 AM"
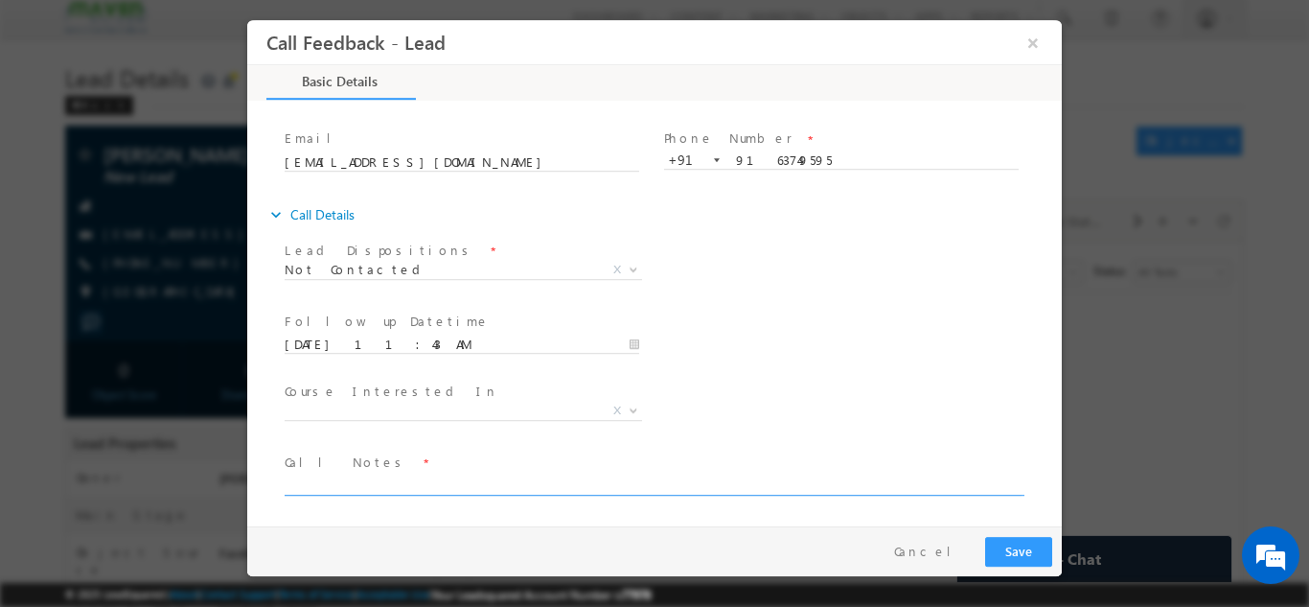
click at [418, 480] on textarea at bounding box center [653, 484] width 737 height 22
type textarea "dnp"
click at [1014, 536] on button "Save" at bounding box center [1018, 551] width 67 height 30
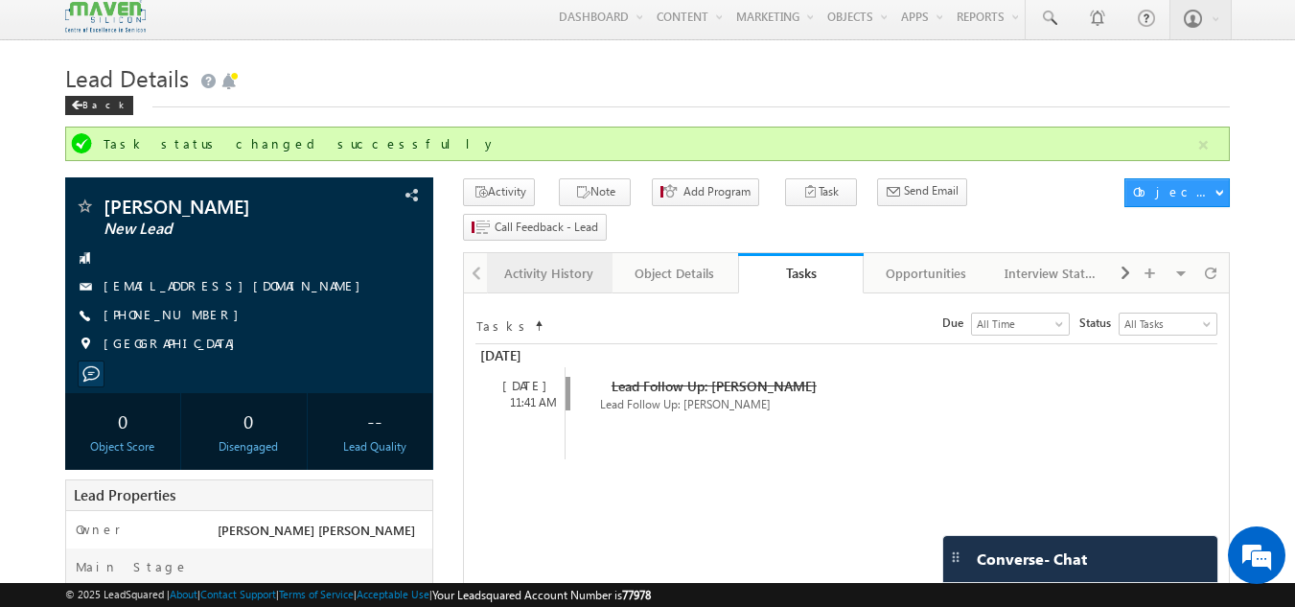
click at [508, 262] on div "Activity History" at bounding box center [548, 273] width 93 height 23
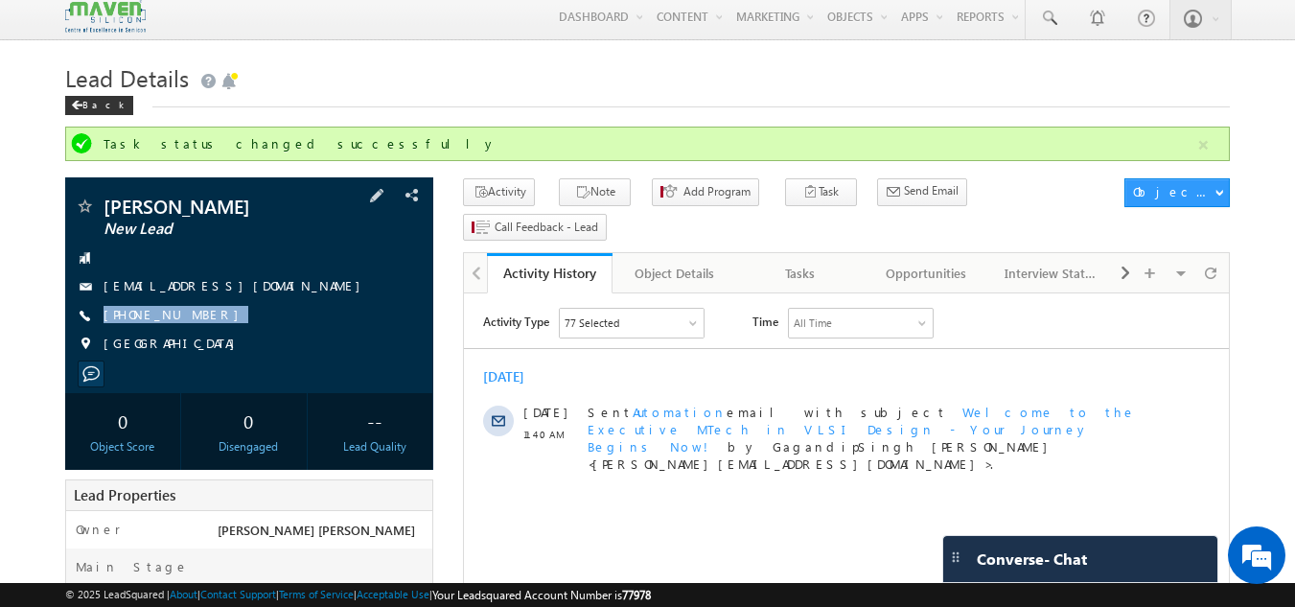
drag, startPoint x: 219, startPoint y: 315, endPoint x: 198, endPoint y: 332, distance: 25.9
click at [198, 332] on div "[PERSON_NAME] New Lead [EMAIL_ADDRESS][DOMAIN_NAME] [PHONE_NUMBER] [GEOGRAPHIC_…" at bounding box center [250, 280] width 350 height 167
copy div "[PHONE_NUMBER]"
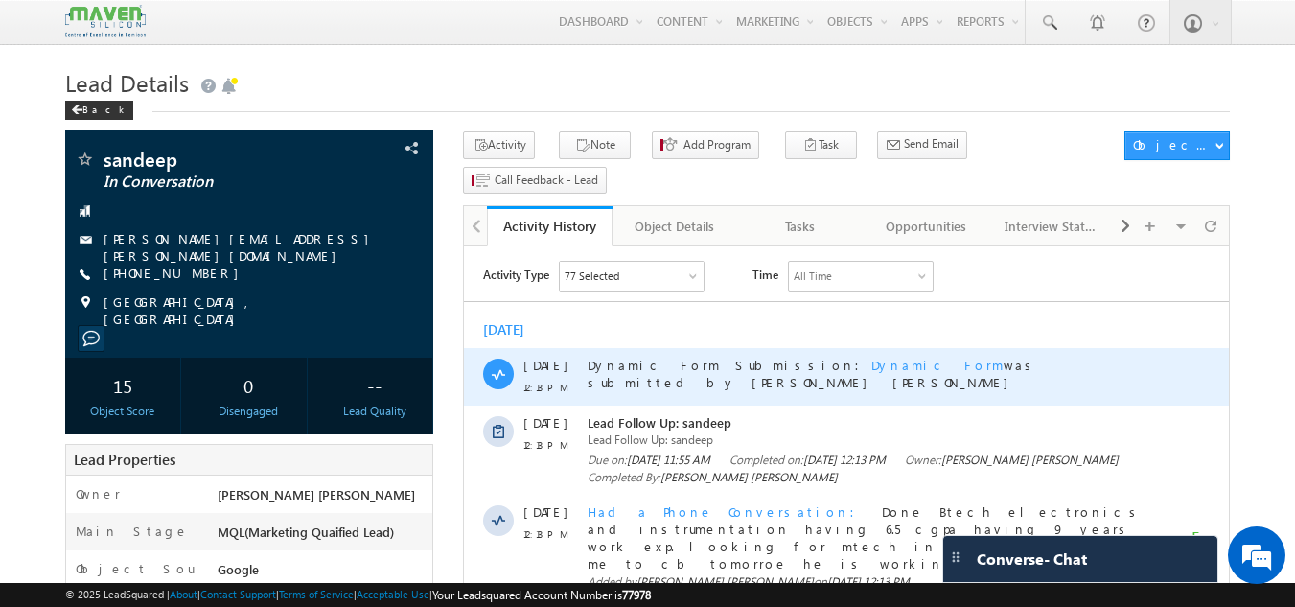
scroll to position [185, 0]
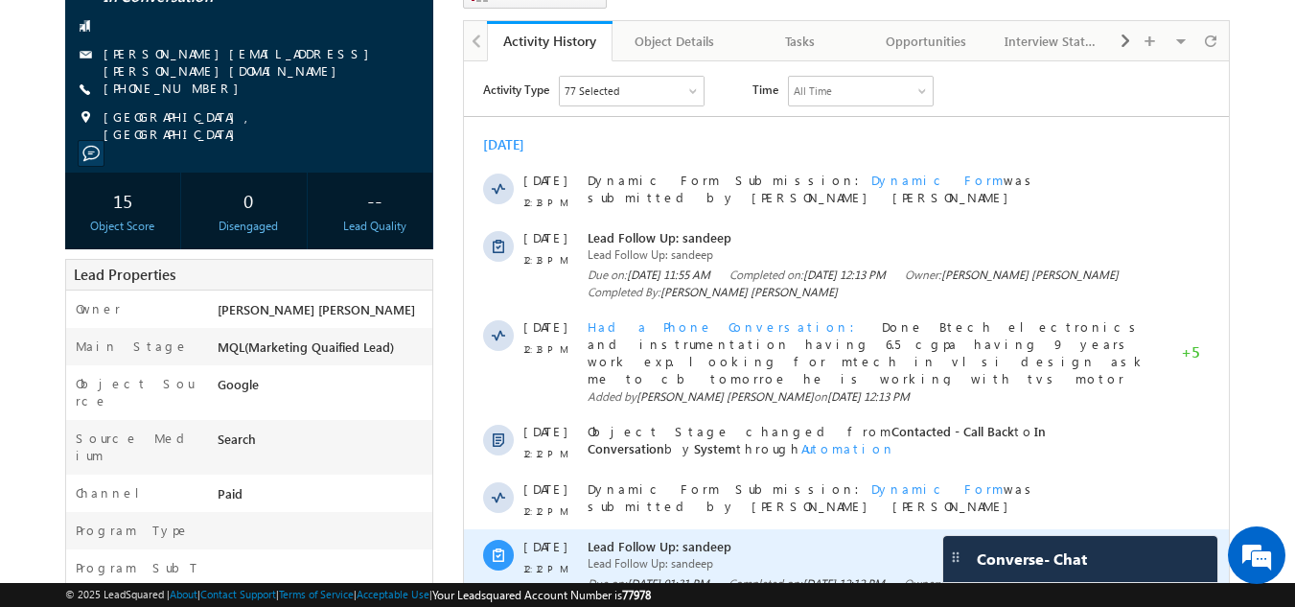
click at [719, 529] on div "Lead Follow Up: sandeep Lead Follow Up: sandeep Due on: [DATE] 01:31 PM Complet…" at bounding box center [868, 573] width 560 height 89
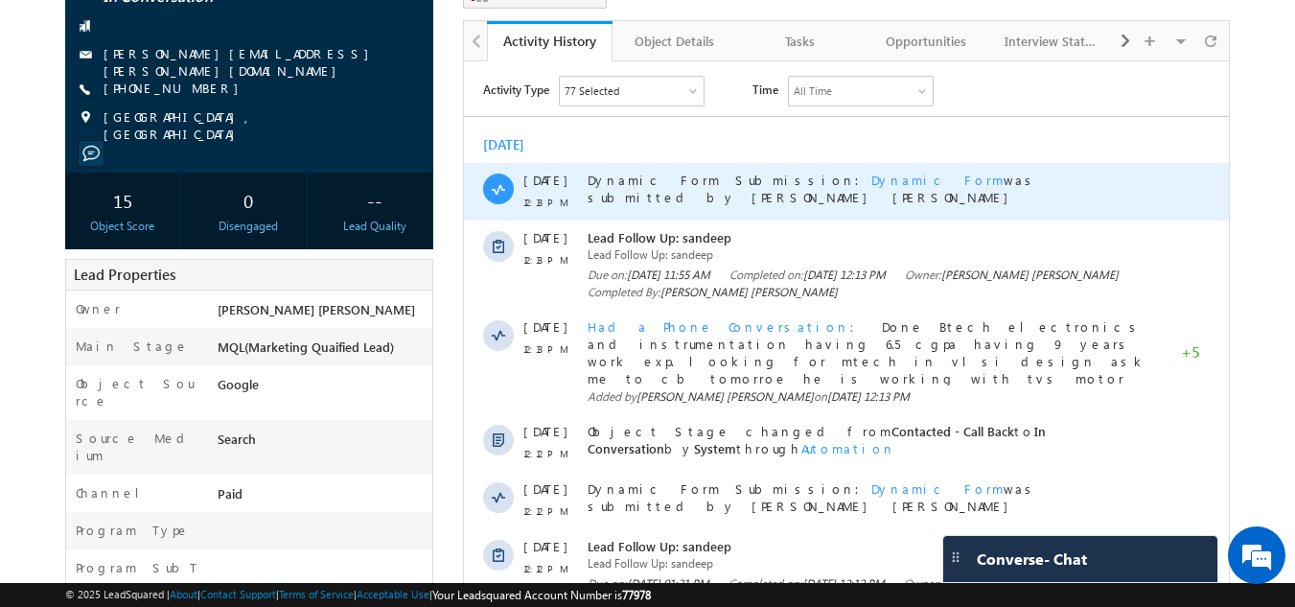
scroll to position [0, 0]
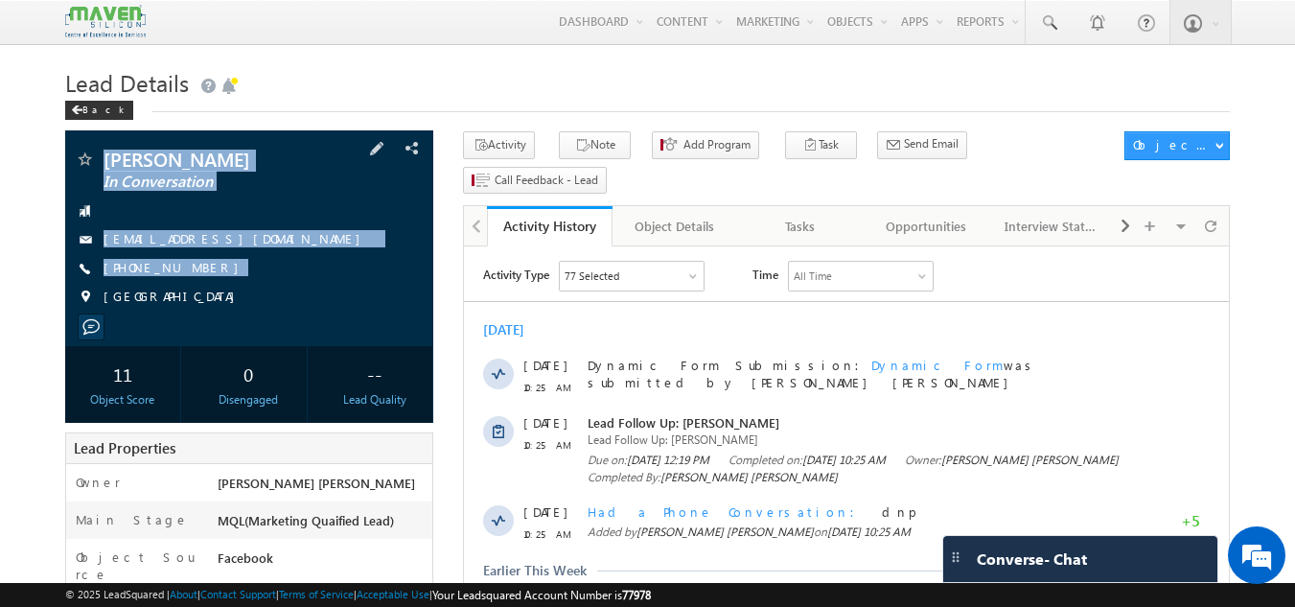
drag, startPoint x: 92, startPoint y: 144, endPoint x: 226, endPoint y: 290, distance: 198.8
click at [226, 290] on div "[PERSON_NAME] In Conversation [EMAIL_ADDRESS][DOMAIN_NAME] [GEOGRAPHIC_DATA]" at bounding box center [249, 238] width 369 height 216
copy div "[PERSON_NAME] In Conversation [EMAIL_ADDRESS][DOMAIN_NAME] [PHONE_NUMBER]"
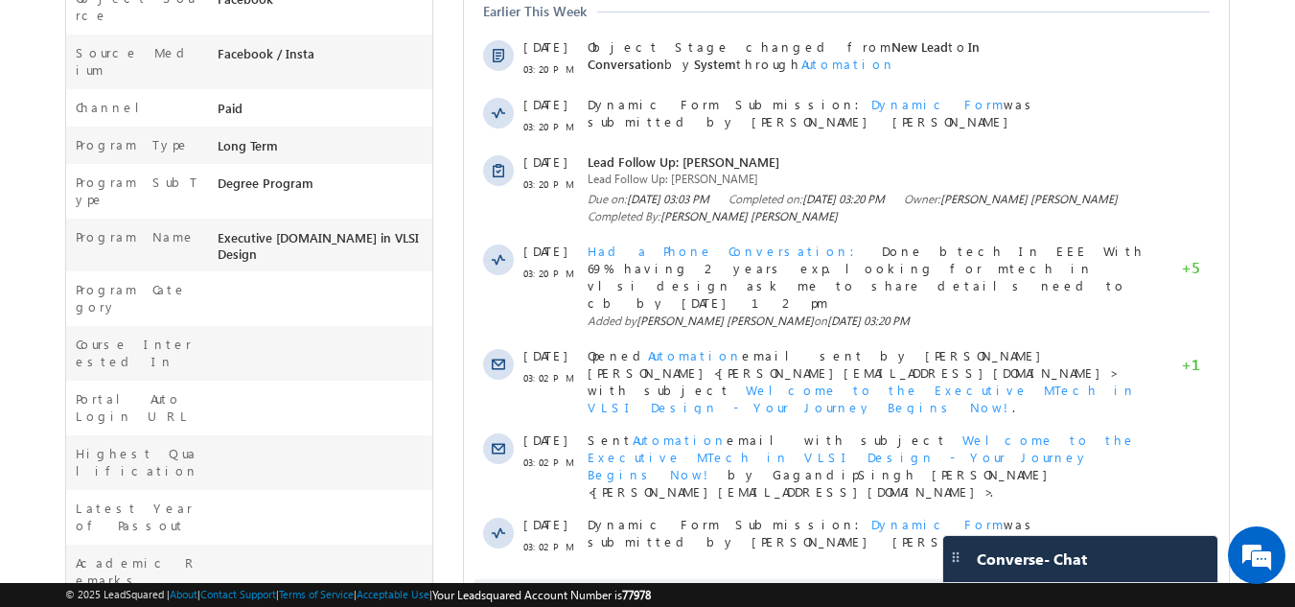
scroll to position [560, 0]
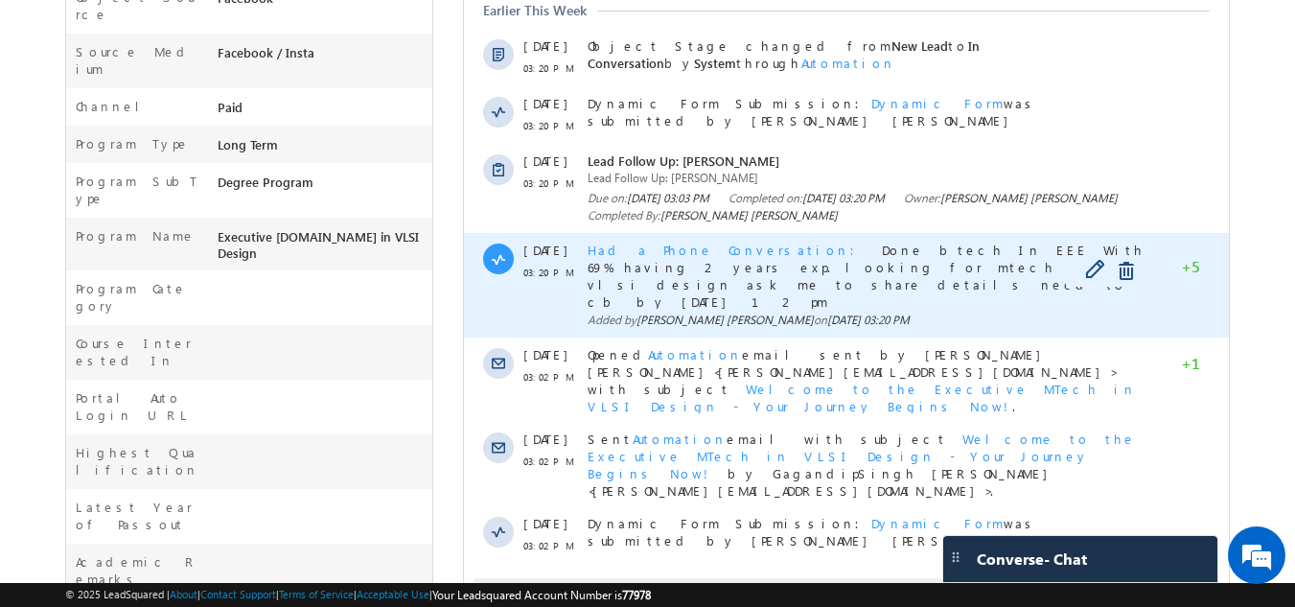
drag, startPoint x: 746, startPoint y: 252, endPoint x: 953, endPoint y: 268, distance: 207.7
click at [953, 268] on div "Had a Phone Conversation Done btech In [GEOGRAPHIC_DATA] With 69% having 2 year…" at bounding box center [868, 275] width 560 height 67
copy span "Done btech In EEE With 69% having 2 years exp. looking for mtech in vlsi design…"
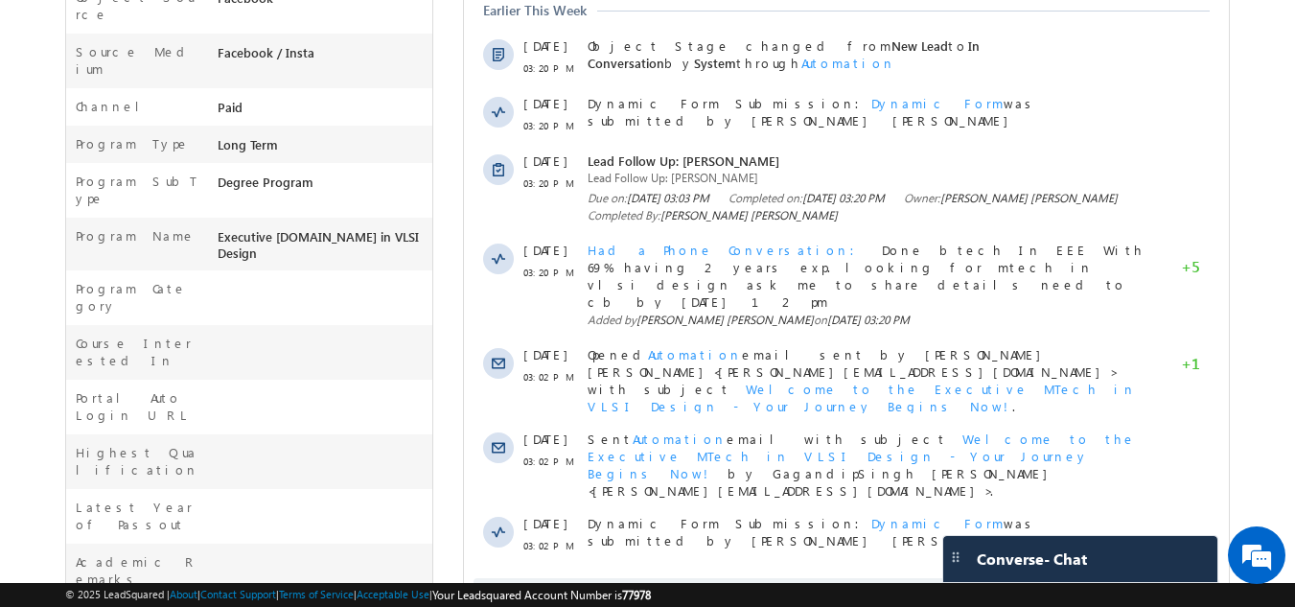
scroll to position [0, 0]
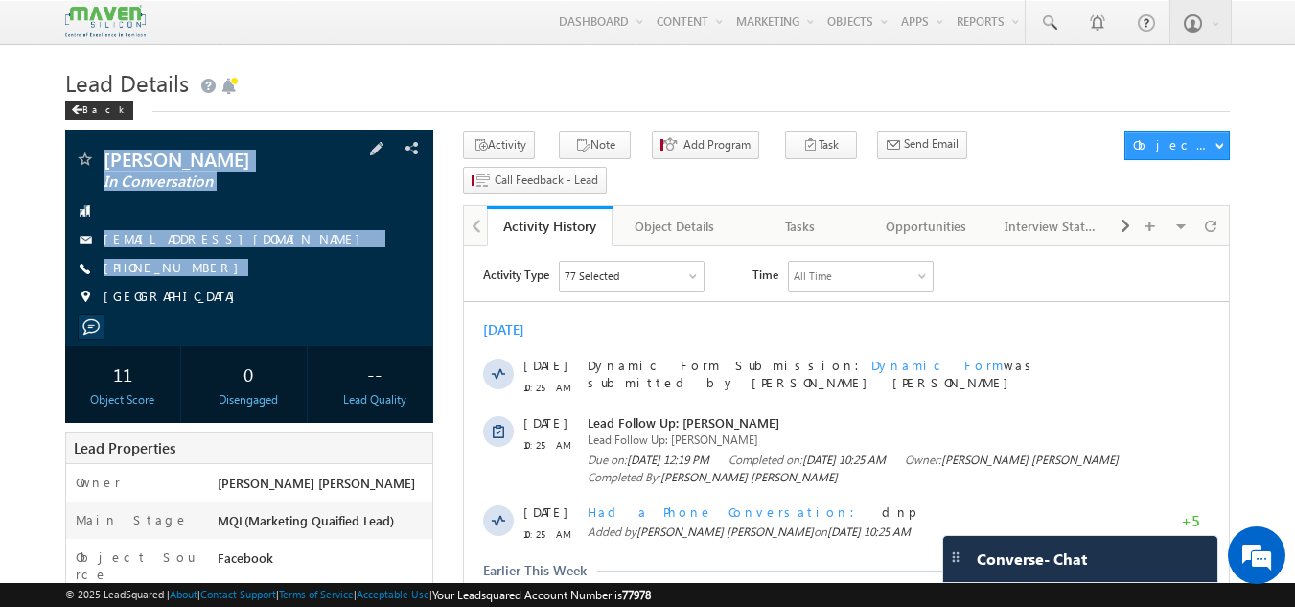
click at [305, 179] on span "In Conversation" at bounding box center [217, 182] width 227 height 19
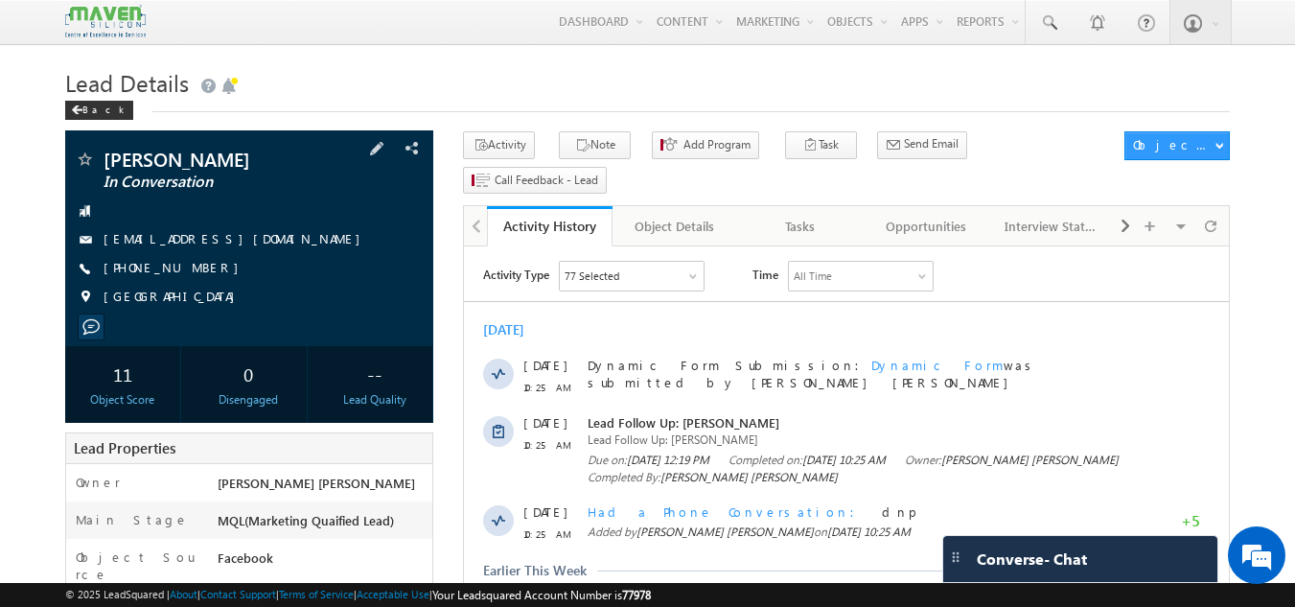
drag, startPoint x: 98, startPoint y: 153, endPoint x: 291, endPoint y: 155, distance: 193.6
click at [291, 155] on div "[PERSON_NAME] In Conversation" at bounding box center [250, 159] width 350 height 19
copy div "[PERSON_NAME]"
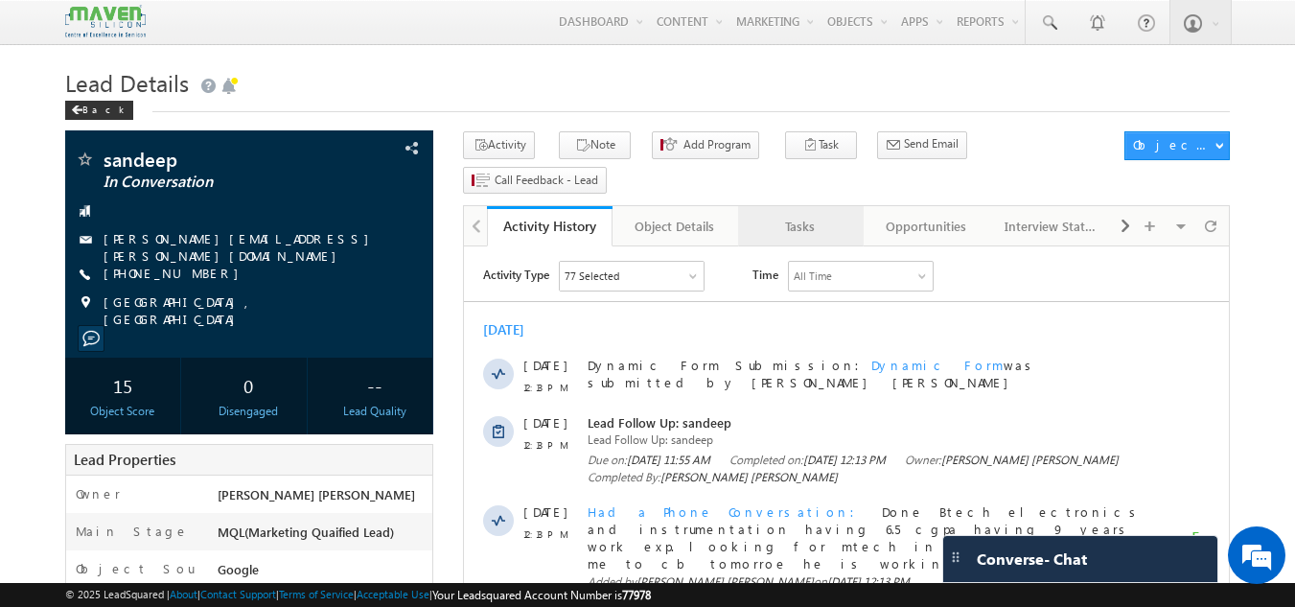
click at [808, 206] on link "Tasks" at bounding box center [801, 226] width 126 height 40
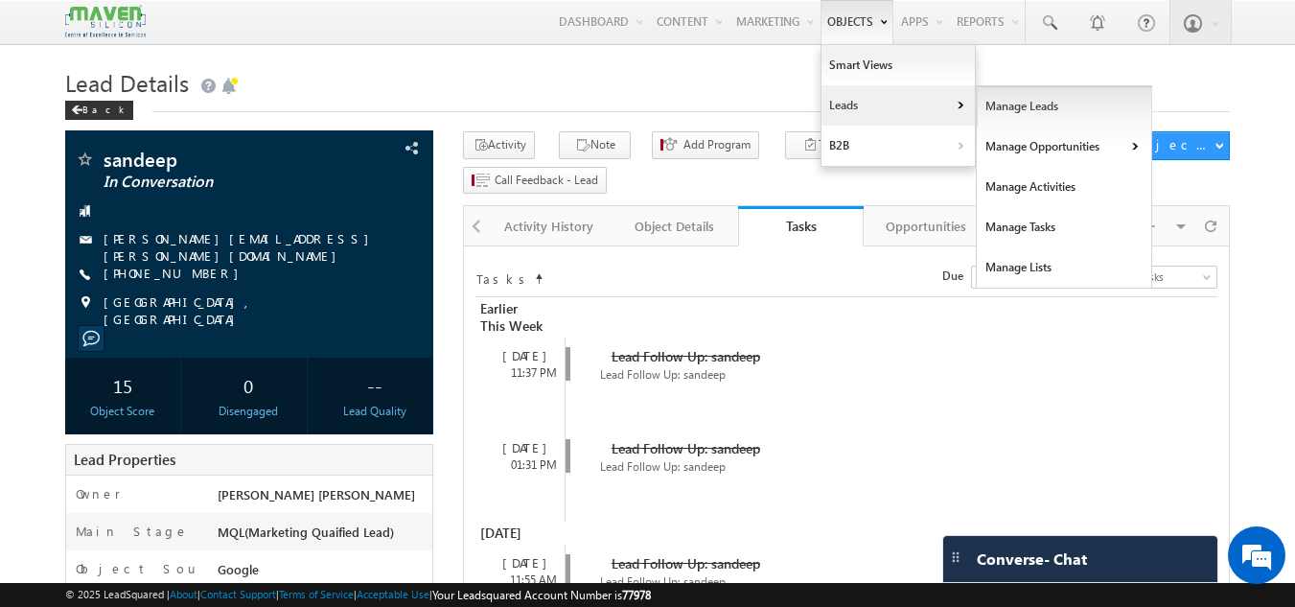
click at [1006, 112] on link "Manage Leads" at bounding box center [1064, 106] width 175 height 40
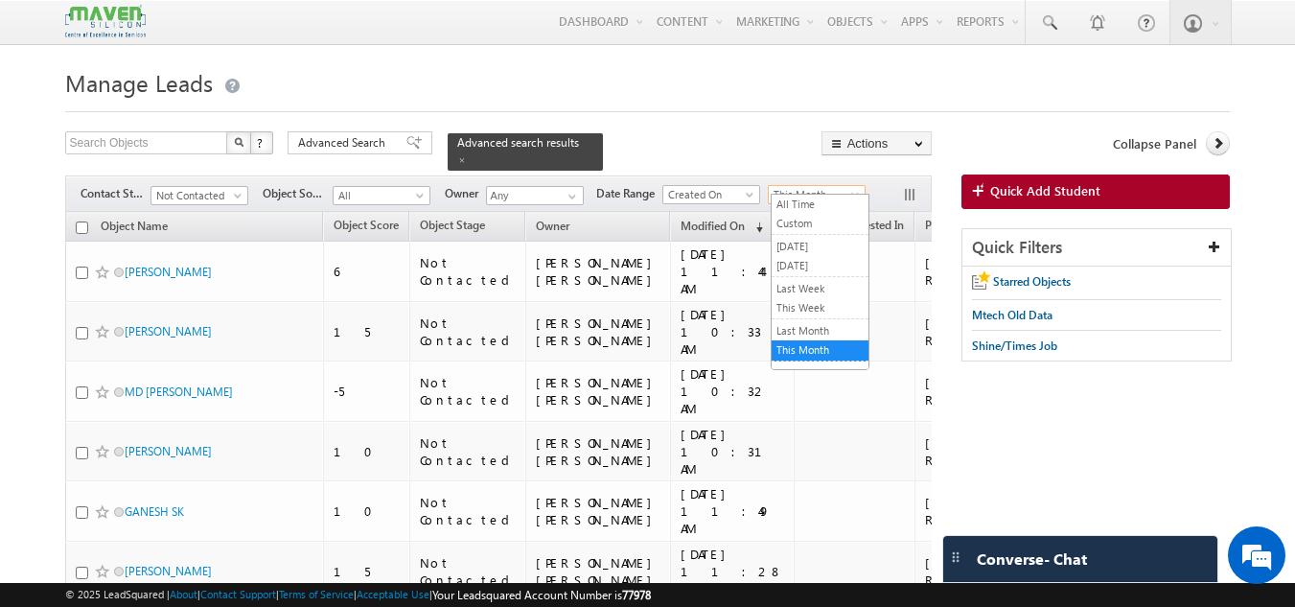
click at [827, 192] on span "This Month" at bounding box center [814, 194] width 91 height 17
click at [821, 337] on link "Last Month" at bounding box center [820, 330] width 97 height 17
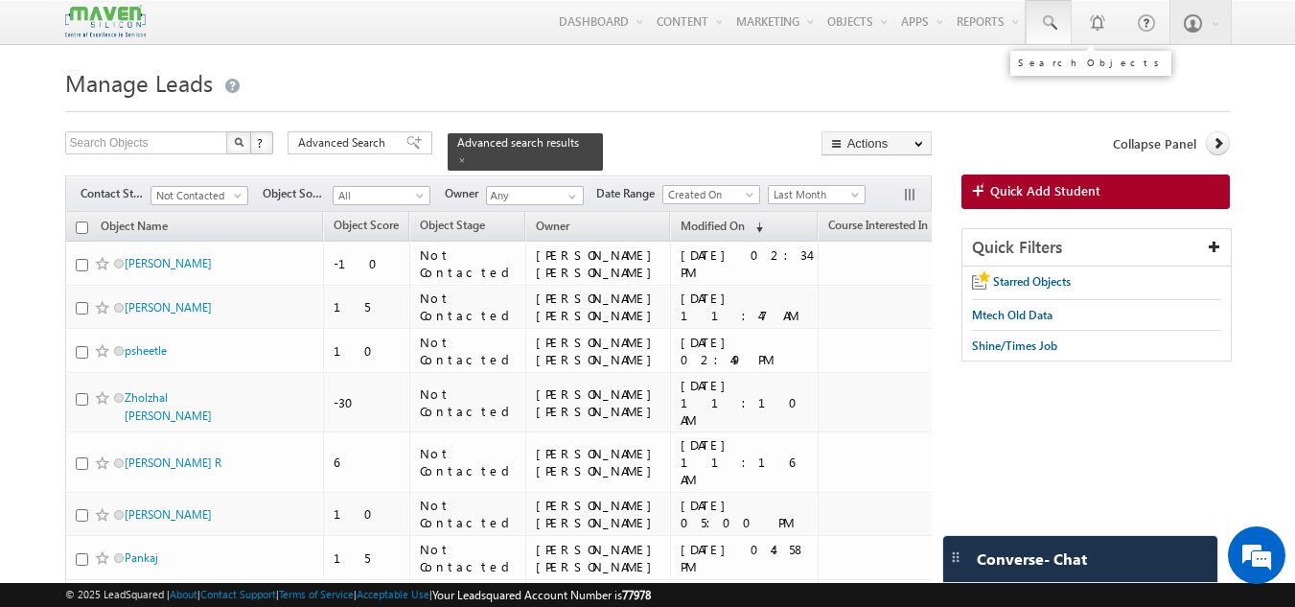
click at [1052, 23] on span at bounding box center [1048, 22] width 19 height 19
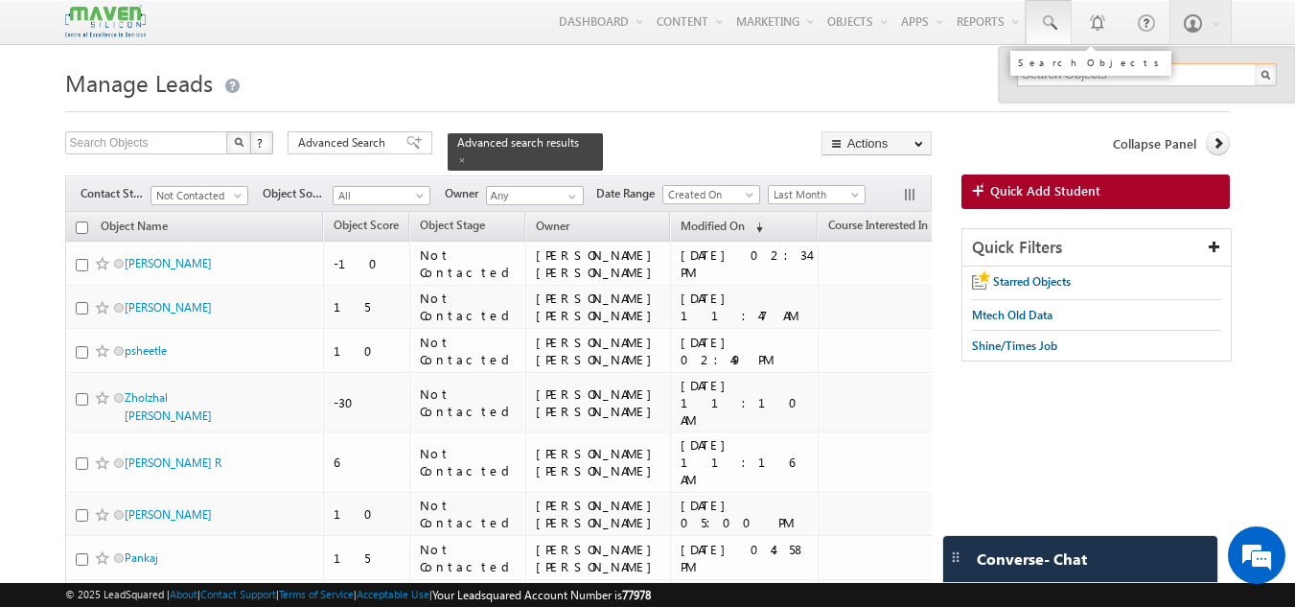
paste input "[PERSON_NAME][EMAIL_ADDRESS][DOMAIN_NAME]"
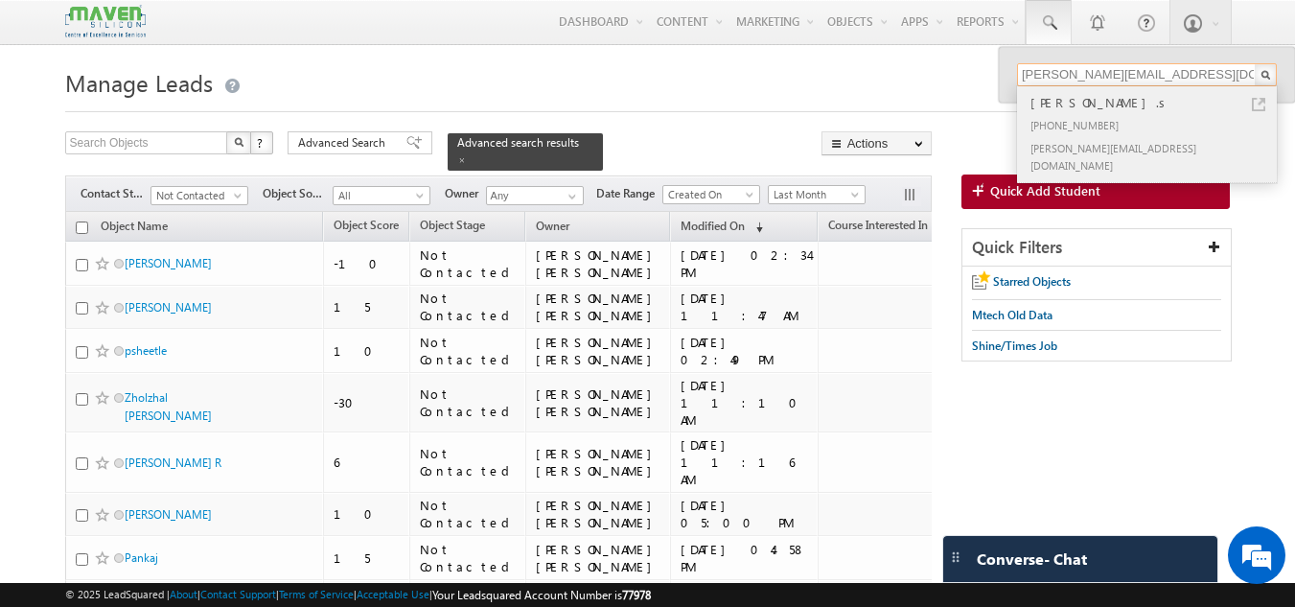
type input "[PERSON_NAME][EMAIL_ADDRESS][DOMAIN_NAME]"
click at [1094, 132] on div "[PHONE_NUMBER]" at bounding box center [1155, 124] width 257 height 23
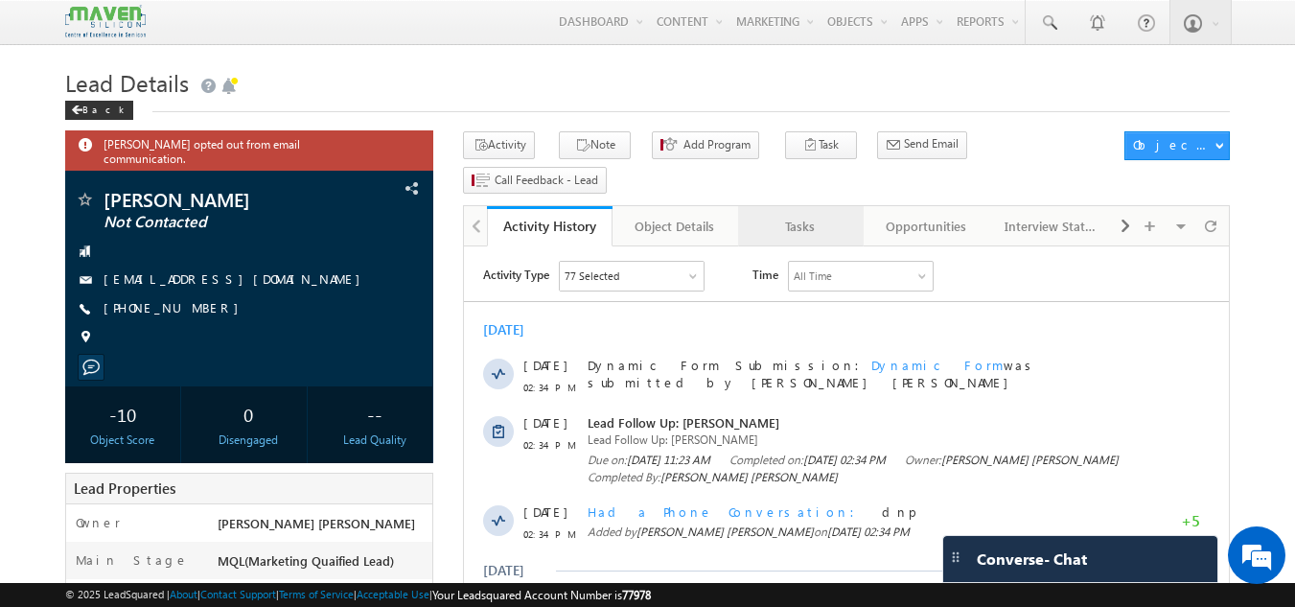
click at [791, 215] on div "Tasks" at bounding box center [799, 226] width 93 height 23
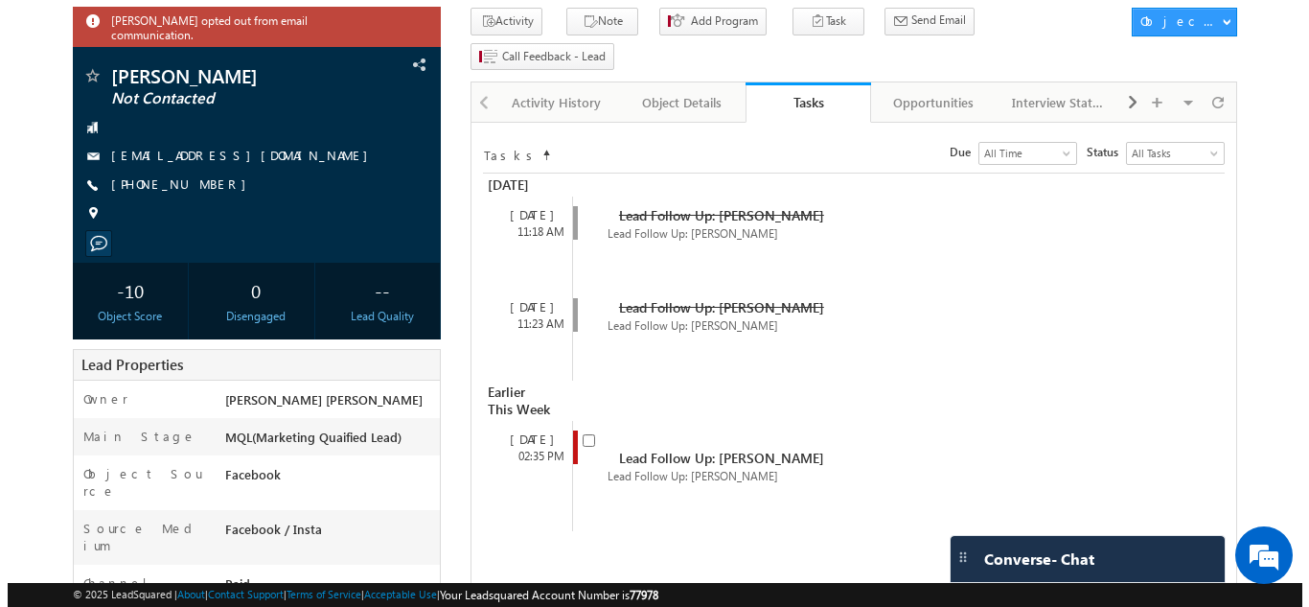
scroll to position [125, 0]
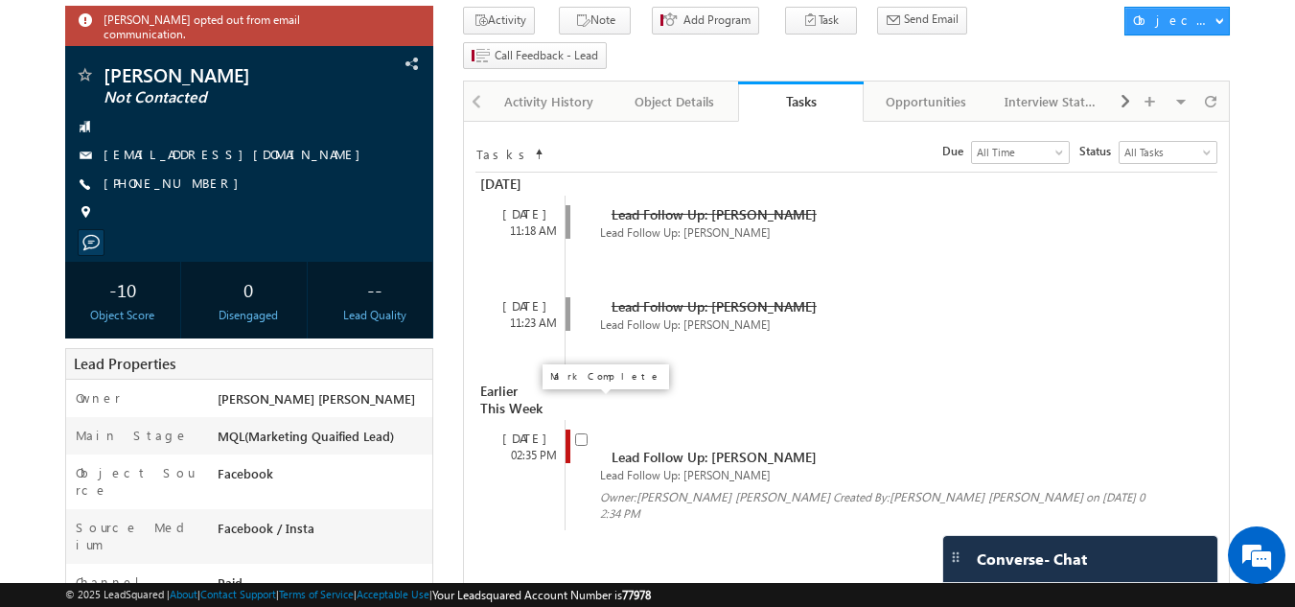
click at [586, 433] on input "checkbox" at bounding box center [581, 439] width 12 height 12
checkbox input "false"
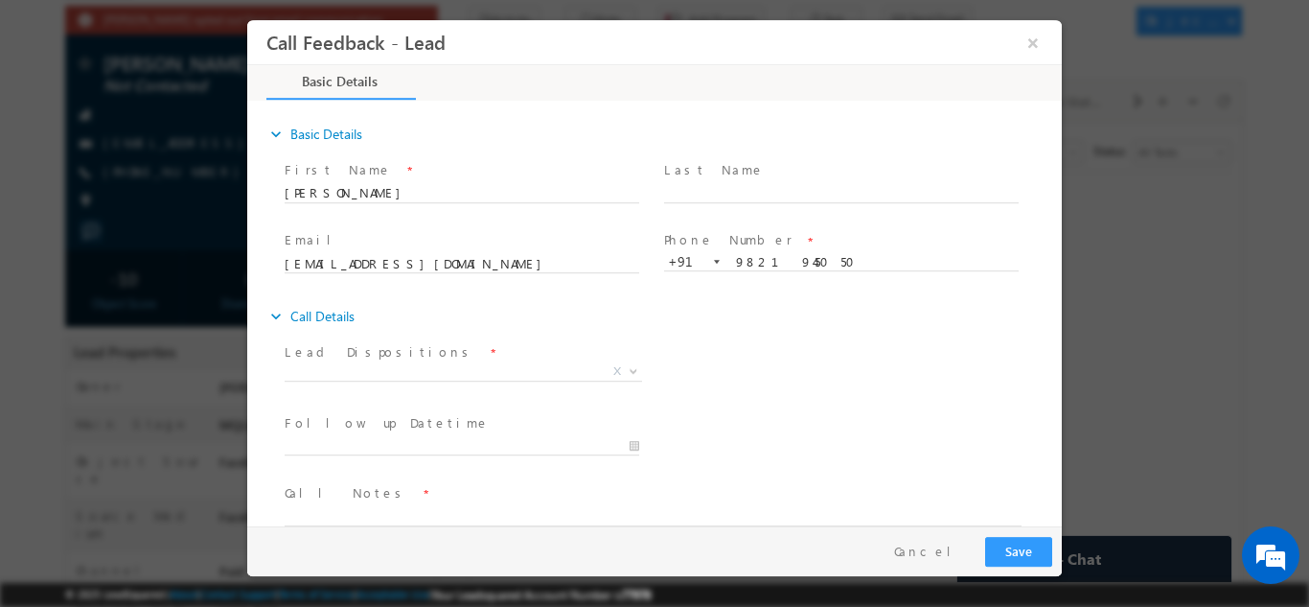
scroll to position [0, 0]
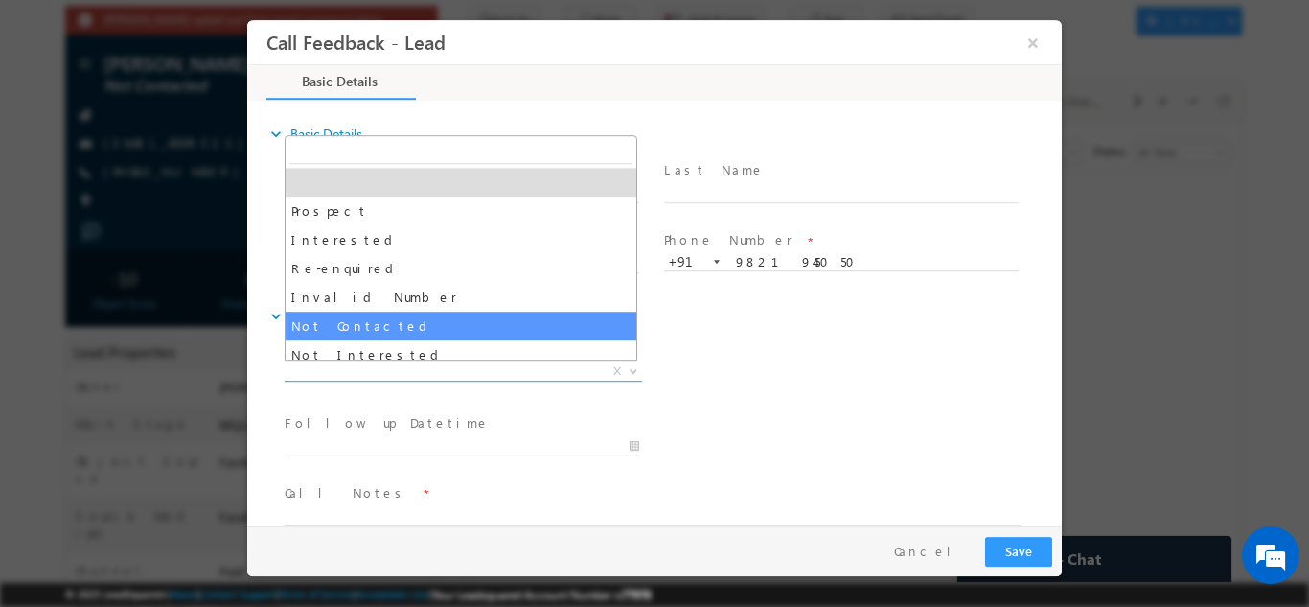
drag, startPoint x: 397, startPoint y: 379, endPoint x: 374, endPoint y: 336, distance: 48.0
select select "Not Contacted"
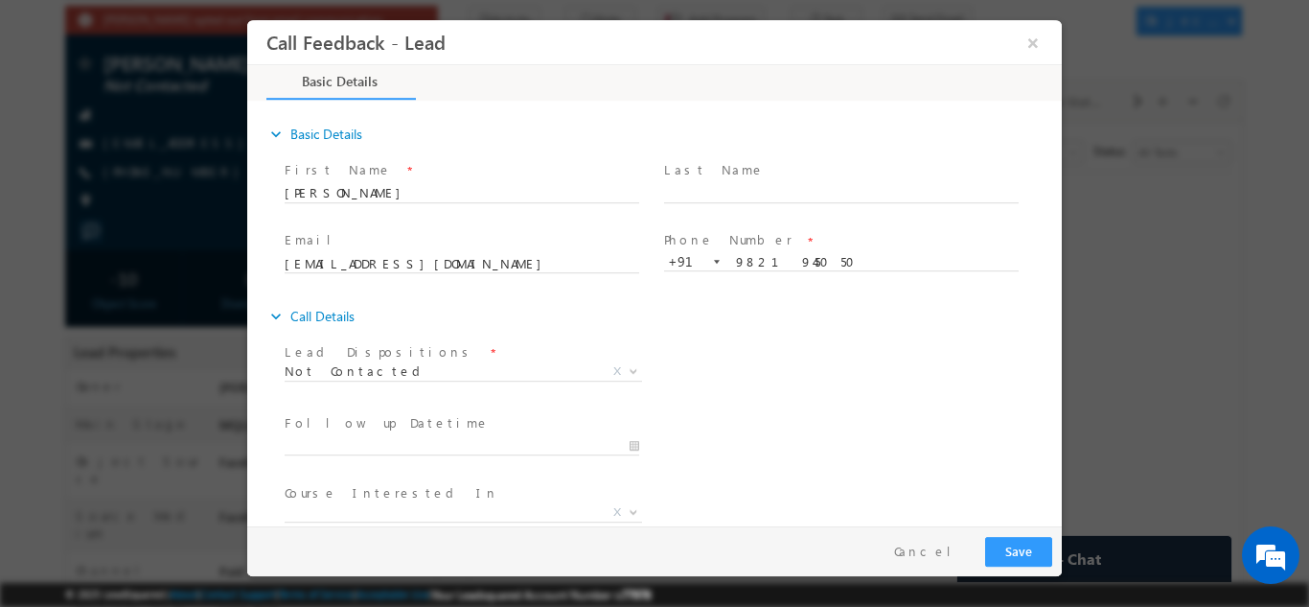
click at [374, 337] on div "Lead Dispositions * Prospect Interested Re-enquired Invalid Number Not Contacte…" at bounding box center [471, 372] width 380 height 71
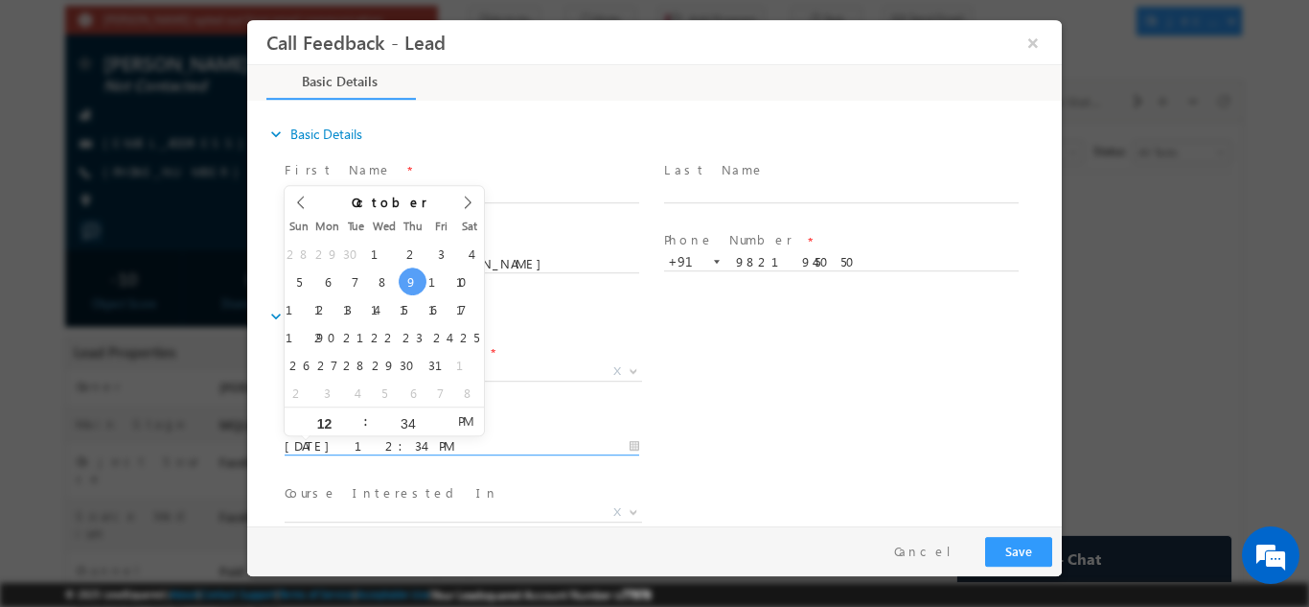
click at [414, 439] on input "[DATE] 12:34 PM" at bounding box center [462, 445] width 355 height 19
type input "[DATE] 12:34 PM"
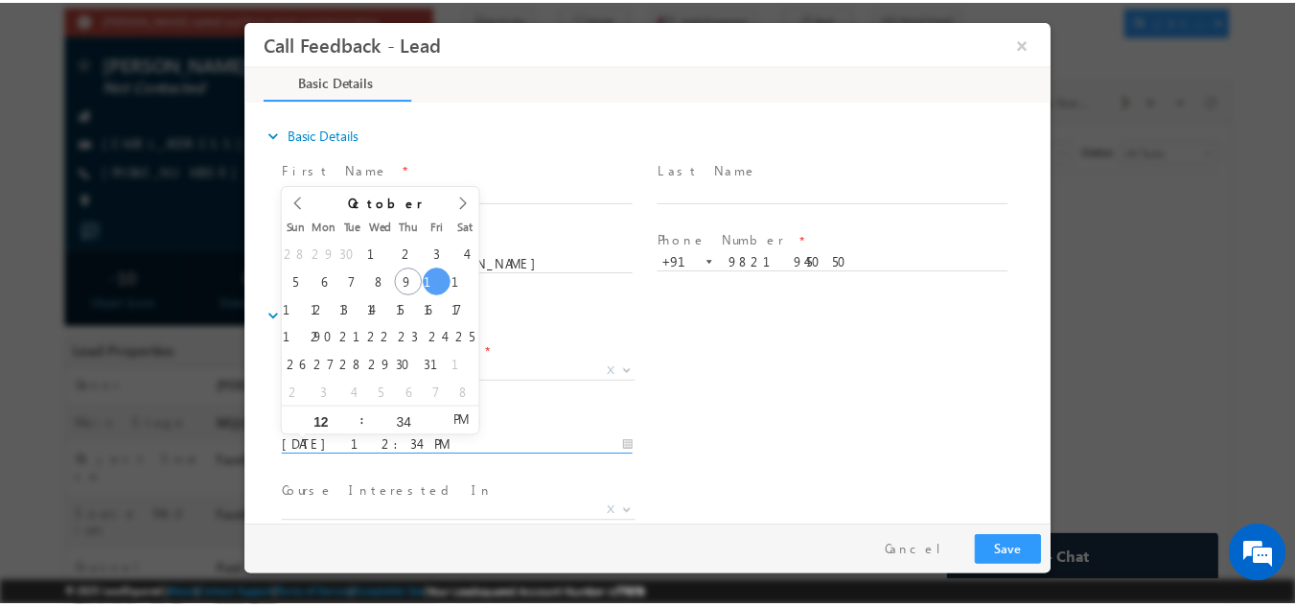
scroll to position [102, 0]
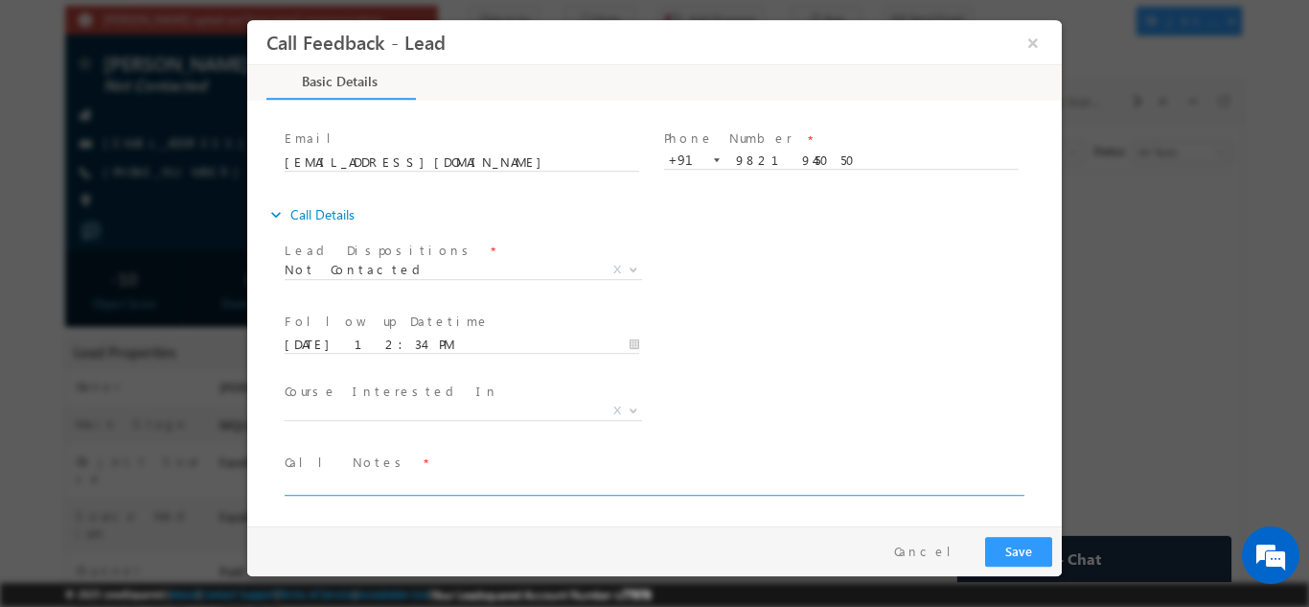
click at [439, 480] on textarea at bounding box center [653, 484] width 737 height 22
type textarea "not reachable"
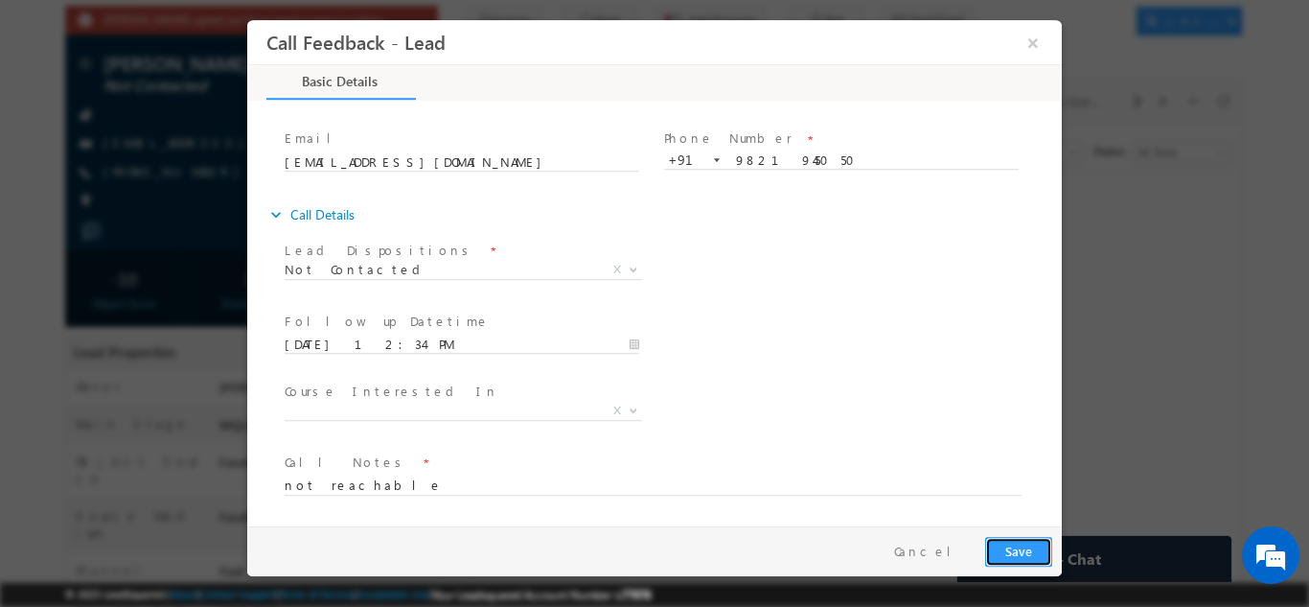
click at [1006, 547] on button "Save" at bounding box center [1018, 551] width 67 height 30
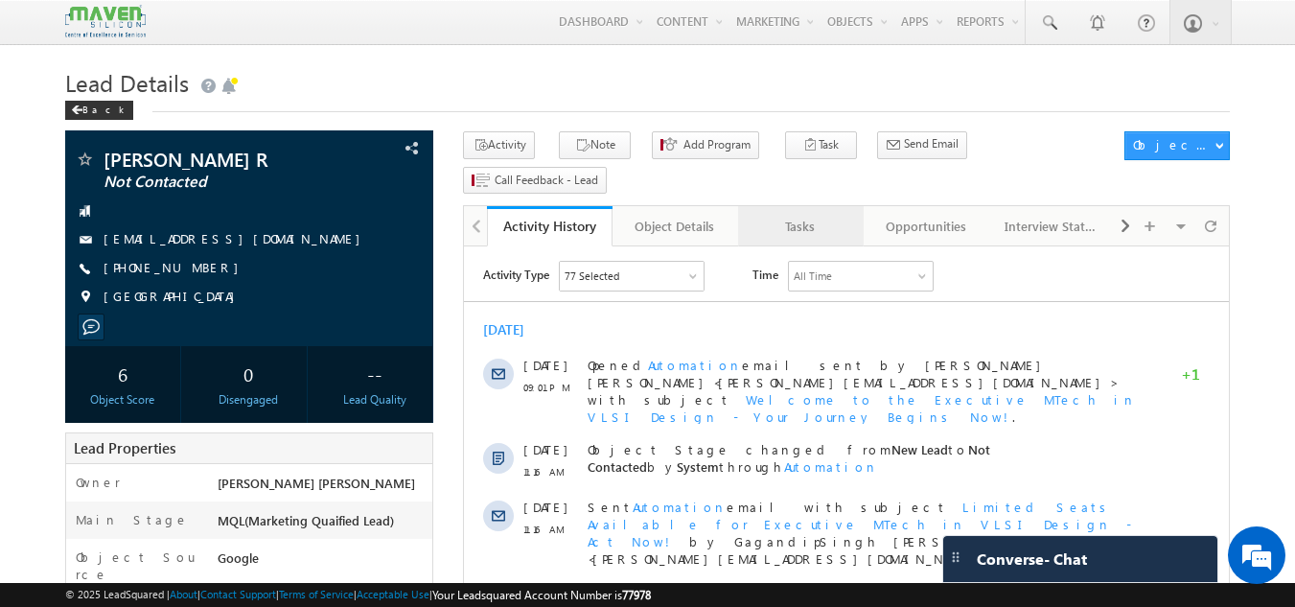
click at [795, 213] on link "Tasks" at bounding box center [801, 226] width 126 height 40
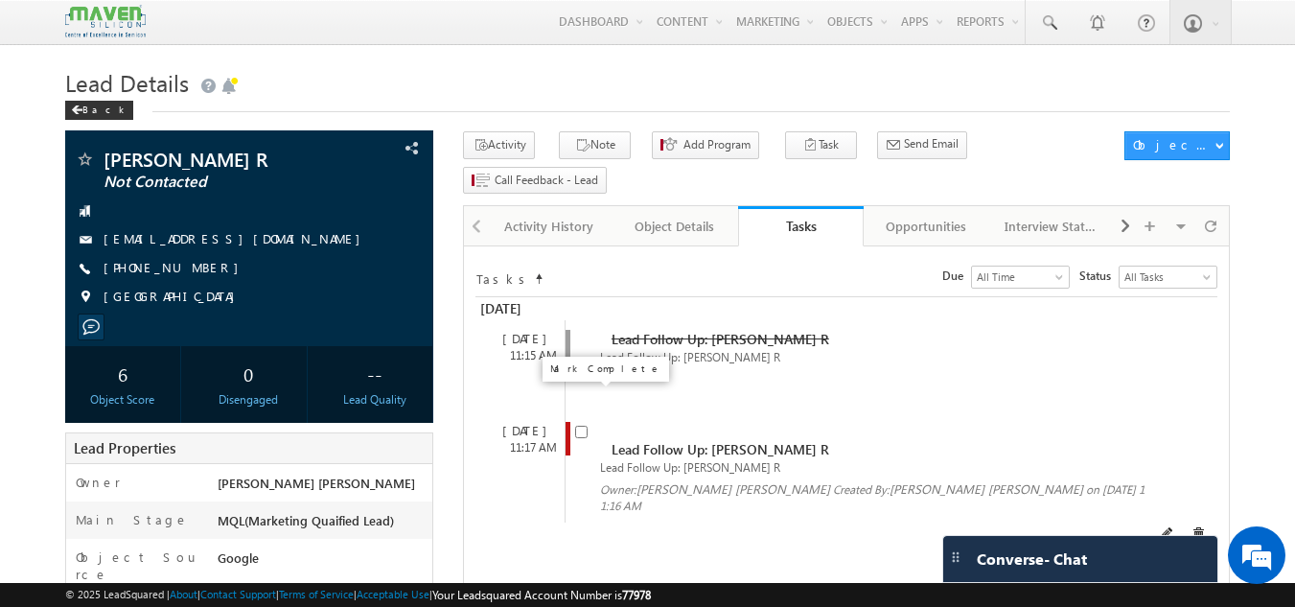
click at [577, 426] on input "checkbox" at bounding box center [581, 432] width 12 height 12
checkbox input "false"
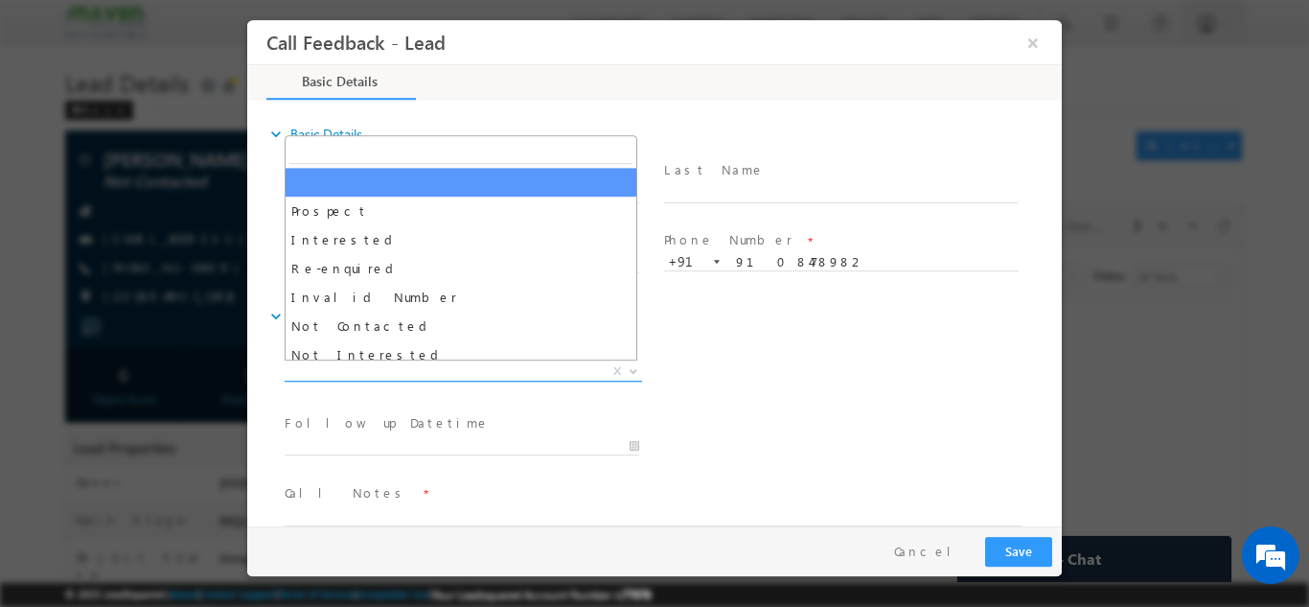
click at [491, 374] on span "X" at bounding box center [464, 370] width 358 height 19
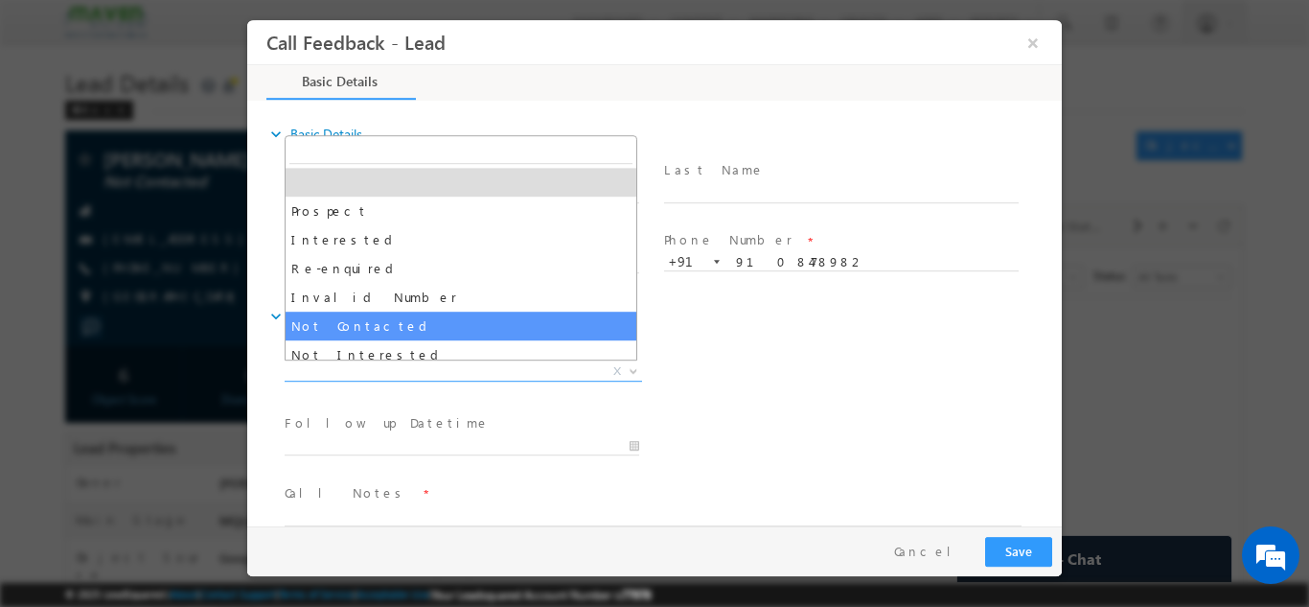
select select "Not Contacted"
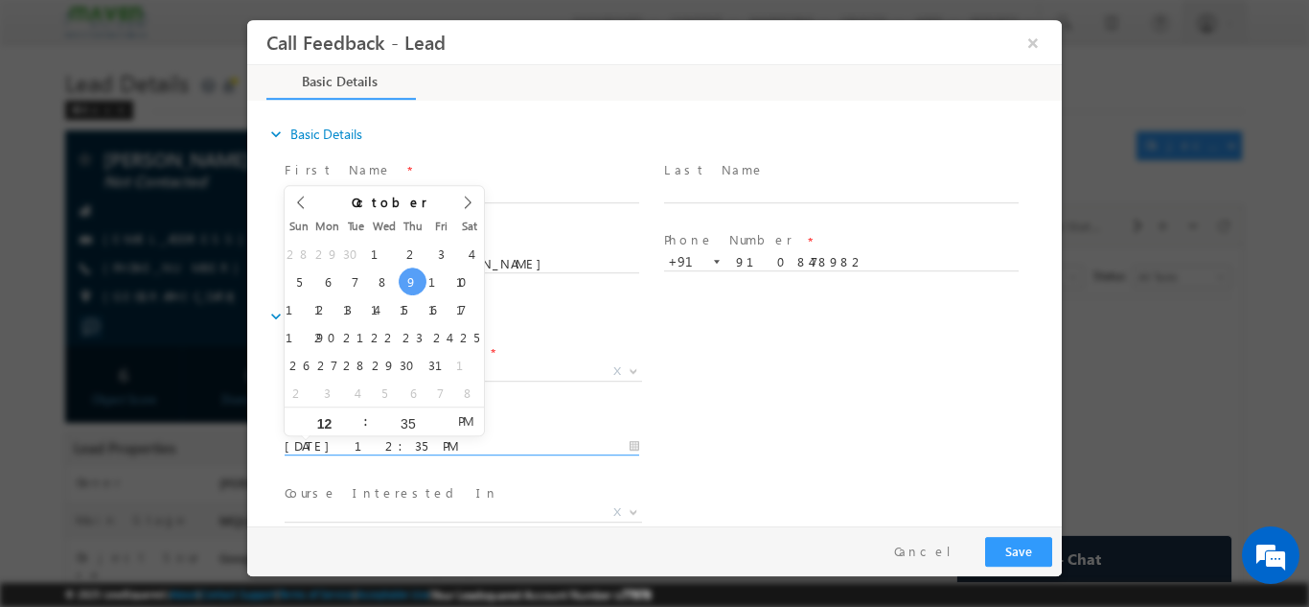
click at [387, 444] on input "[DATE] 12:35 PM" at bounding box center [462, 445] width 355 height 19
type input "[DATE] 12:35 PM"
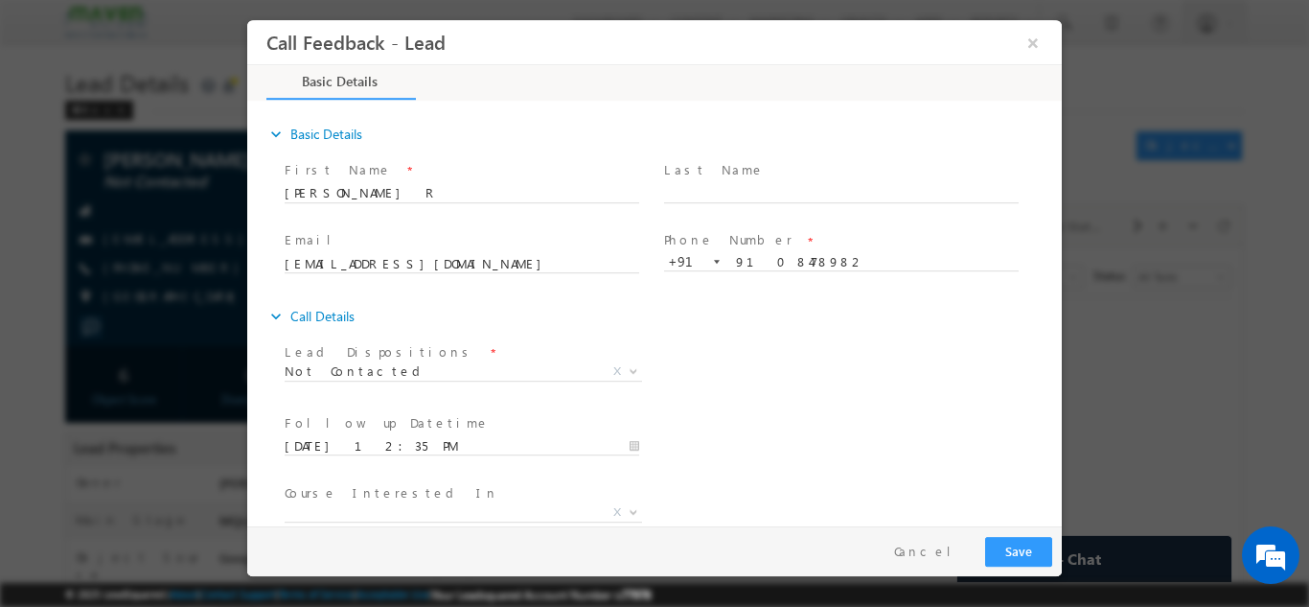
click at [763, 300] on div "expand_more Call Details" at bounding box center [664, 315] width 796 height 35
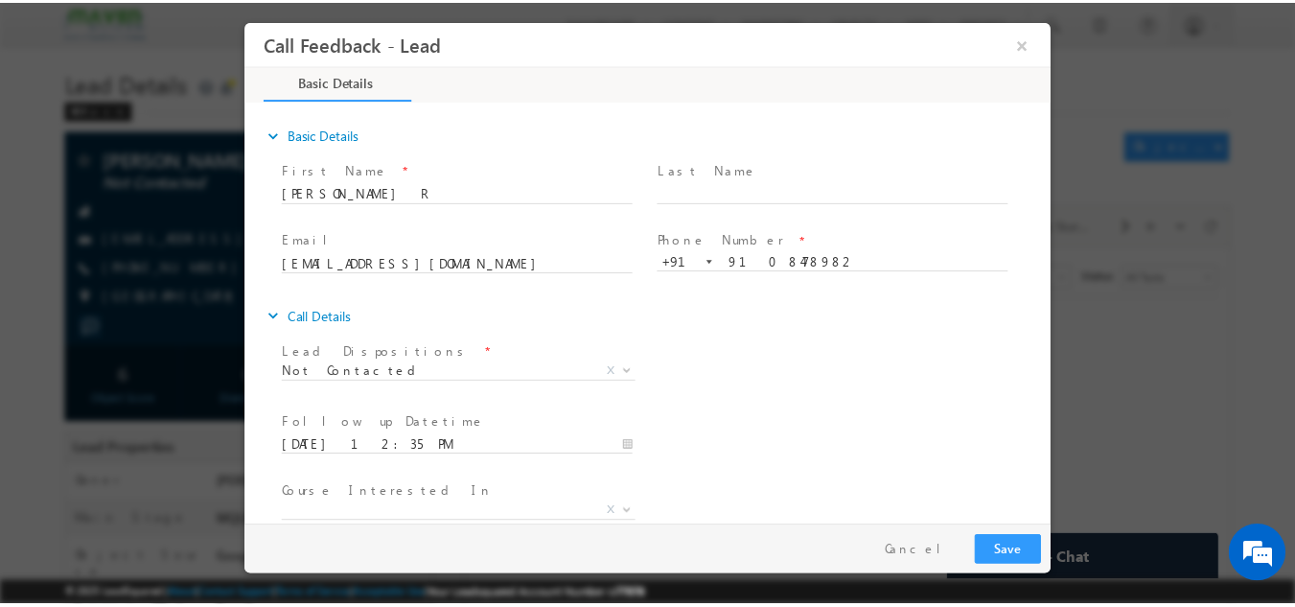
scroll to position [102, 0]
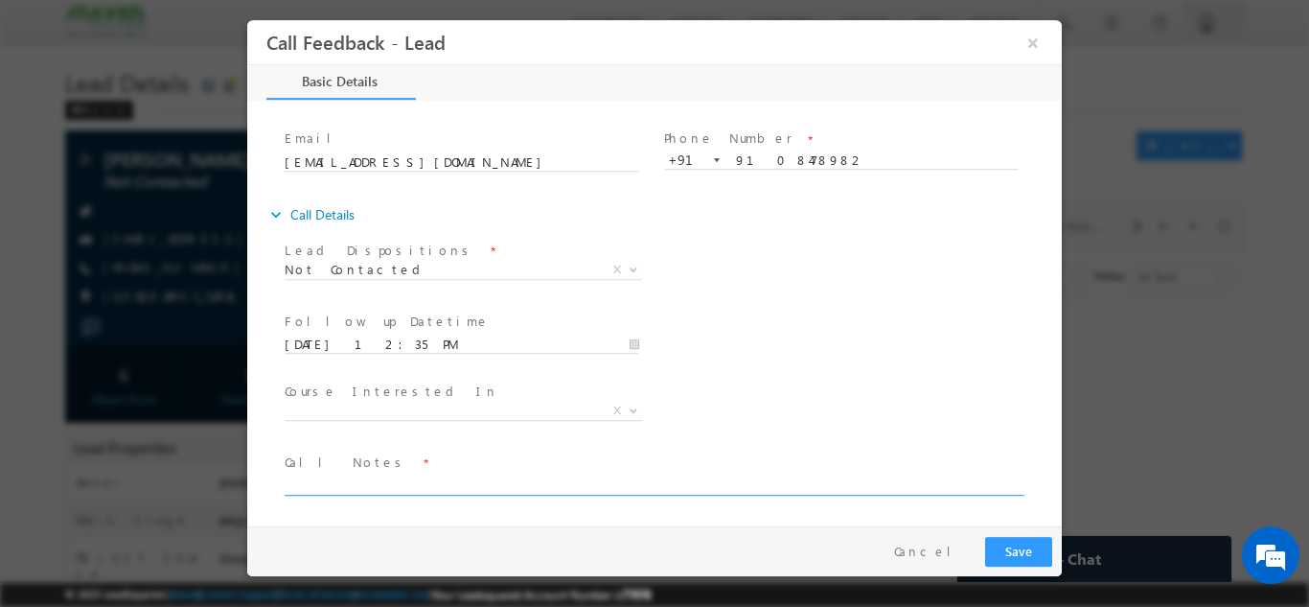
click at [437, 477] on textarea at bounding box center [653, 484] width 737 height 22
type textarea "dnp"
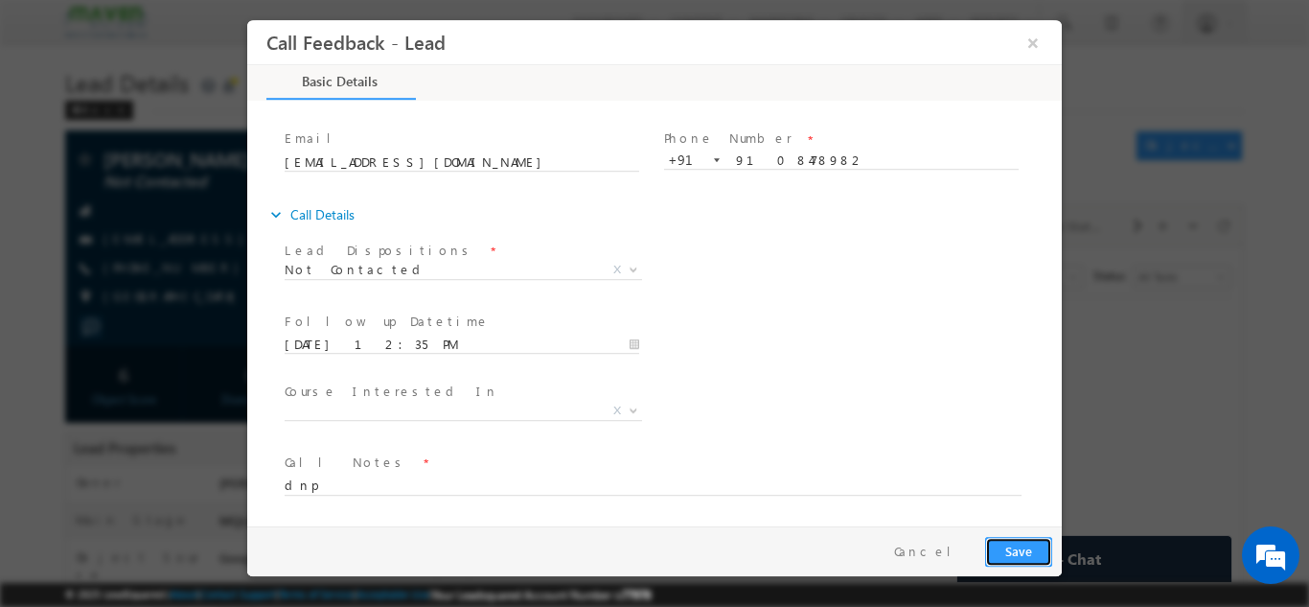
click at [1013, 548] on button "Save" at bounding box center [1018, 551] width 67 height 30
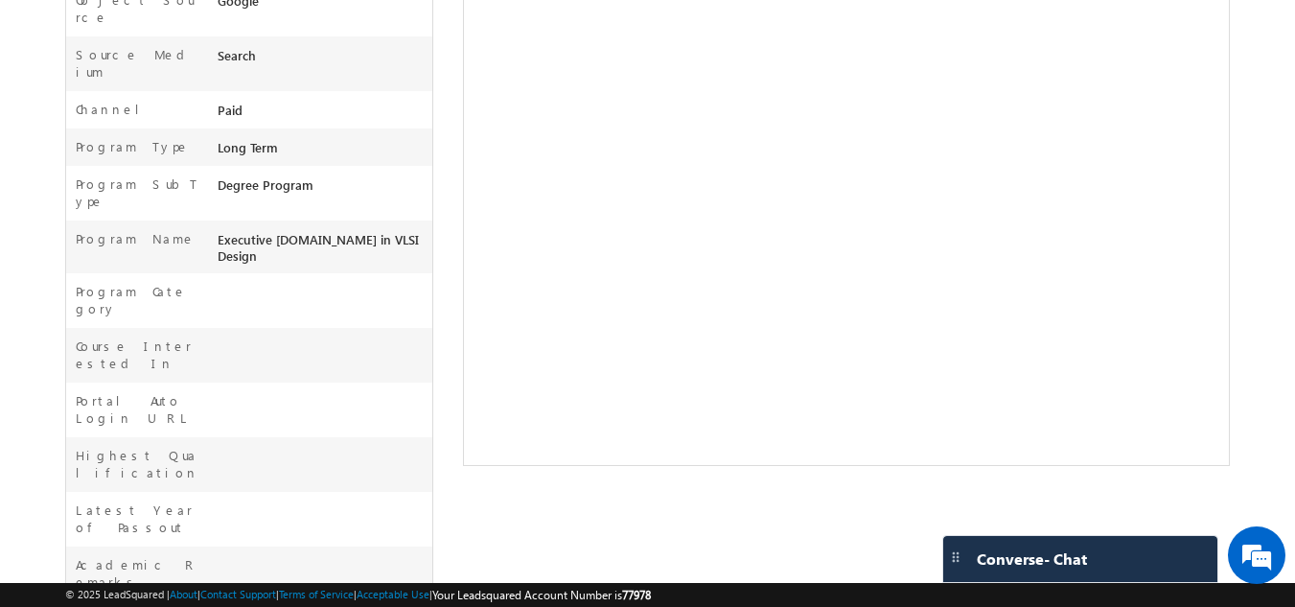
scroll to position [610, 0]
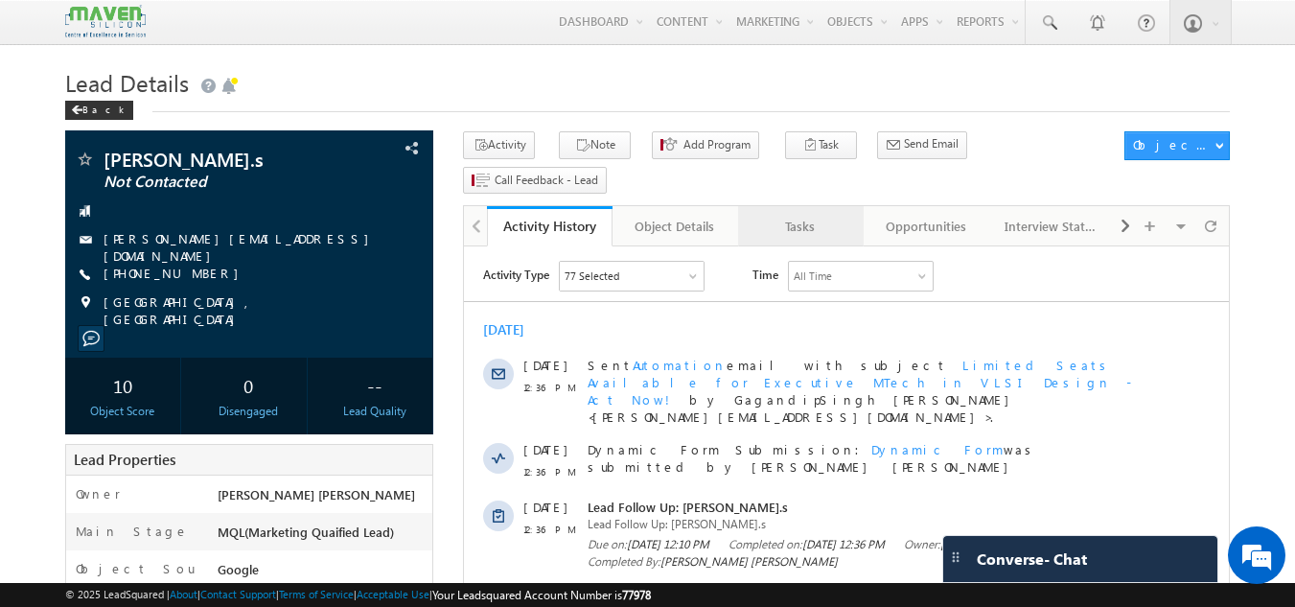
click at [798, 215] on div "Tasks" at bounding box center [799, 226] width 93 height 23
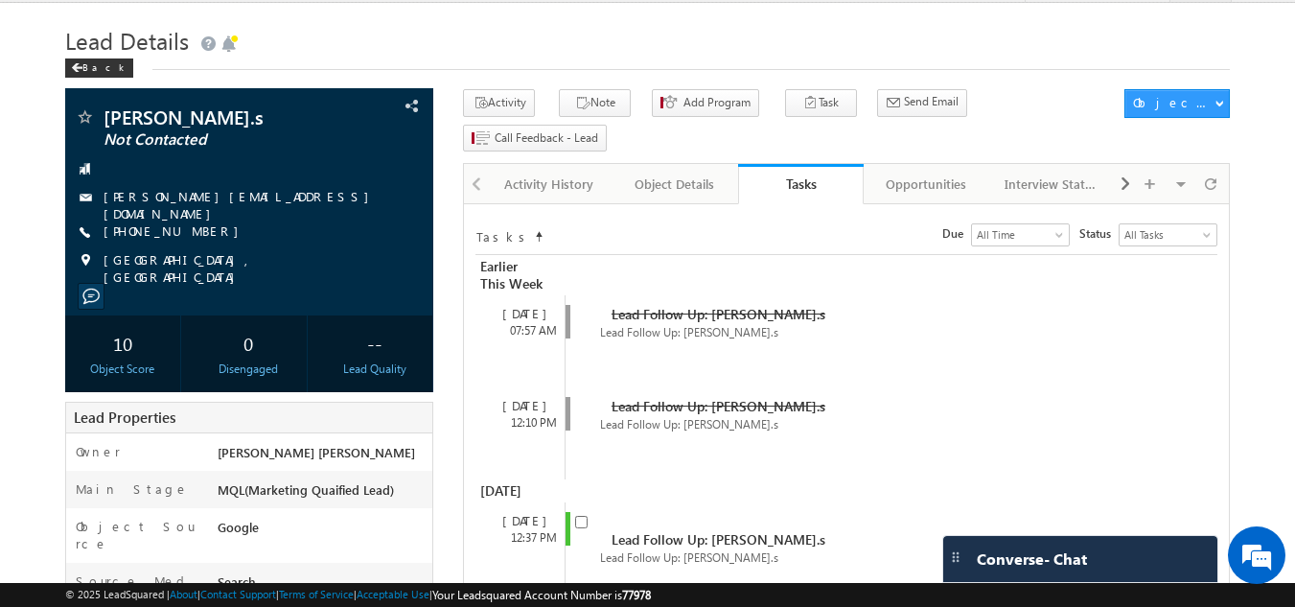
scroll to position [41, 0]
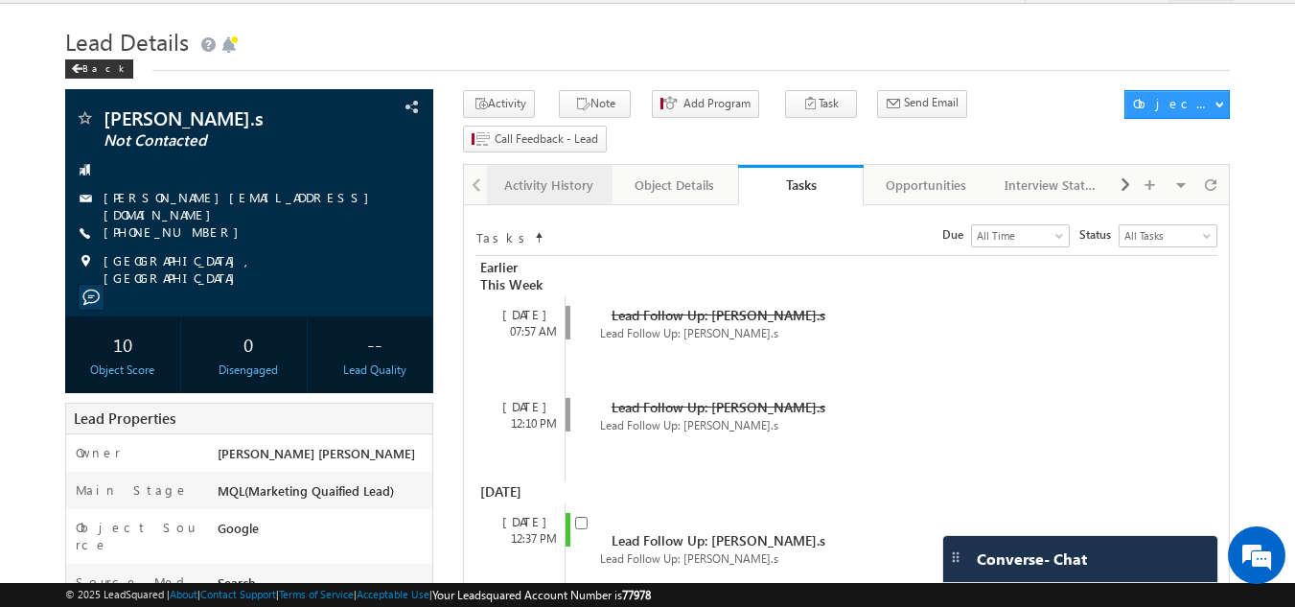
click at [549, 173] on div "Activity History" at bounding box center [548, 184] width 93 height 23
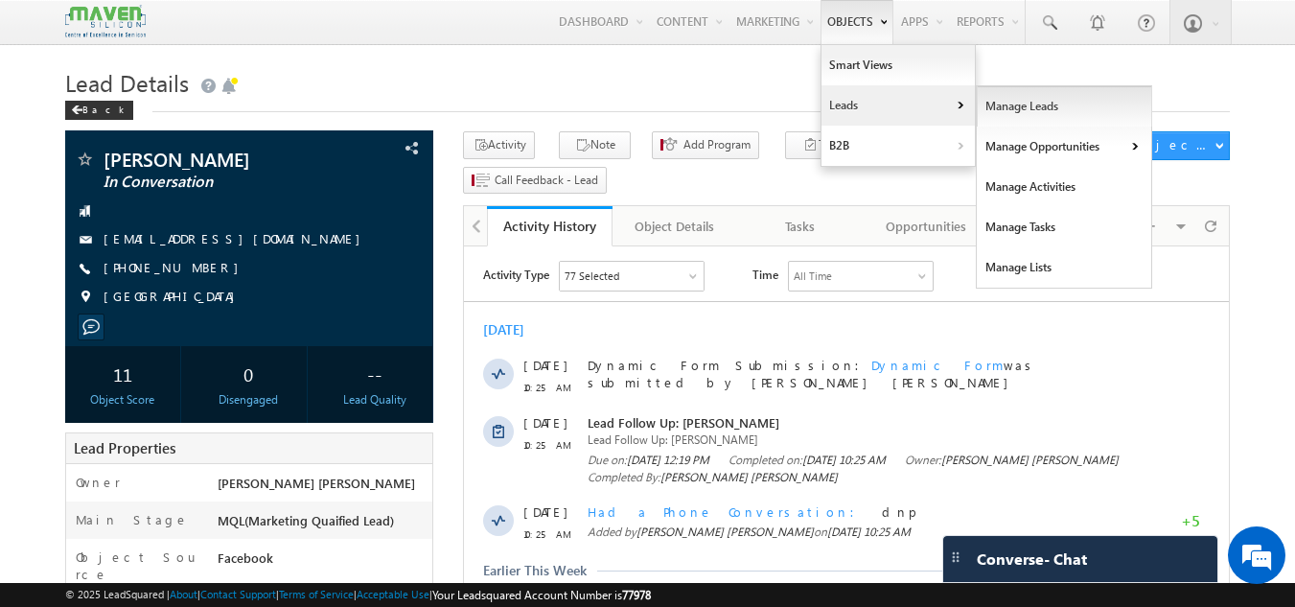
click at [1002, 110] on link "Manage Leads" at bounding box center [1064, 106] width 175 height 40
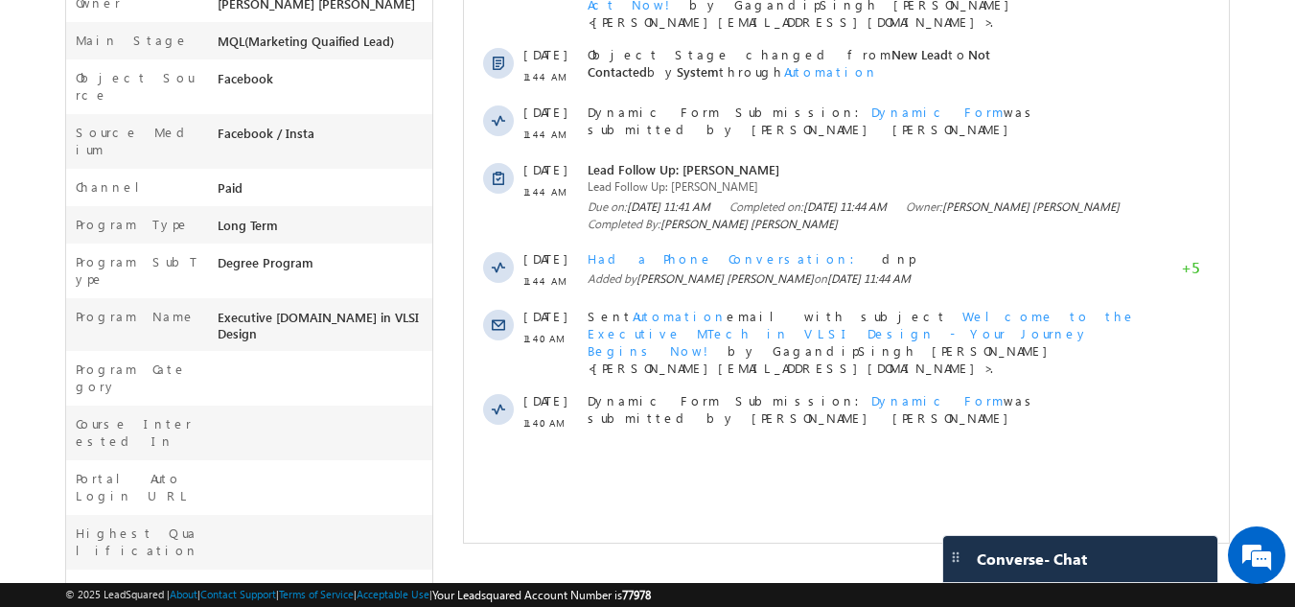
scroll to position [484, 0]
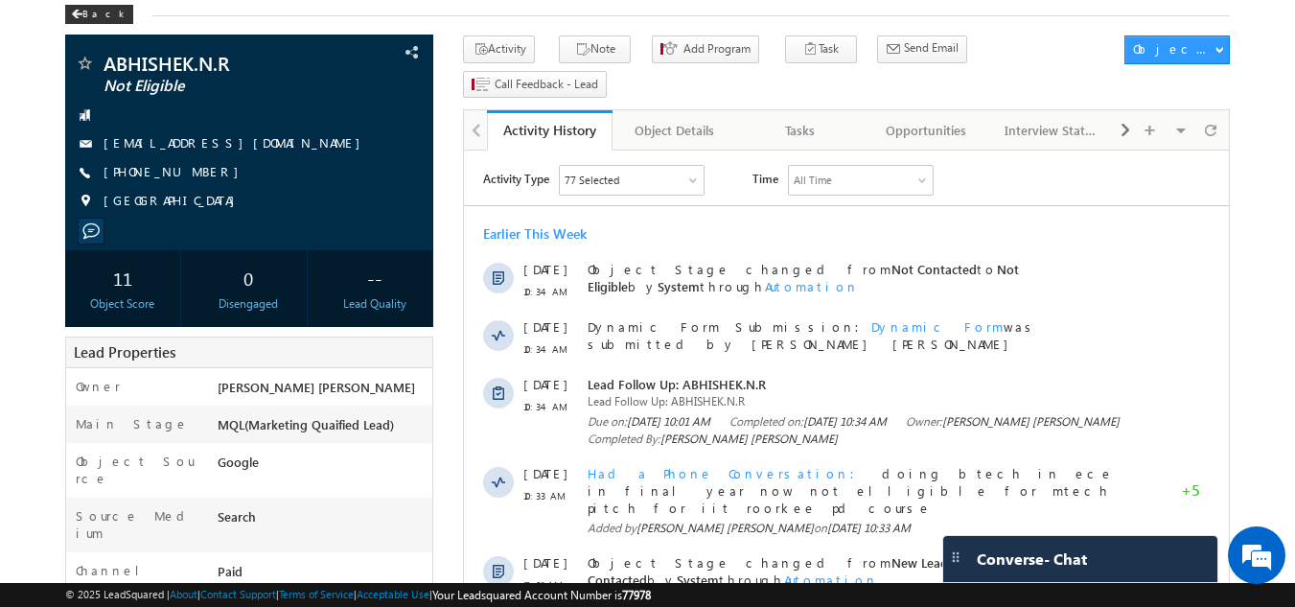
scroll to position [91, 0]
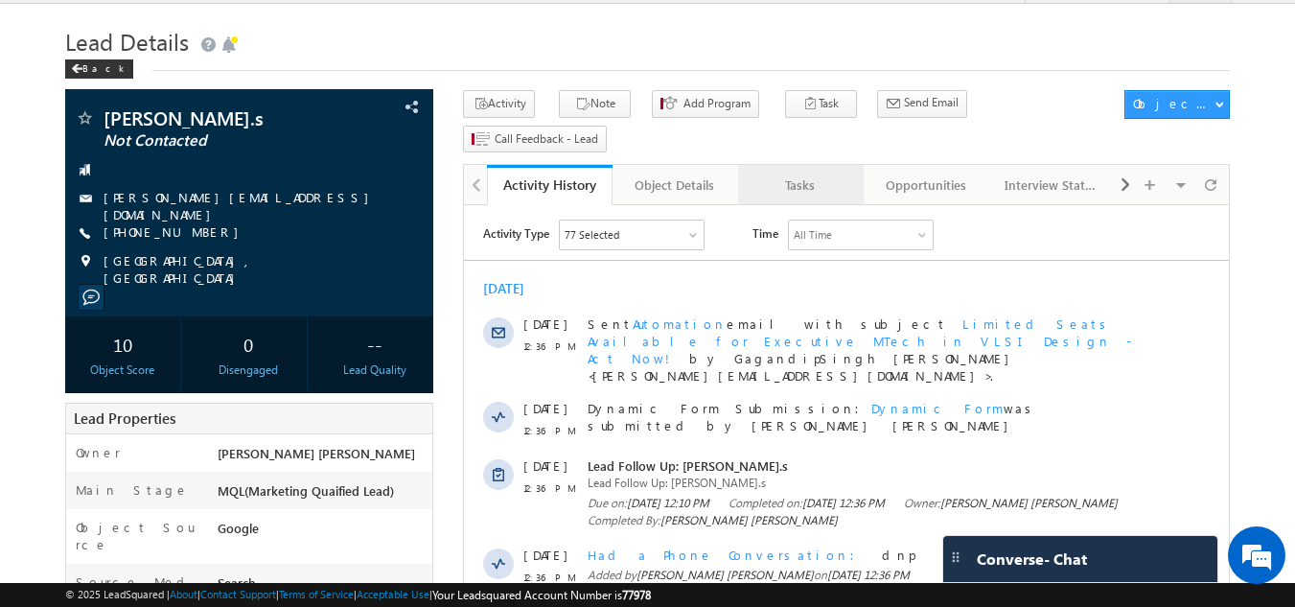
click at [810, 173] on div "Tasks" at bounding box center [799, 184] width 93 height 23
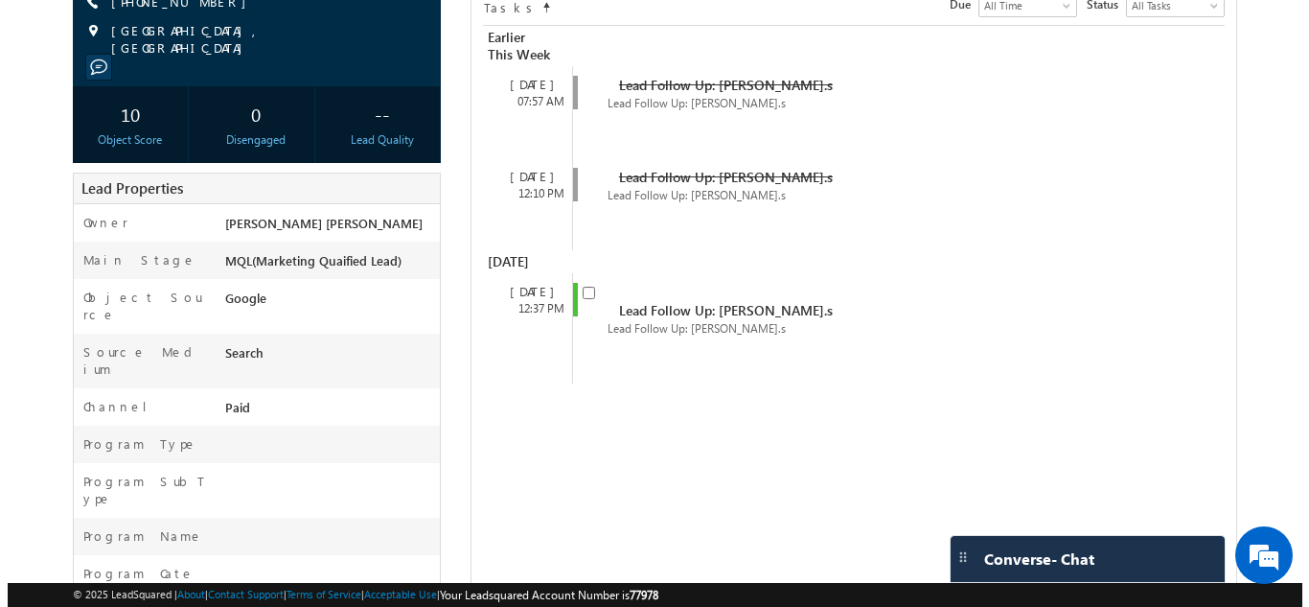
scroll to position [267, 0]
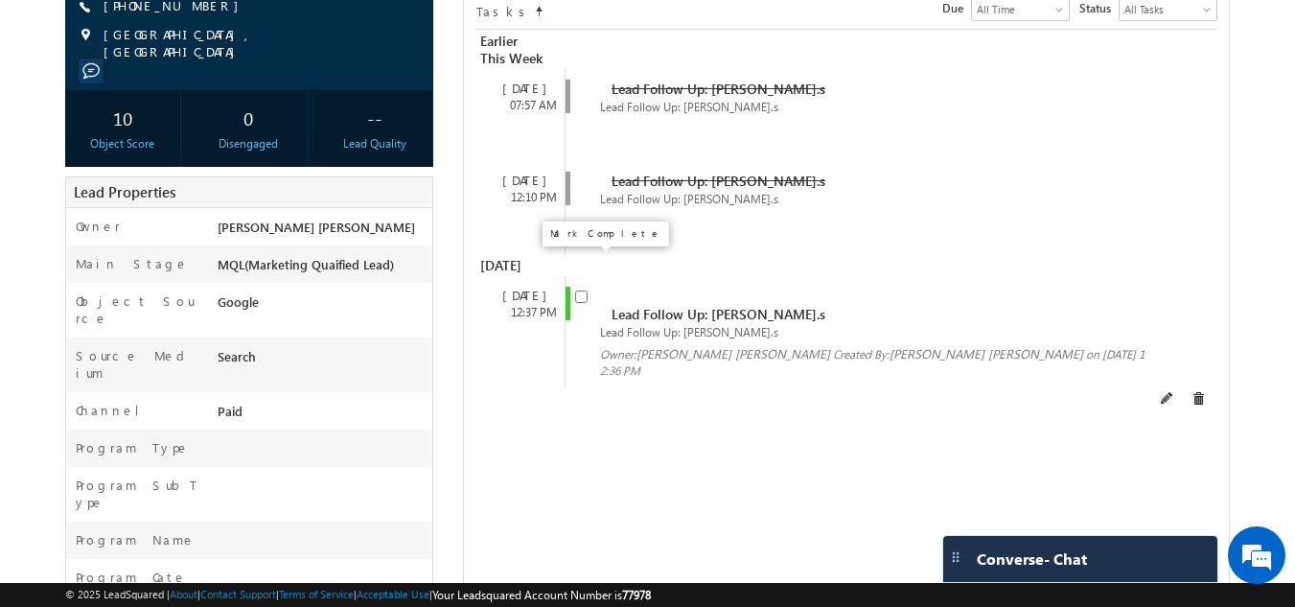
click at [585, 290] on input "checkbox" at bounding box center [581, 296] width 12 height 12
checkbox input "false"
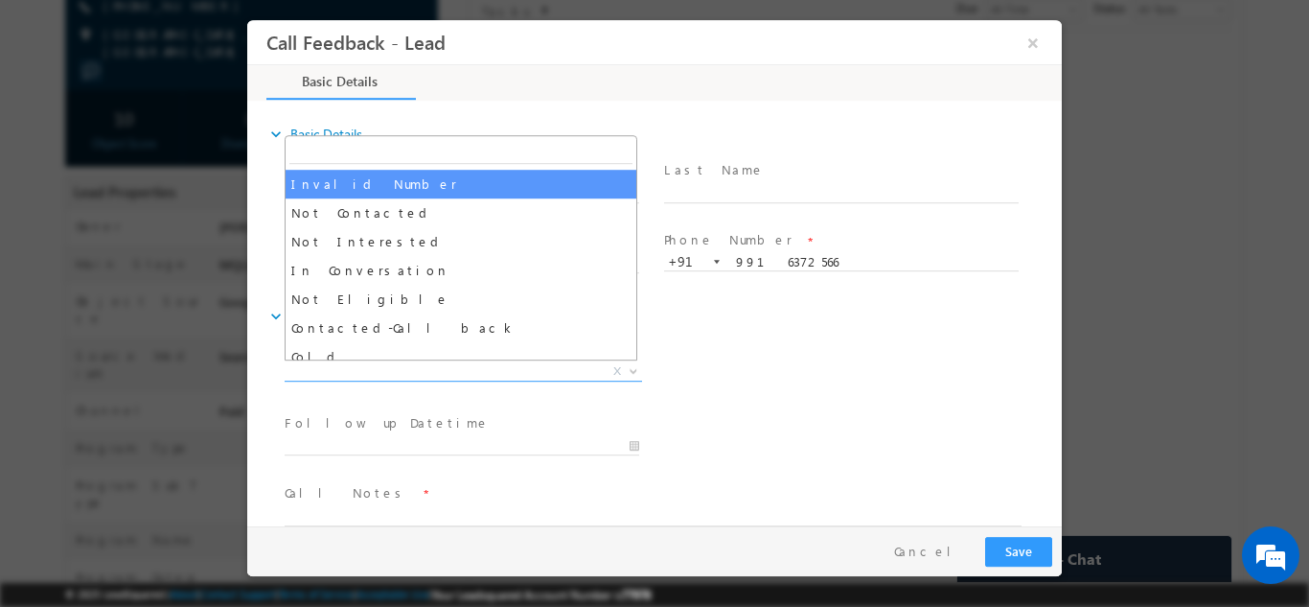
scroll to position [114, 0]
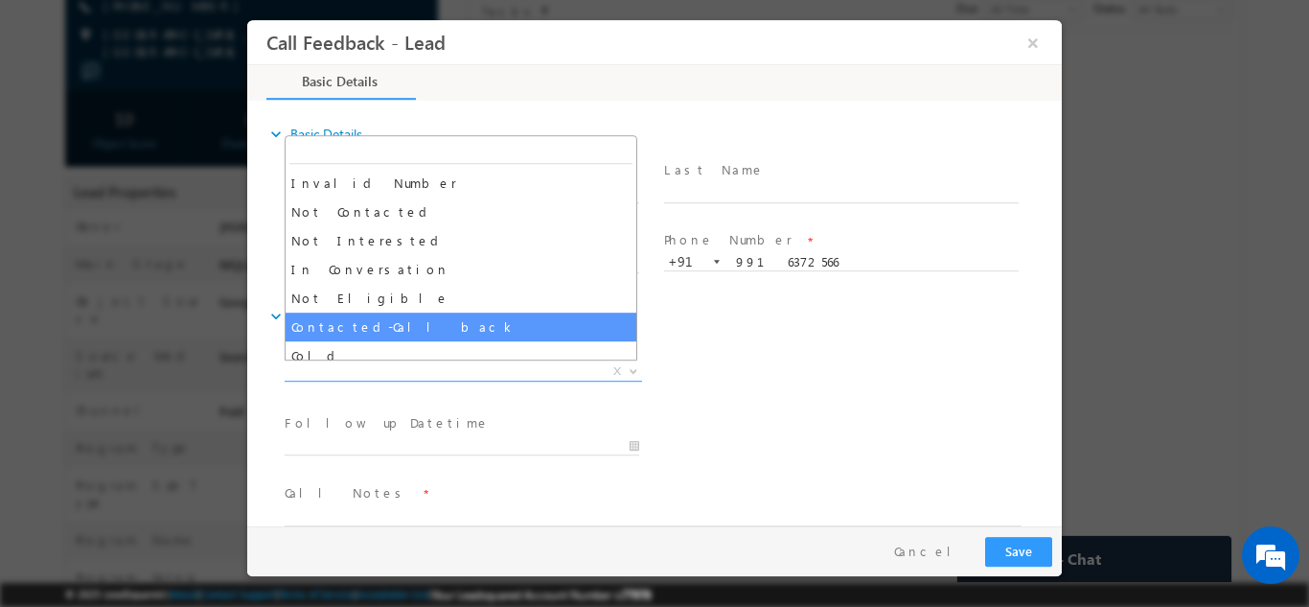
select select "Contacted-Call back"
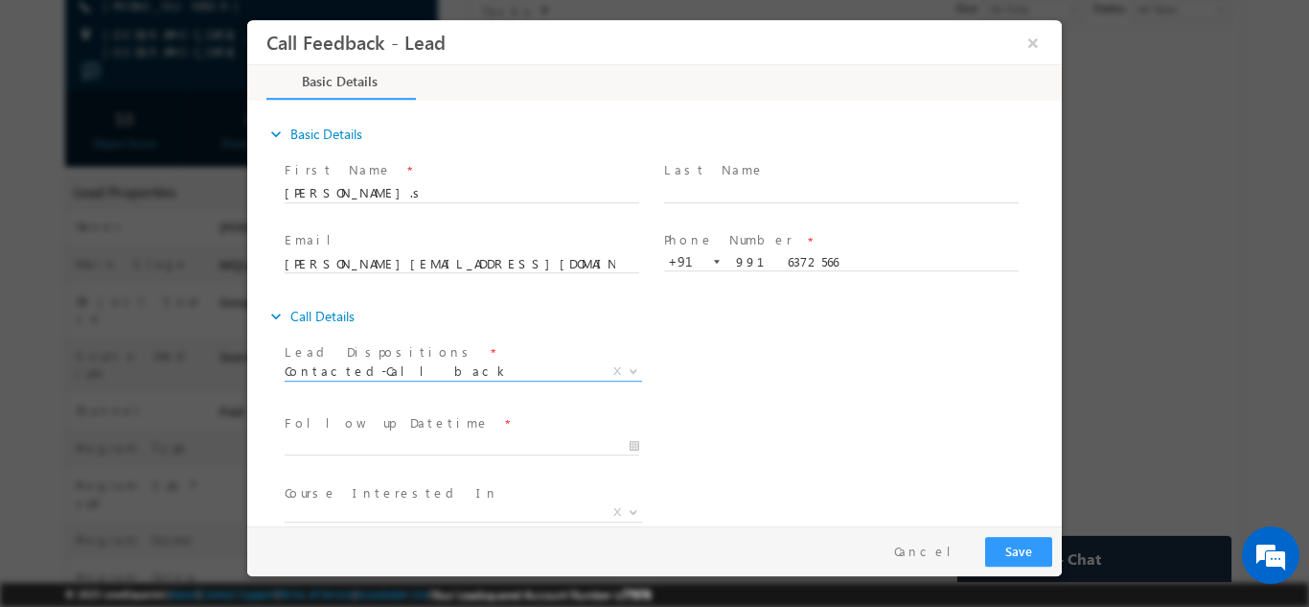
scroll to position [102, 0]
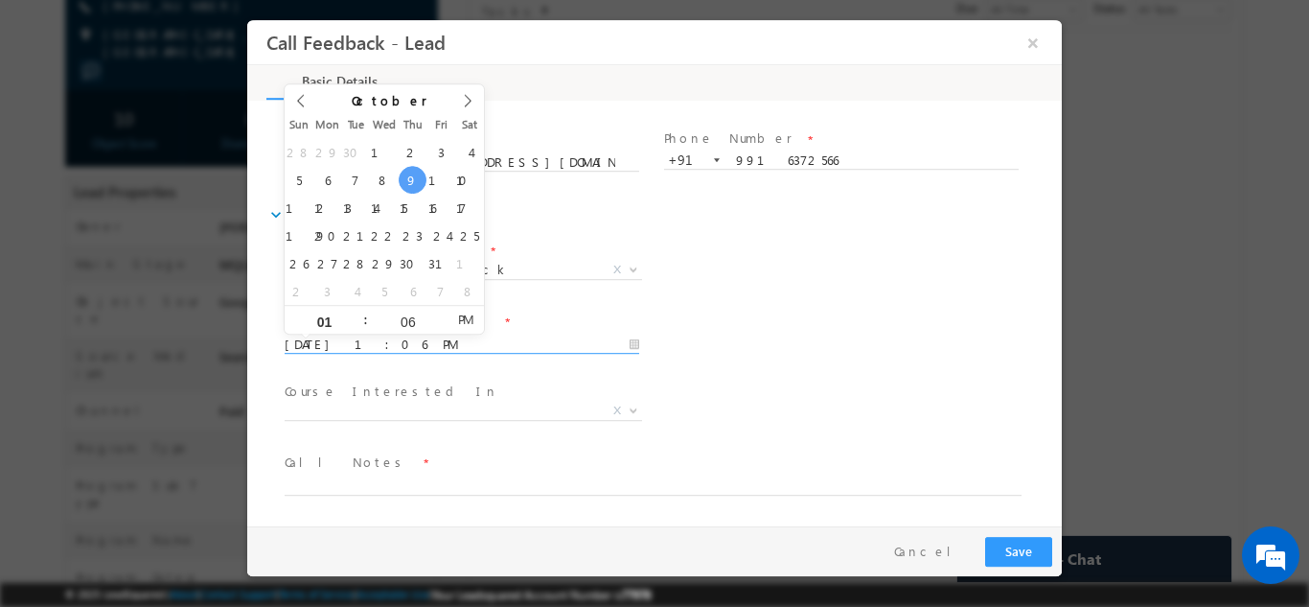
click at [376, 346] on input "[DATE] 1:06 PM" at bounding box center [462, 344] width 355 height 19
type input "[DATE] 1:06 PM"
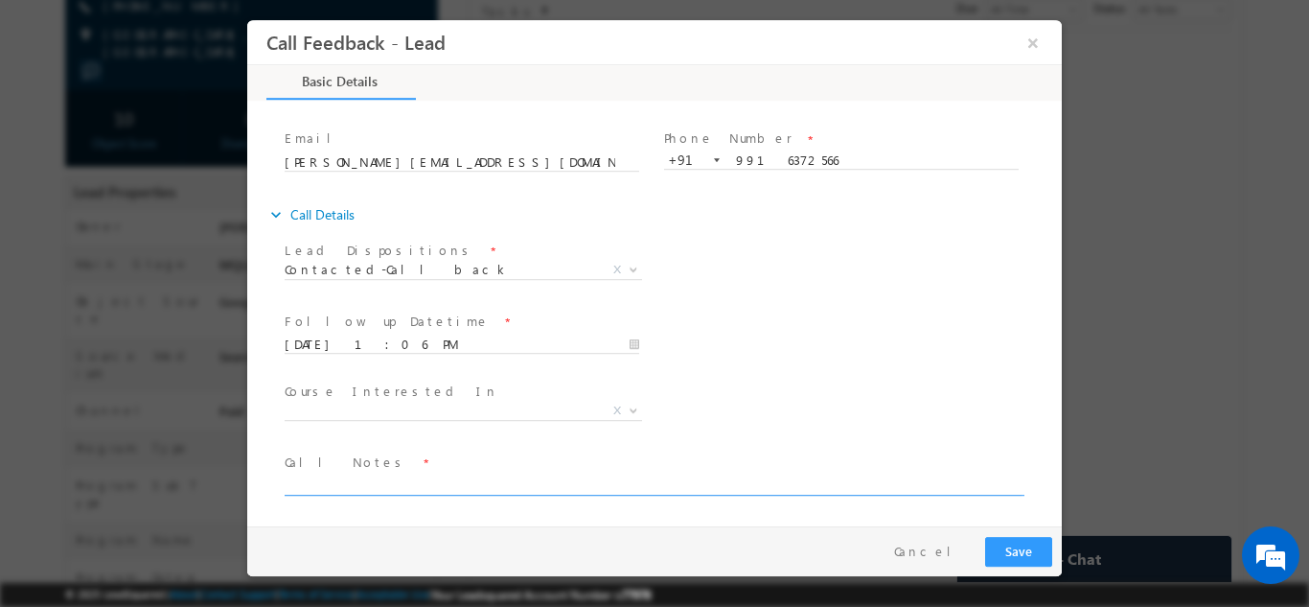
click at [425, 485] on textarea at bounding box center [653, 484] width 737 height 22
type textarea "cb [DATE]"
click at [1047, 537] on button "Save" at bounding box center [1018, 551] width 67 height 30
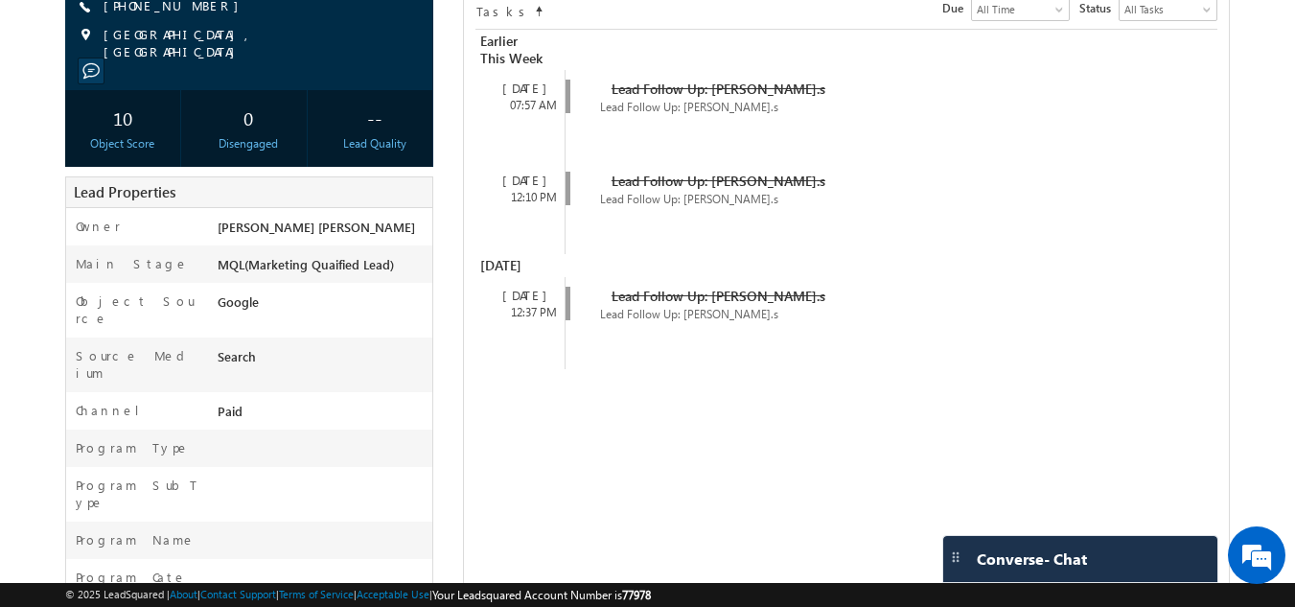
scroll to position [0, 0]
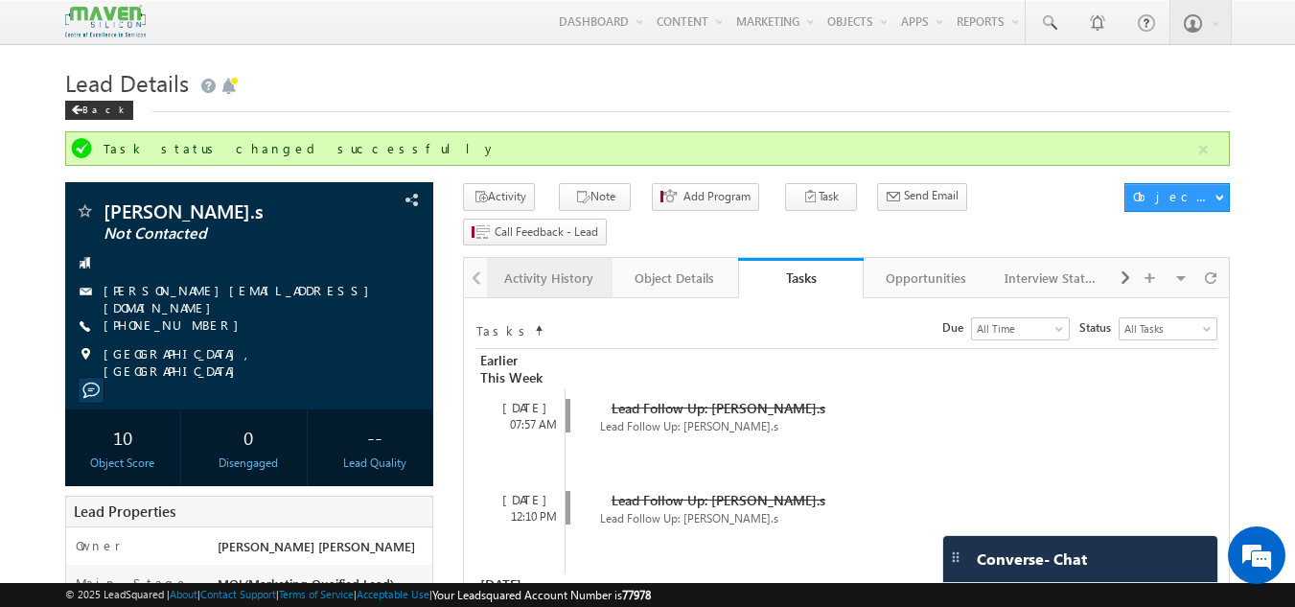
click at [564, 266] on div "Activity History" at bounding box center [548, 277] width 93 height 23
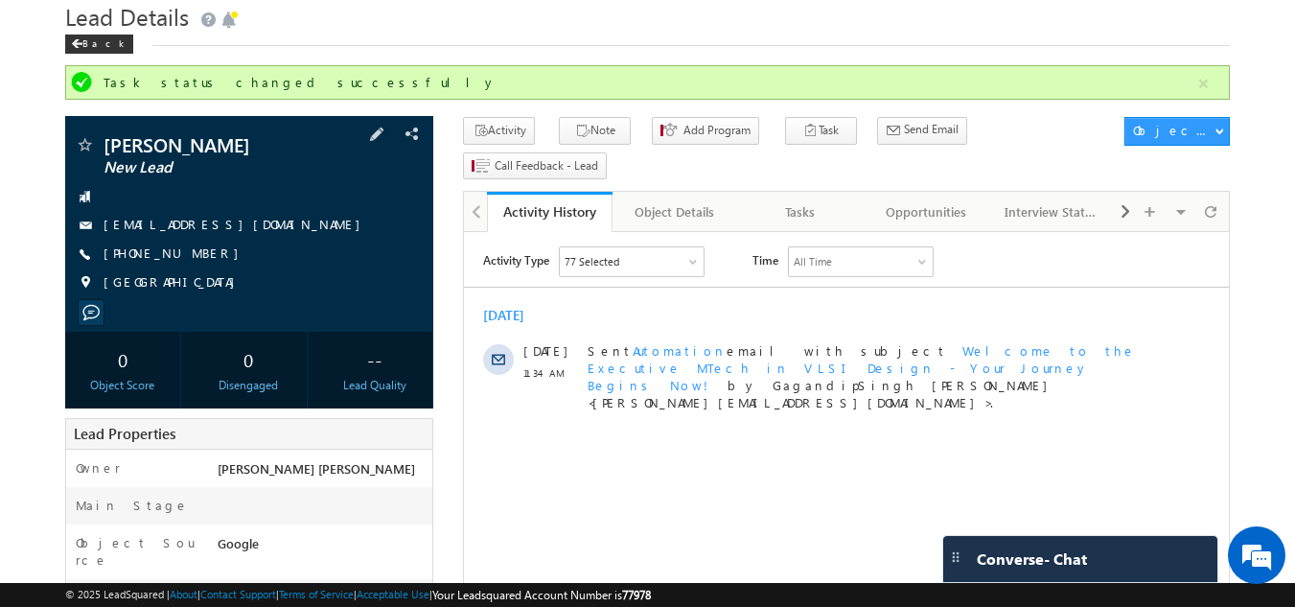
scroll to position [65, 0]
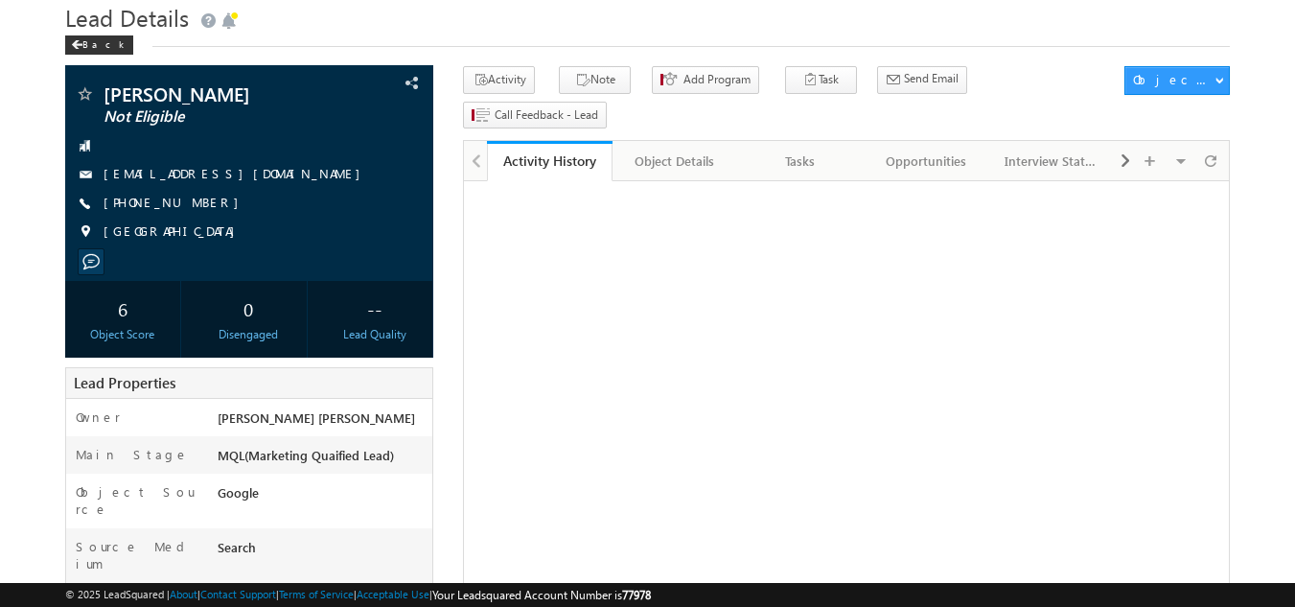
scroll to position [67, 0]
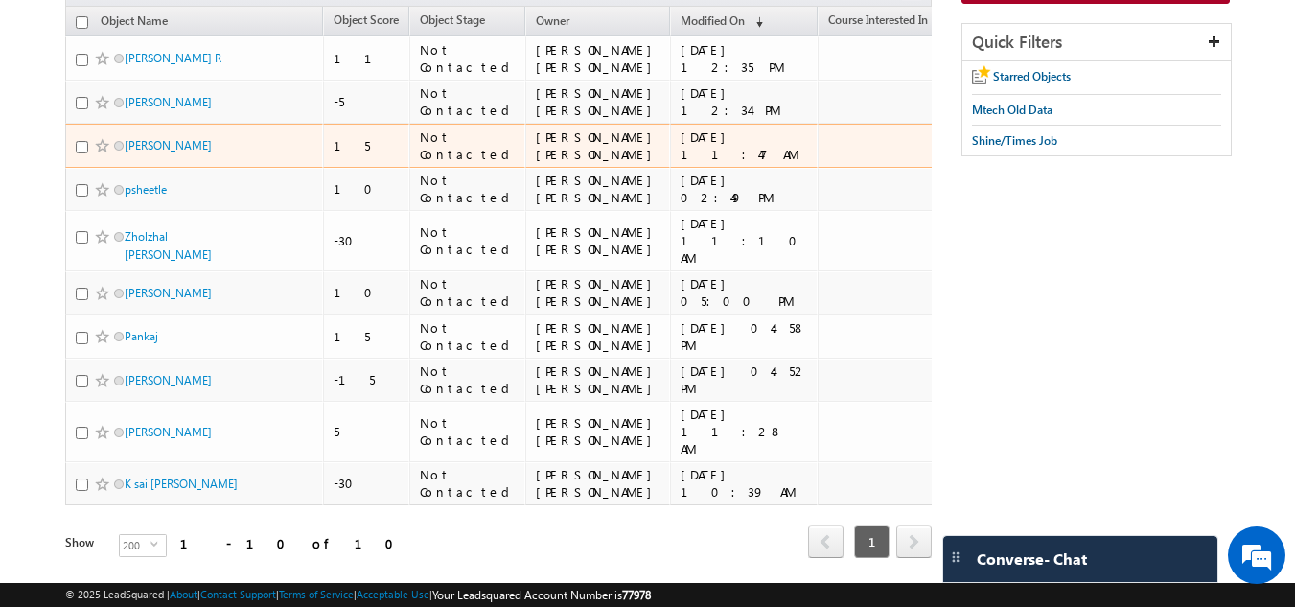
scroll to position [215, 0]
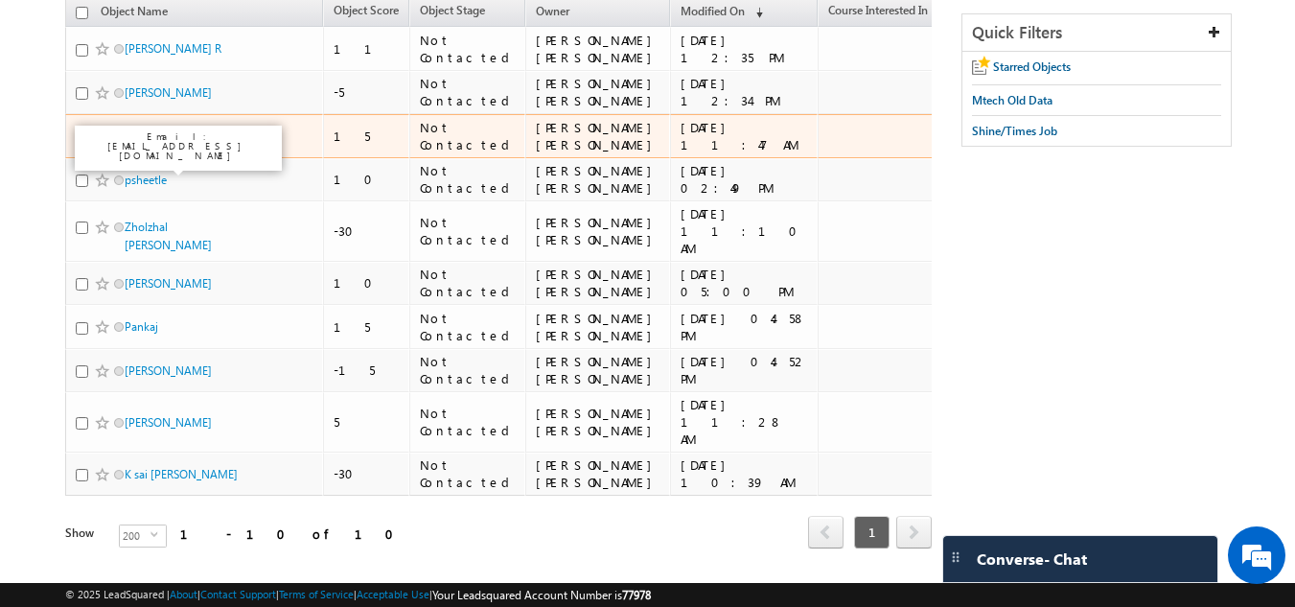
click at [132, 143] on link "[PERSON_NAME]" at bounding box center [168, 135] width 87 height 14
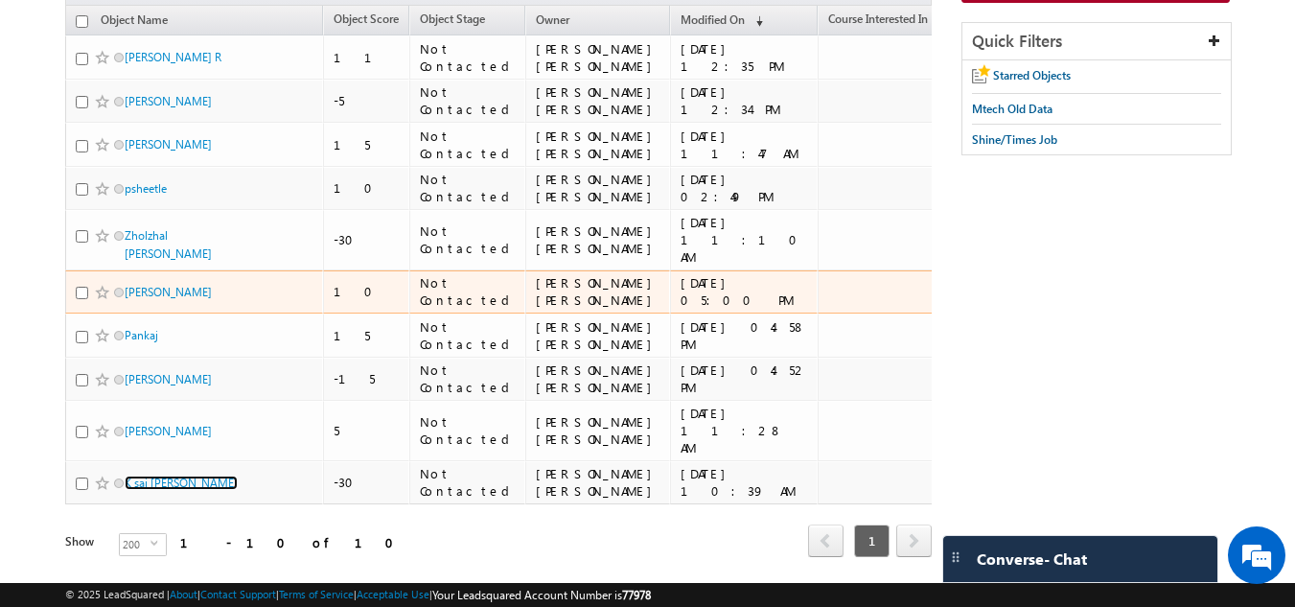
scroll to position [205, 0]
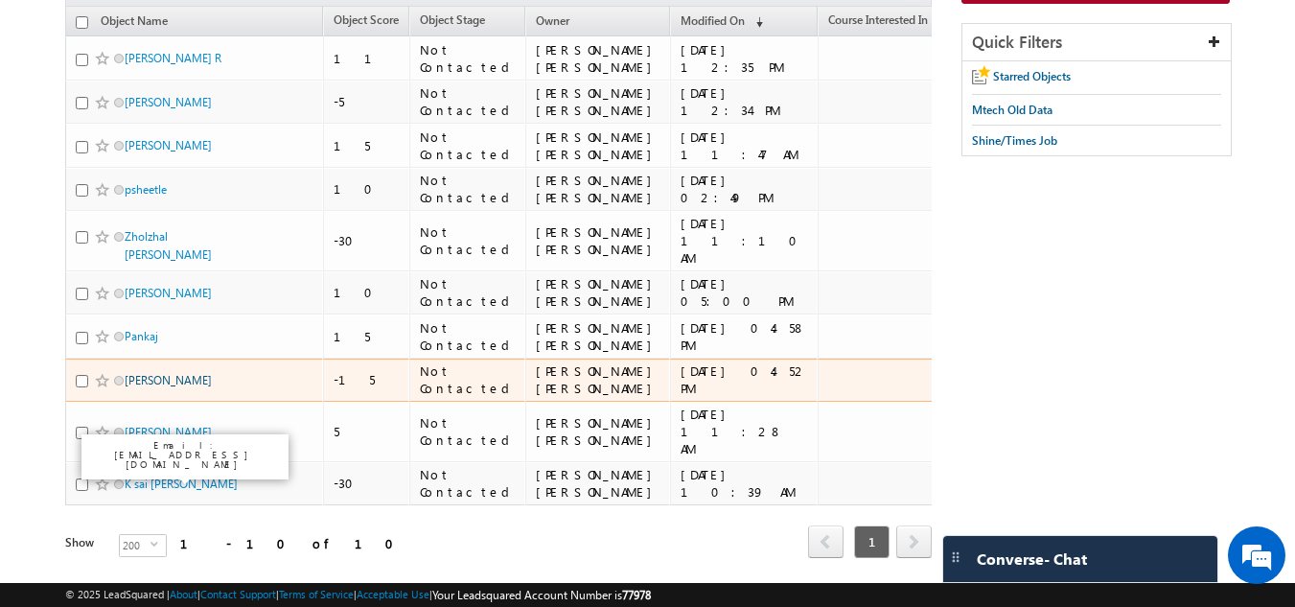
drag, startPoint x: 164, startPoint y: 465, endPoint x: 157, endPoint y: 474, distance: 10.9
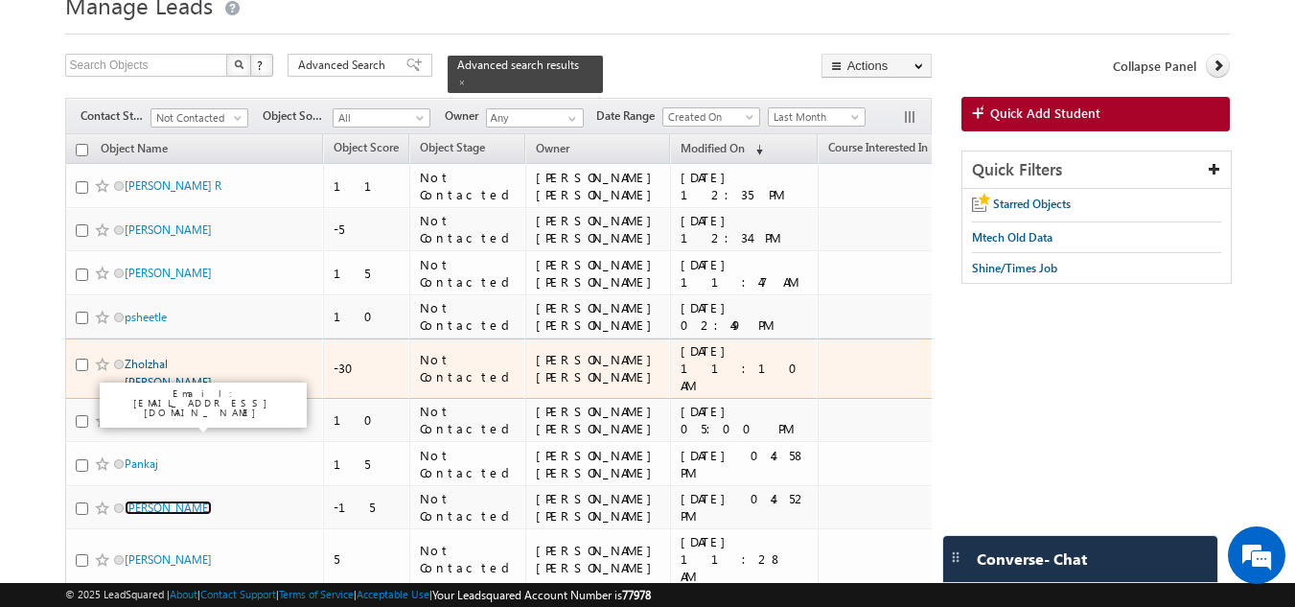
scroll to position [131, 0]
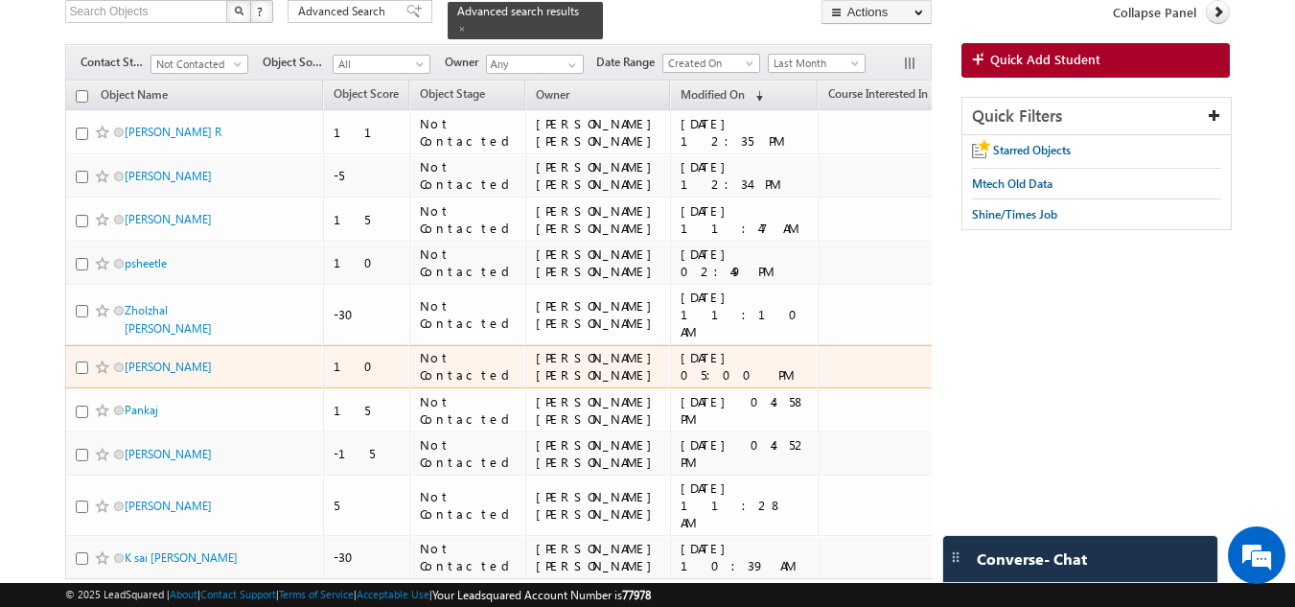
click at [147, 389] on td "[PERSON_NAME]" at bounding box center [194, 367] width 259 height 44
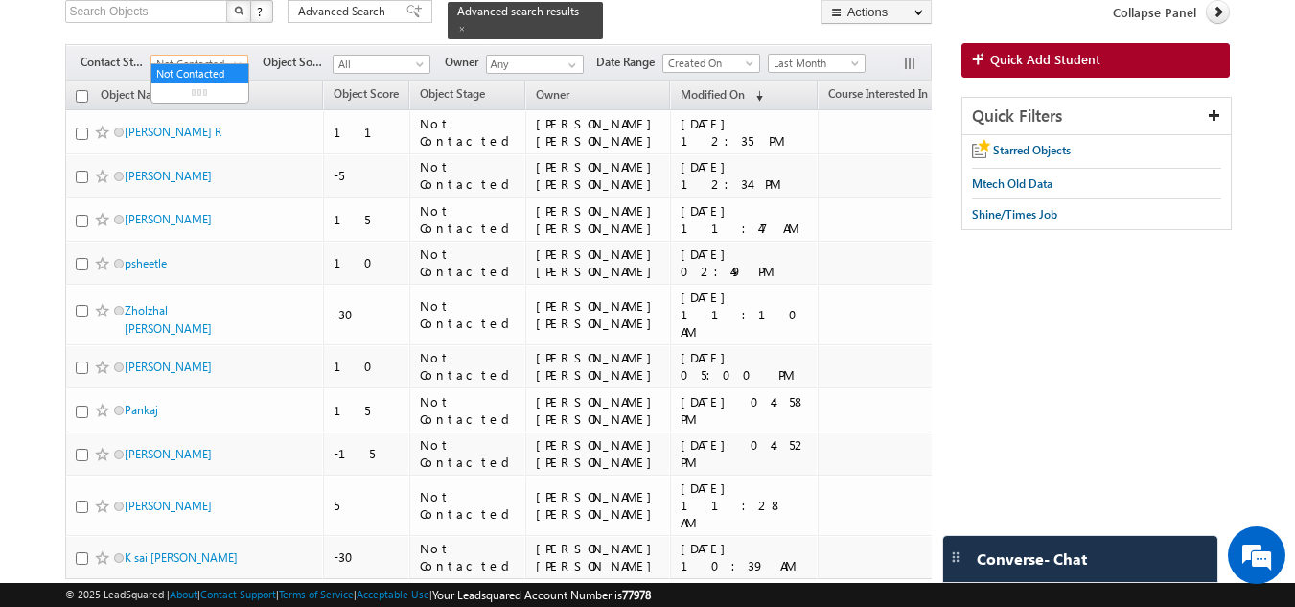
click at [224, 56] on span "Not Contacted" at bounding box center [196, 64] width 91 height 17
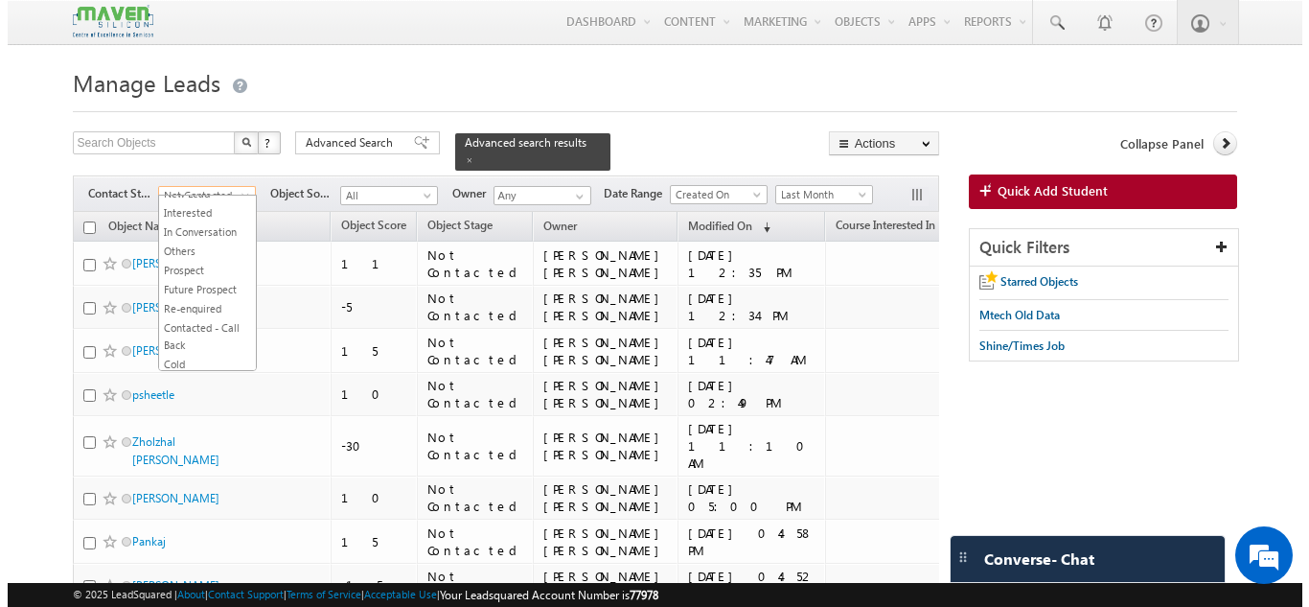
scroll to position [23, 0]
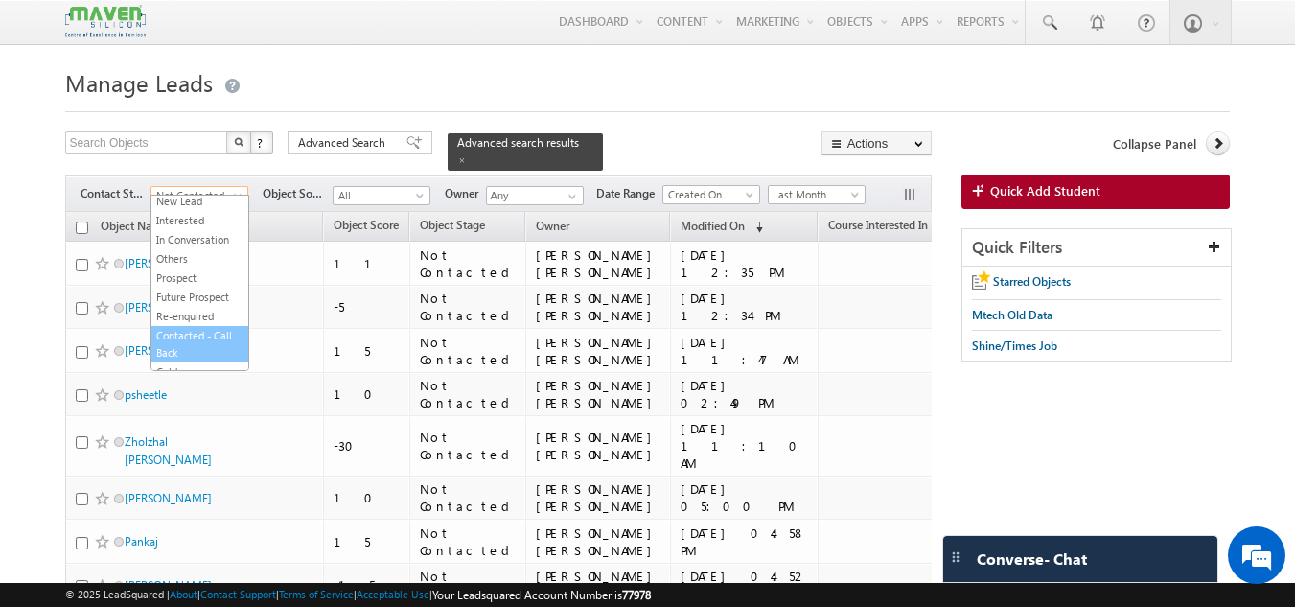
click at [205, 340] on link "Contacted - Call Back" at bounding box center [199, 344] width 97 height 35
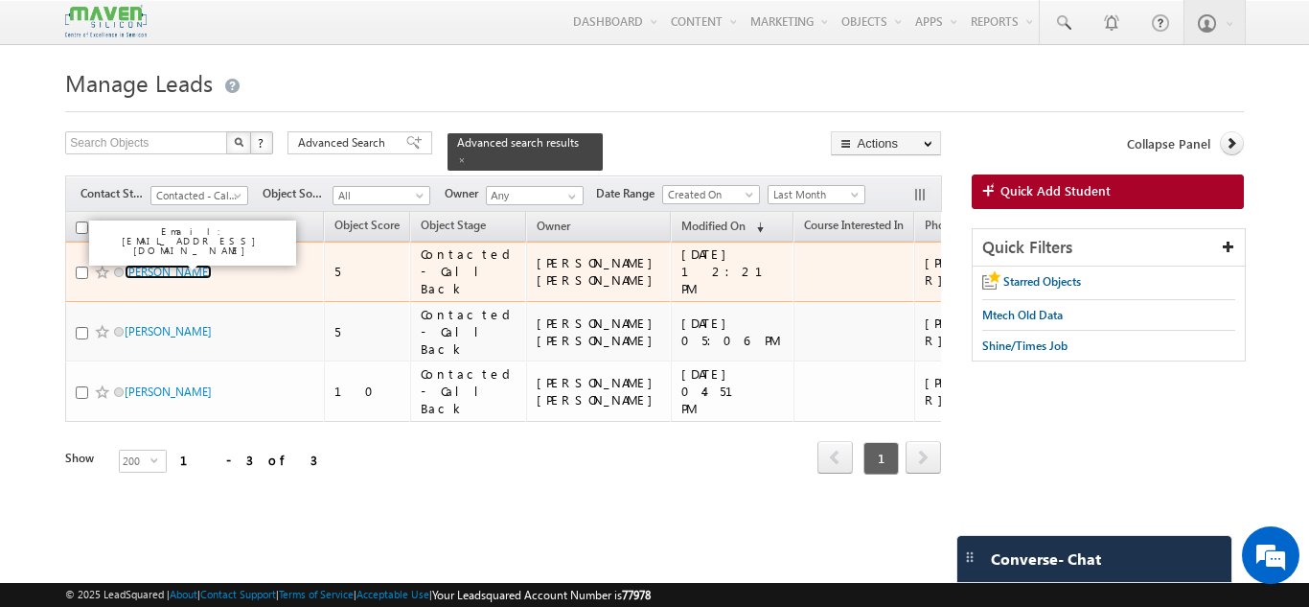
drag, startPoint x: 207, startPoint y: 259, endPoint x: 216, endPoint y: 277, distance: 20.2
drag, startPoint x: 216, startPoint y: 277, endPoint x: 132, endPoint y: 263, distance: 84.6
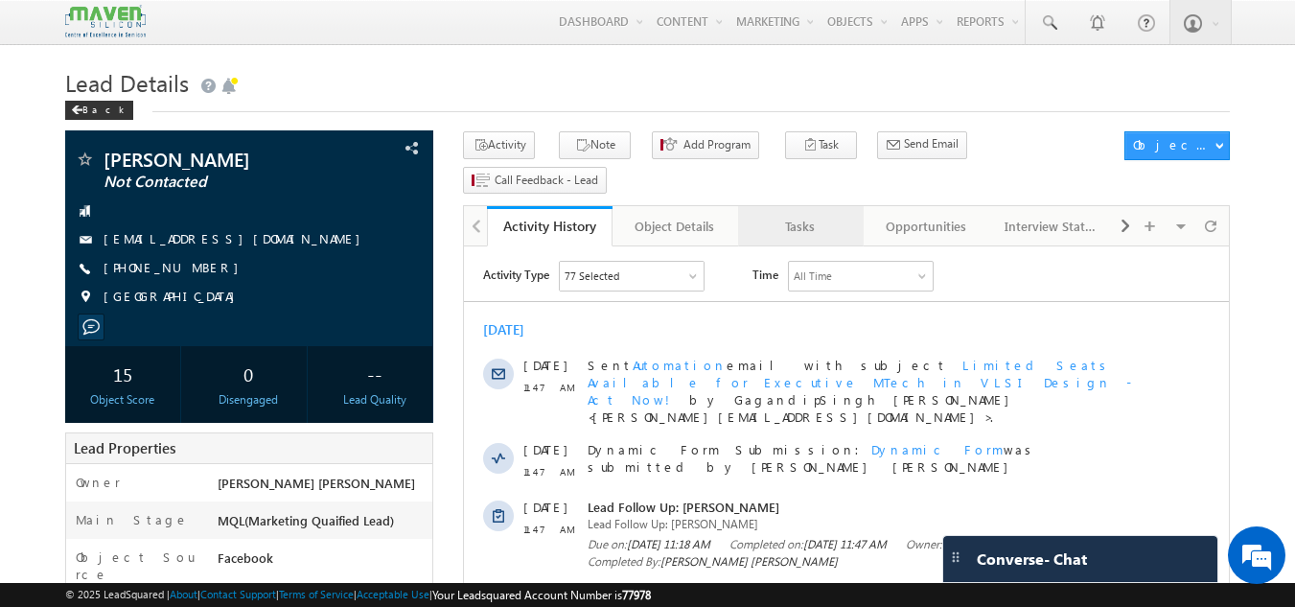
click at [826, 215] on div "Tasks" at bounding box center [799, 226] width 93 height 23
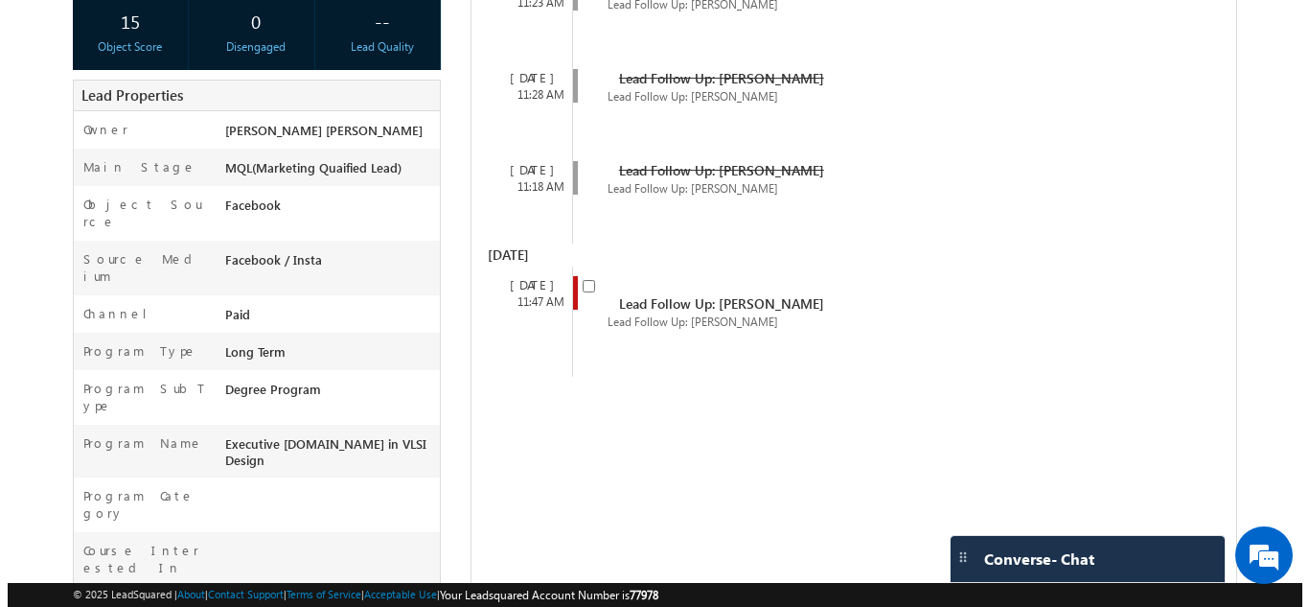
scroll to position [303, 0]
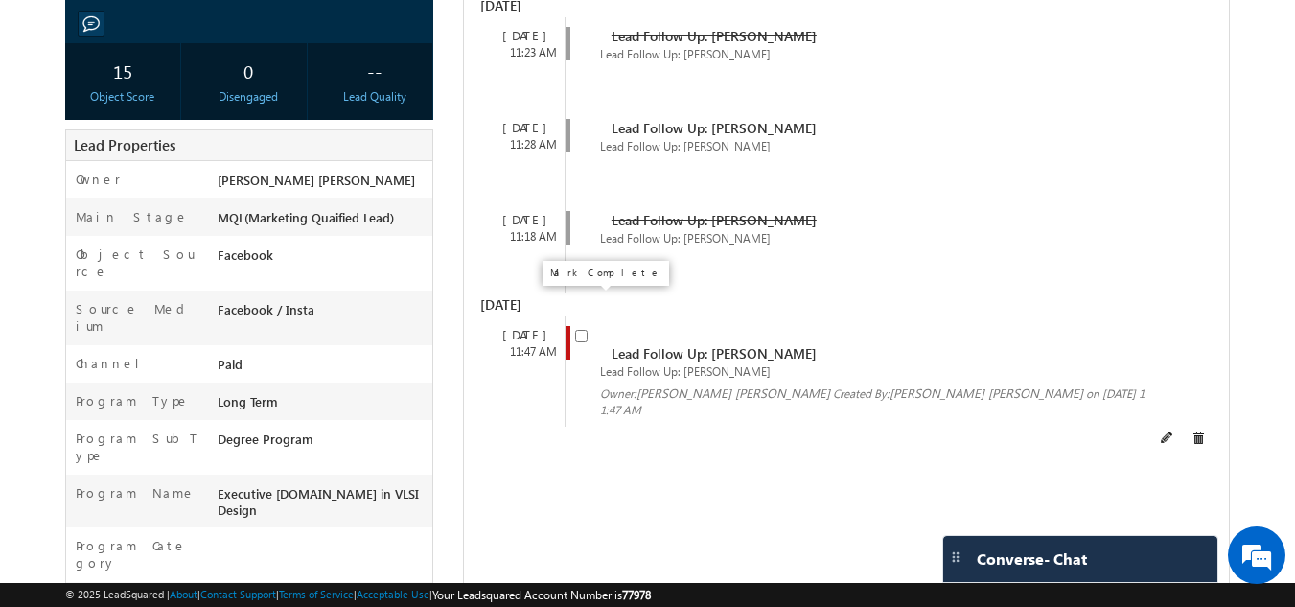
click at [580, 330] on input "checkbox" at bounding box center [581, 336] width 12 height 12
checkbox input "false"
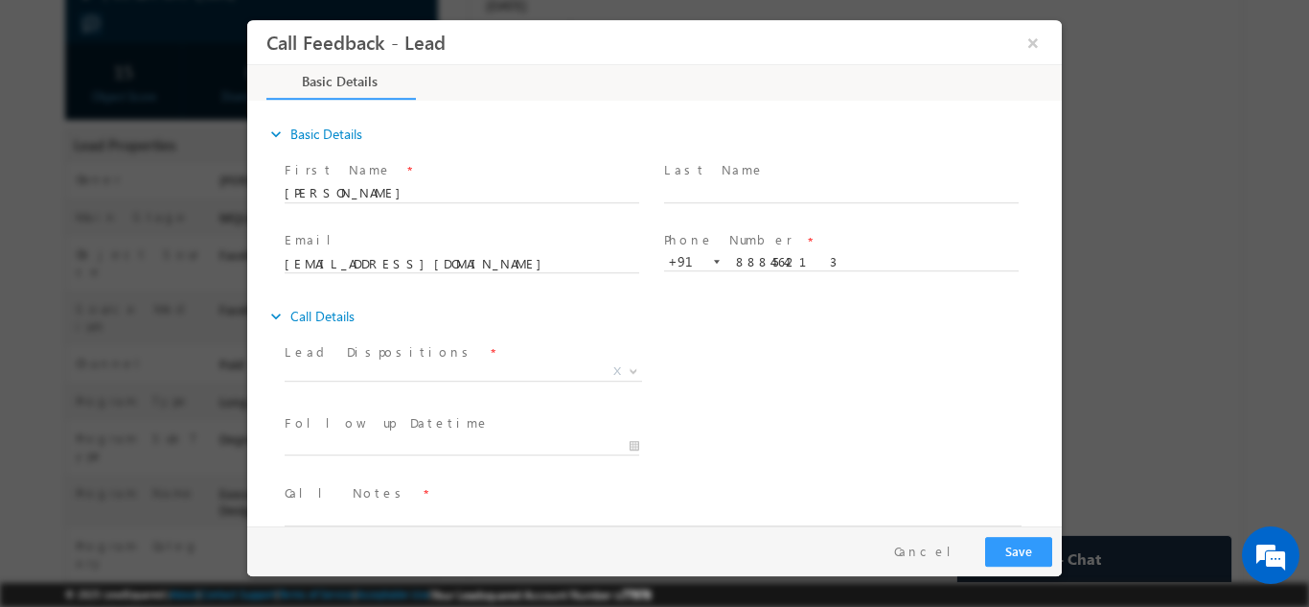
scroll to position [0, 0]
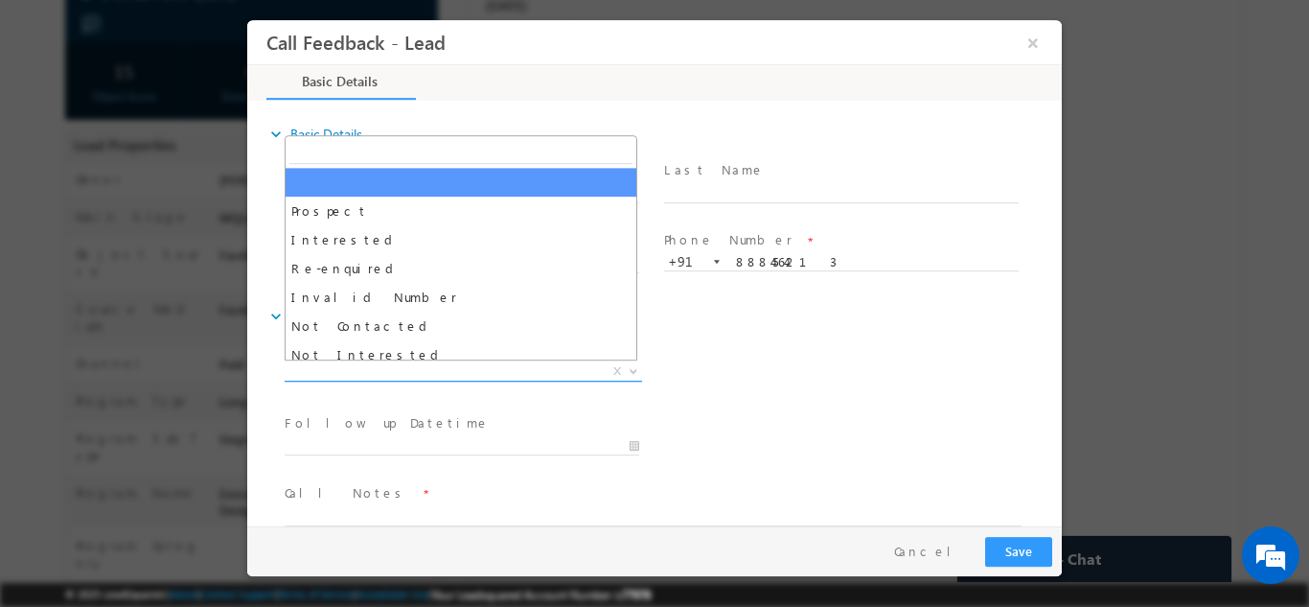
click at [574, 368] on span "X" at bounding box center [464, 370] width 358 height 19
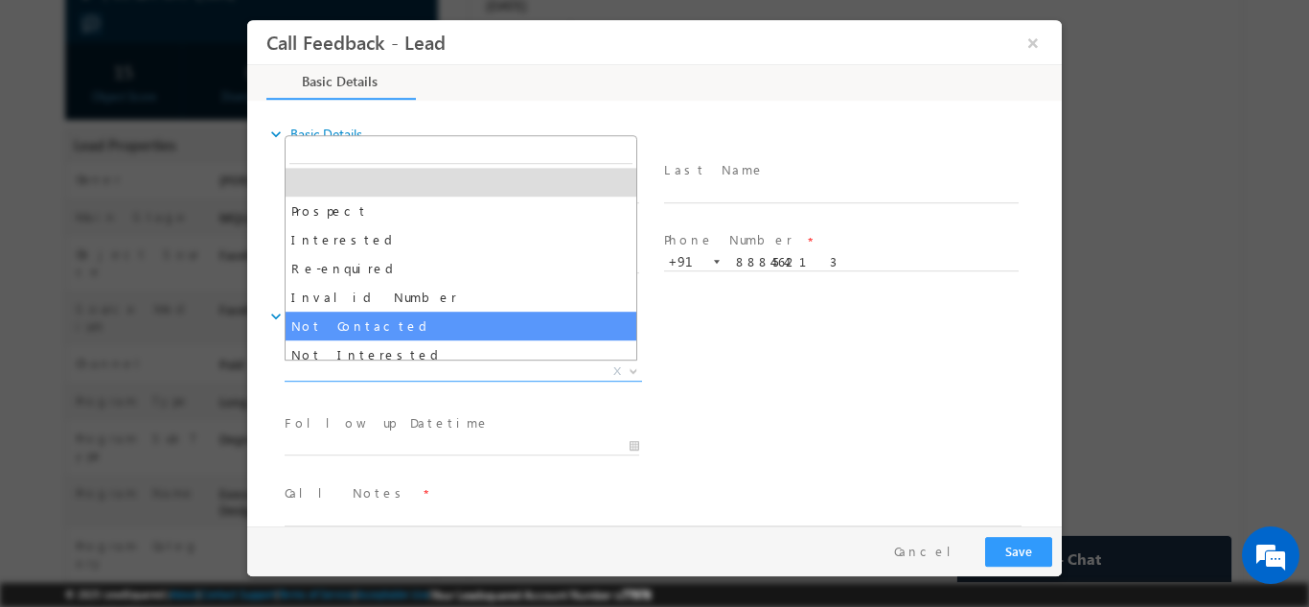
select select "Not Contacted"
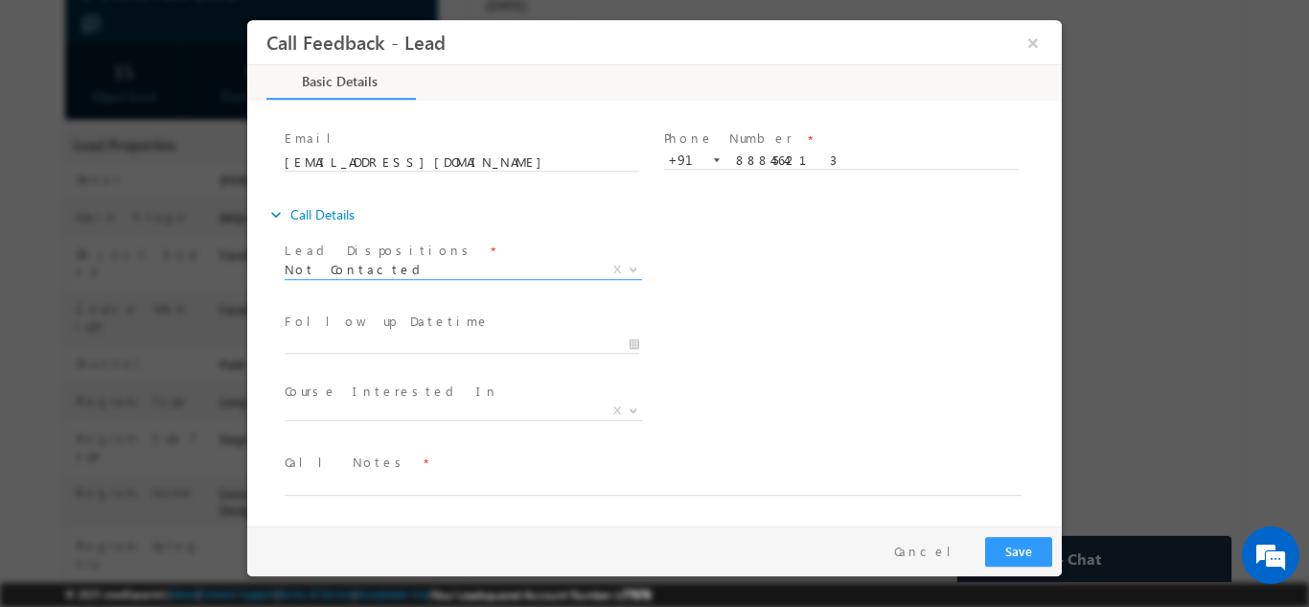
scroll to position [102, 0]
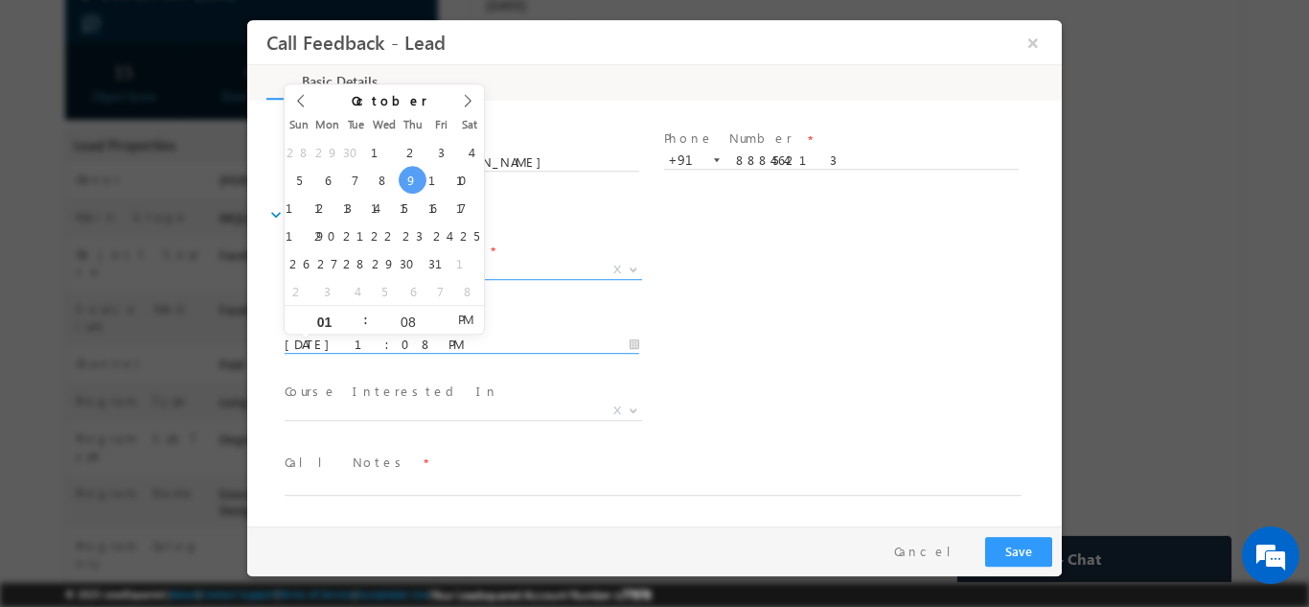
click at [454, 335] on input "[DATE] 1:08 PM" at bounding box center [462, 344] width 355 height 19
type input "[DATE] 1:08 PM"
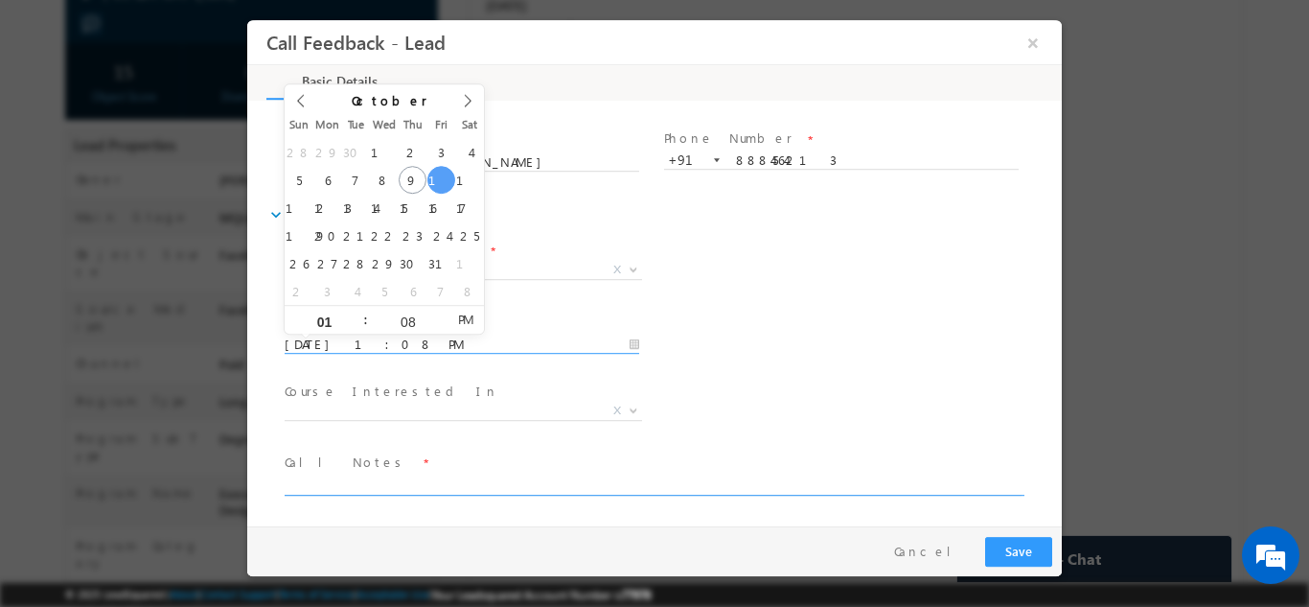
click at [413, 476] on textarea at bounding box center [653, 484] width 737 height 22
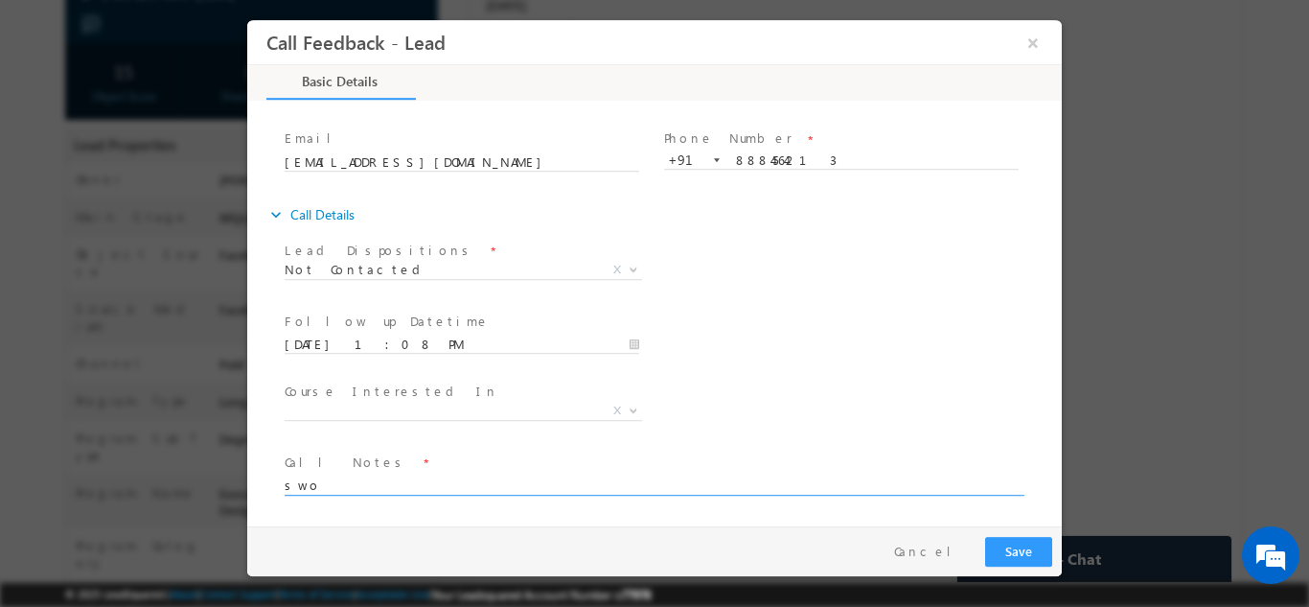
type textarea "swo"
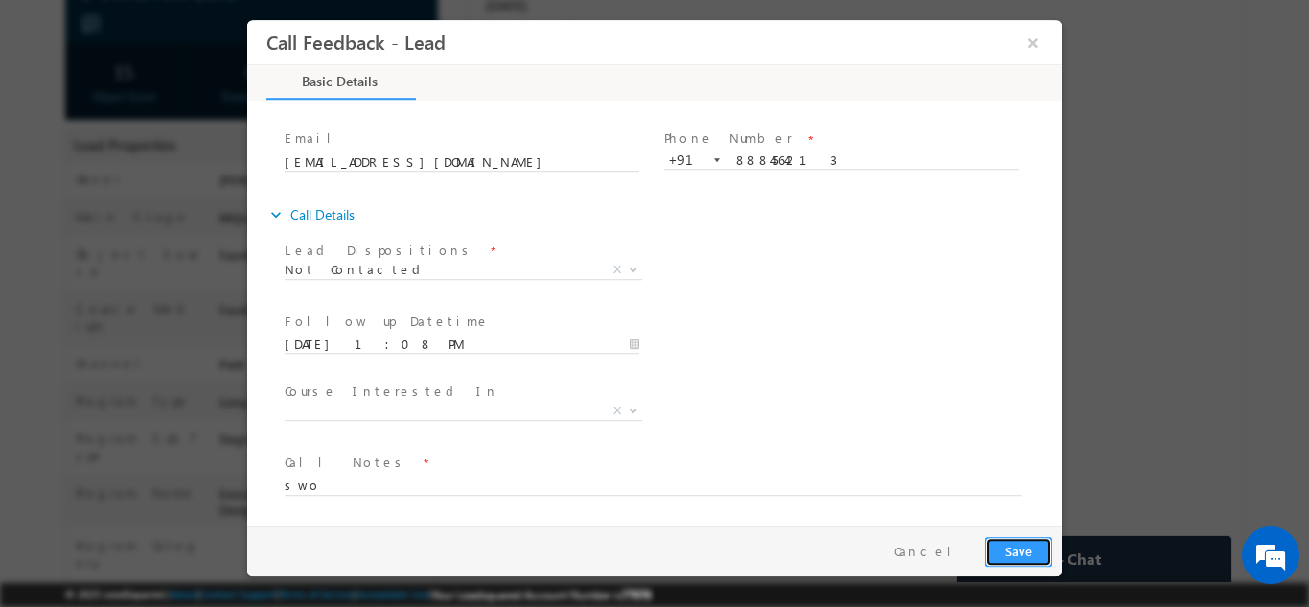
click at [1029, 541] on button "Save" at bounding box center [1018, 551] width 67 height 30
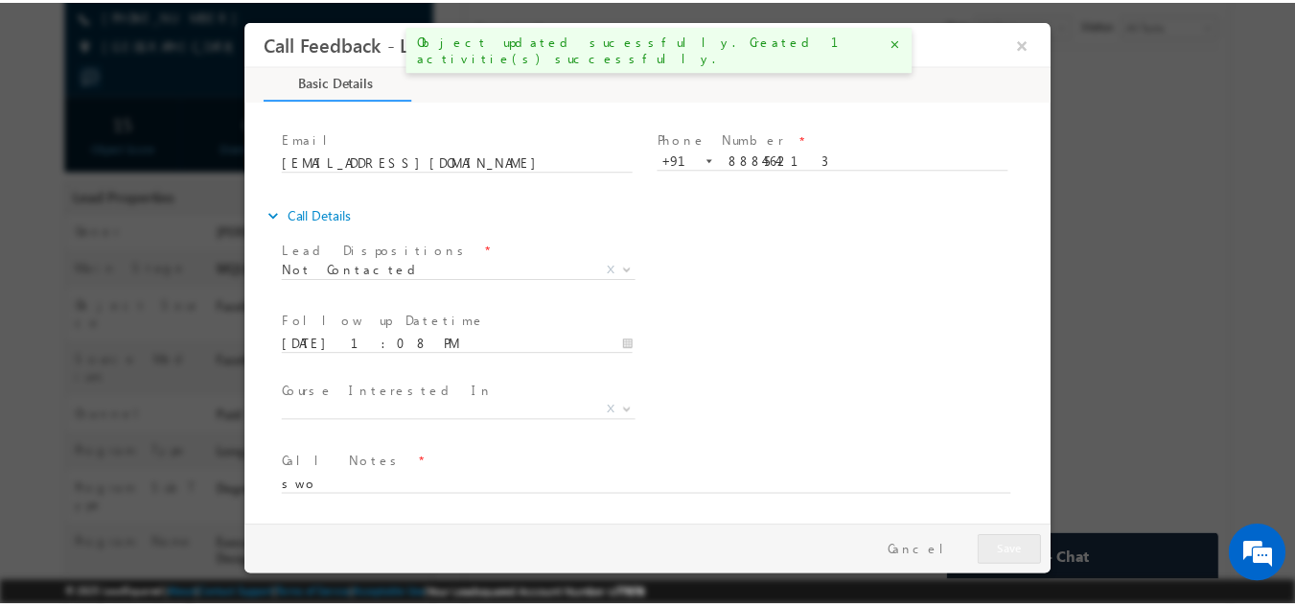
scroll to position [355, 0]
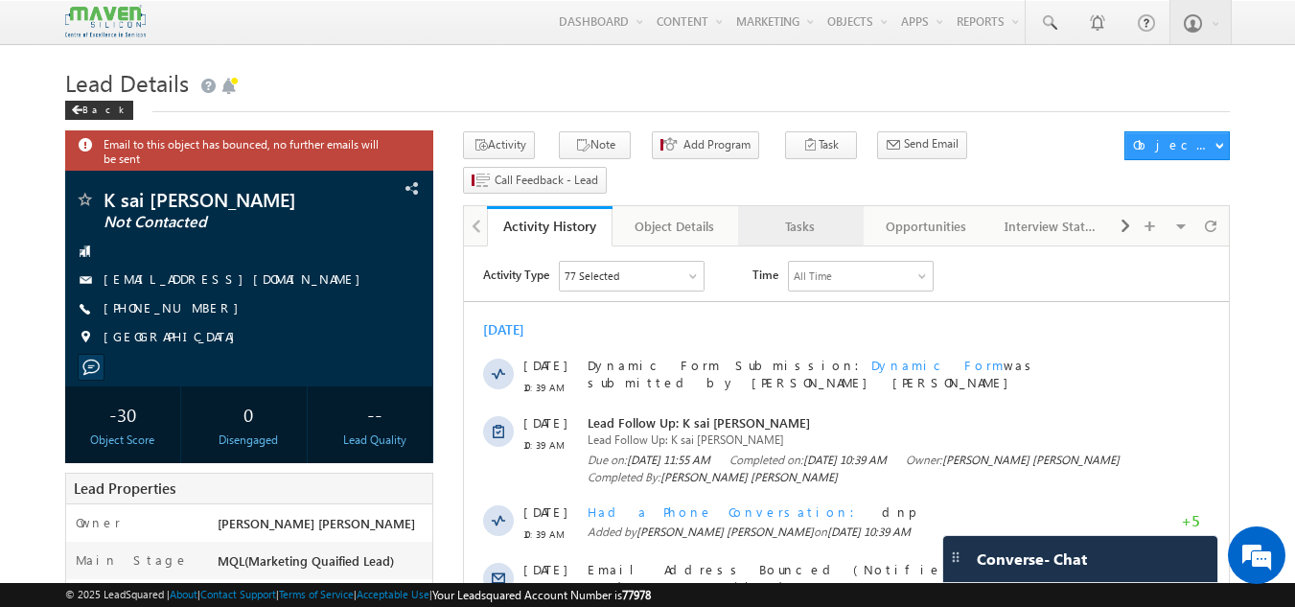
click at [793, 215] on div "Tasks" at bounding box center [799, 226] width 93 height 23
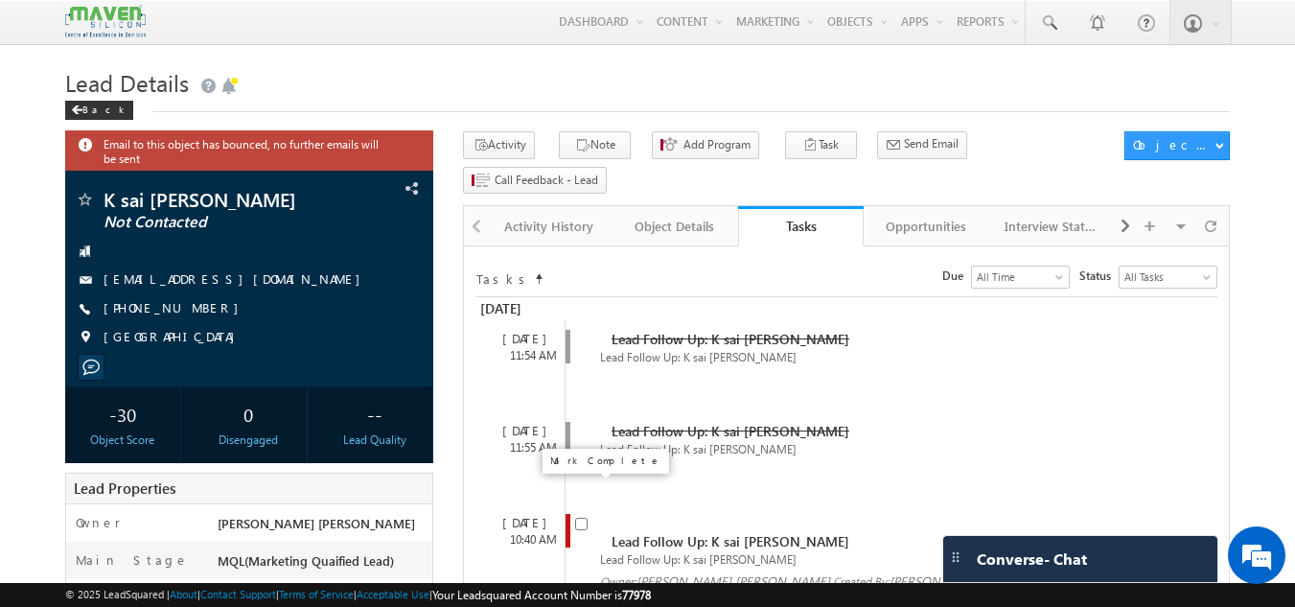
click at [584, 518] on input "checkbox" at bounding box center [581, 524] width 12 height 12
checkbox input "false"
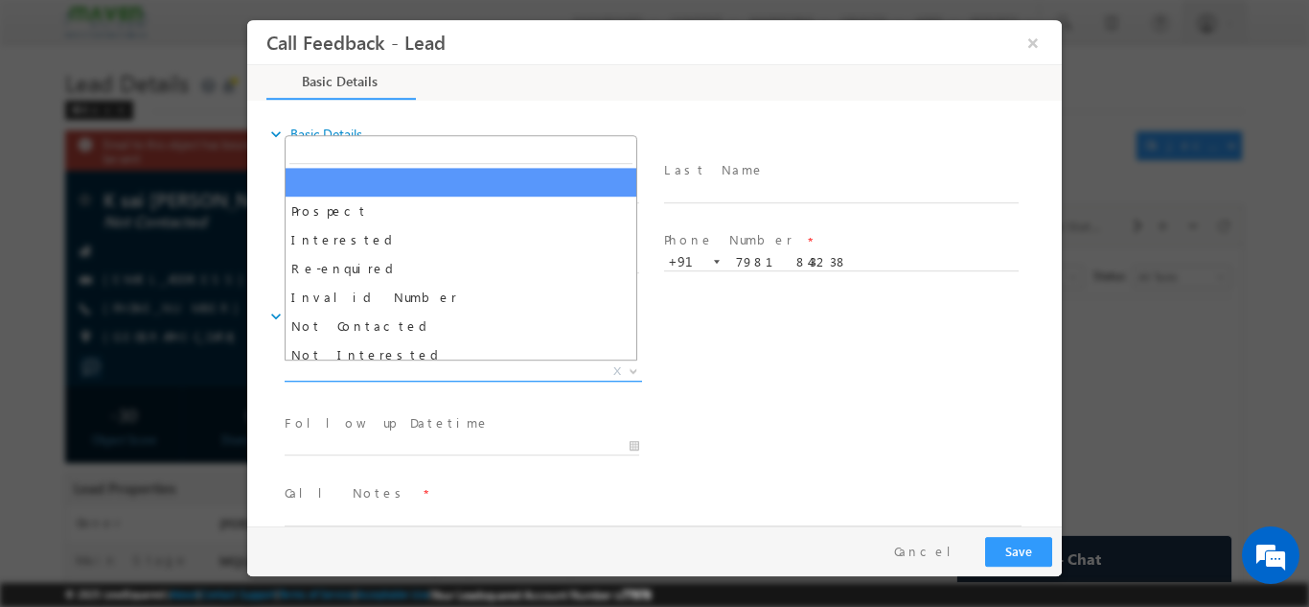
click at [563, 370] on span "X" at bounding box center [464, 370] width 358 height 19
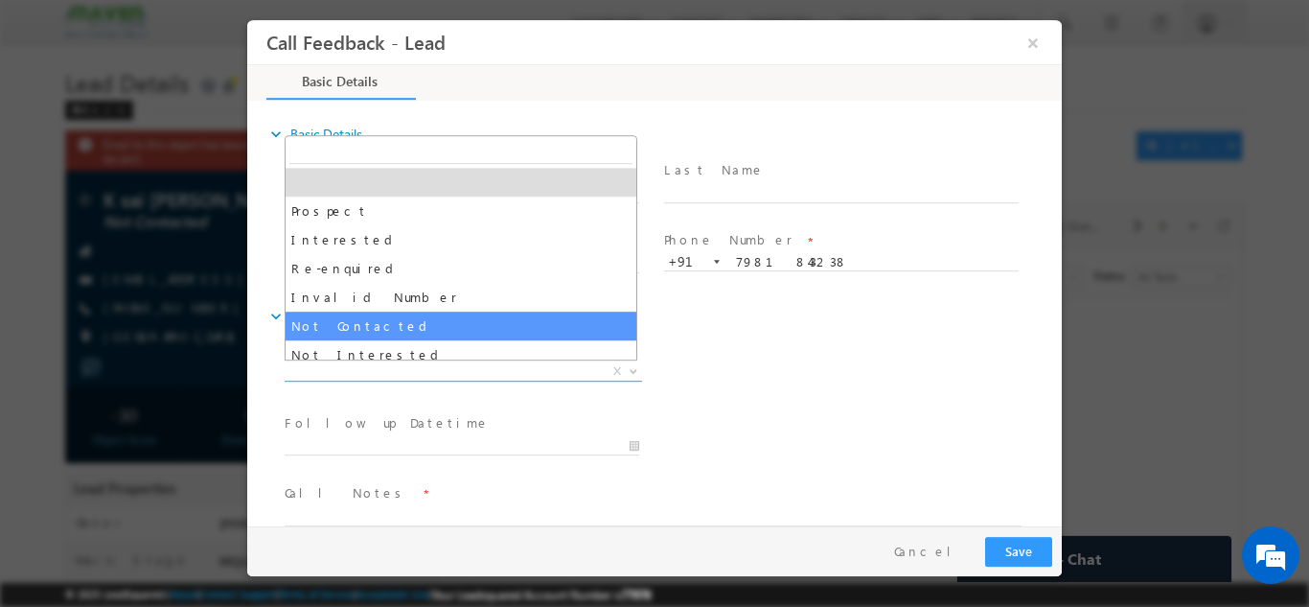
select select "Not Contacted"
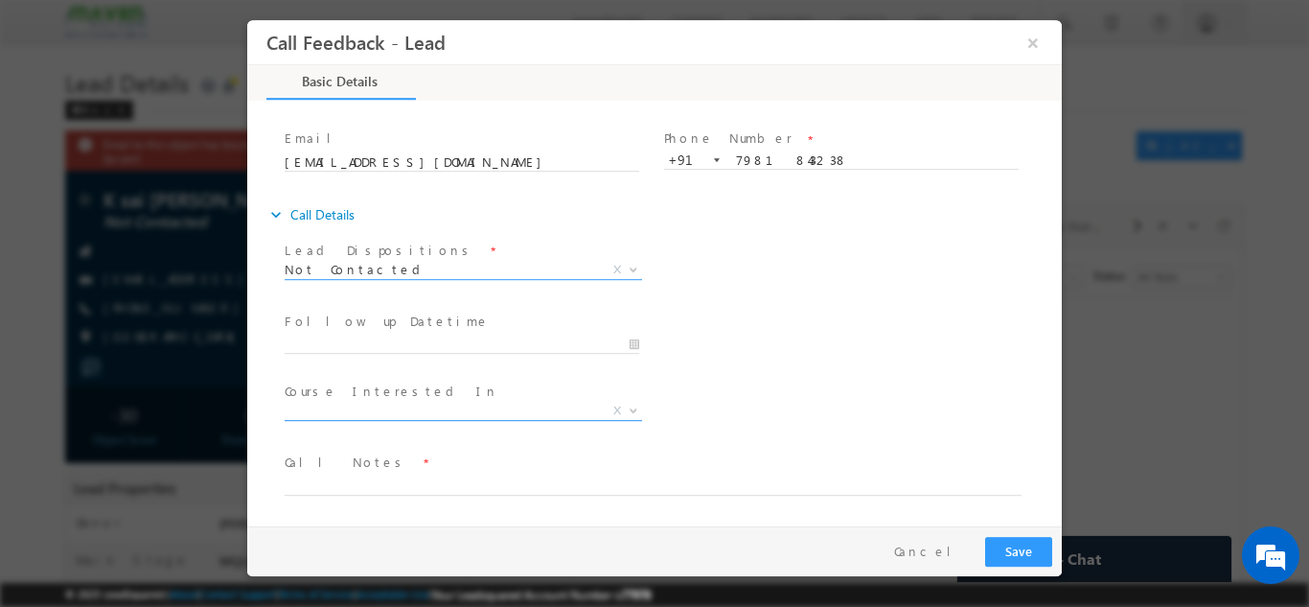
scroll to position [83, 0]
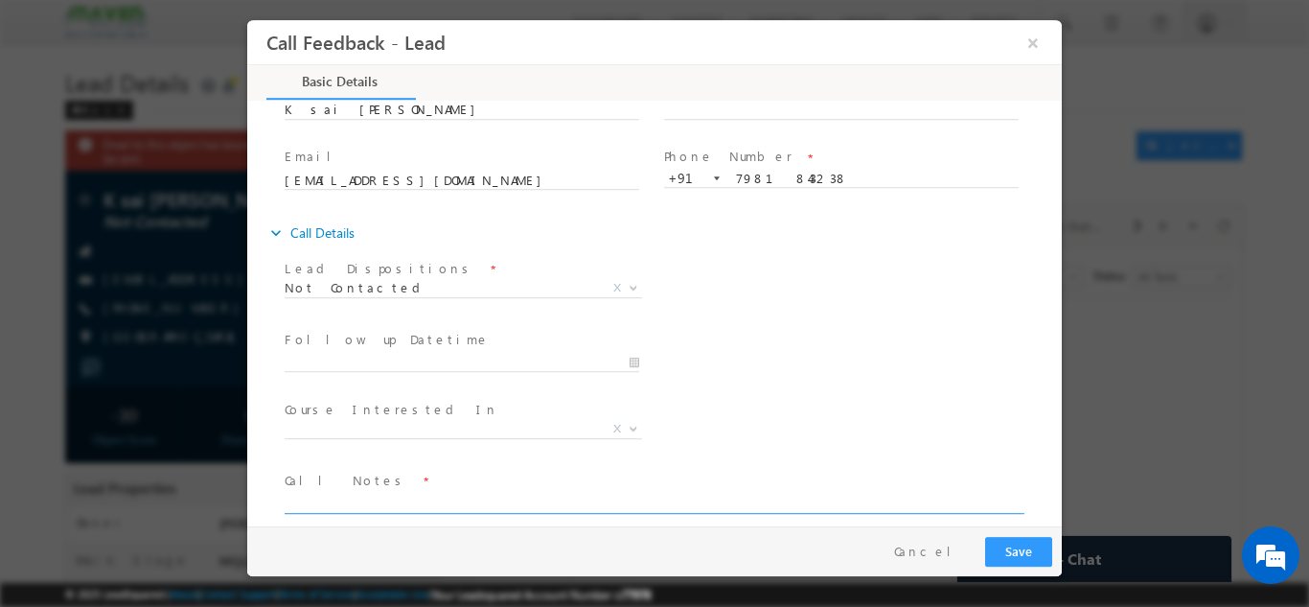
click at [423, 499] on textarea at bounding box center [653, 502] width 737 height 22
type textarea "dnp"
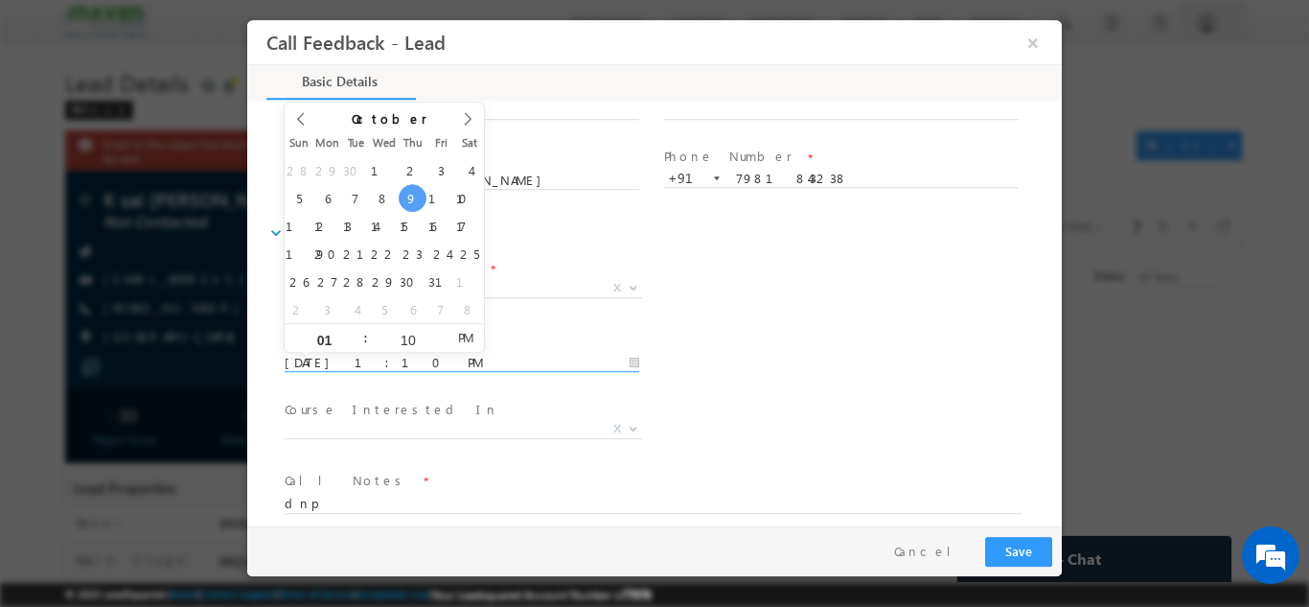
click at [508, 358] on input "09/10/2025 1:10 PM" at bounding box center [462, 362] width 355 height 19
type input "10/10/2025 1:10 PM"
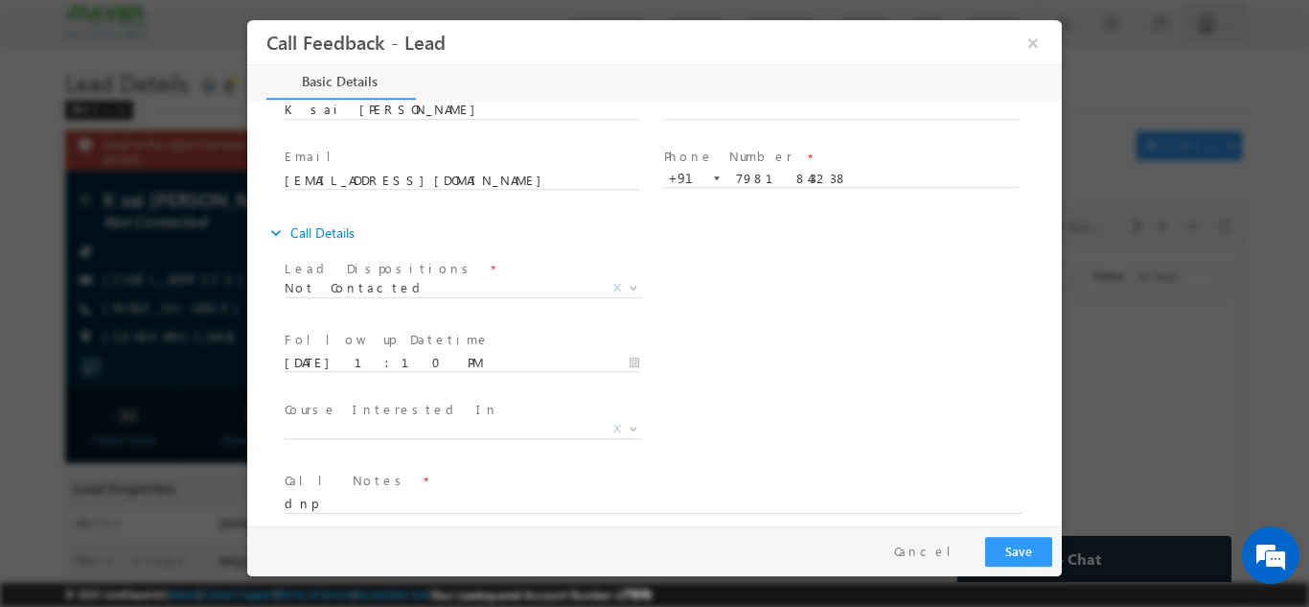
click at [942, 334] on div "Follow up Datetime * 10/10/2025 1:10 PM Program Type * Long Term Short Term X" at bounding box center [671, 360] width 781 height 71
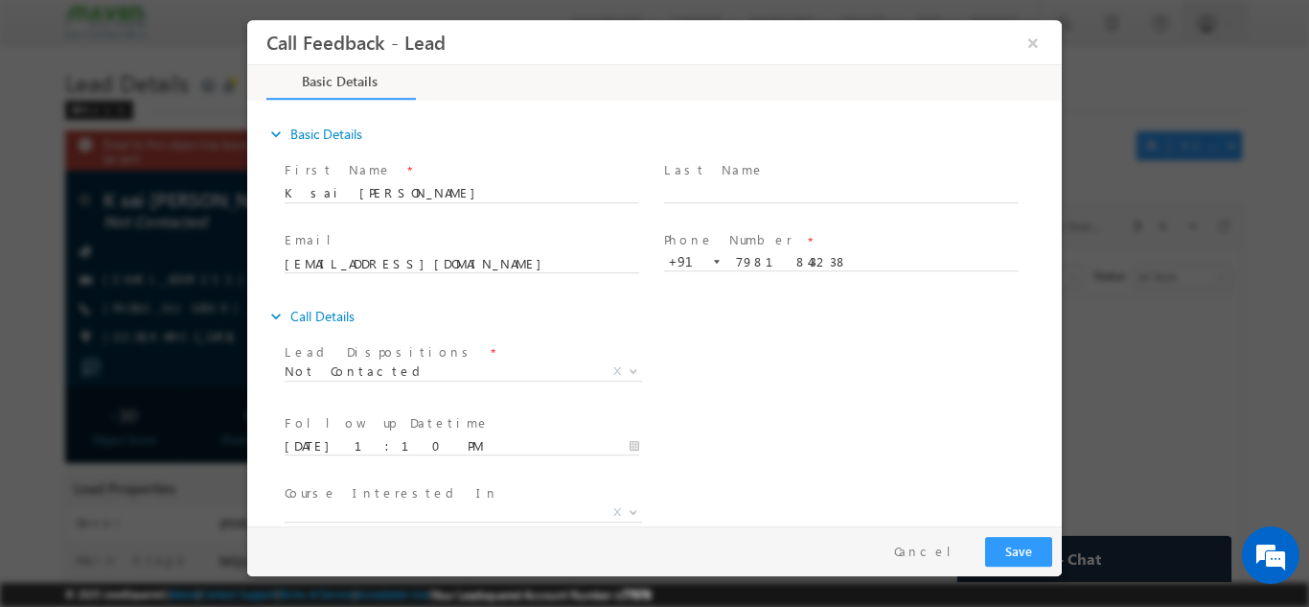
scroll to position [102, 0]
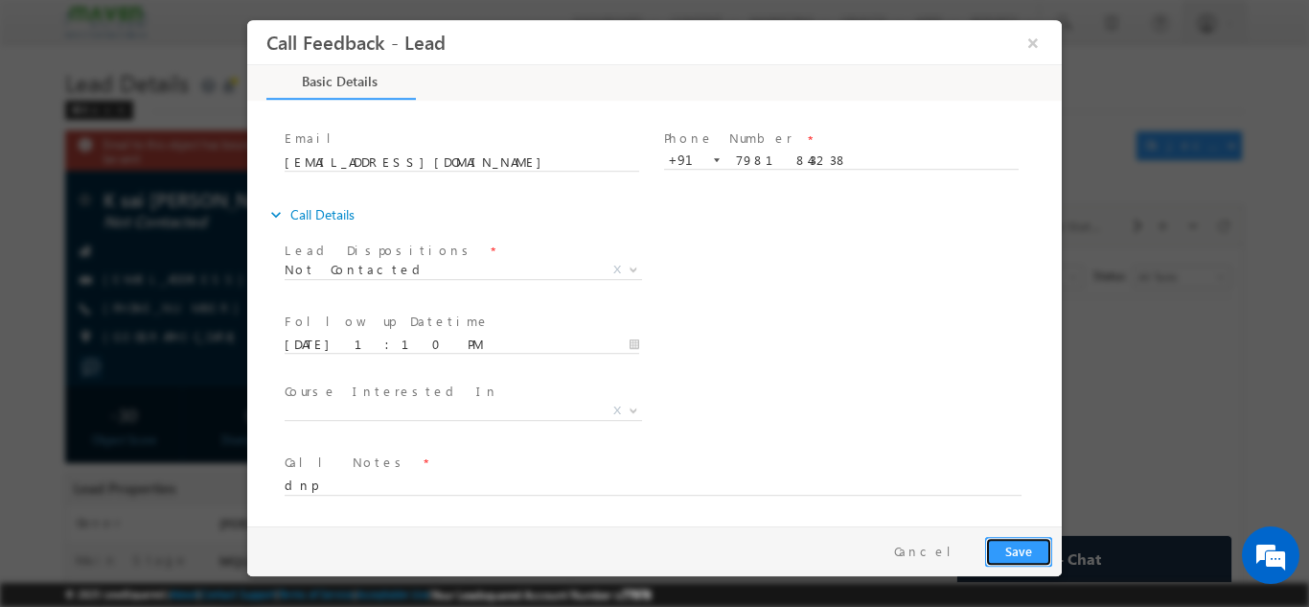
click at [1022, 546] on button "Save" at bounding box center [1018, 551] width 67 height 30
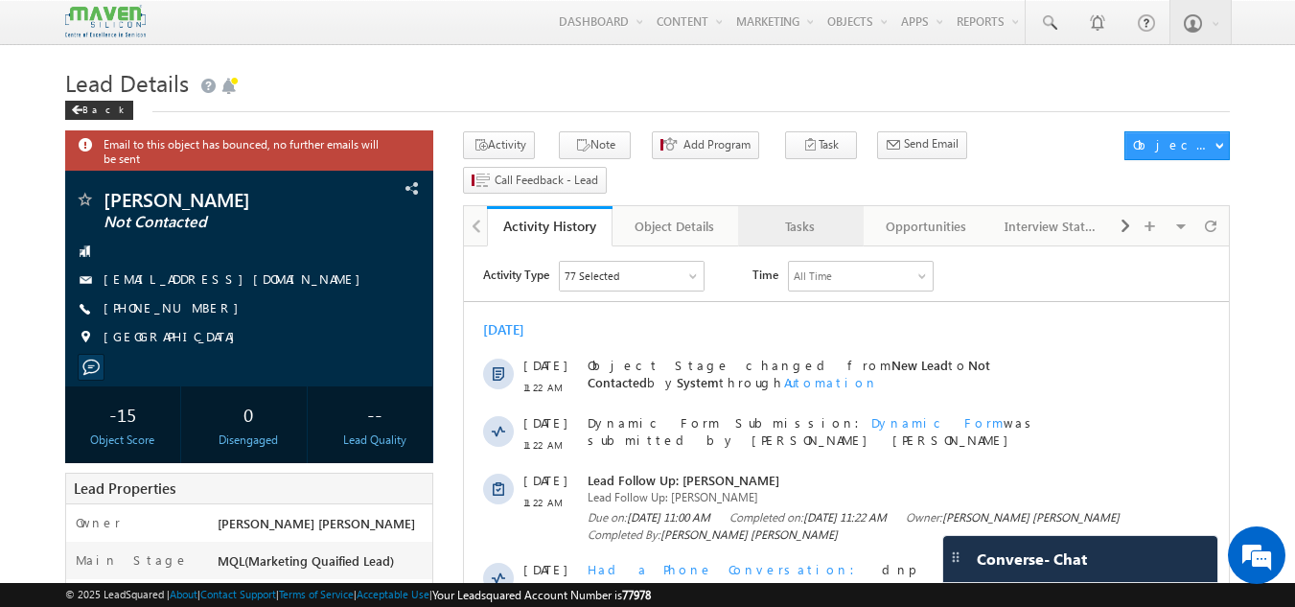
click at [811, 215] on div "Tasks" at bounding box center [799, 226] width 93 height 23
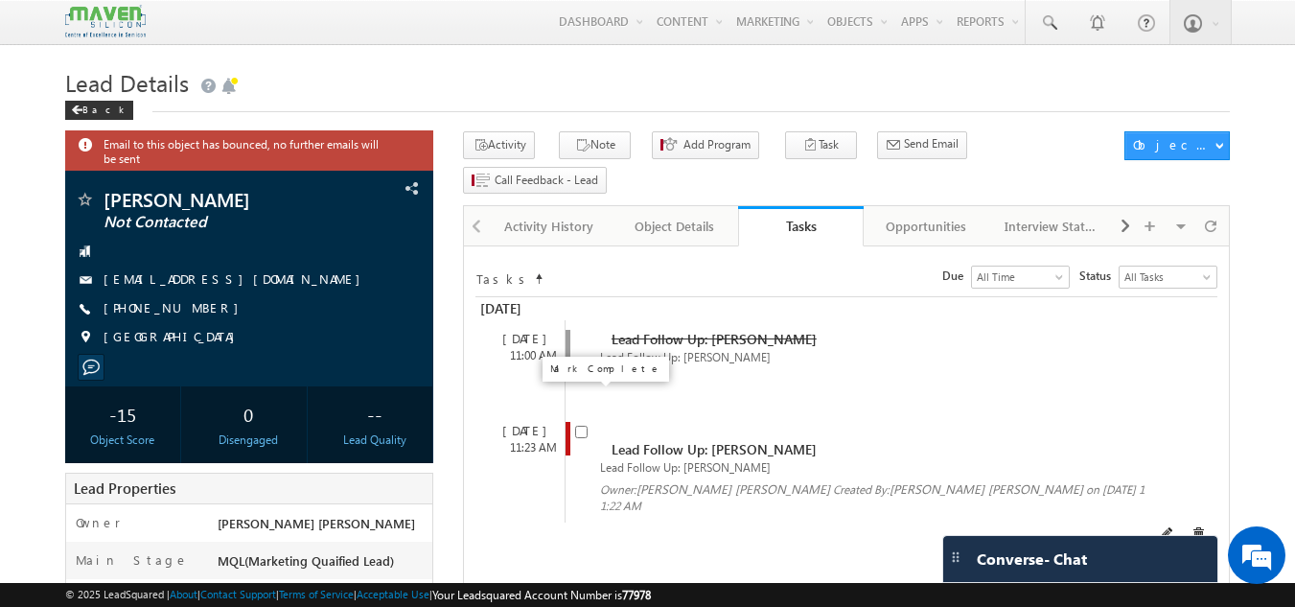
click at [582, 426] on input "checkbox" at bounding box center [581, 432] width 12 height 12
checkbox input "false"
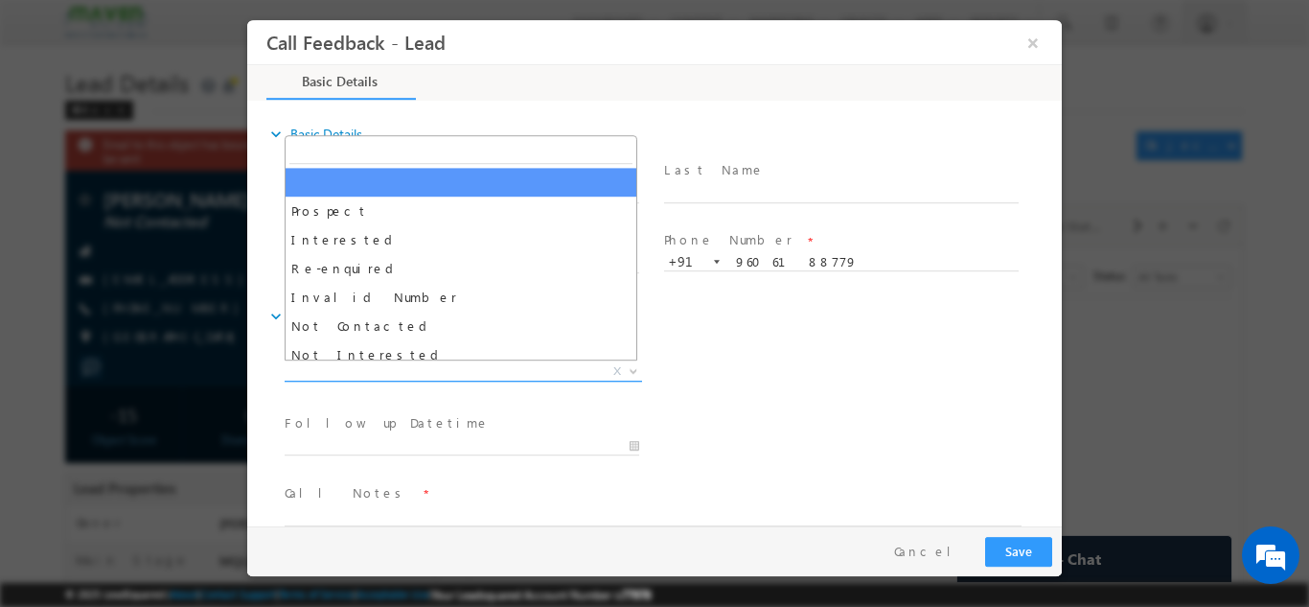
click at [550, 374] on span "X" at bounding box center [464, 370] width 358 height 19
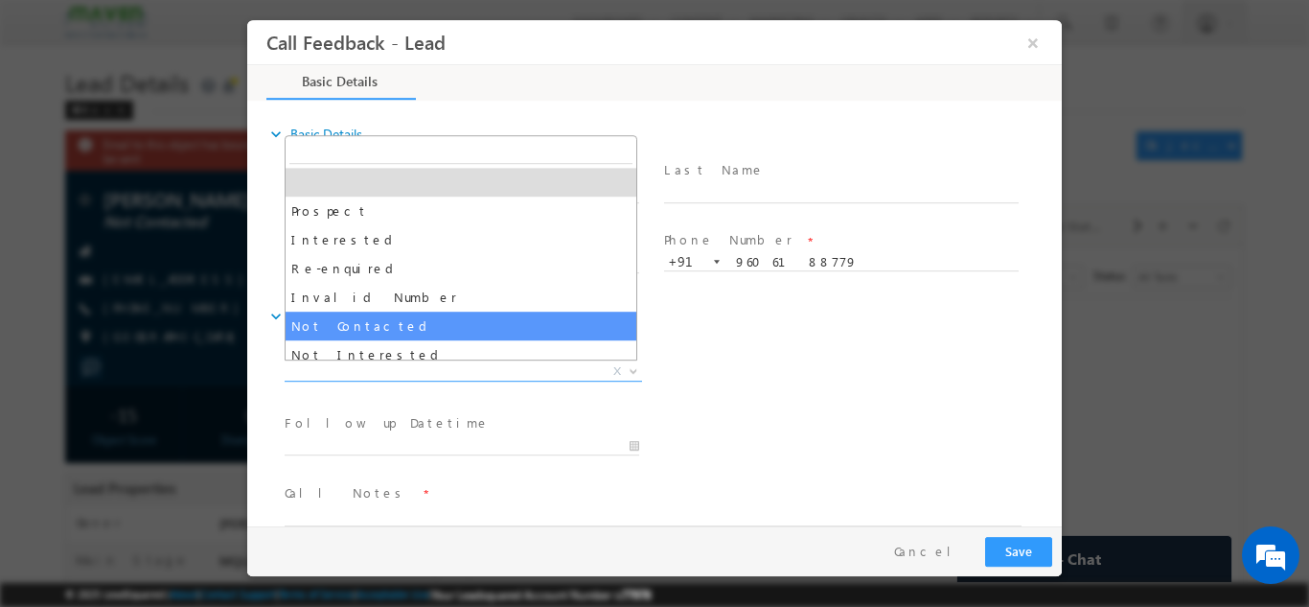
select select "Not Contacted"
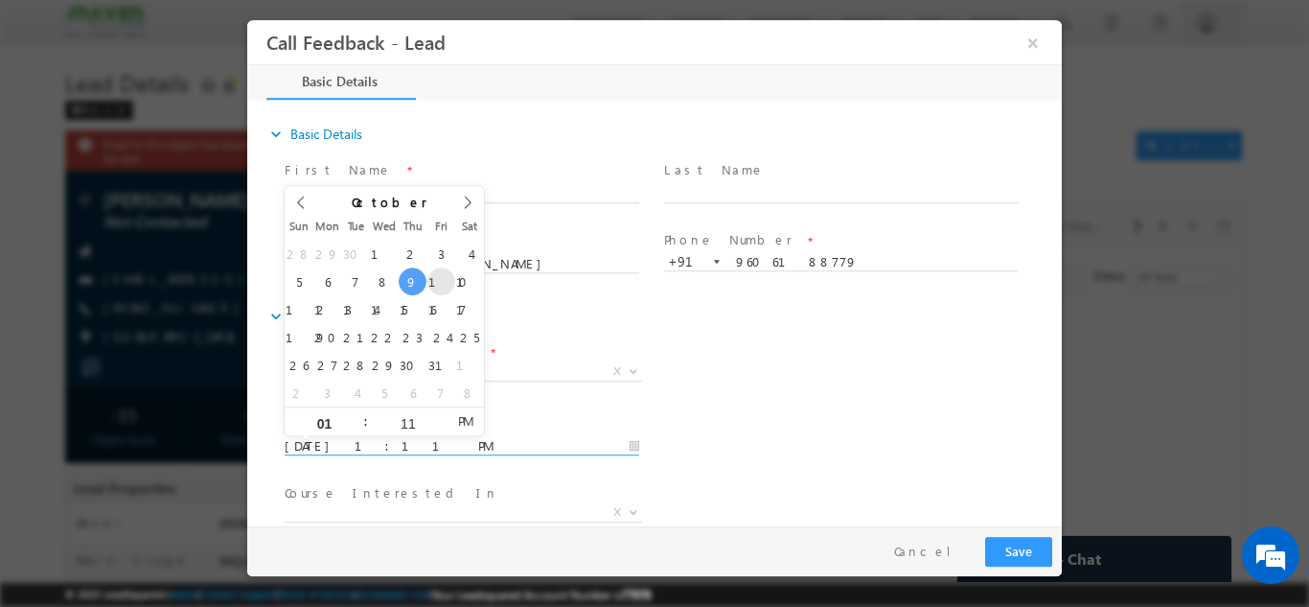
drag, startPoint x: 393, startPoint y: 443, endPoint x: 445, endPoint y: 278, distance: 172.8
click at [445, 278] on body "Call Feedback - Lead × Basic Details" at bounding box center [654, 272] width 815 height 506
type input "10/10/2025 1:11 PM"
drag, startPoint x: 445, startPoint y: 278, endPoint x: 382, endPoint y: 495, distance: 225.4
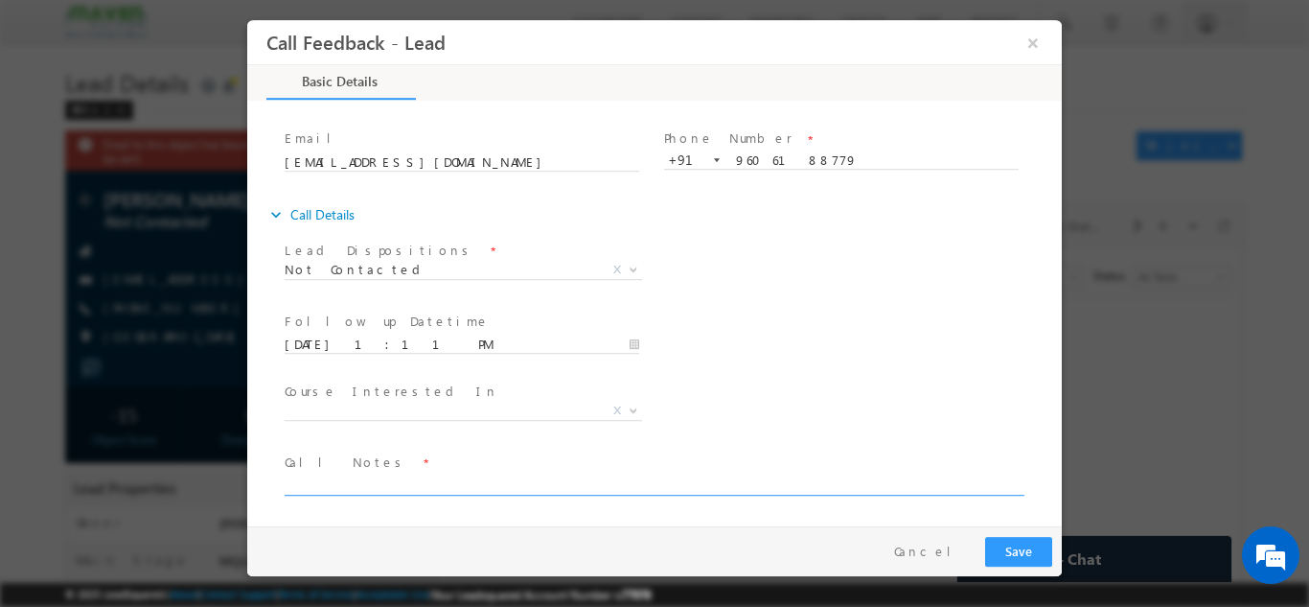
click at [364, 477] on textarea at bounding box center [653, 484] width 737 height 22
type textarea "dnp"
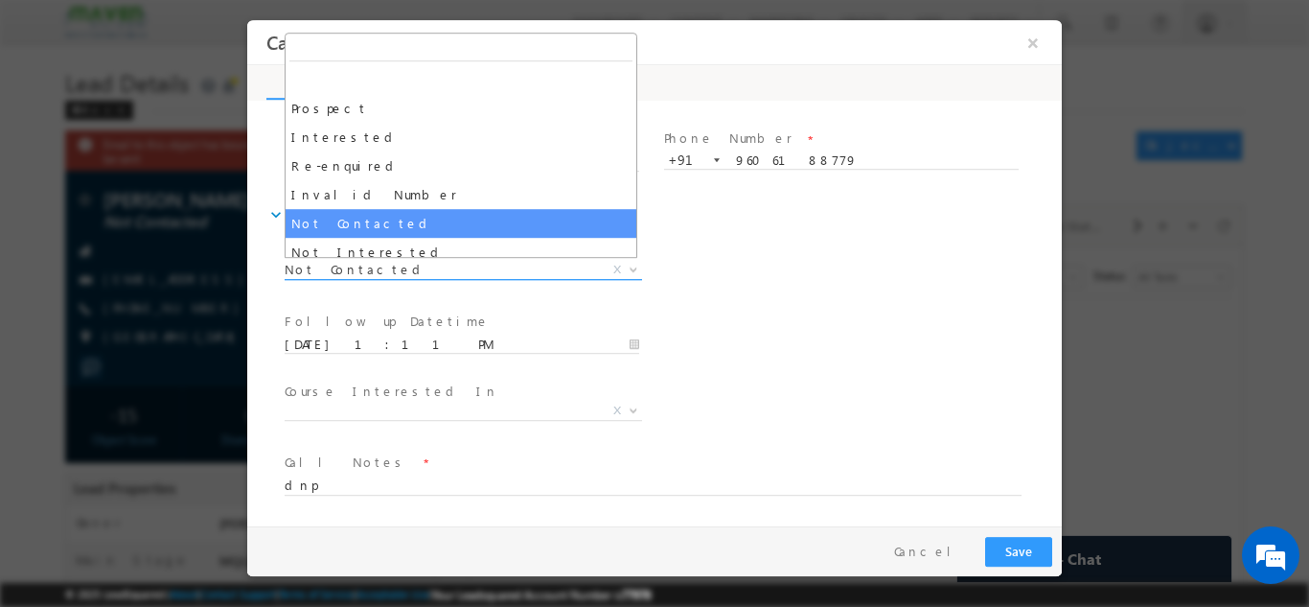
click at [385, 278] on span "Prospect Interested Re-enquired Invalid Number Not Contacted Not Interested In …" at bounding box center [471, 272] width 372 height 23
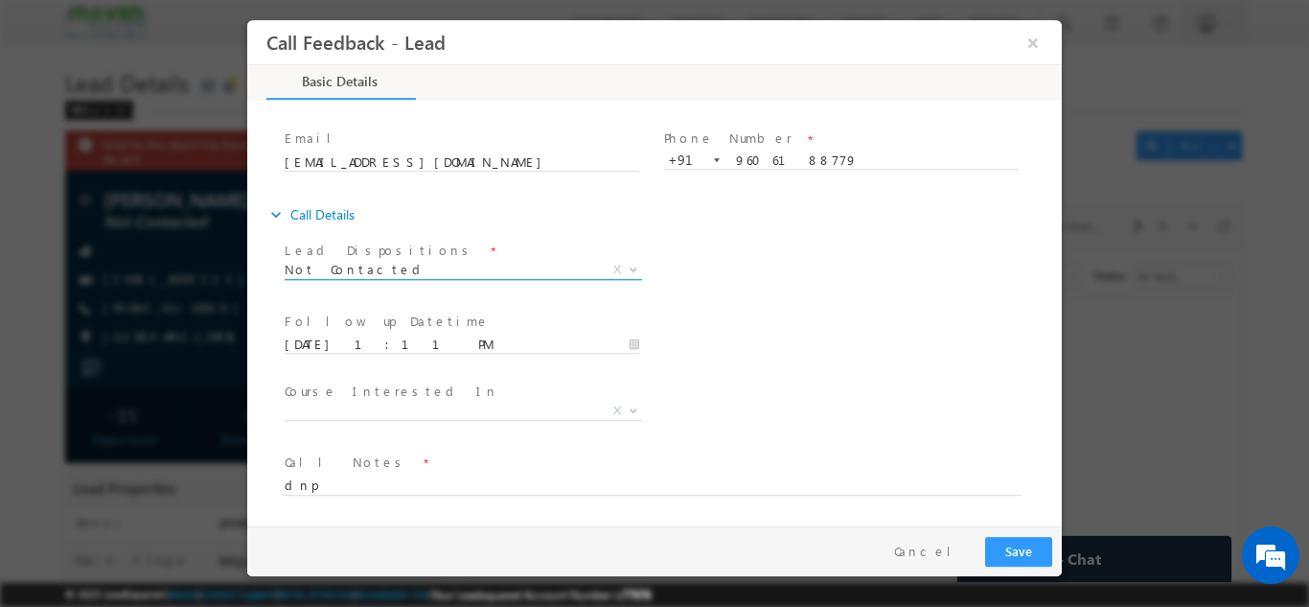
click at [385, 278] on span "Prospect Interested Re-enquired Invalid Number Not Contacted Not Interested In …" at bounding box center [471, 272] width 372 height 23
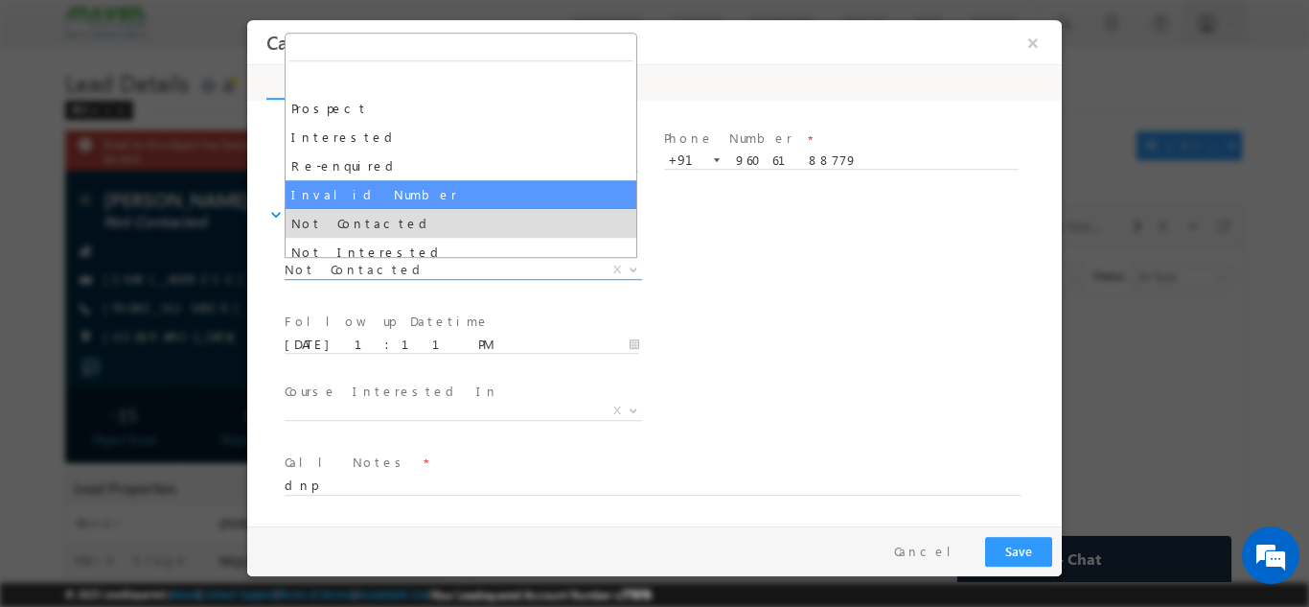
select select "Invalid Number"
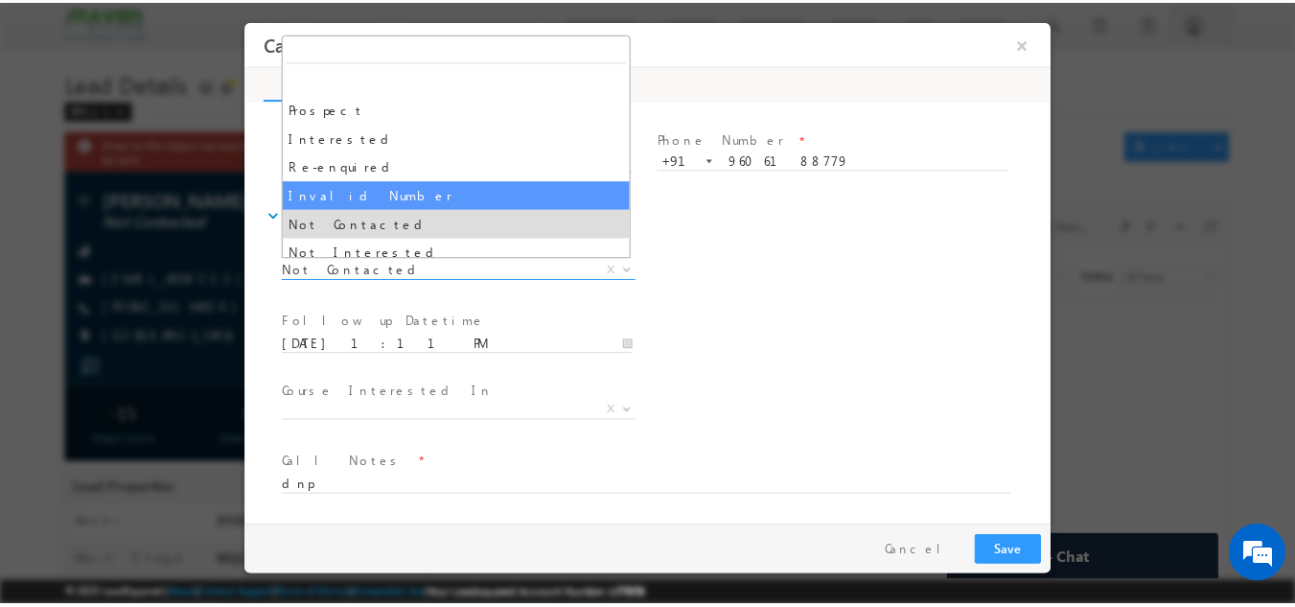
scroll to position [31, 0]
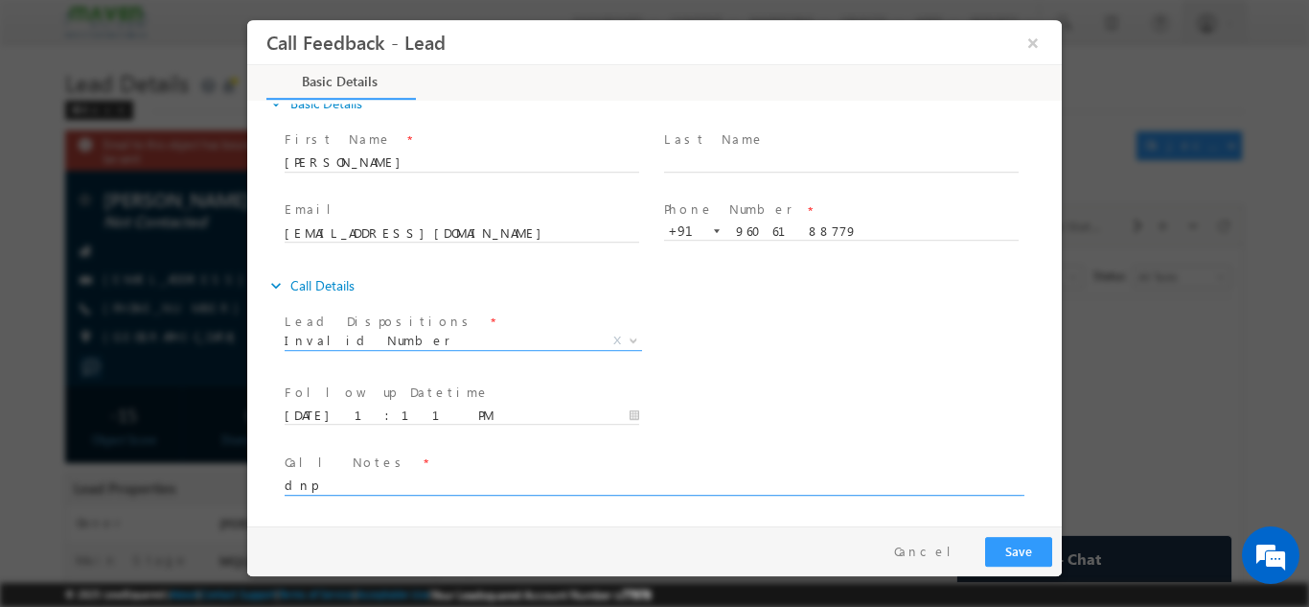
click at [369, 482] on textarea "dnp" at bounding box center [653, 484] width 737 height 22
type textarea "d"
type textarea "said wrong number"
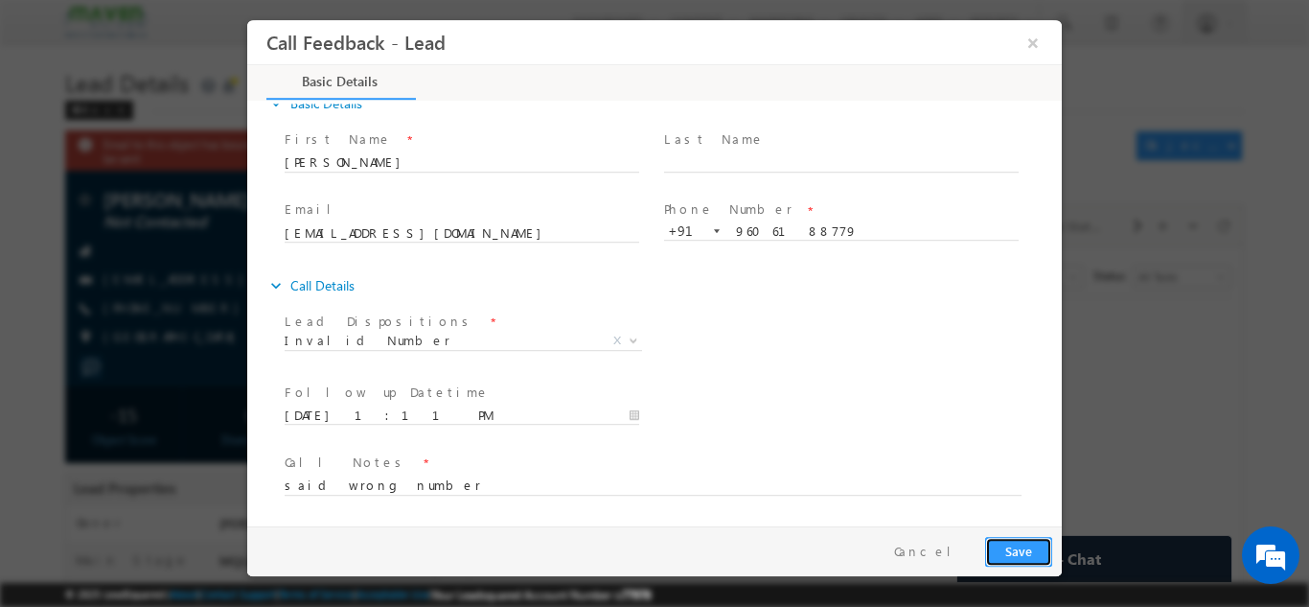
click at [1006, 544] on button "Save" at bounding box center [1018, 551] width 67 height 30
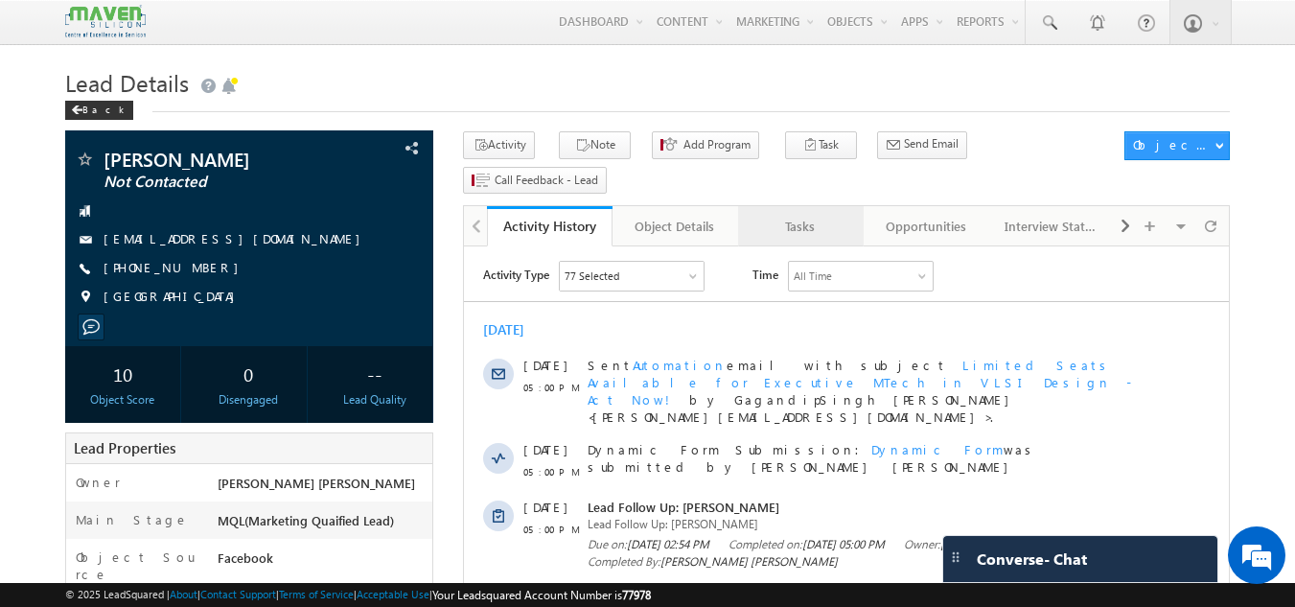
click at [769, 215] on div "Tasks" at bounding box center [799, 226] width 93 height 23
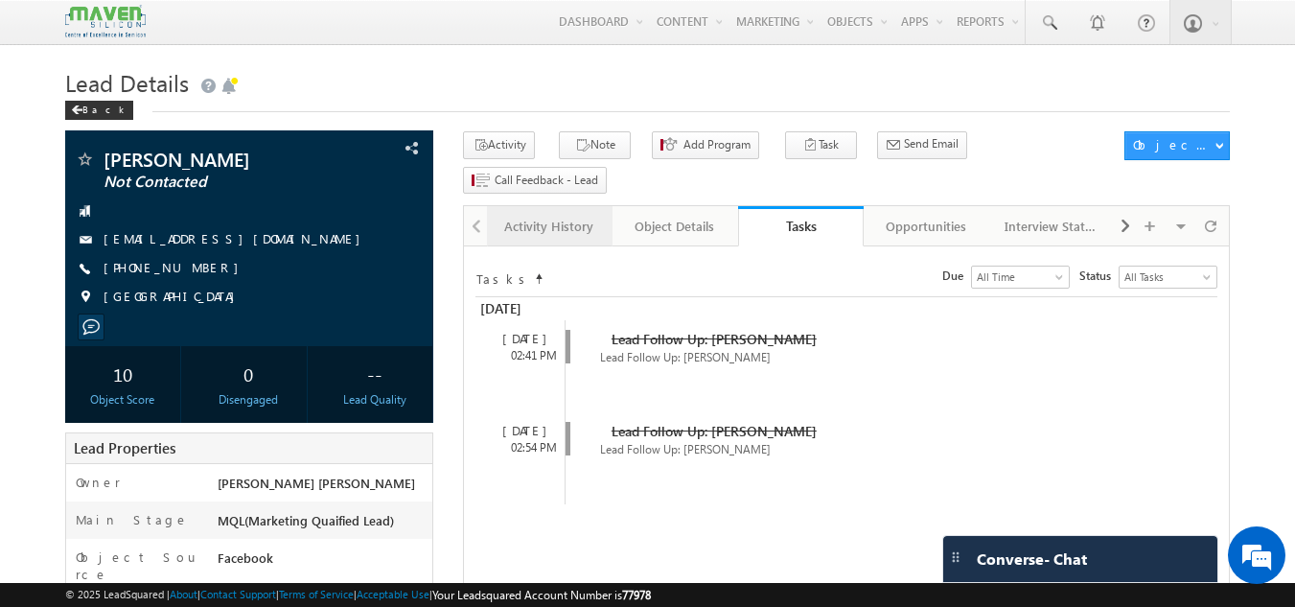
click at [538, 215] on div "Activity History" at bounding box center [548, 226] width 93 height 23
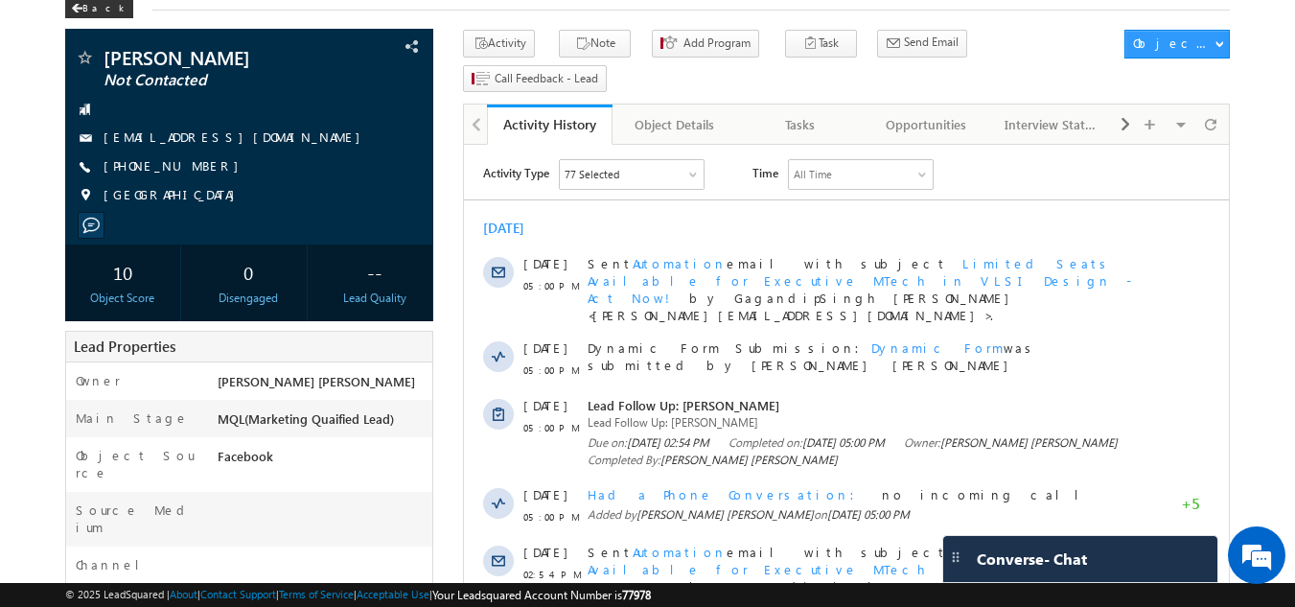
scroll to position [42, 0]
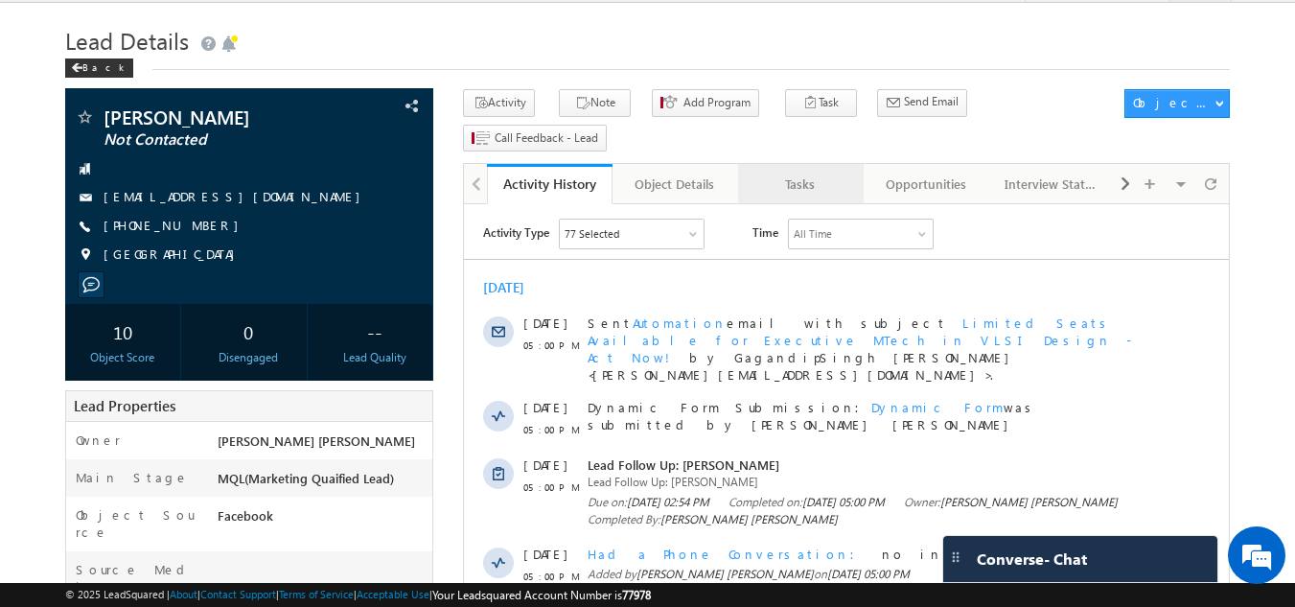
click at [779, 173] on div "Tasks" at bounding box center [799, 184] width 93 height 23
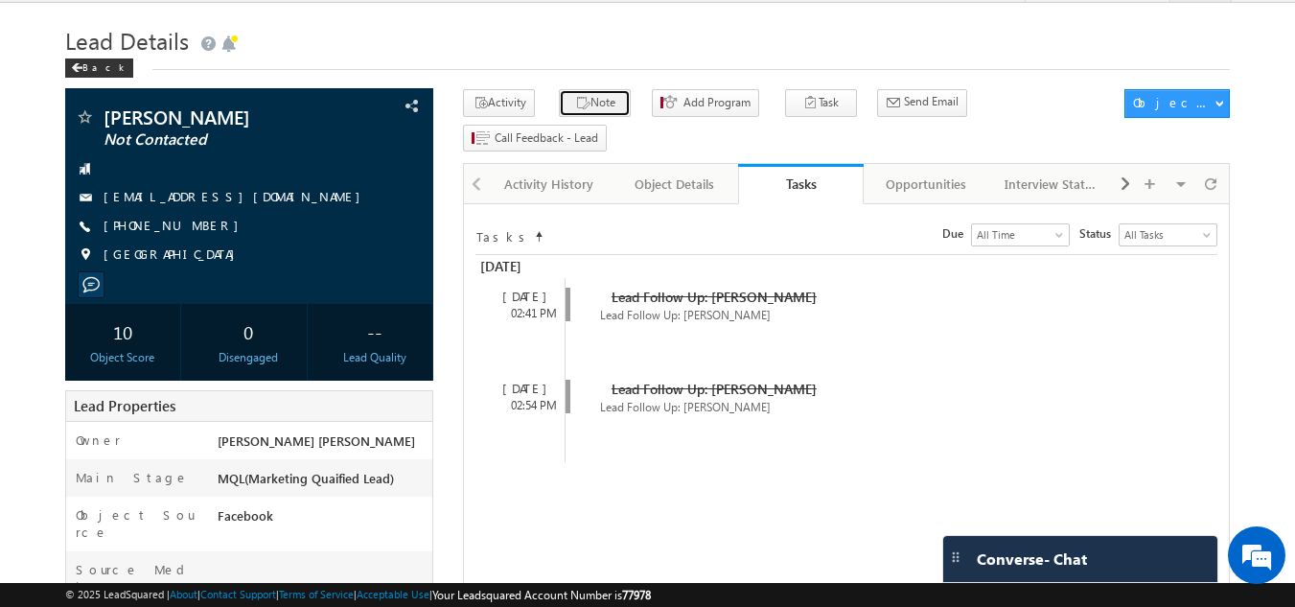
click at [593, 100] on button "Note" at bounding box center [595, 103] width 72 height 28
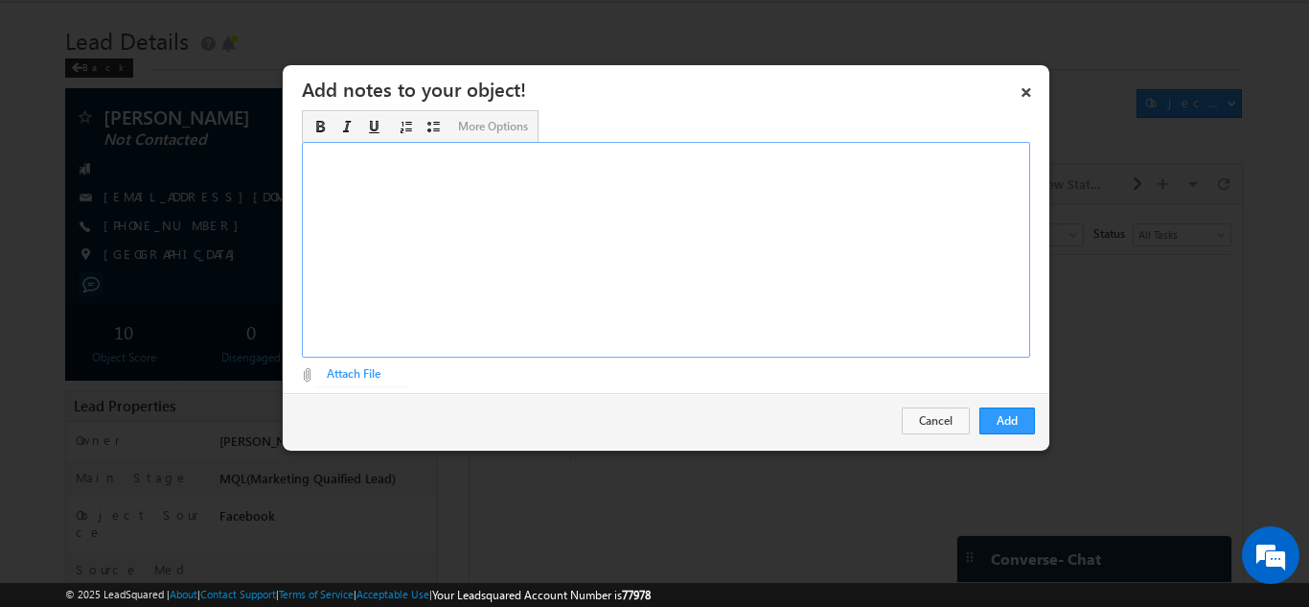
click at [536, 241] on div "Rich Text Editor, Description-inline-editor-div" at bounding box center [666, 250] width 728 height 216
click at [1002, 420] on button "Add" at bounding box center [1008, 420] width 56 height 27
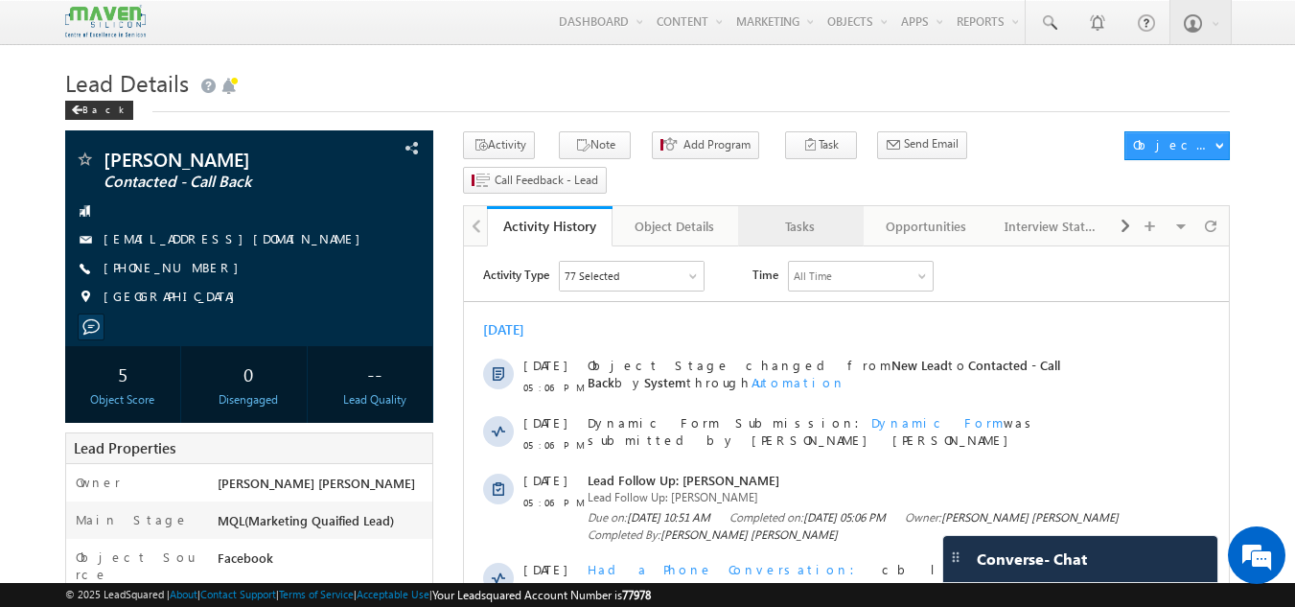
click at [808, 215] on div "Tasks" at bounding box center [799, 226] width 93 height 23
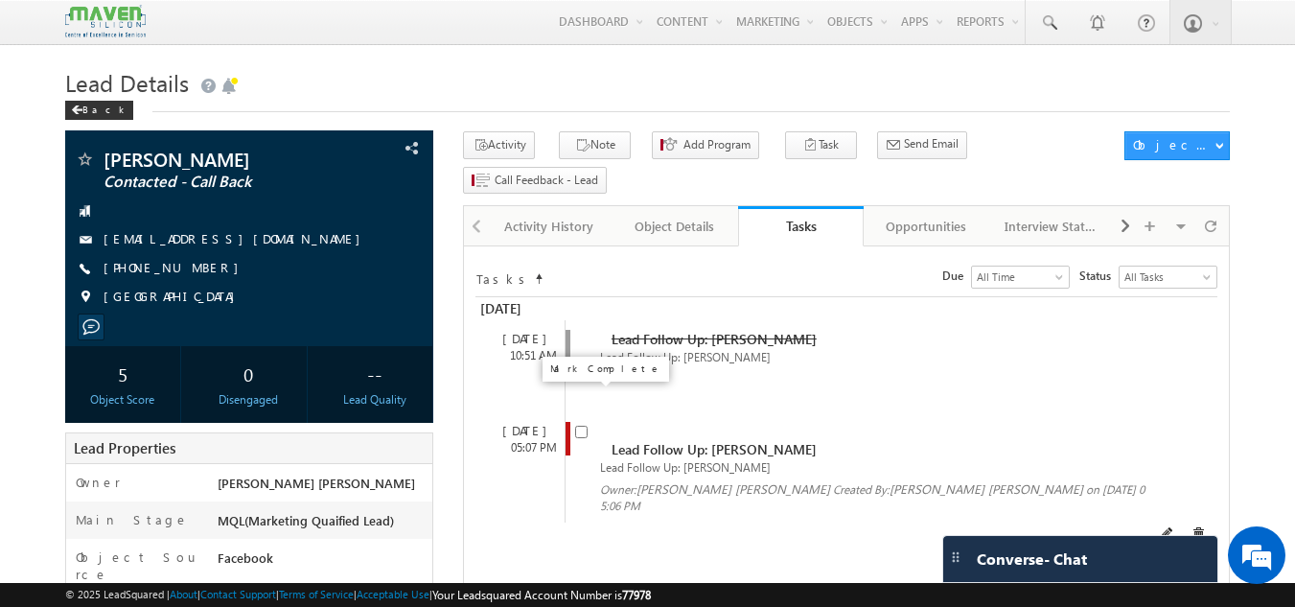
click at [576, 426] on input "checkbox" at bounding box center [581, 432] width 12 height 12
checkbox input "false"
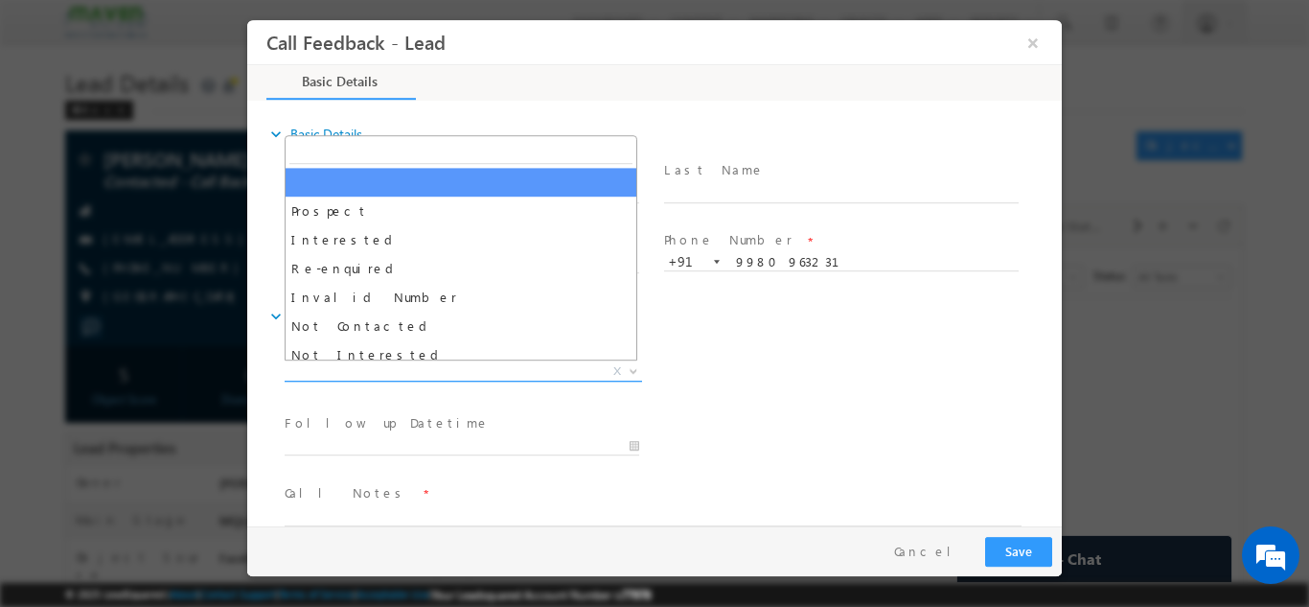
click at [542, 361] on span "X" at bounding box center [464, 370] width 358 height 19
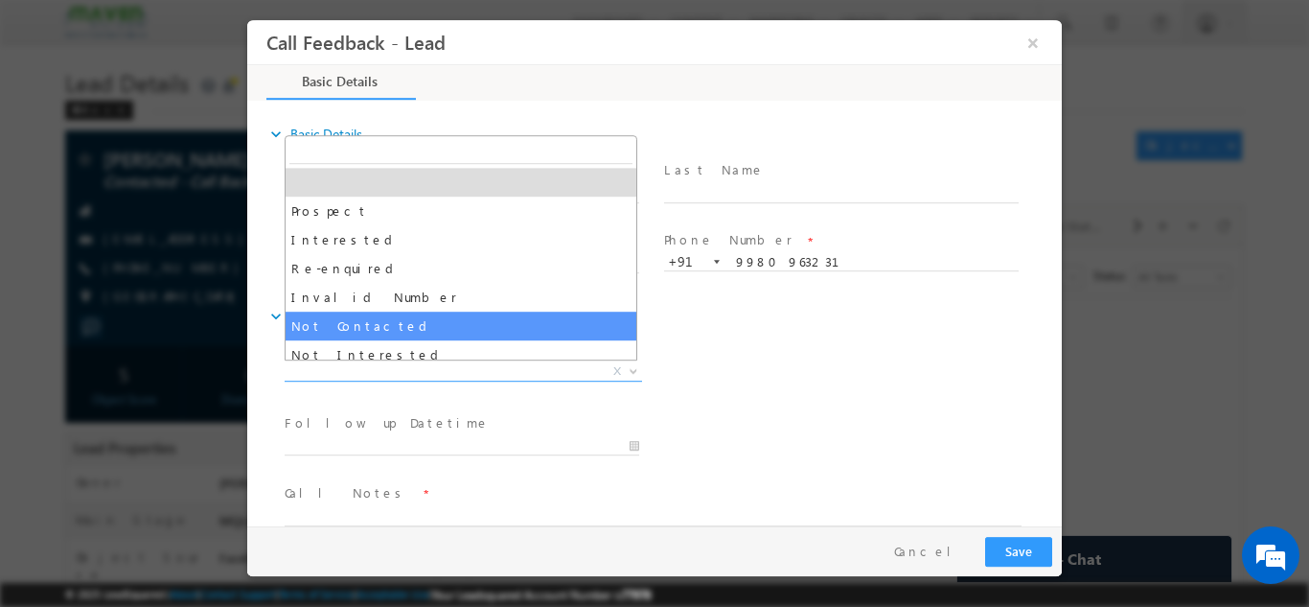
select select "Not Contacted"
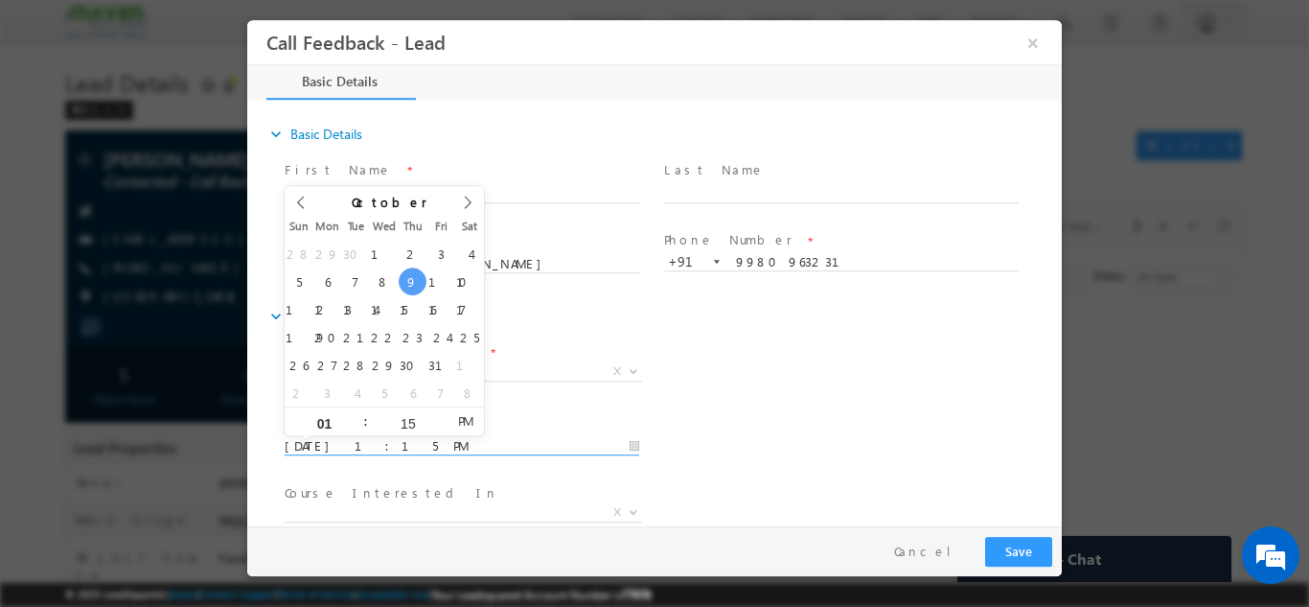
click at [545, 453] on input "09/10/2025 1:15 PM" at bounding box center [462, 445] width 355 height 19
type input "10/10/2025 1:15 PM"
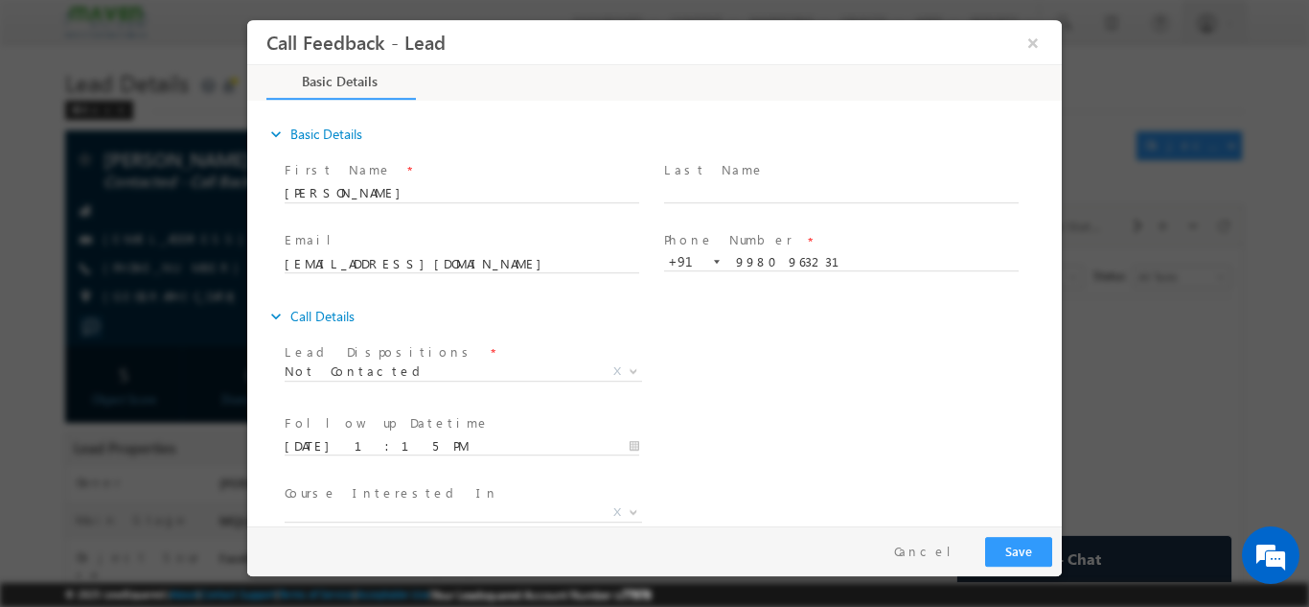
click at [682, 382] on div "Lead Dispositions * Prospect Interested Re-enquired Invalid Number Not Contacte…" at bounding box center [671, 372] width 781 height 71
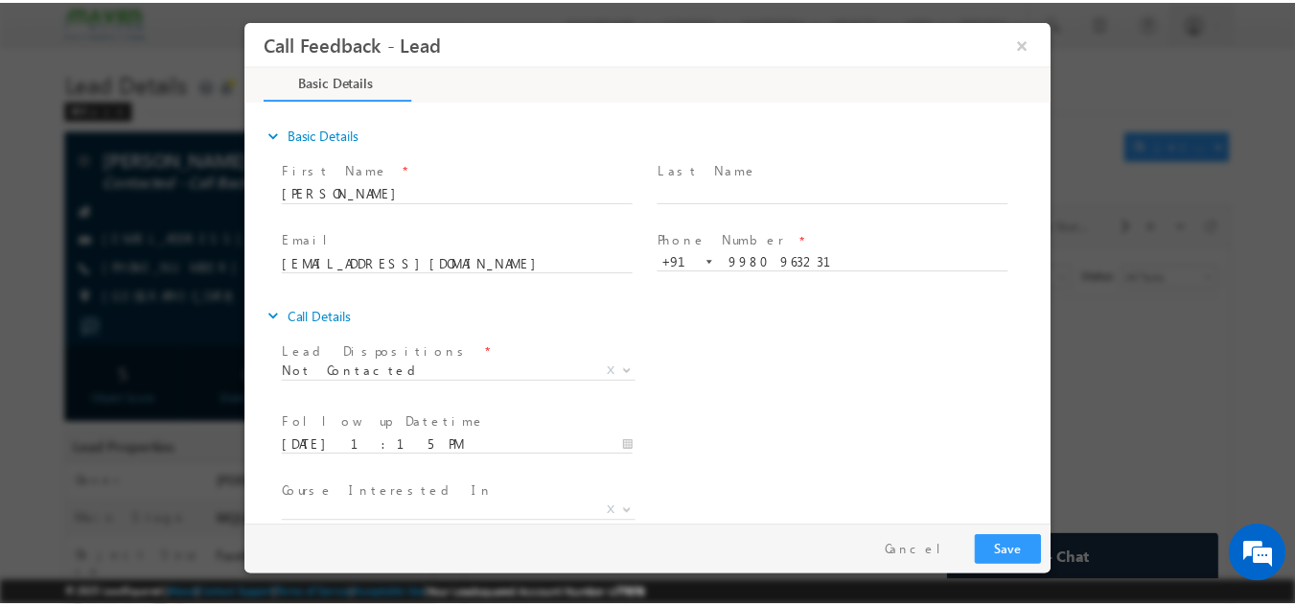
scroll to position [102, 0]
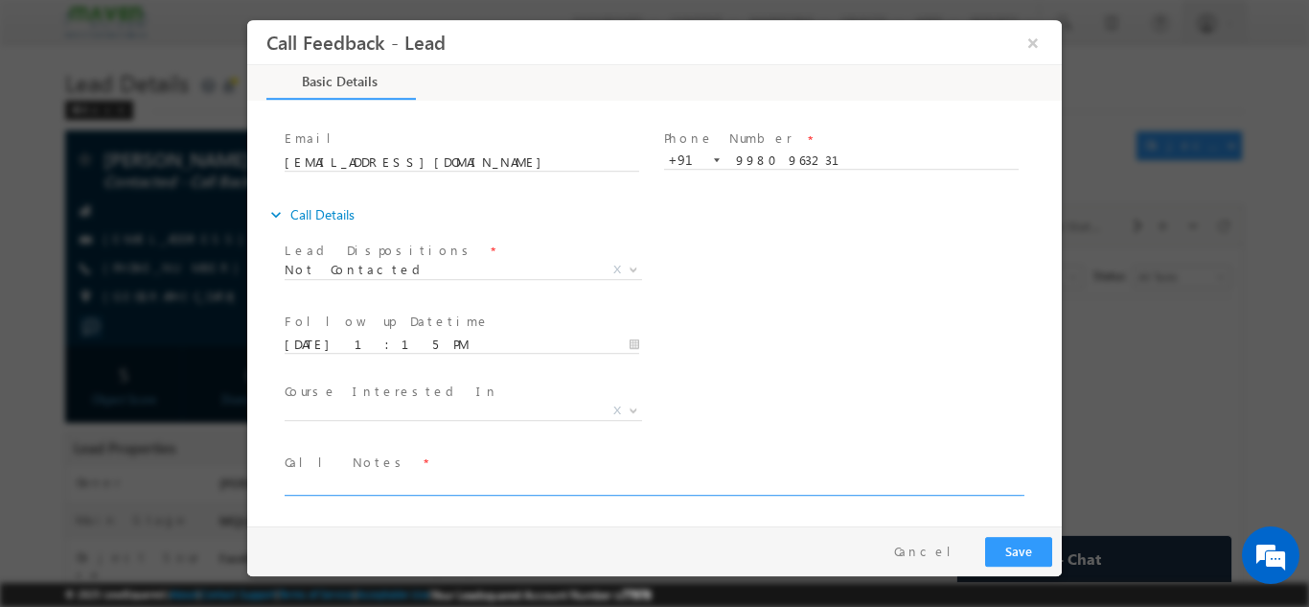
click at [591, 476] on textarea at bounding box center [653, 484] width 737 height 22
type textarea "dnp"
click at [940, 554] on button "Cancel" at bounding box center [930, 551] width 101 height 28
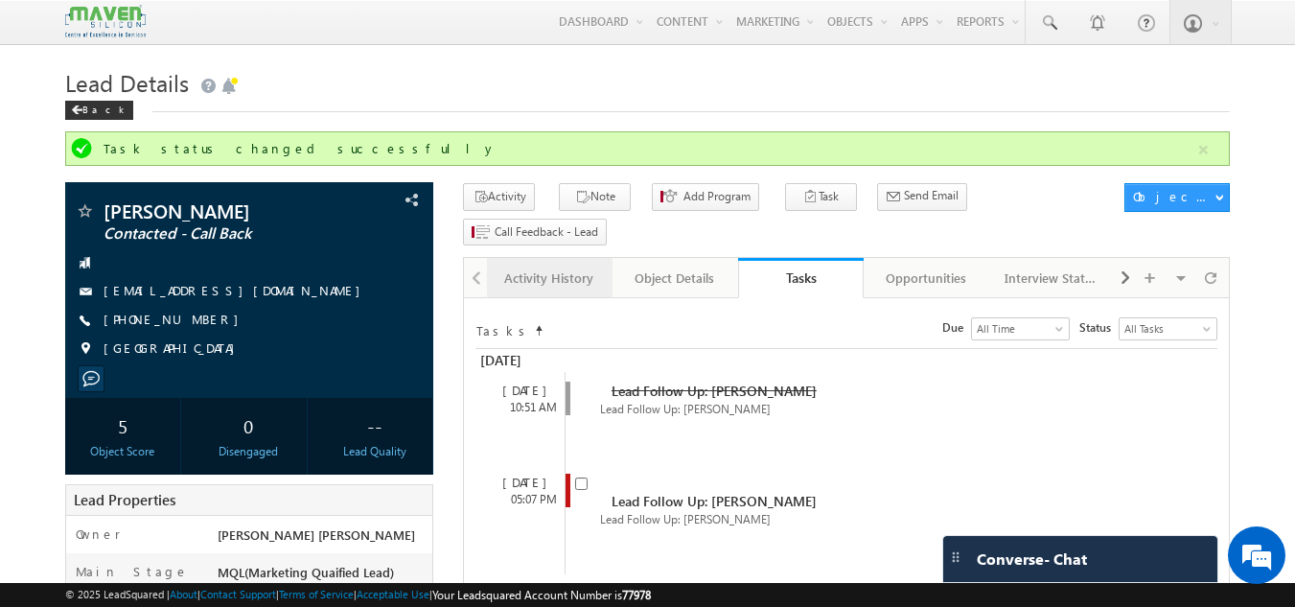
click at [589, 266] on div "Activity History" at bounding box center [548, 277] width 93 height 23
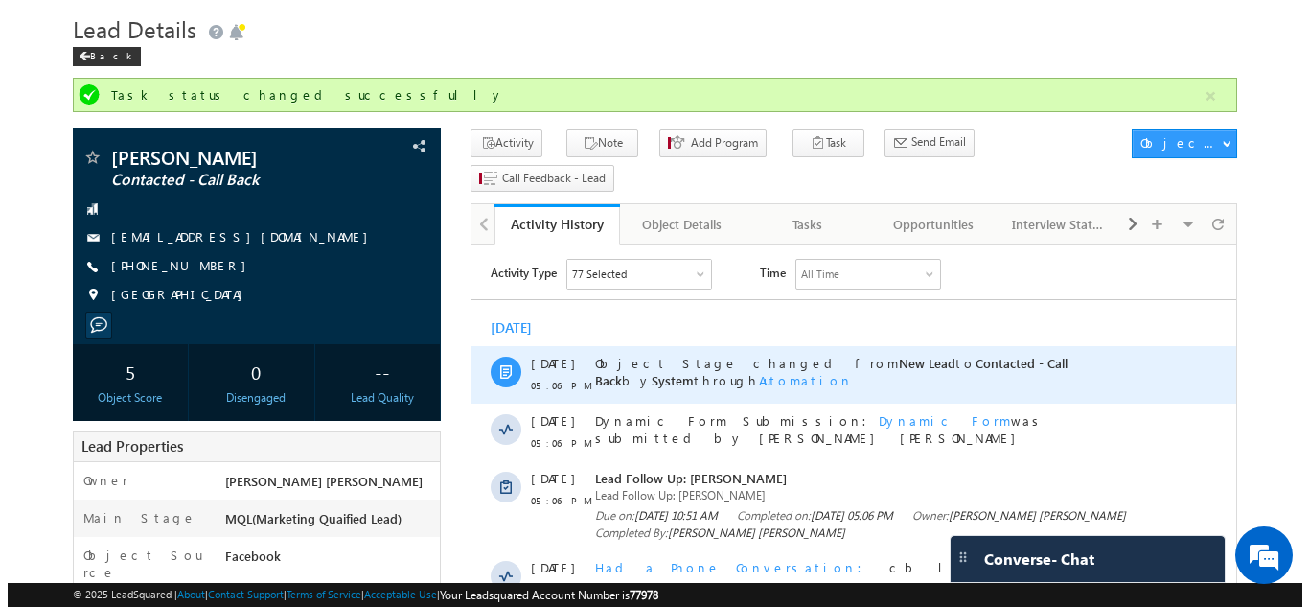
scroll to position [0, 0]
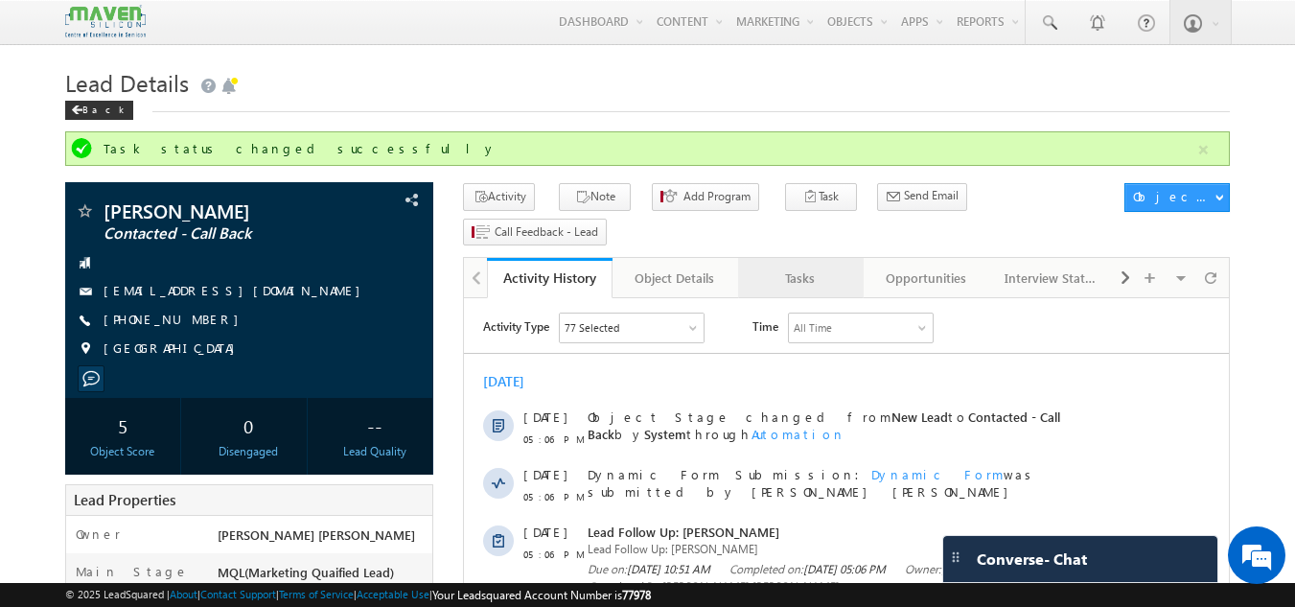
click at [785, 266] on div "Tasks" at bounding box center [799, 277] width 93 height 23
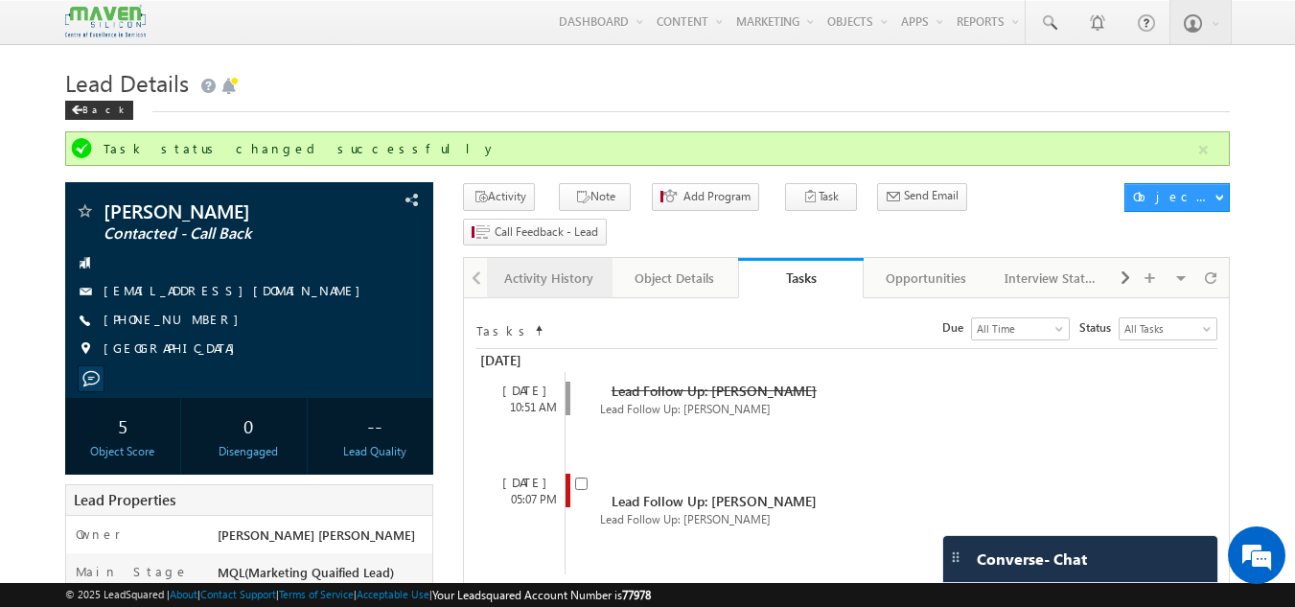
click at [544, 266] on div "Activity History" at bounding box center [548, 277] width 93 height 23
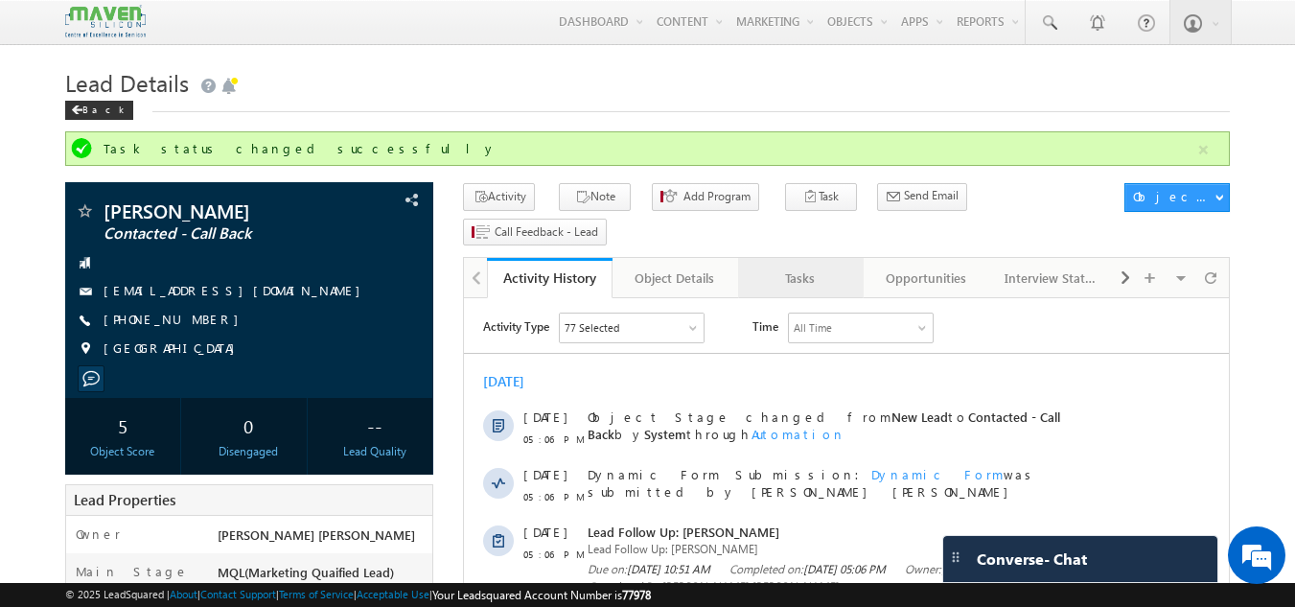
click at [800, 258] on link "Tasks" at bounding box center [801, 278] width 126 height 40
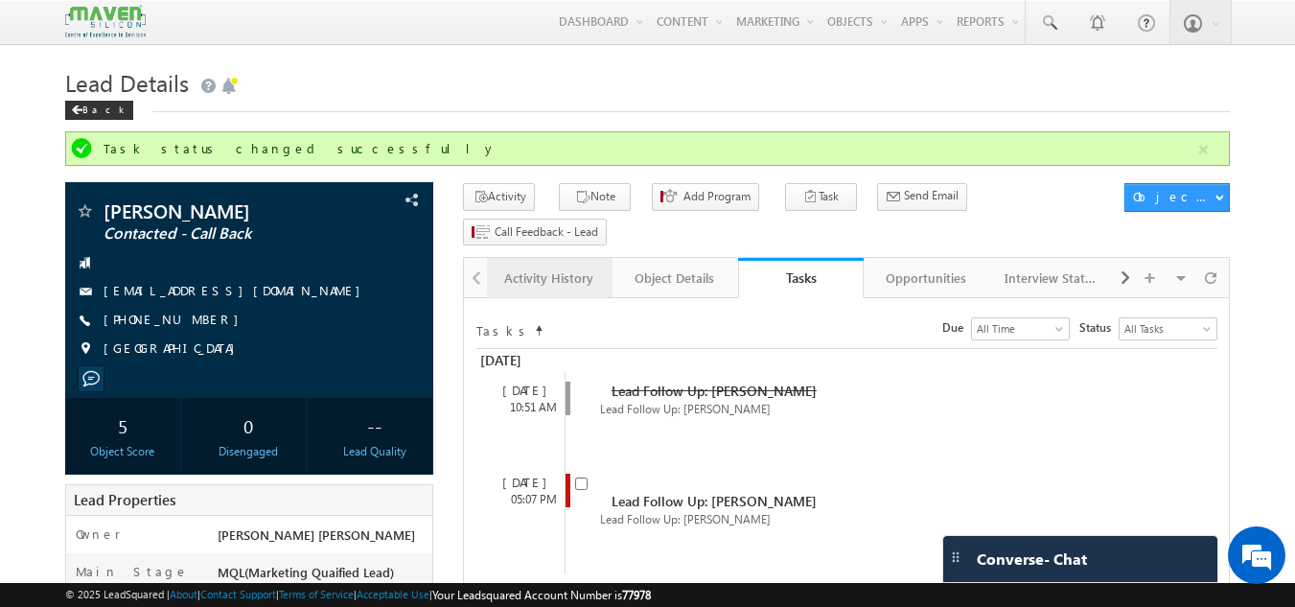
click at [558, 266] on div "Activity History" at bounding box center [548, 277] width 93 height 23
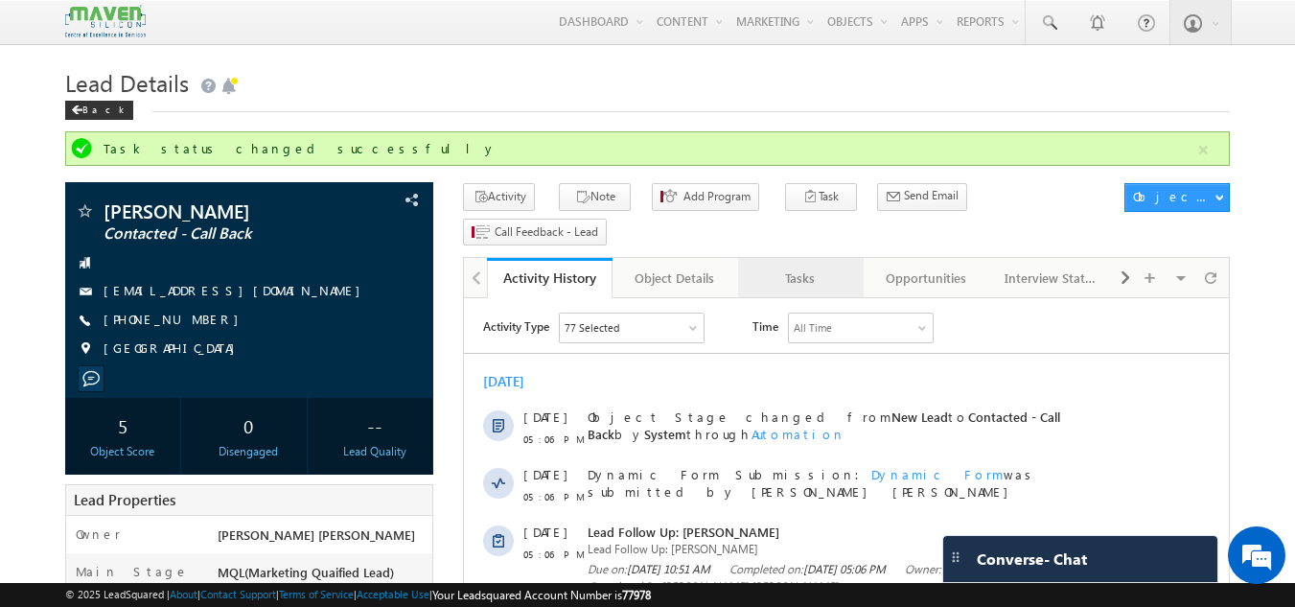
click at [787, 266] on div "Tasks" at bounding box center [799, 277] width 93 height 23
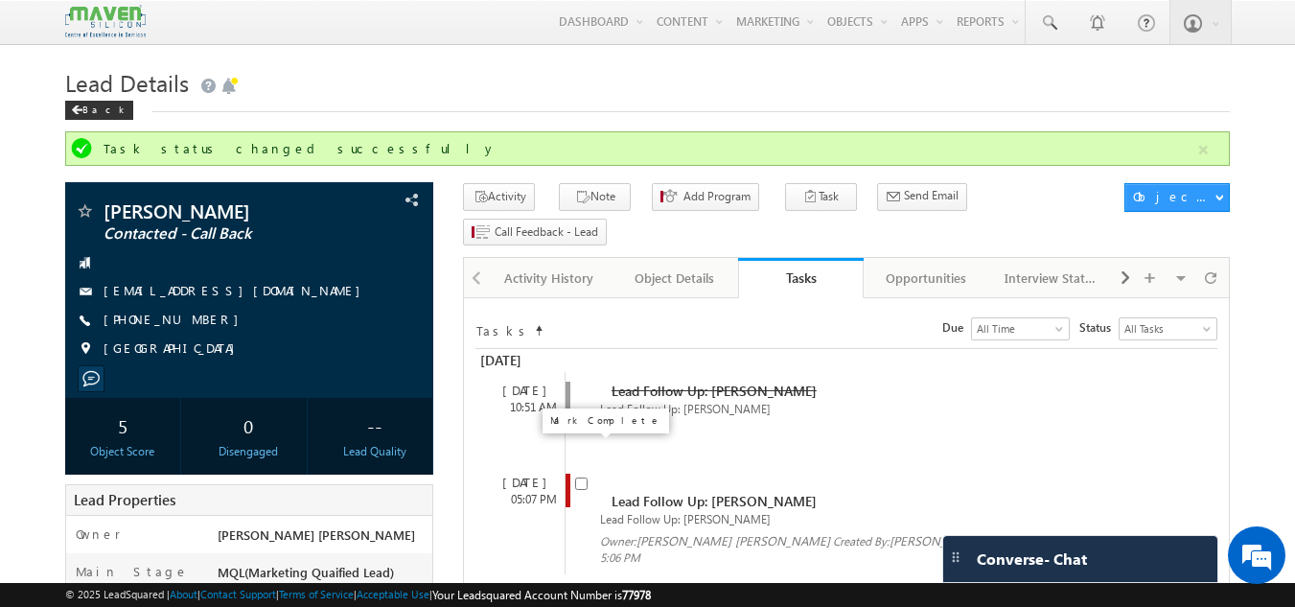
click at [582, 477] on input "checkbox" at bounding box center [581, 483] width 12 height 12
checkbox input "false"
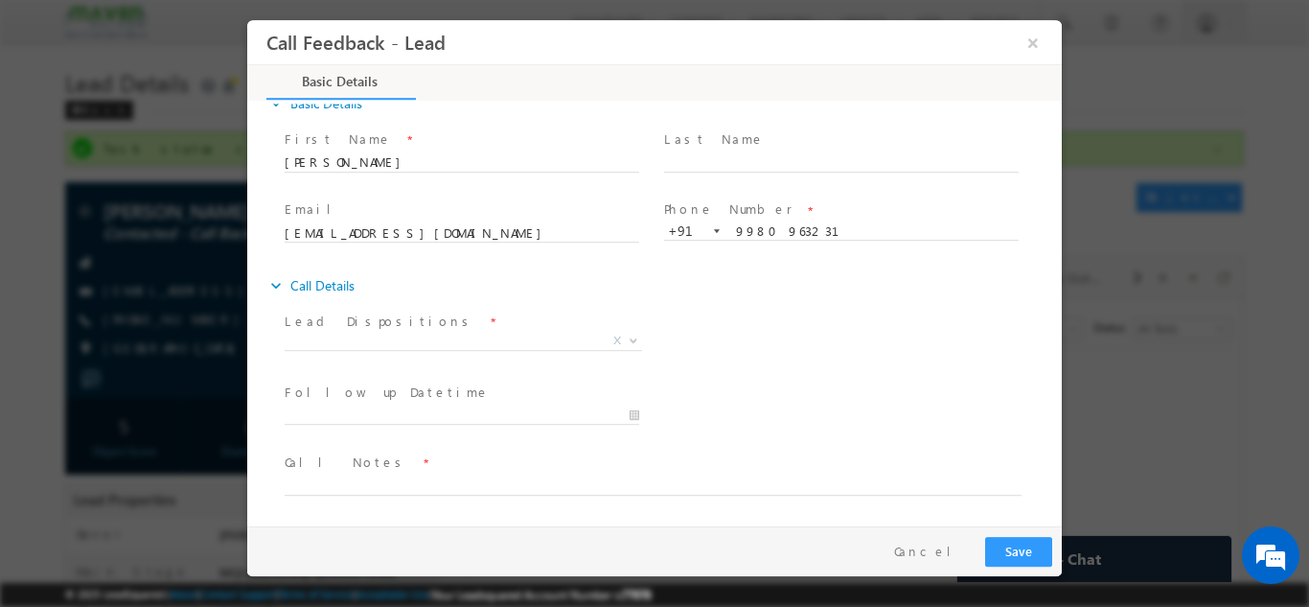
scroll to position [30, 0]
click at [444, 491] on textarea at bounding box center [653, 485] width 737 height 22
click at [623, 482] on textarea "Done btech ece With 7.8 cgpa having 1 years exp." at bounding box center [653, 485] width 737 height 22
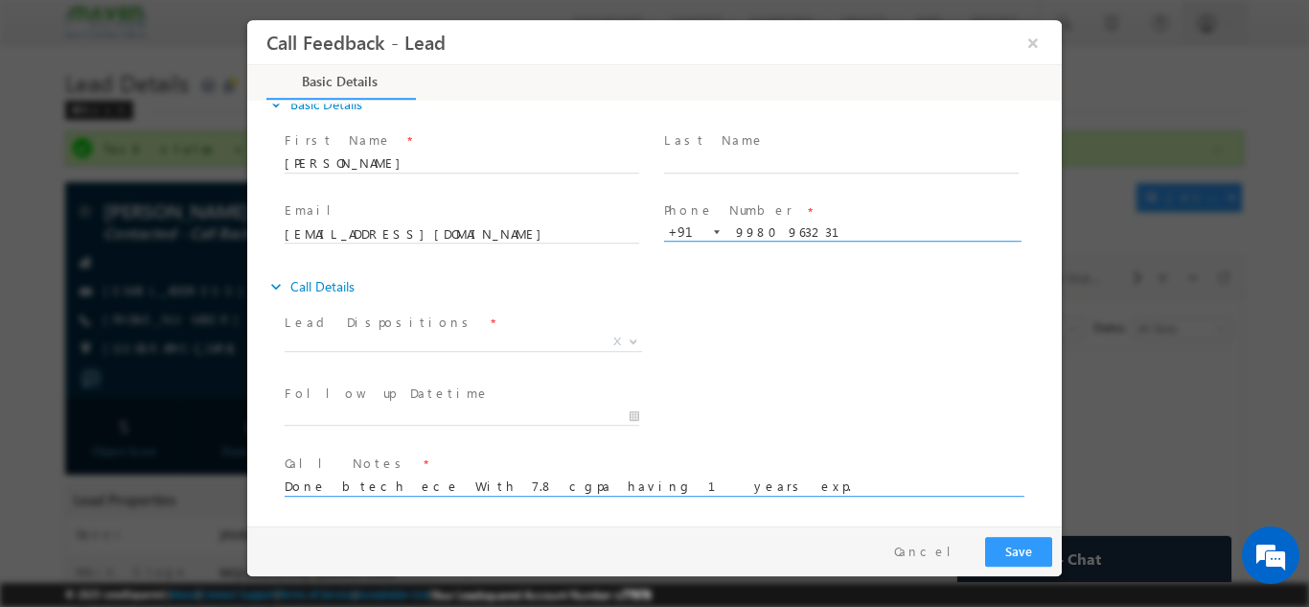
type textarea "Done btech ece With 7.8 cgpa having 1 years exp."
drag, startPoint x: 802, startPoint y: 228, endPoint x: 697, endPoint y: 233, distance: 105.5
click at [697, 233] on div "+91-9980963231 9980963231 +91" at bounding box center [850, 230] width 372 height 19
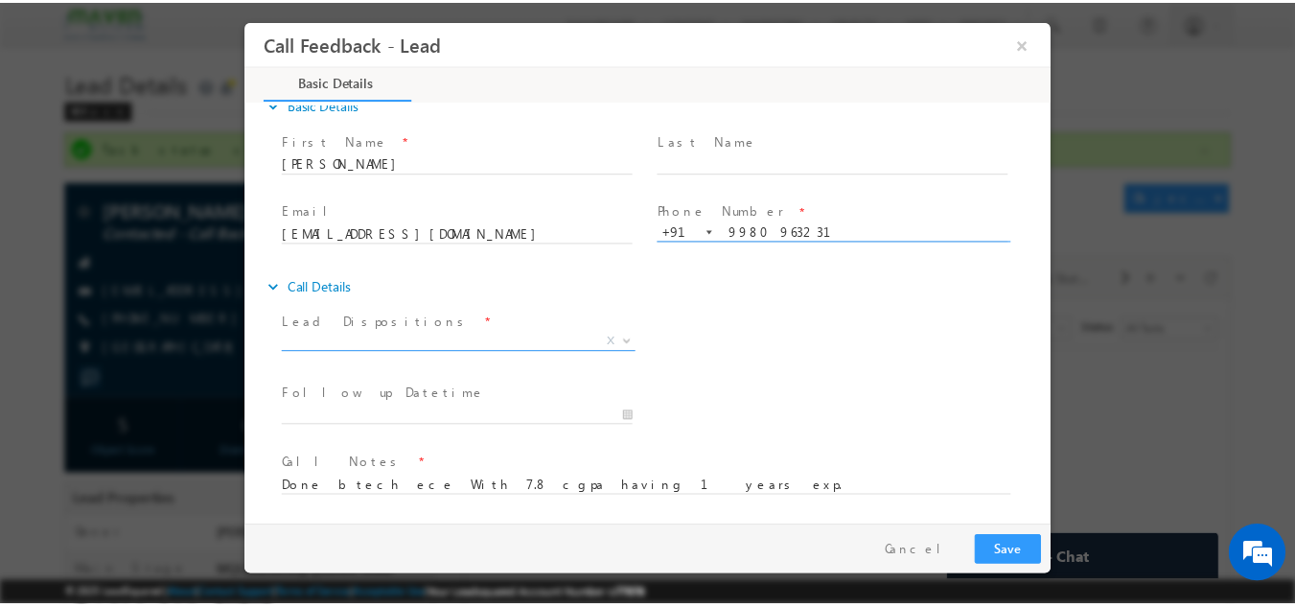
scroll to position [31, 0]
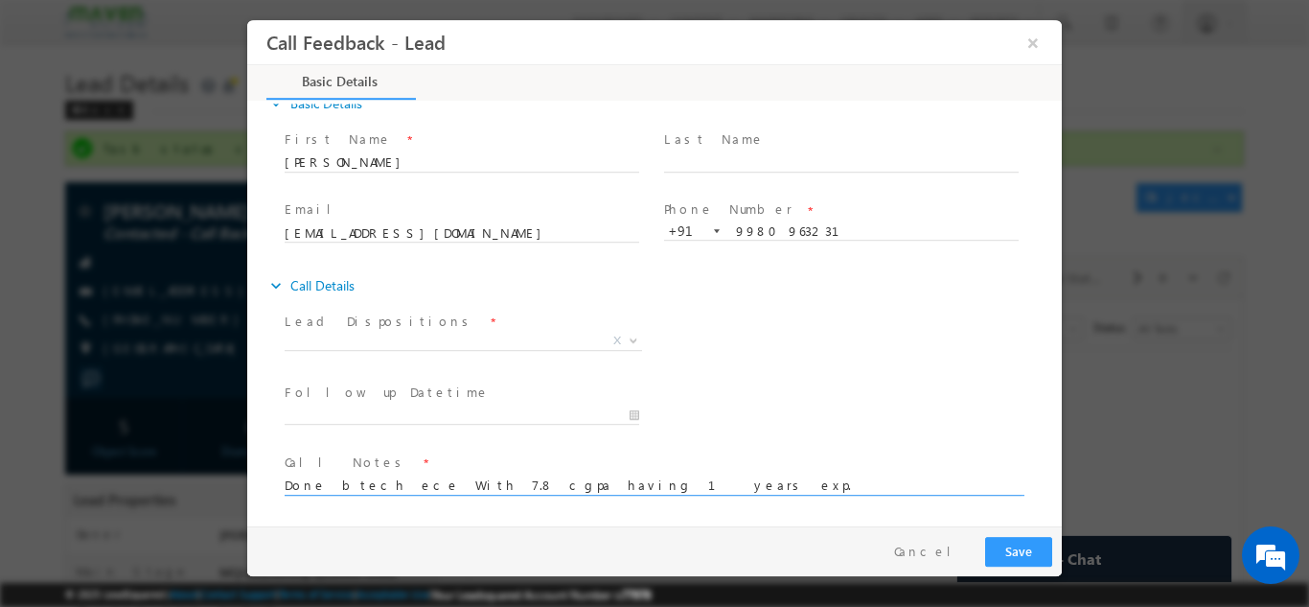
drag, startPoint x: 563, startPoint y: 486, endPoint x: 239, endPoint y: 489, distance: 324.0
click at [247, 489] on html "Call Feedback - Lead × Basic Details" at bounding box center [654, 272] width 815 height 506
click at [960, 543] on button "Cancel" at bounding box center [930, 551] width 101 height 28
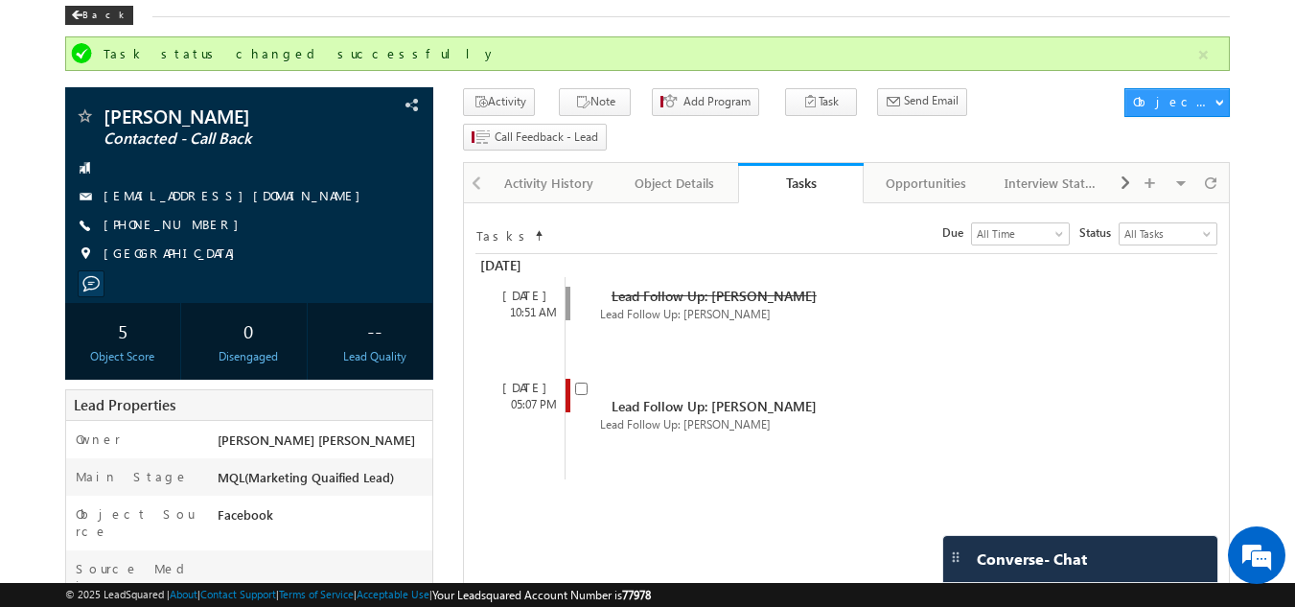
scroll to position [0, 0]
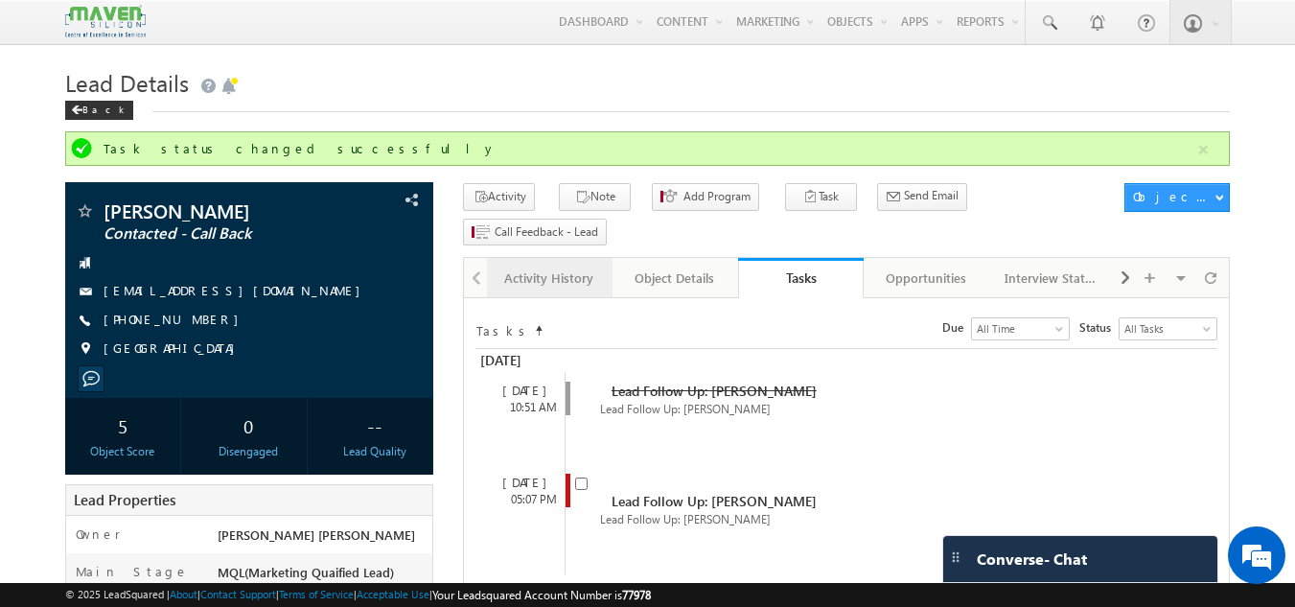
click at [550, 266] on div "Activity History" at bounding box center [548, 277] width 93 height 23
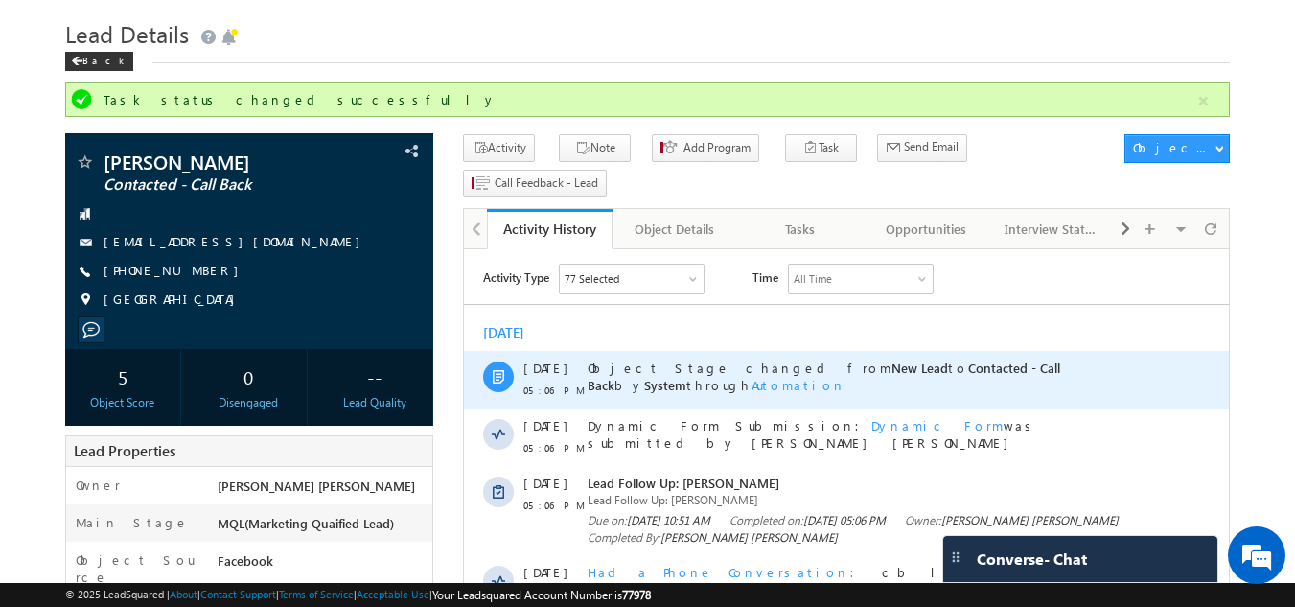
scroll to position [48, 0]
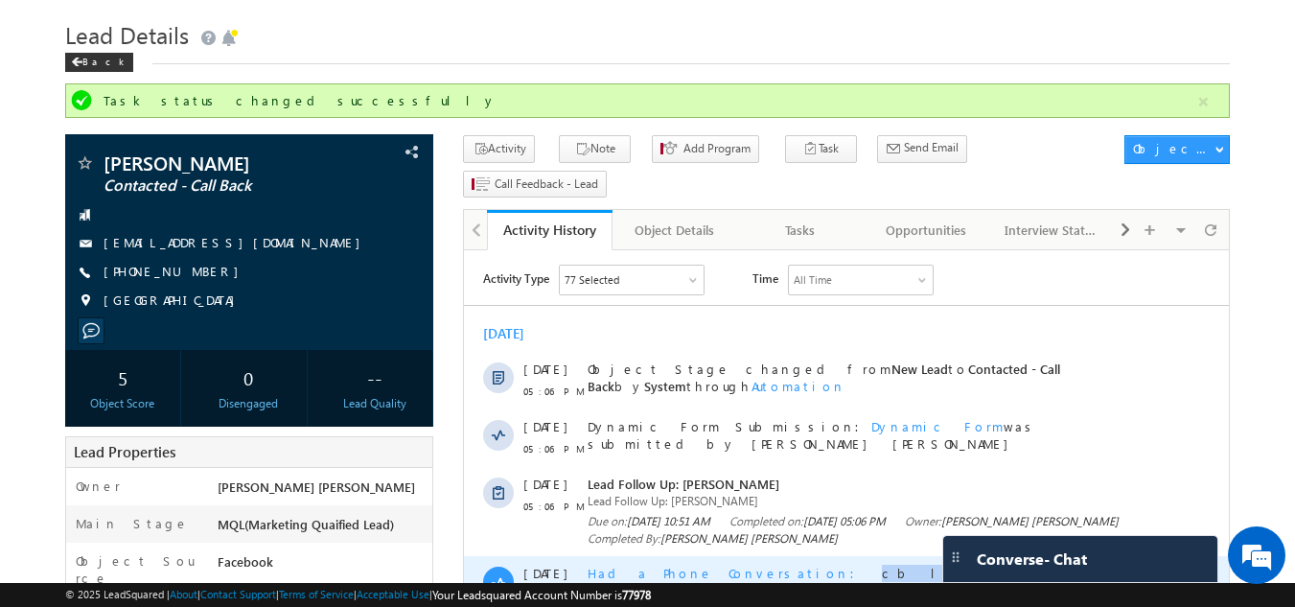
drag, startPoint x: 746, startPoint y: 571, endPoint x: 782, endPoint y: 572, distance: 36.4
click at [882, 572] on span "cb later" at bounding box center [934, 573] width 104 height 16
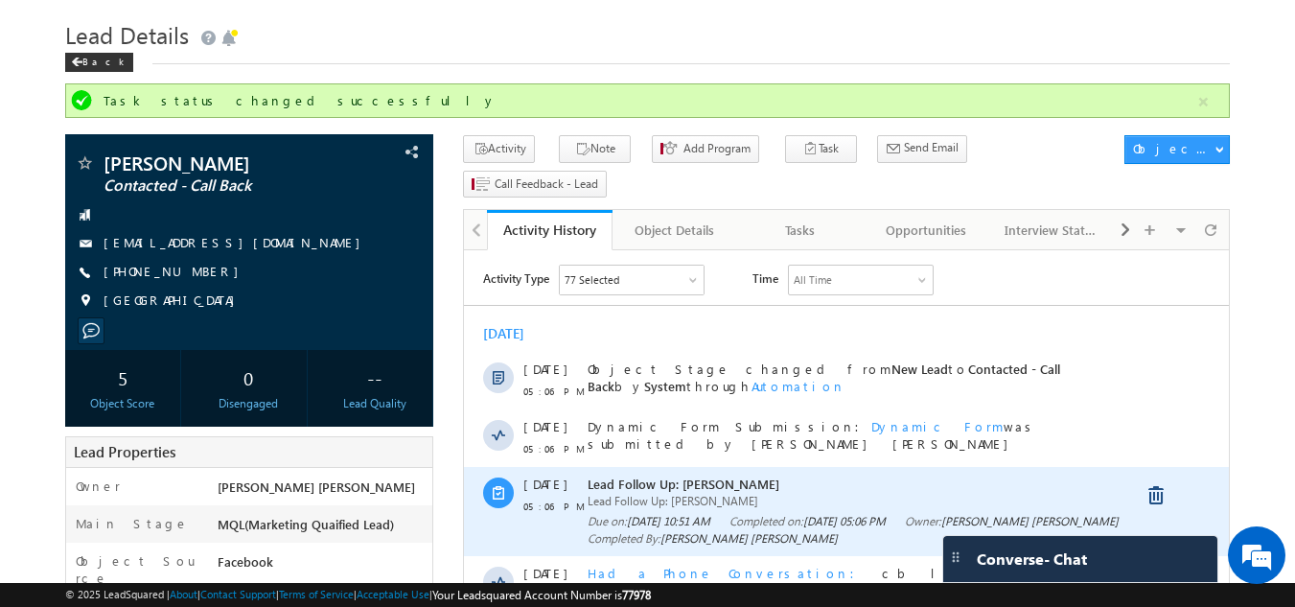
drag, startPoint x: 782, startPoint y: 572, endPoint x: 733, endPoint y: 544, distance: 56.2
click at [733, 544] on div "Sep 2025 19 Sep 05:06 PM Object Stage changed from New Lead to Contacted - Call…" at bounding box center [846, 569] width 765 height 509
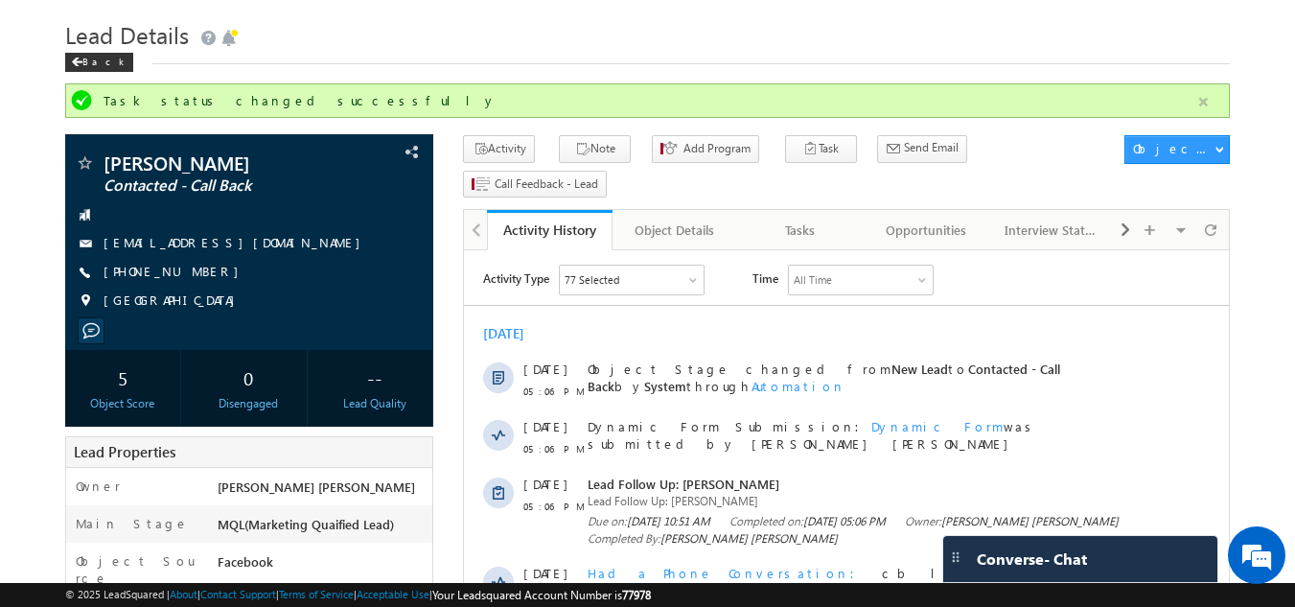
click at [1194, 103] on button "button" at bounding box center [1203, 102] width 24 height 24
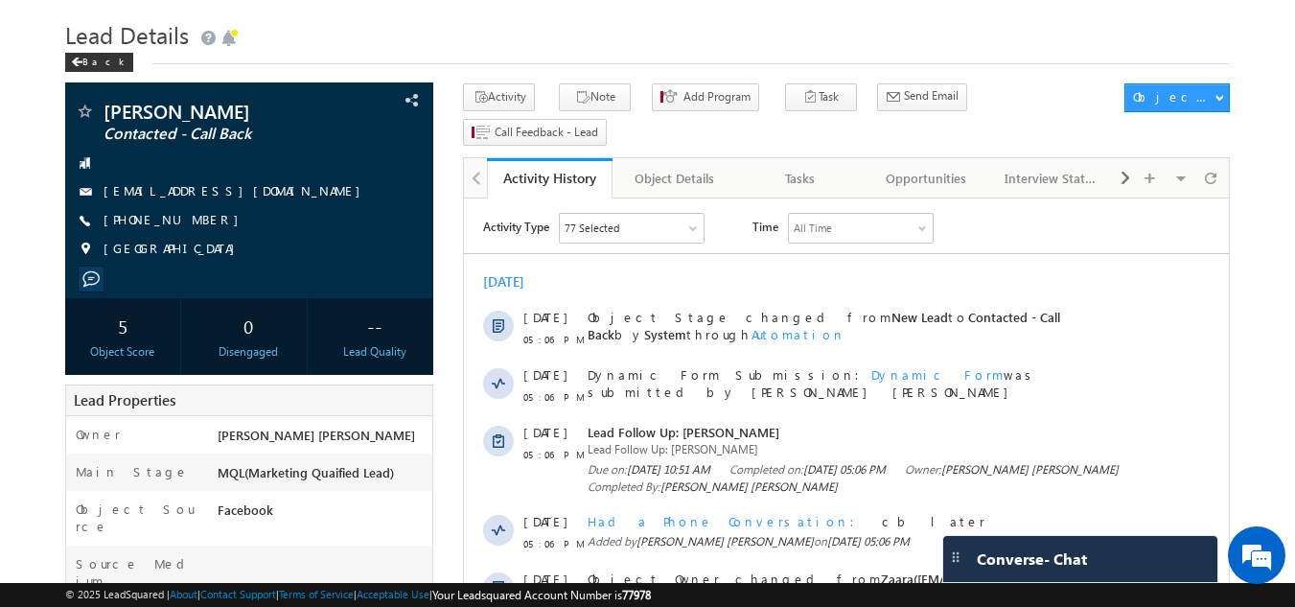
click at [643, 28] on h1 "Lead Details" at bounding box center [648, 32] width 1166 height 37
click at [803, 167] on div "Tasks" at bounding box center [799, 178] width 93 height 23
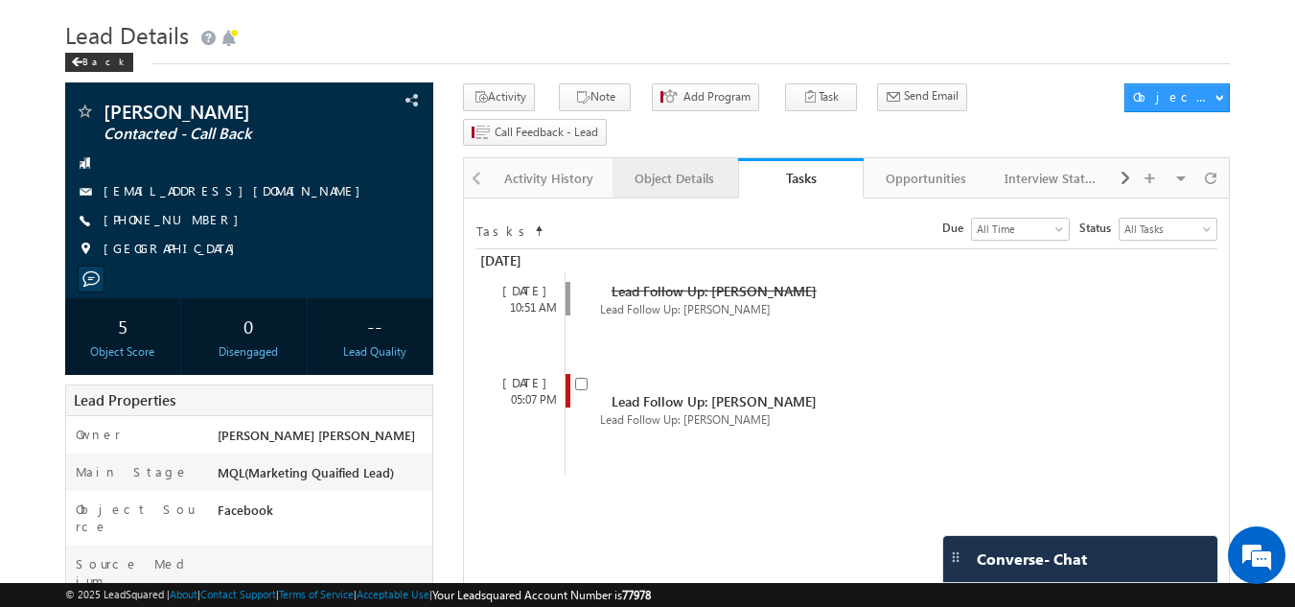
click at [673, 167] on div "Object Details" at bounding box center [674, 178] width 93 height 23
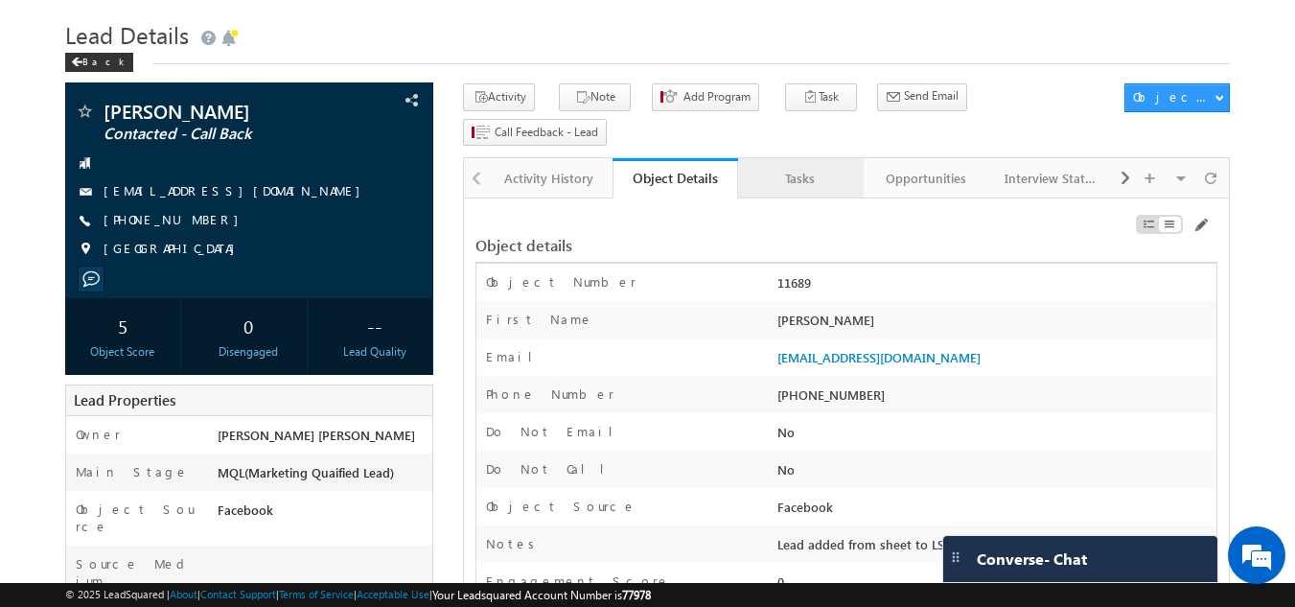
click at [807, 167] on div "Tasks" at bounding box center [799, 178] width 93 height 23
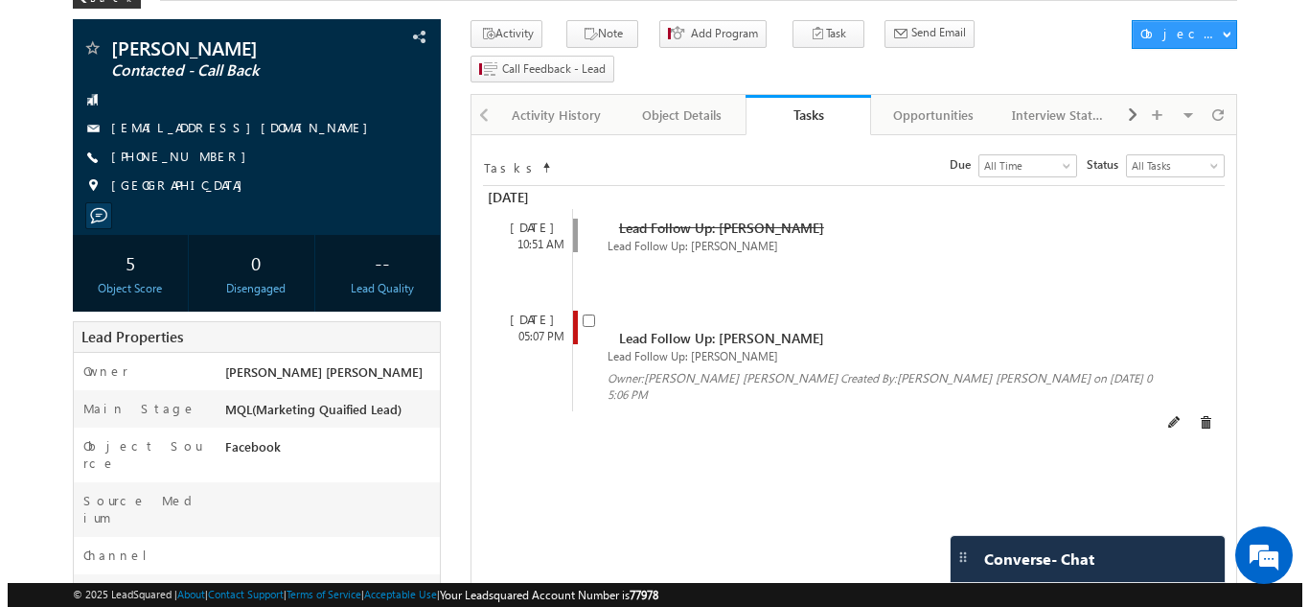
scroll to position [112, 0]
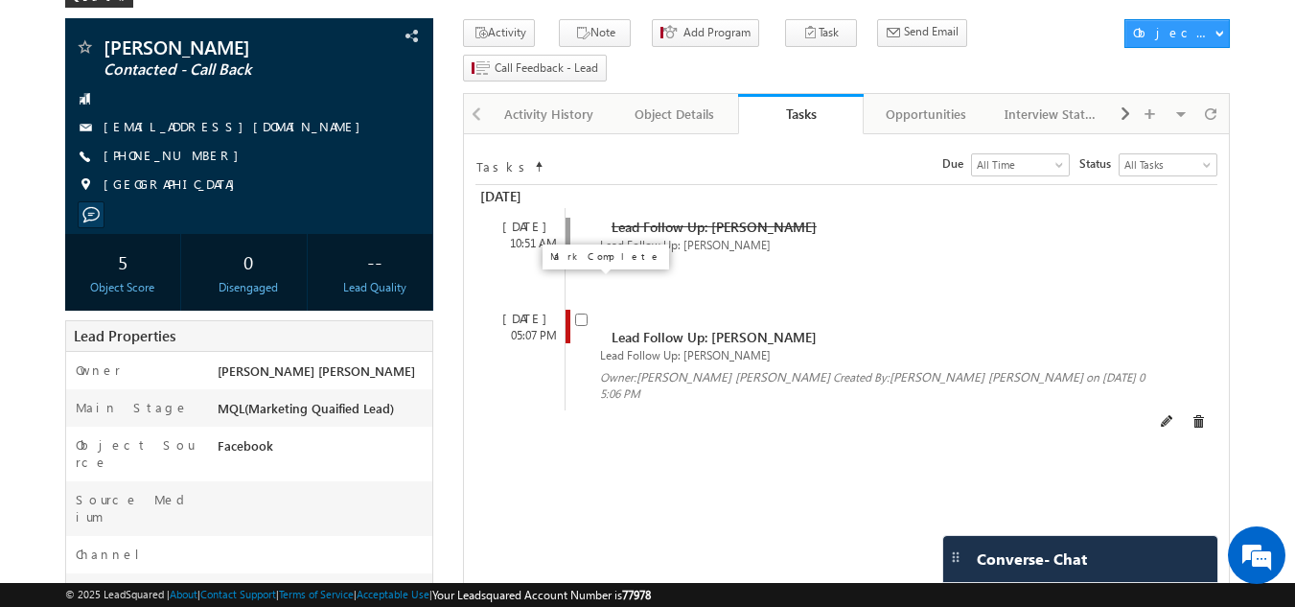
click at [578, 313] on input "checkbox" at bounding box center [581, 319] width 12 height 12
checkbox input "false"
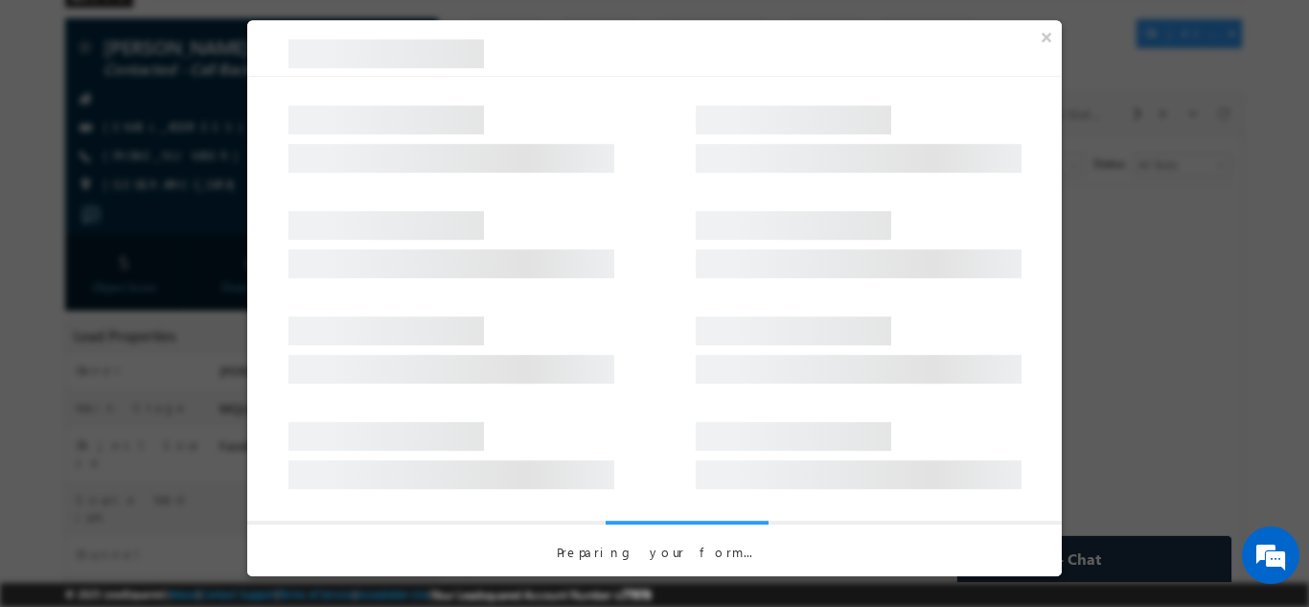
scroll to position [0, 0]
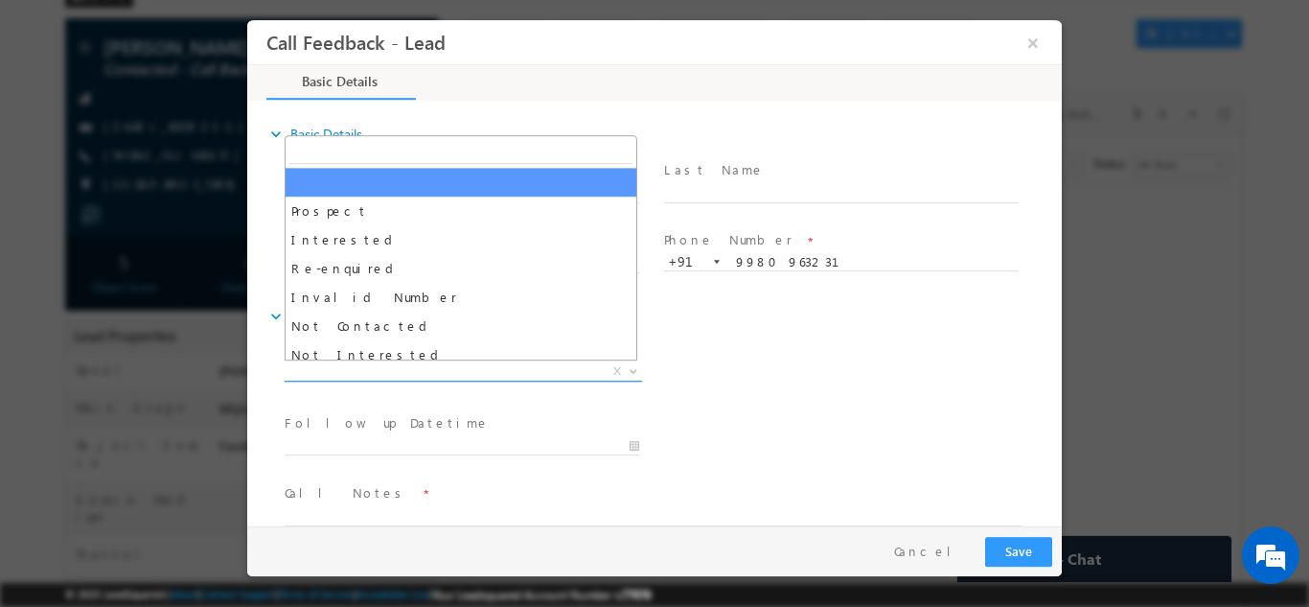
click at [408, 371] on span "X" at bounding box center [464, 370] width 358 height 19
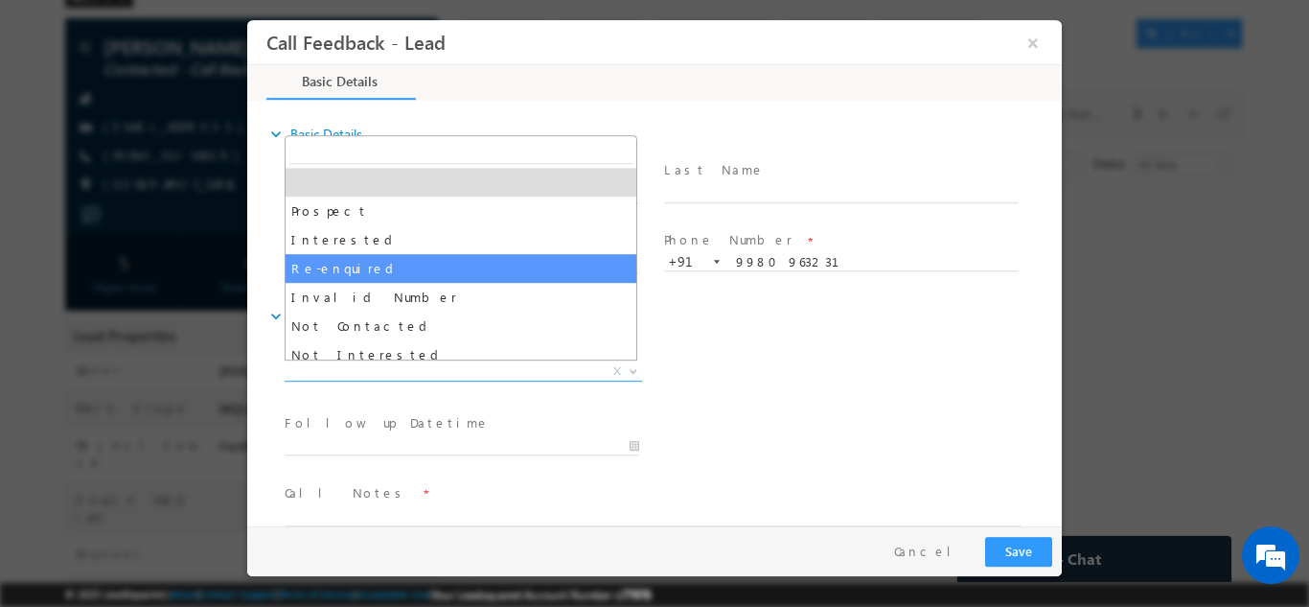
scroll to position [98, 0]
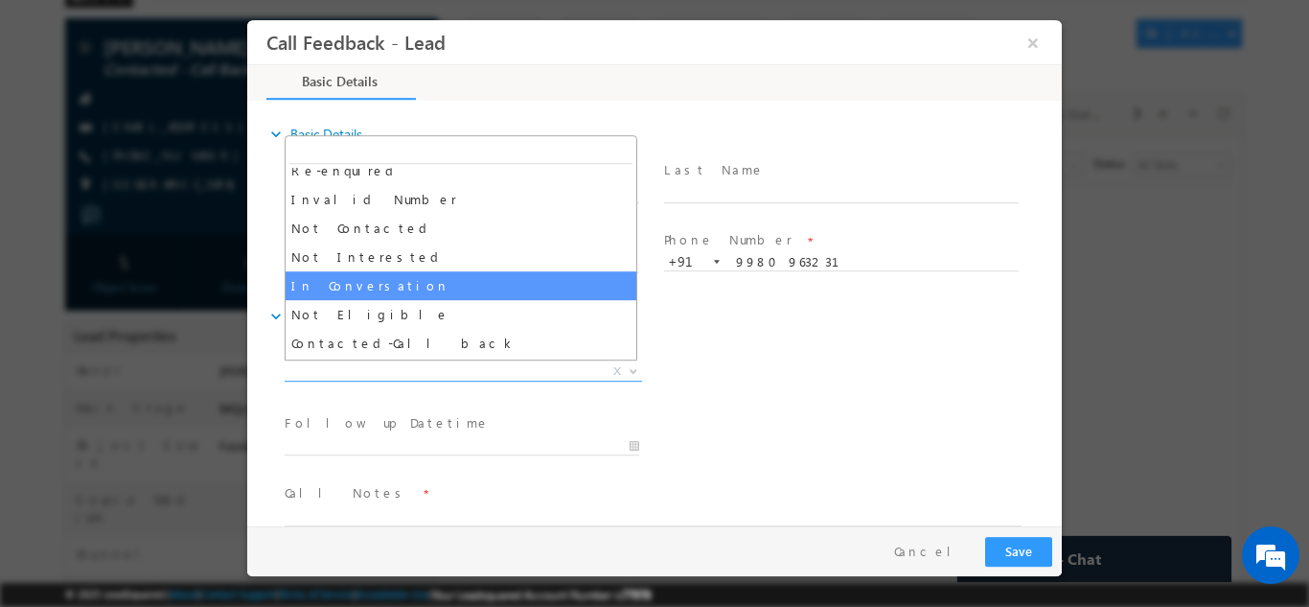
select select "In Conversation"
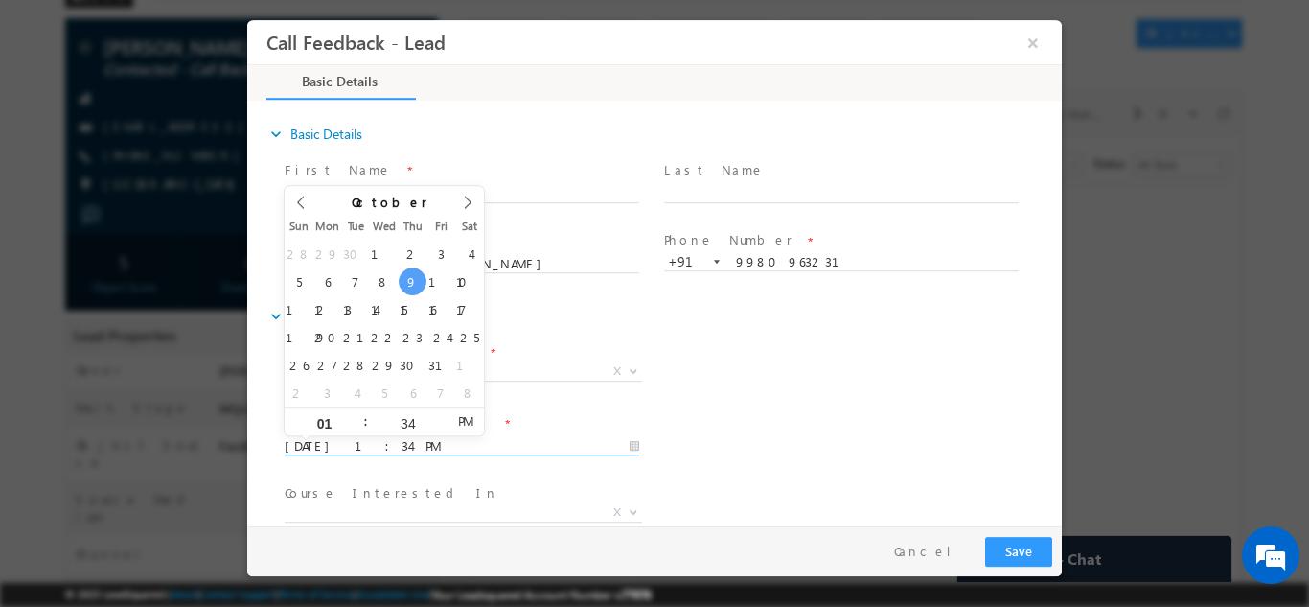
click at [401, 443] on input "09/10/2025 1:34 PM" at bounding box center [462, 445] width 355 height 19
type input "10/10/2025 1:34 PM"
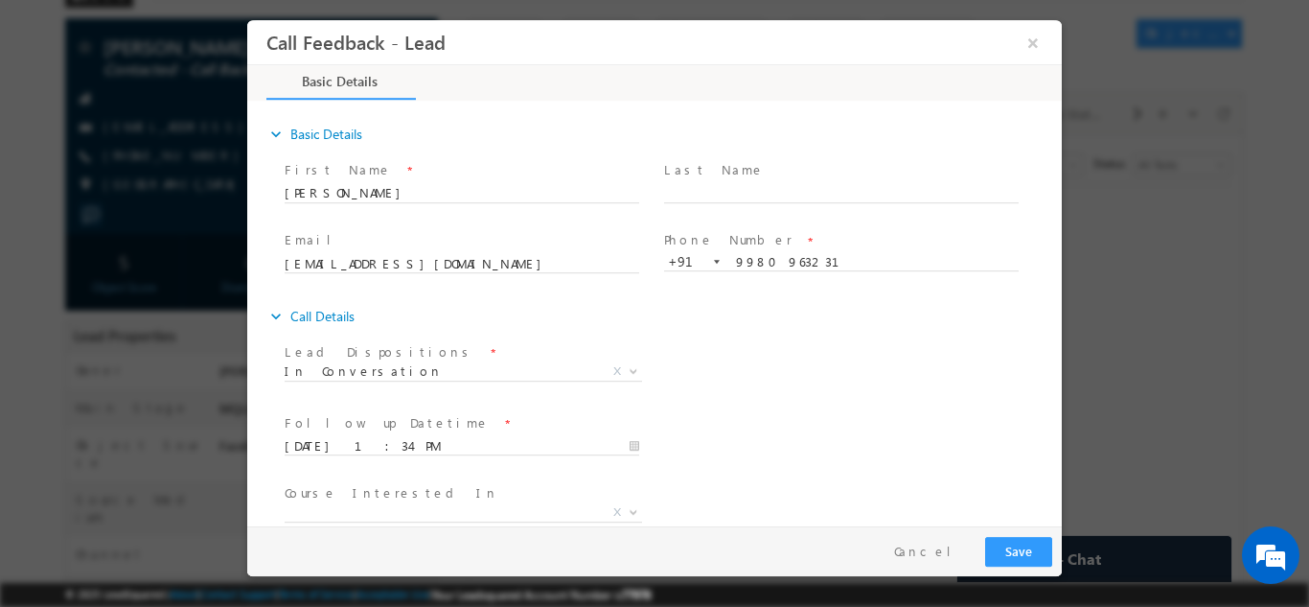
click at [801, 497] on div "Course Interested In * Executive M.Tech in VLSI Design Advanced VLSI Design & V…" at bounding box center [671, 513] width 781 height 71
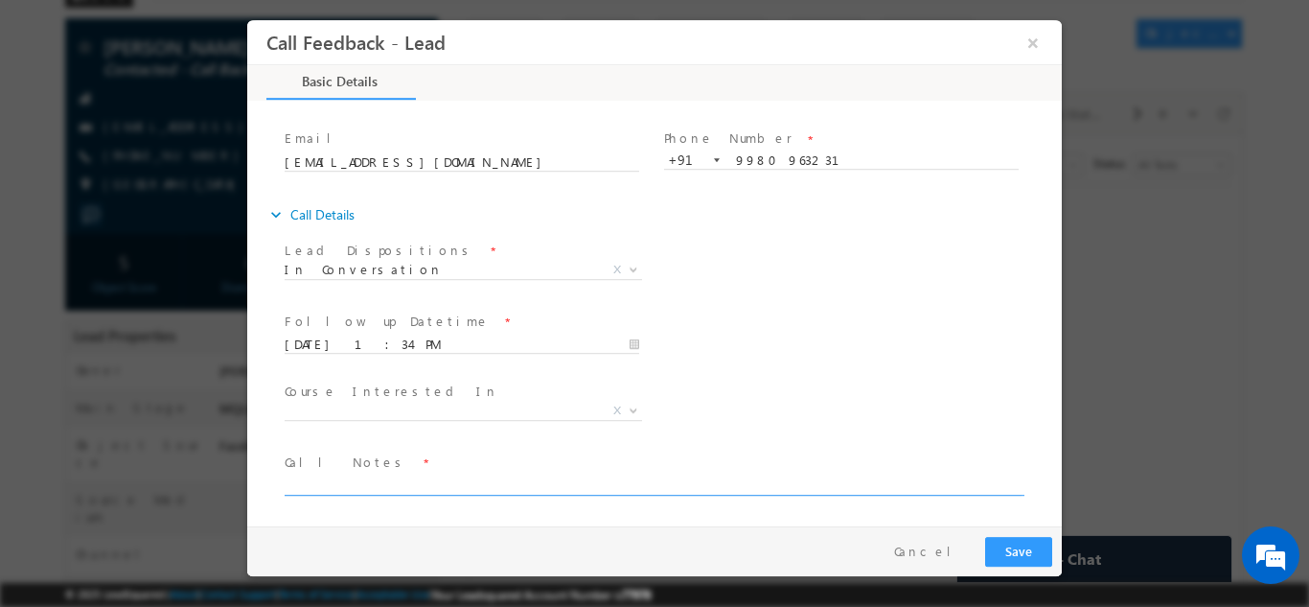
click at [698, 489] on textarea at bounding box center [653, 484] width 737 height 22
type textarea "V"
paste textarea "Done btech ece With 7.8 cgpa having 1 years exp."
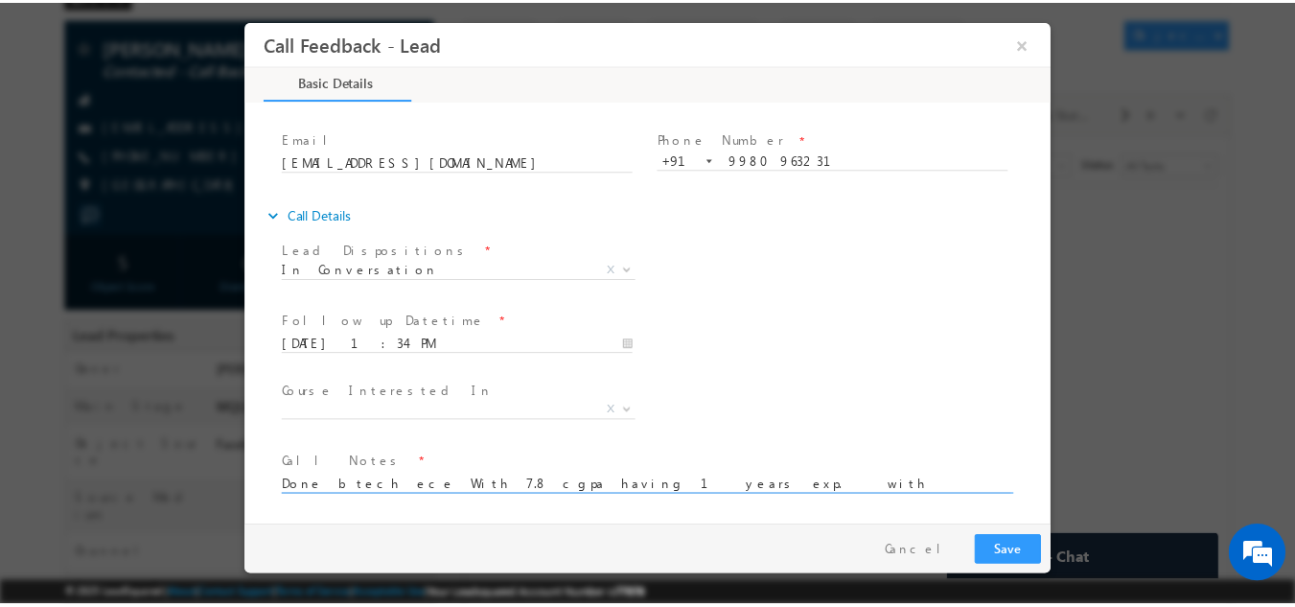
scroll to position [4, 0]
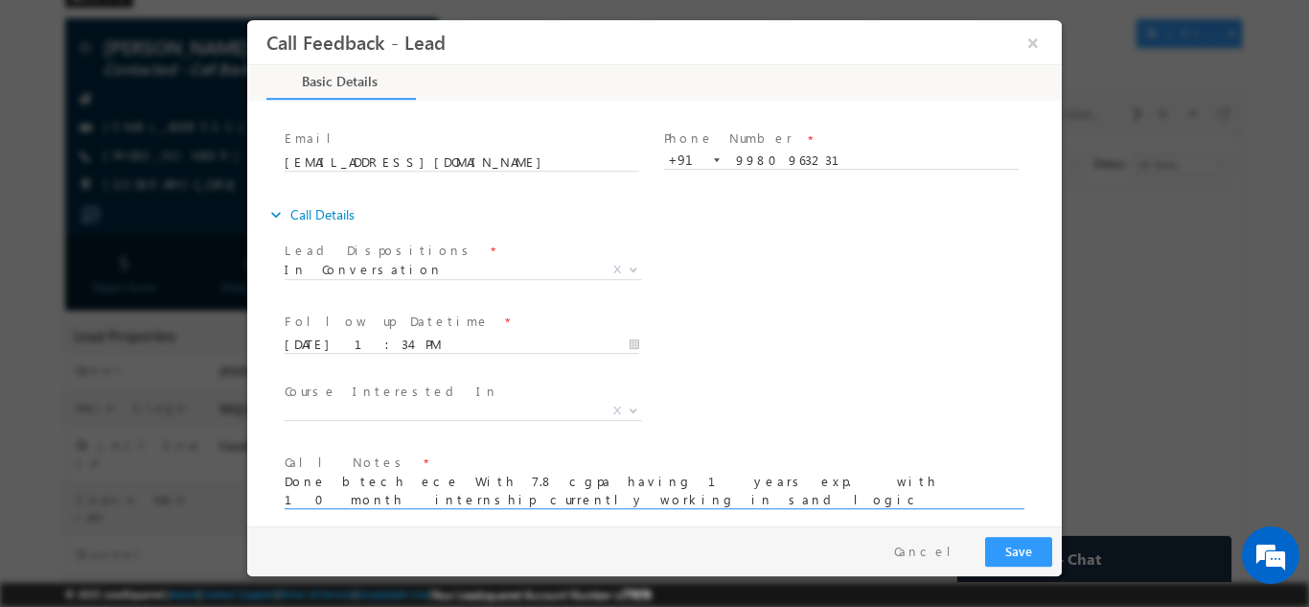
type textarea "Done btech ece With 7.8 cgpa having 1 years exp. with 10 month internship curre…"
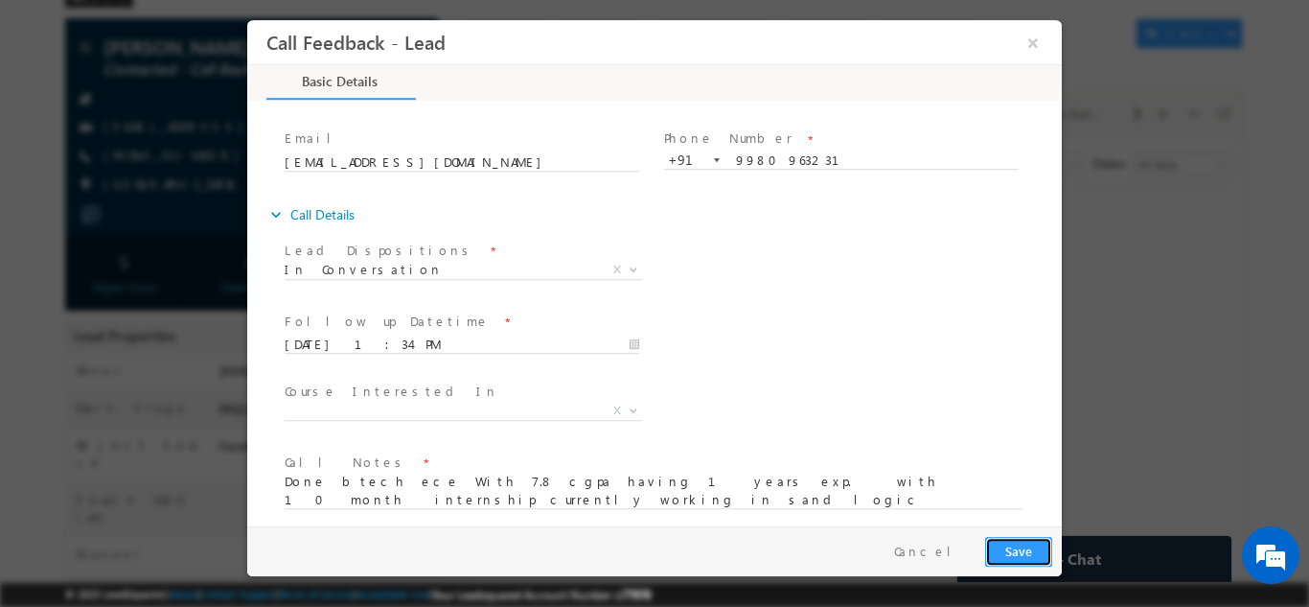
click at [1010, 545] on button "Save" at bounding box center [1018, 551] width 67 height 30
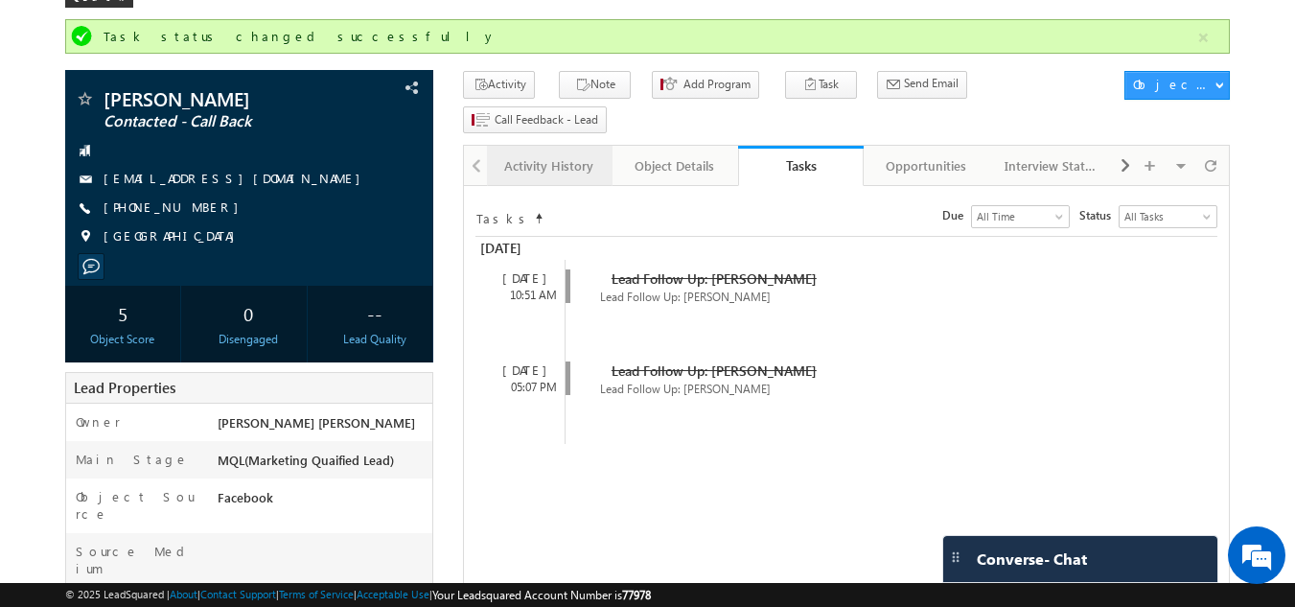
click at [587, 154] on div "Activity History" at bounding box center [548, 165] width 93 height 23
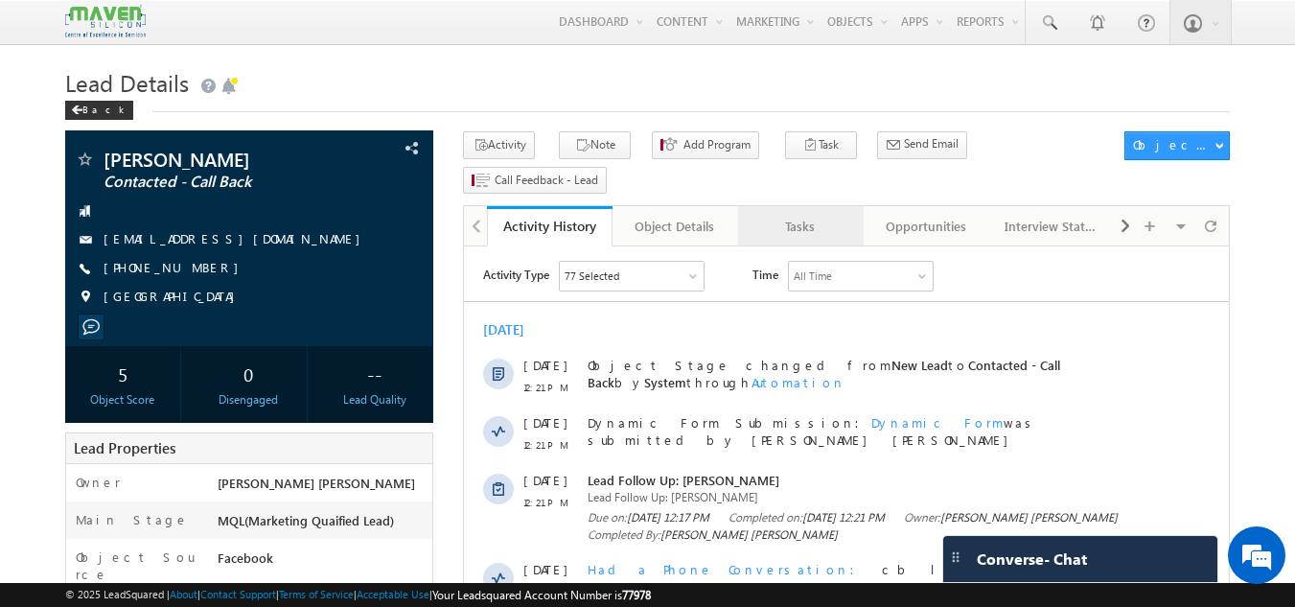
click at [818, 210] on link "Tasks" at bounding box center [801, 226] width 126 height 40
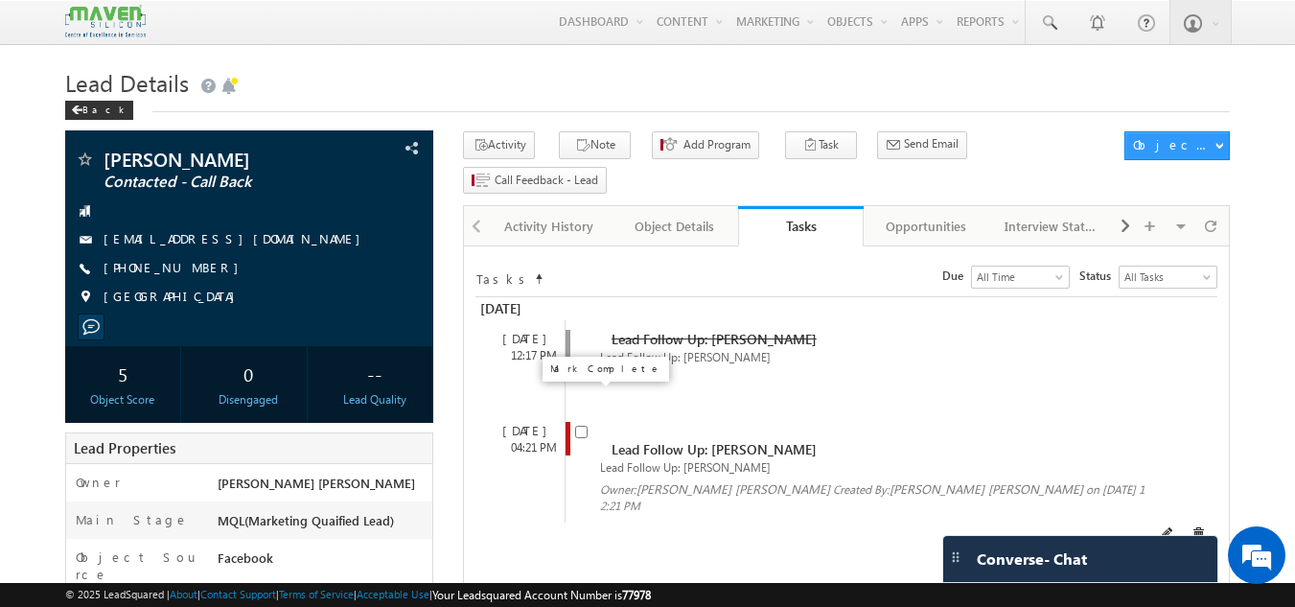
click at [585, 426] on input "checkbox" at bounding box center [581, 432] width 12 height 12
checkbox input "false"
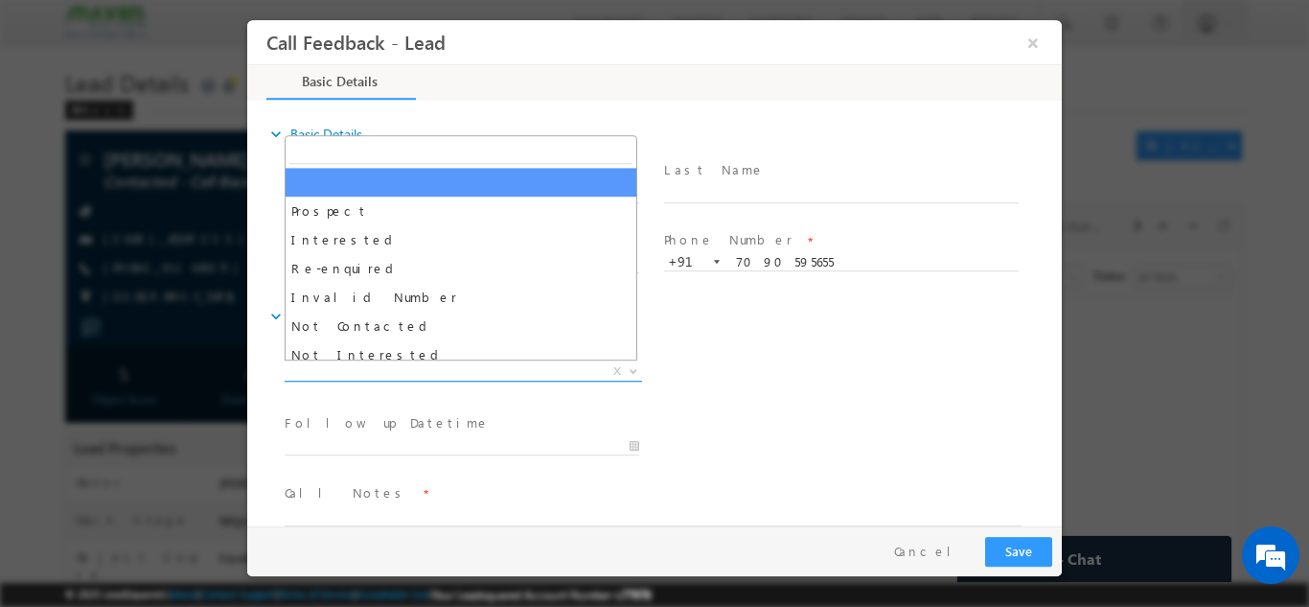
click at [466, 363] on span "X" at bounding box center [464, 370] width 358 height 19
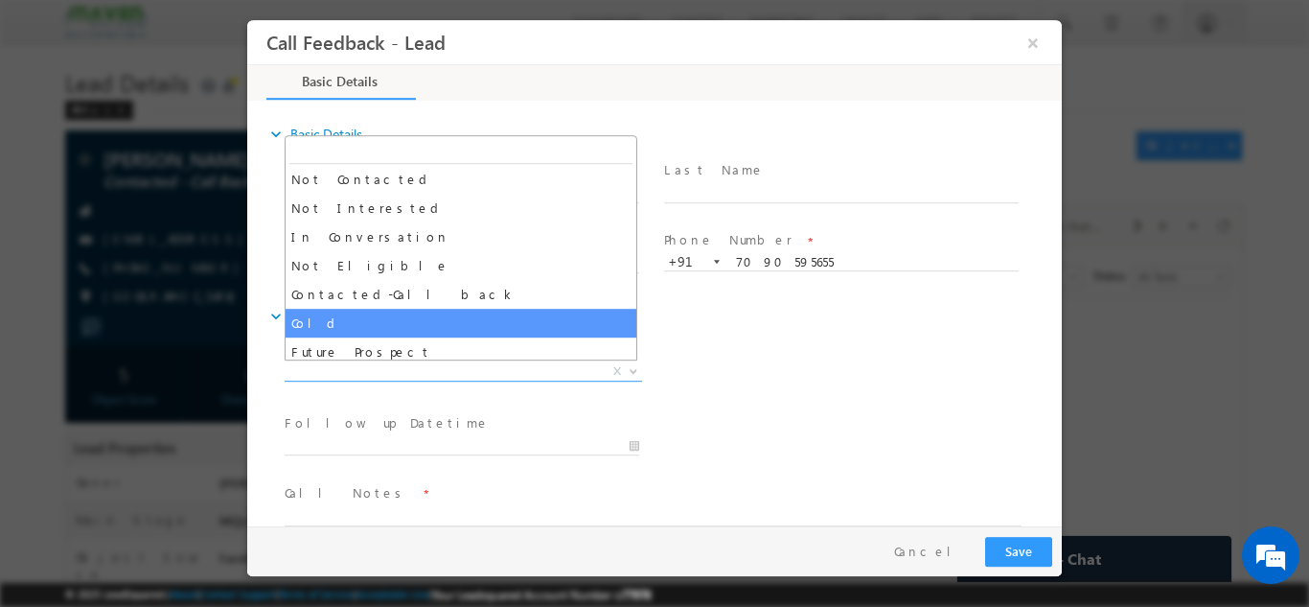
scroll to position [148, 0]
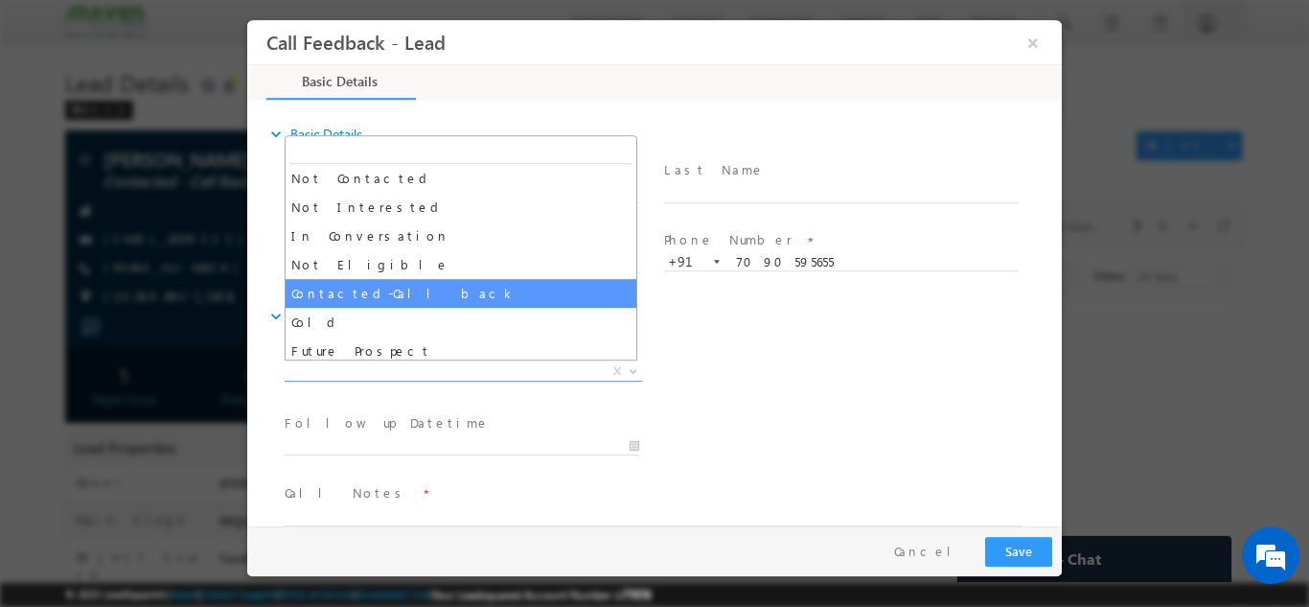
select select "Contacted-Call back"
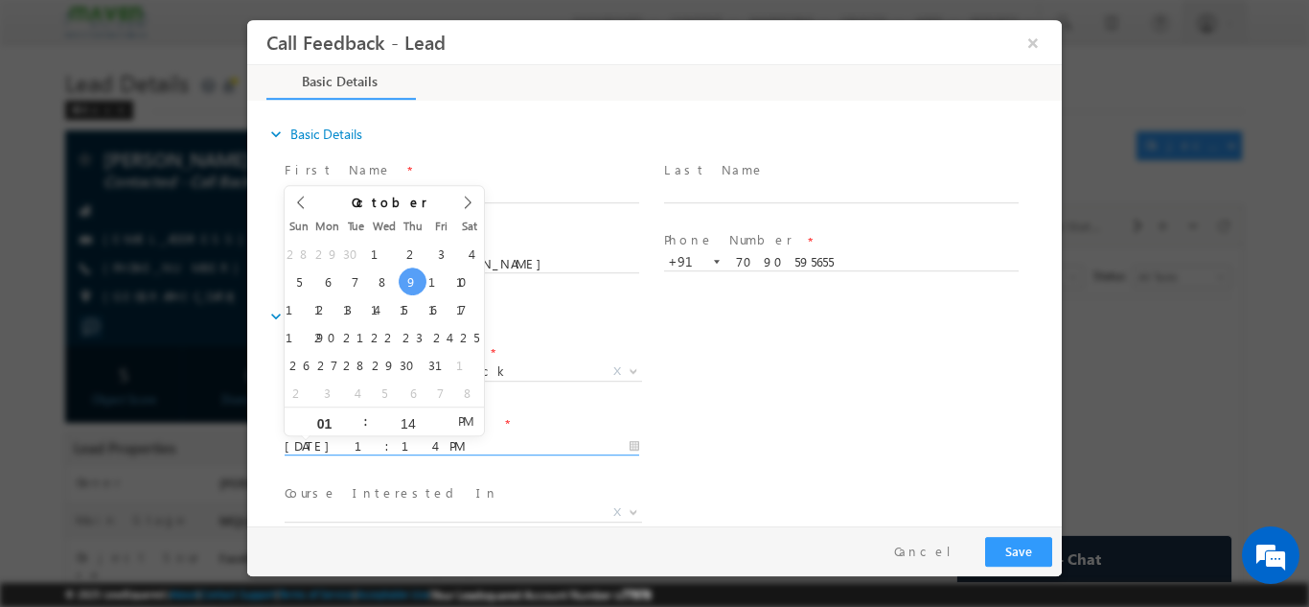
click at [451, 450] on input "[DATE] 1:14 PM" at bounding box center [462, 445] width 355 height 19
type input "[DATE] 1:14 PM"
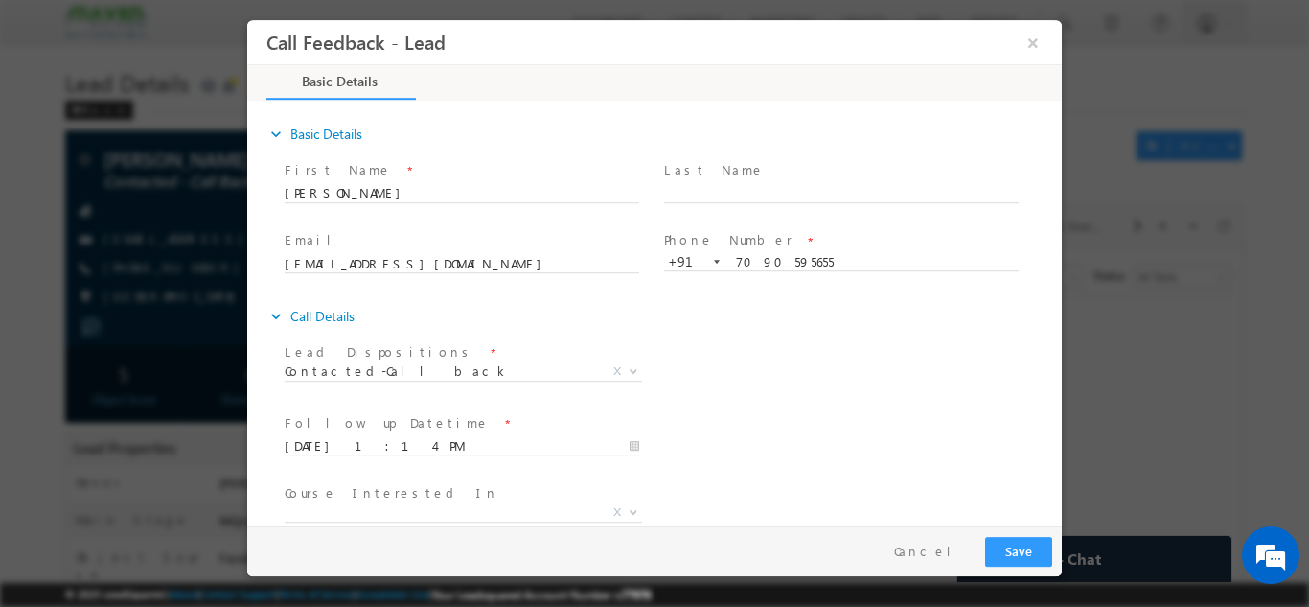
click at [671, 392] on div "Lead Dispositions * Prospect Interested Re-enquired Invalid Number Not Contacte…" at bounding box center [671, 372] width 781 height 71
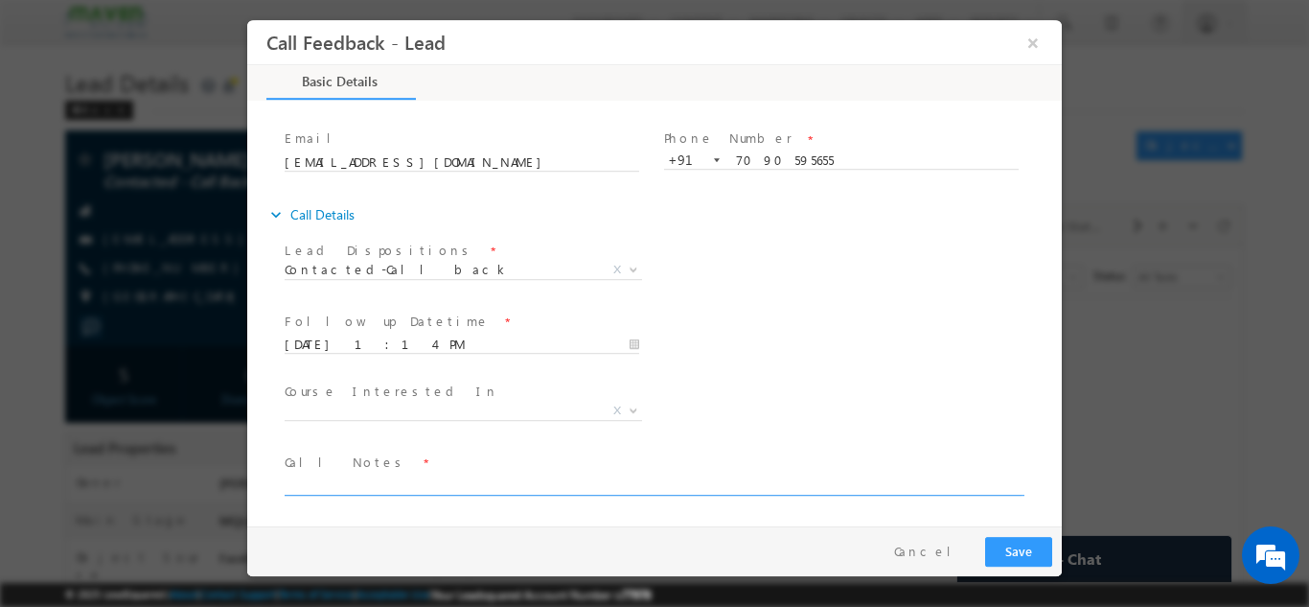
click at [644, 478] on textarea at bounding box center [653, 484] width 737 height 22
type textarea "cb later"
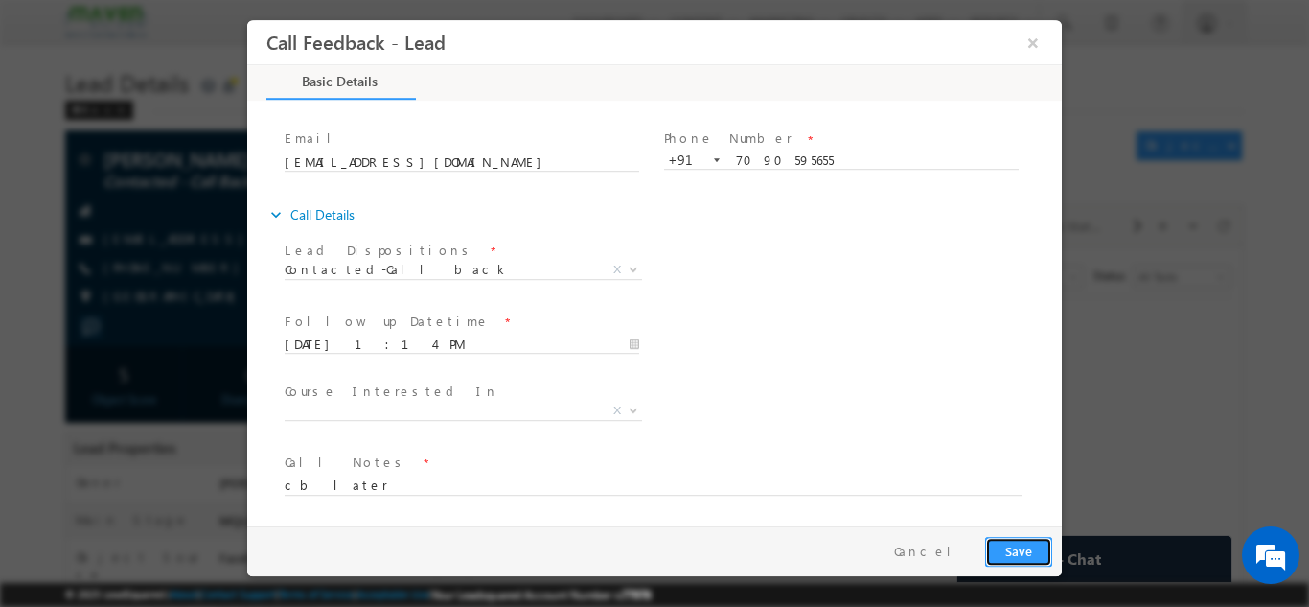
click at [1019, 540] on button "Save" at bounding box center [1018, 551] width 67 height 30
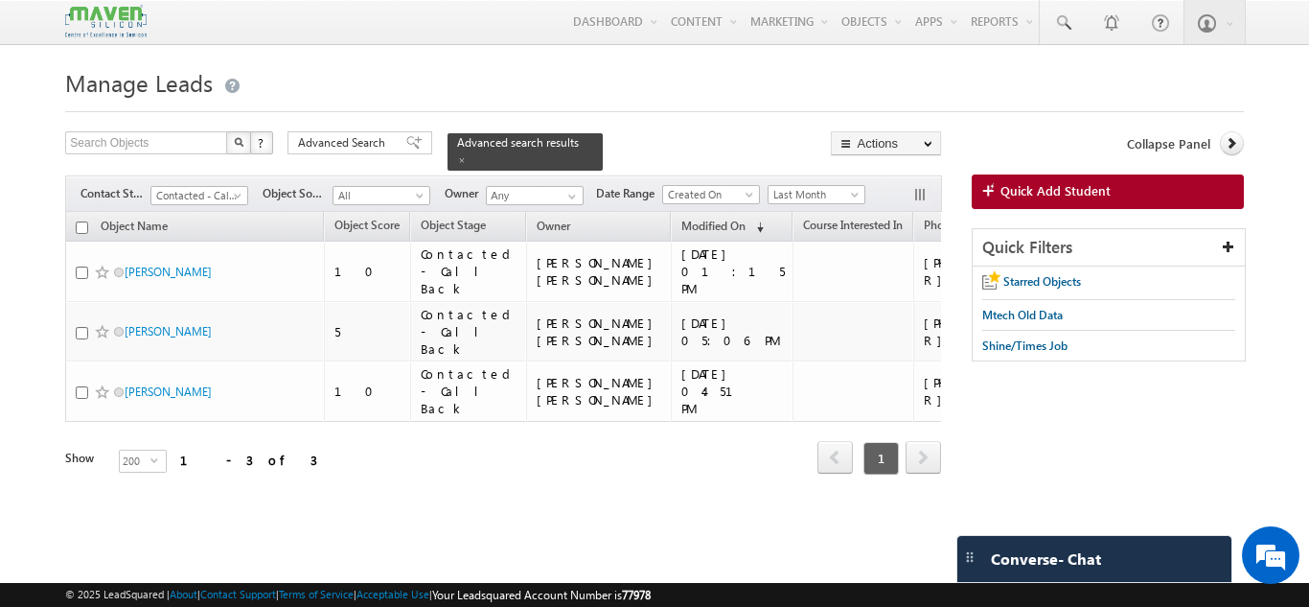
click at [544, 74] on h1 "Manage Leads" at bounding box center [654, 80] width 1178 height 37
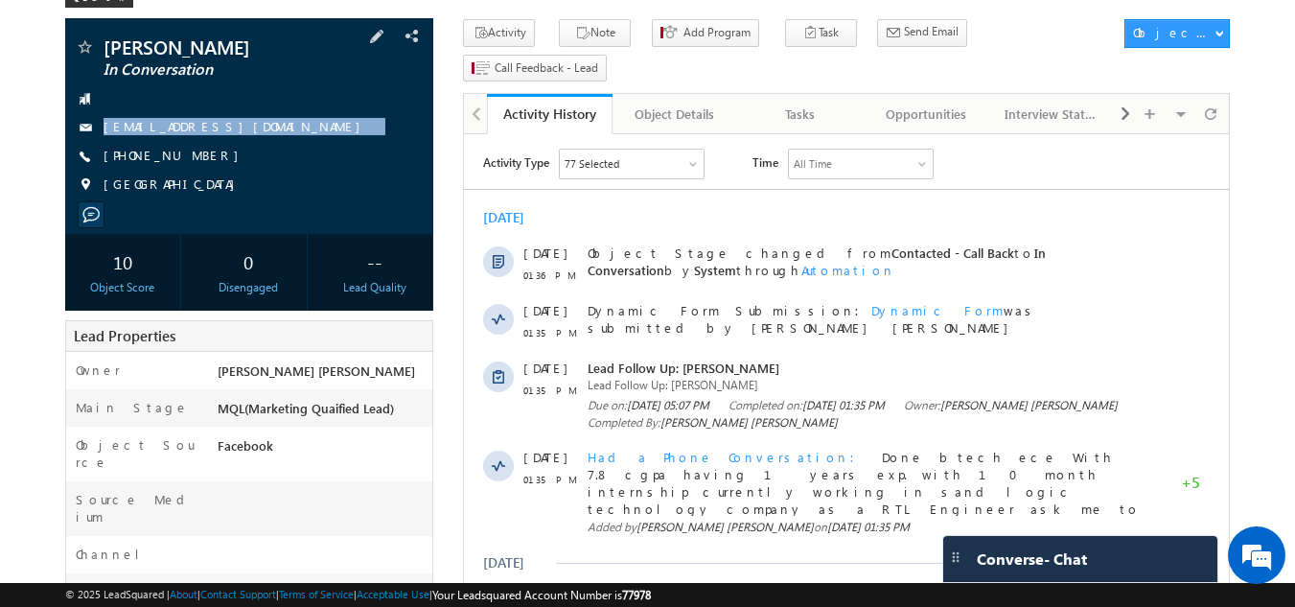
drag, startPoint x: 0, startPoint y: 0, endPoint x: 293, endPoint y: 162, distance: 335.1
click at [293, 162] on div "[PERSON_NAME] In Conversation [EMAIL_ADDRESS][DOMAIN_NAME] [PHONE_NUMBER]" at bounding box center [250, 120] width 350 height 167
copy div "[EMAIL_ADDRESS][DOMAIN_NAME]"
click at [202, 151] on div "[PHONE_NUMBER]" at bounding box center [250, 156] width 350 height 19
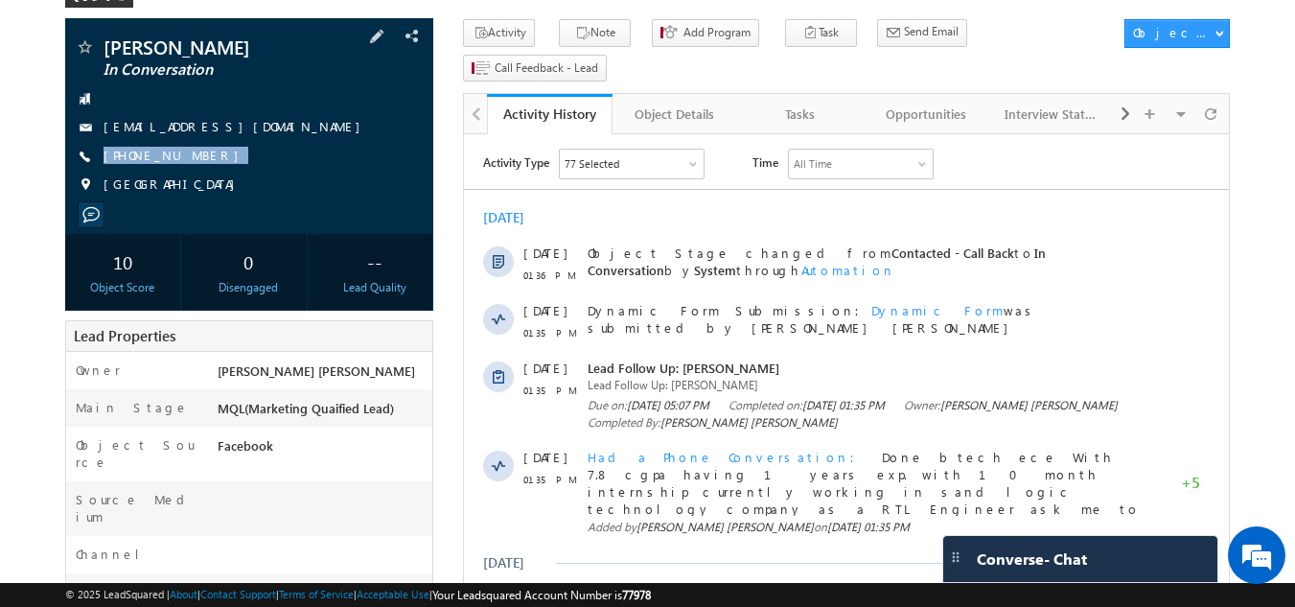
drag, startPoint x: 202, startPoint y: 151, endPoint x: 204, endPoint y: 168, distance: 16.4
click at [204, 168] on div "Sandesh In Conversation sandeshsandy9245@gmail.com +91-9980963231" at bounding box center [250, 120] width 350 height 167
copy div "[PHONE_NUMBER]"
click at [380, 209] on div at bounding box center [250, 215] width 350 height 18
